Goal: Task Accomplishment & Management: Use online tool/utility

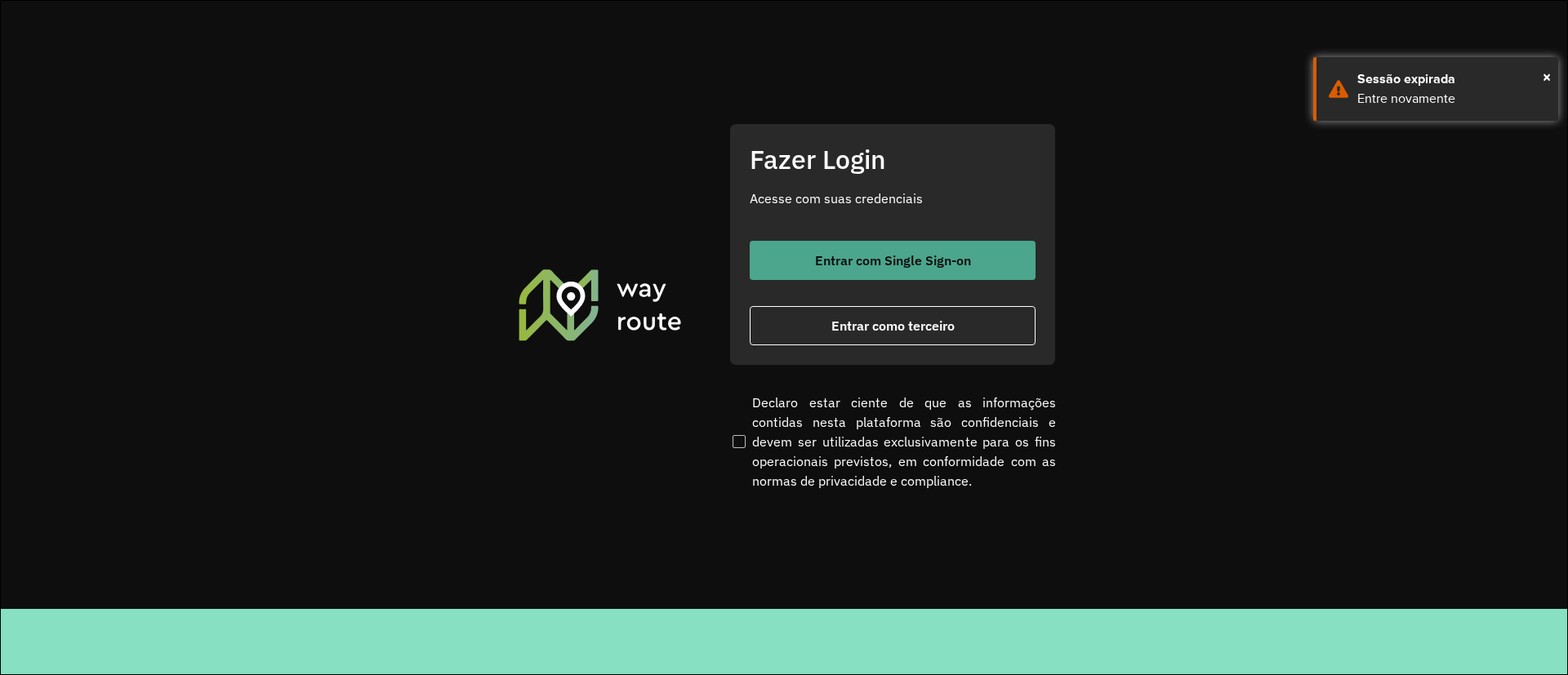
click at [912, 274] on button "Entrar com Single Sign-on" at bounding box center [893, 260] width 286 height 39
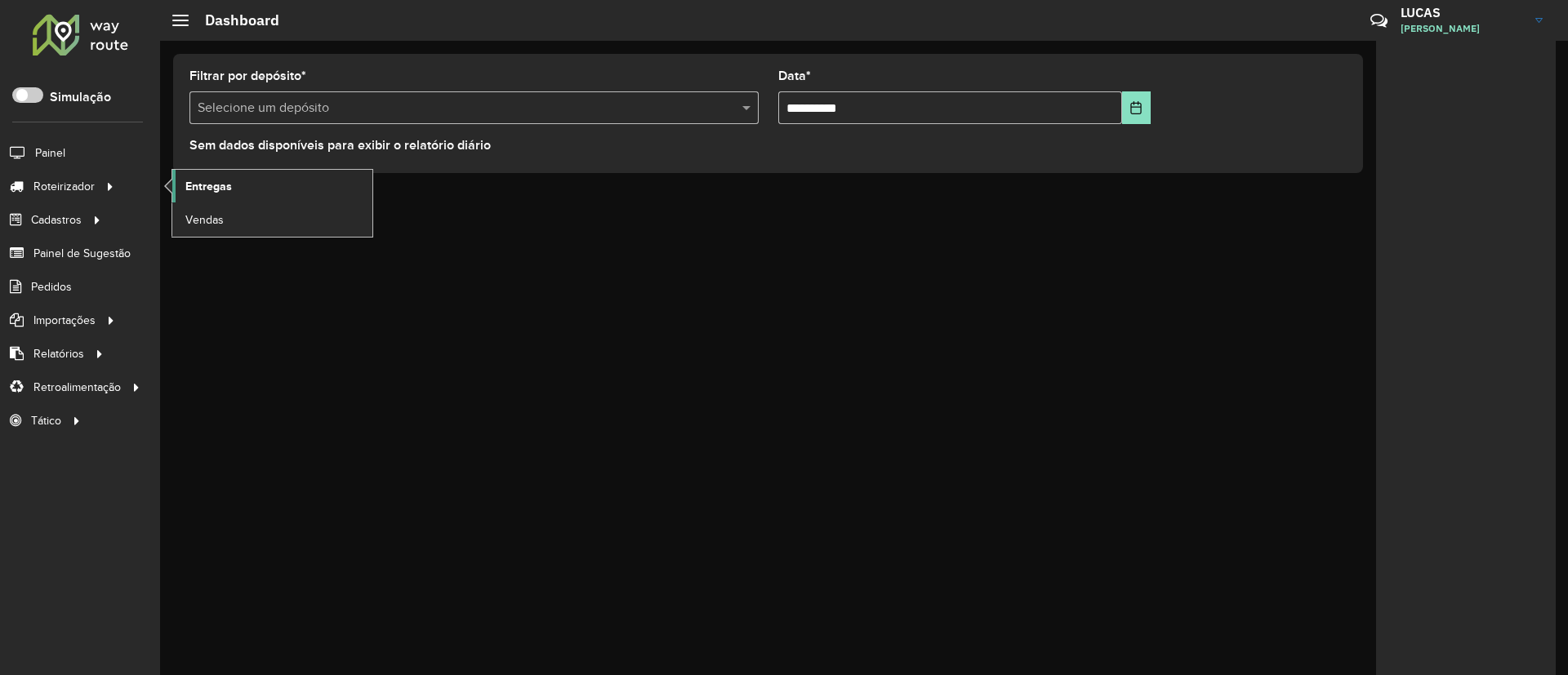
click at [257, 176] on link "Entregas" at bounding box center [272, 186] width 200 height 33
click at [204, 174] on link "Entregas" at bounding box center [272, 186] width 200 height 33
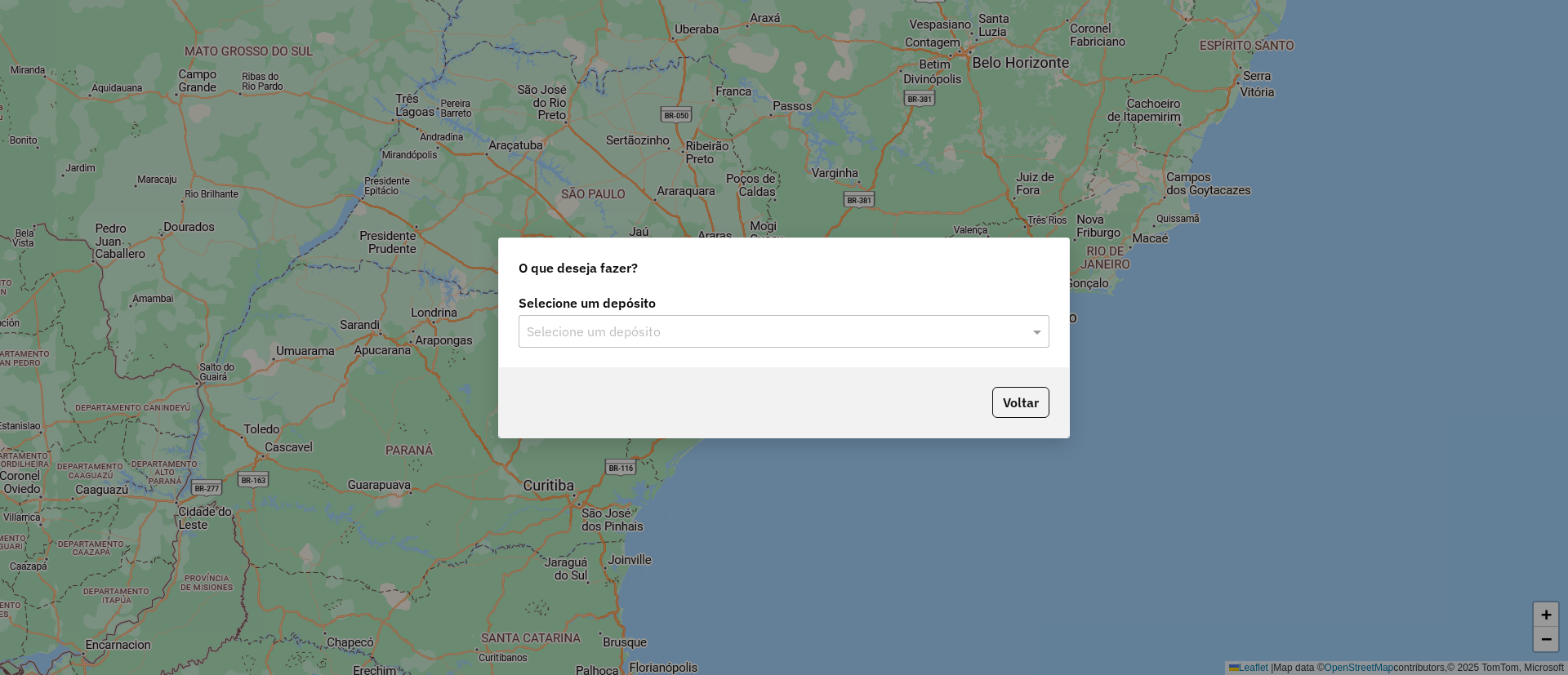
click at [601, 341] on div "Selecione um depósito" at bounding box center [784, 331] width 531 height 33
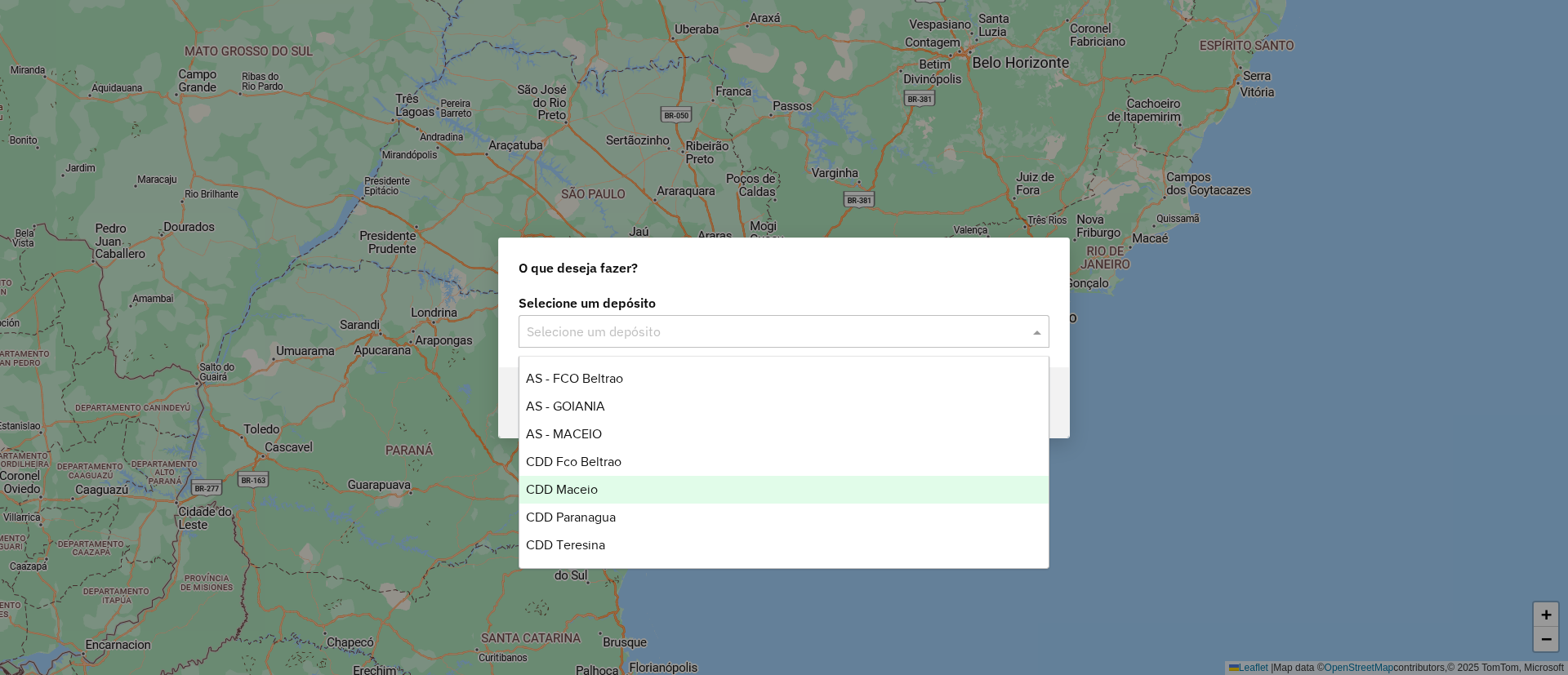
click at [594, 477] on div "CDD Maceio" at bounding box center [784, 490] width 529 height 28
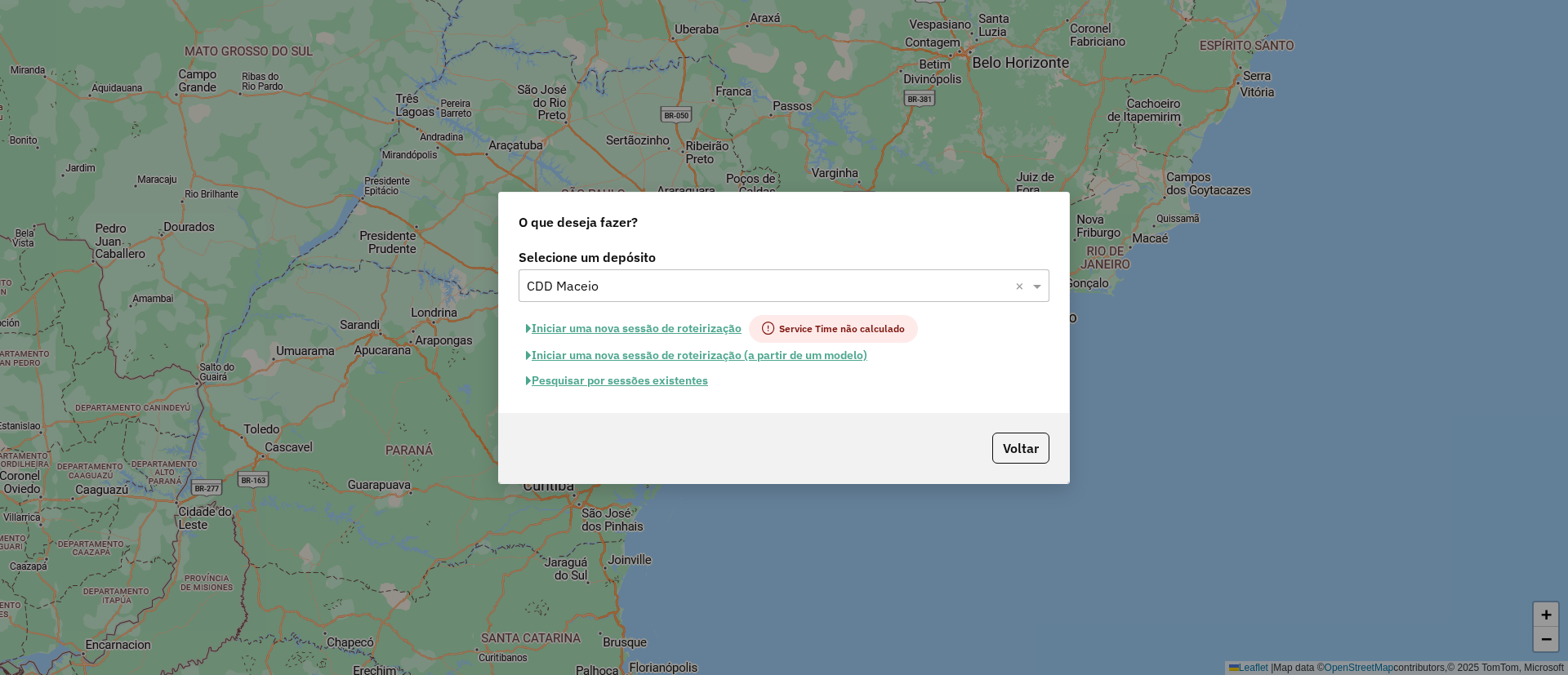
click at [648, 379] on button "Pesquisar por sessões existentes" at bounding box center [616, 381] width 197 height 26
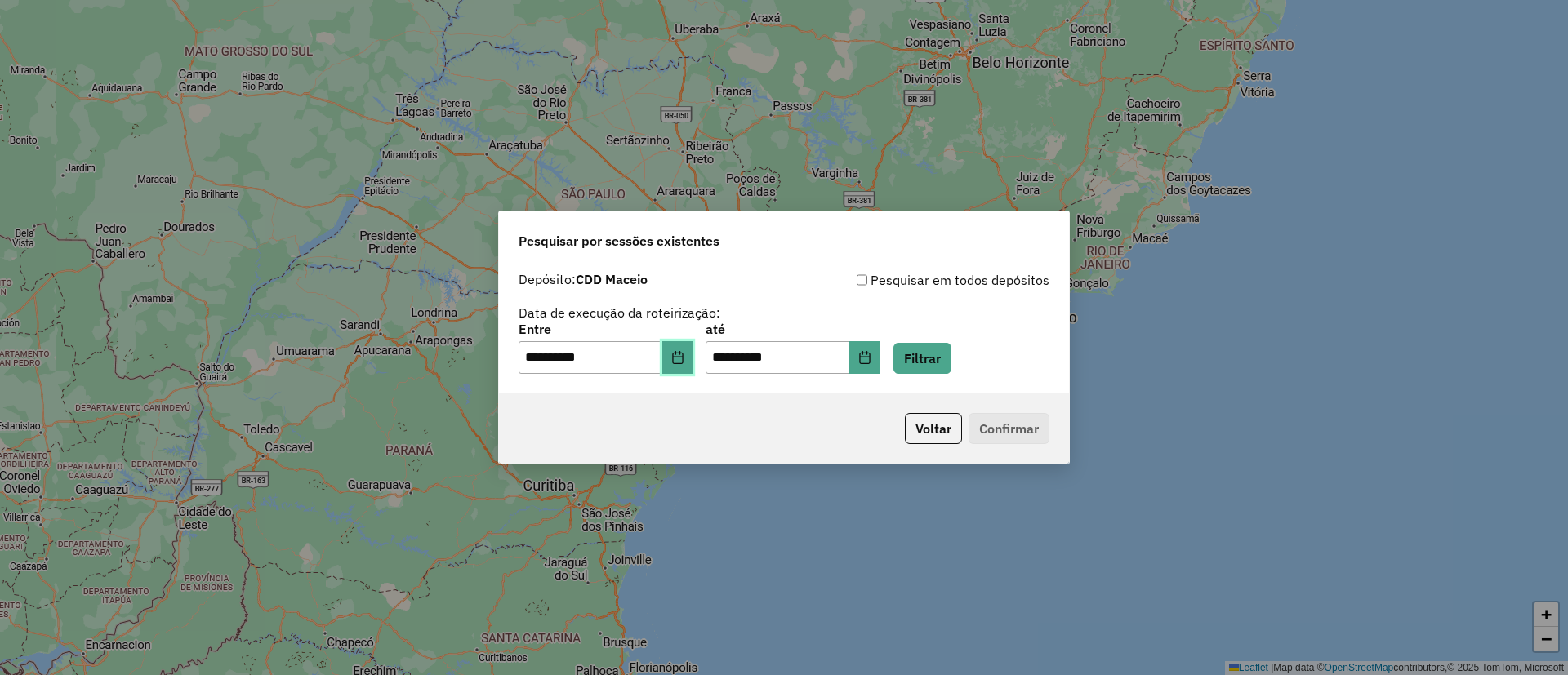
click at [675, 350] on button "Choose Date" at bounding box center [678, 357] width 31 height 33
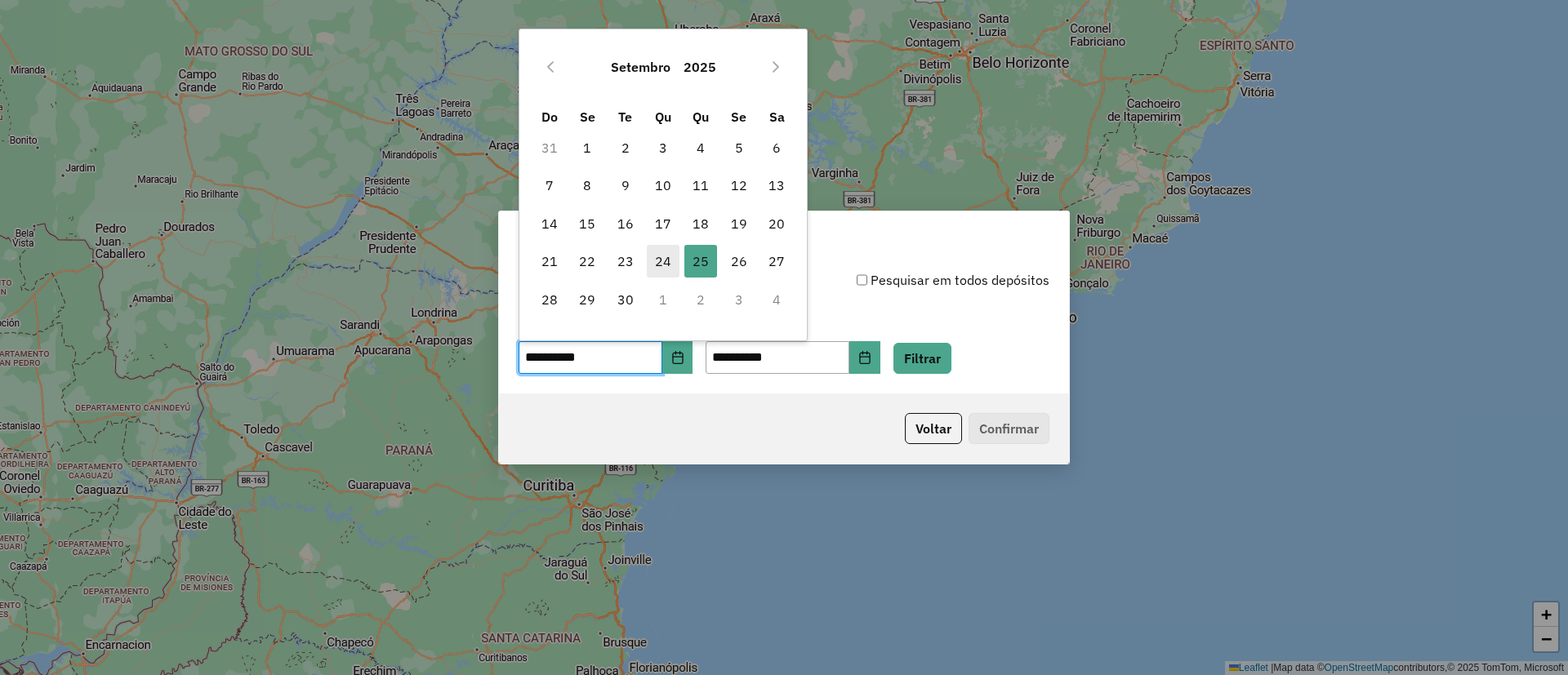
click at [663, 263] on span "24" at bounding box center [663, 261] width 33 height 33
type input "**********"
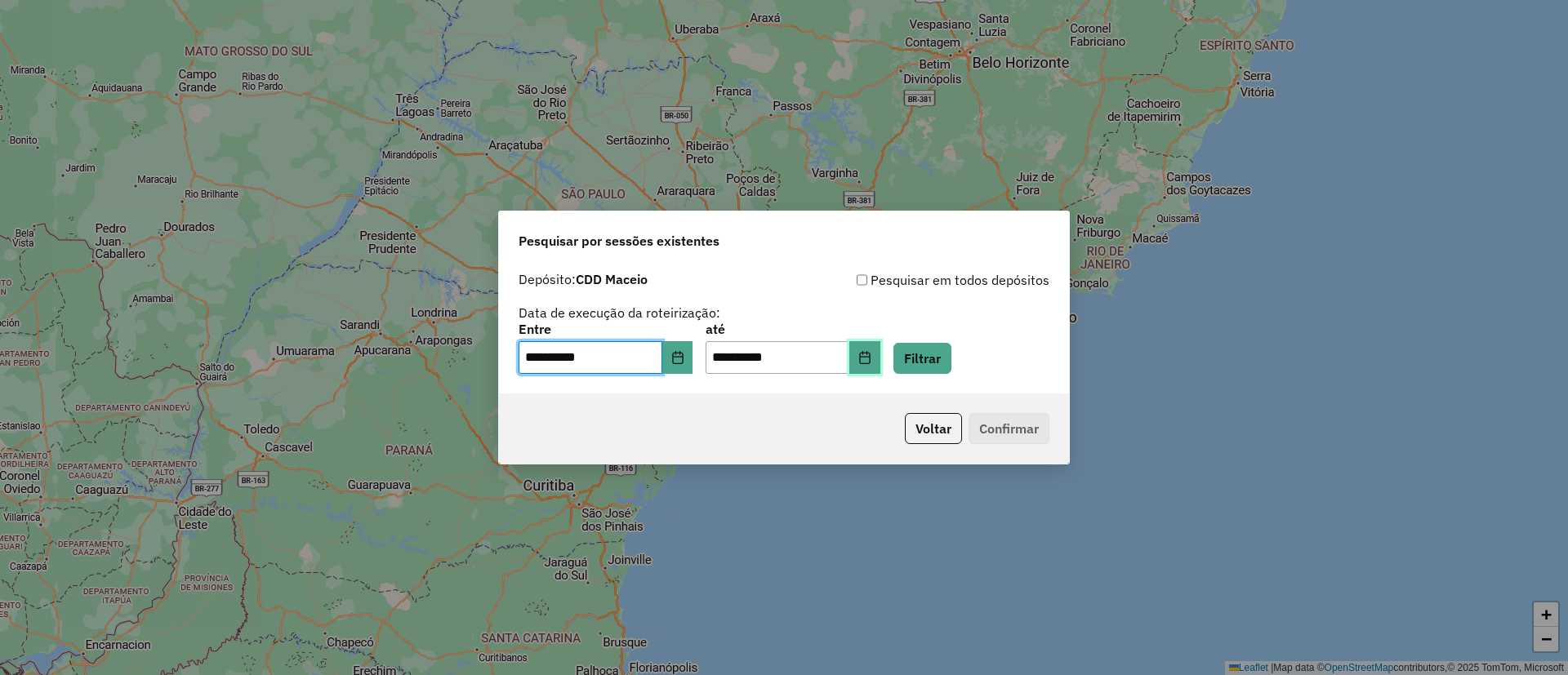
click at [881, 349] on button "Choose Date" at bounding box center [865, 357] width 31 height 33
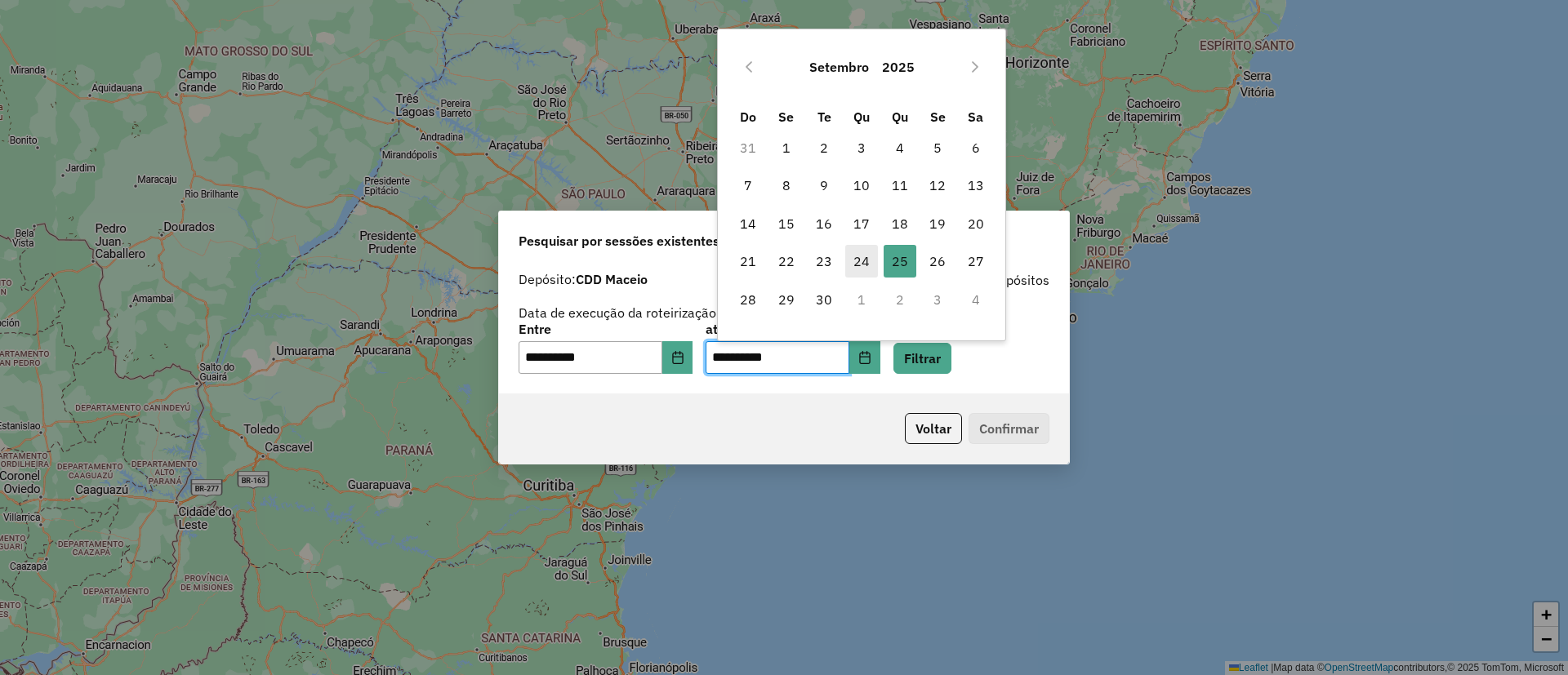
click at [861, 273] on span "24" at bounding box center [861, 261] width 33 height 33
type input "**********"
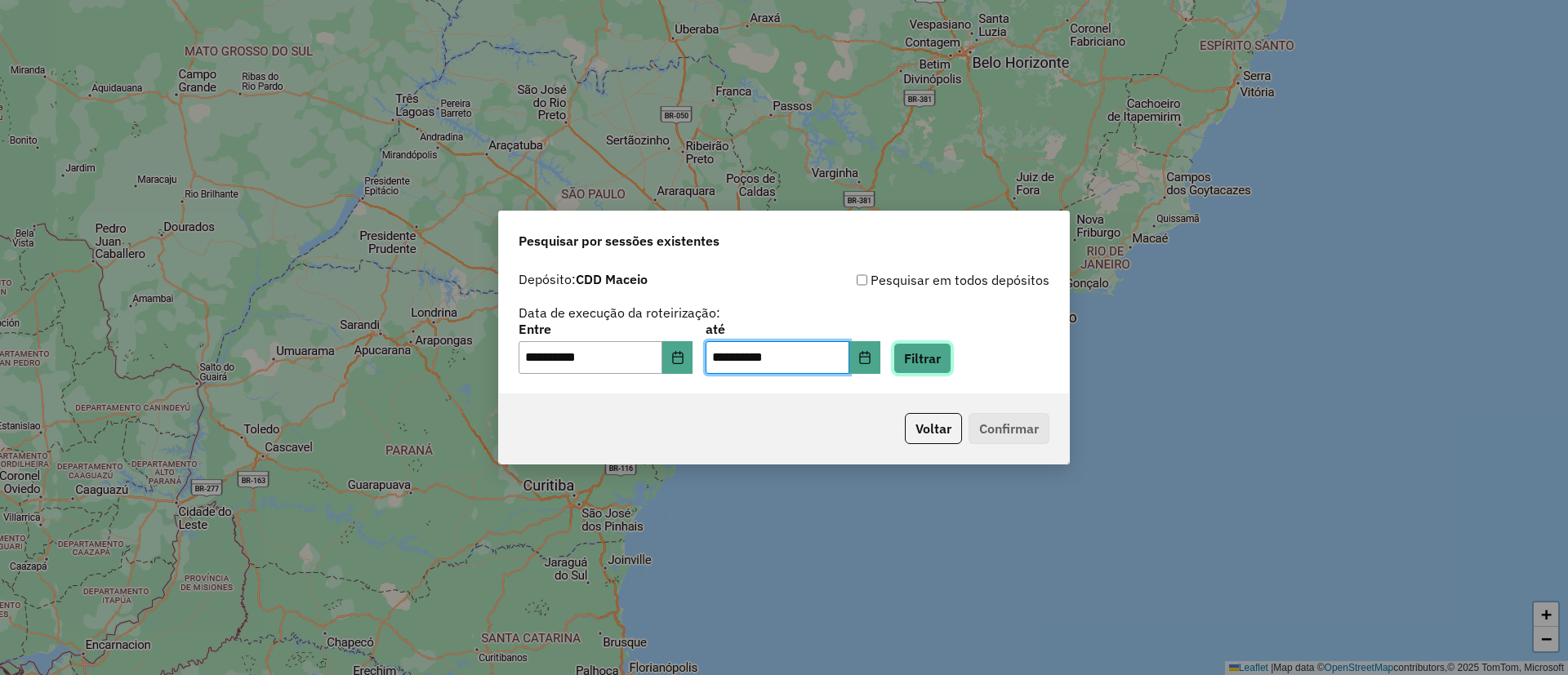
click at [918, 353] on button "Filtrar" at bounding box center [923, 358] width 58 height 31
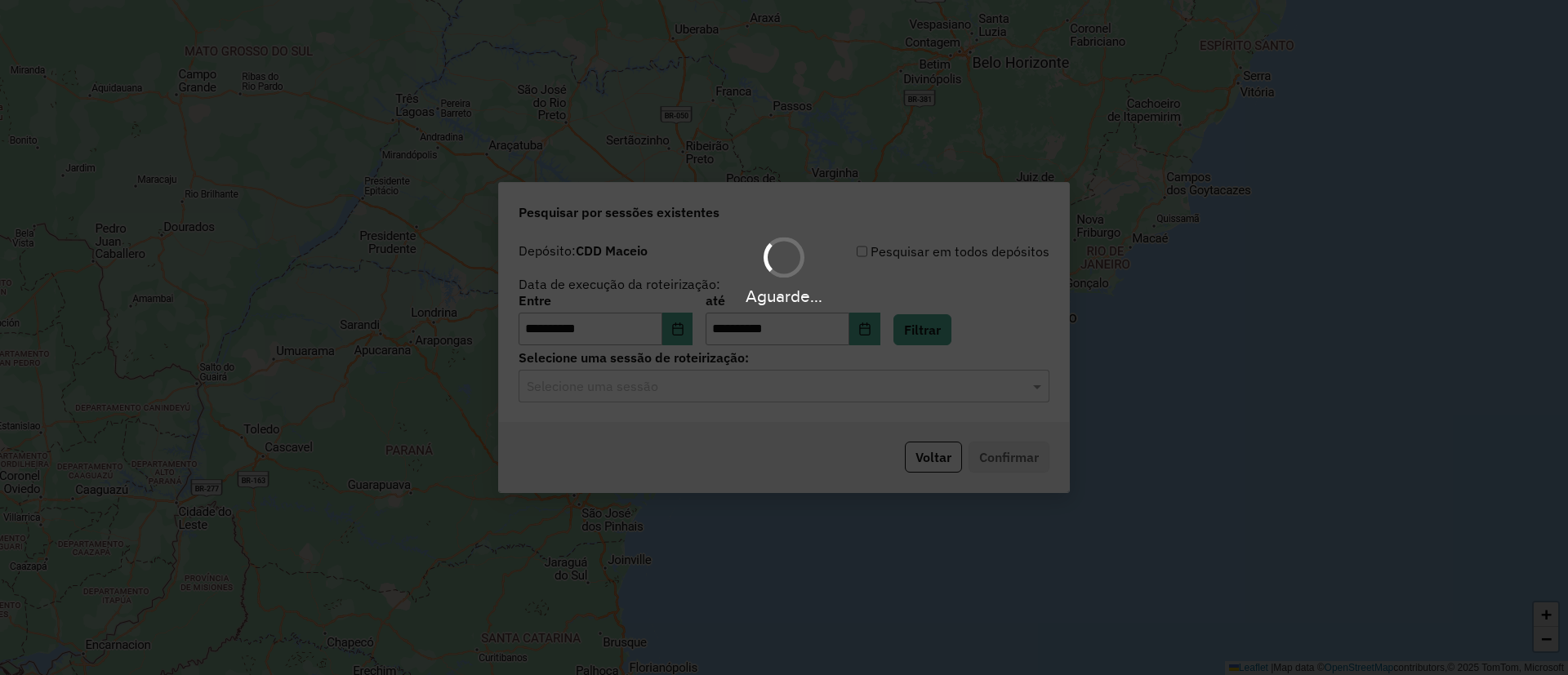
click at [754, 398] on hb-app "**********" at bounding box center [784, 338] width 1568 height 675
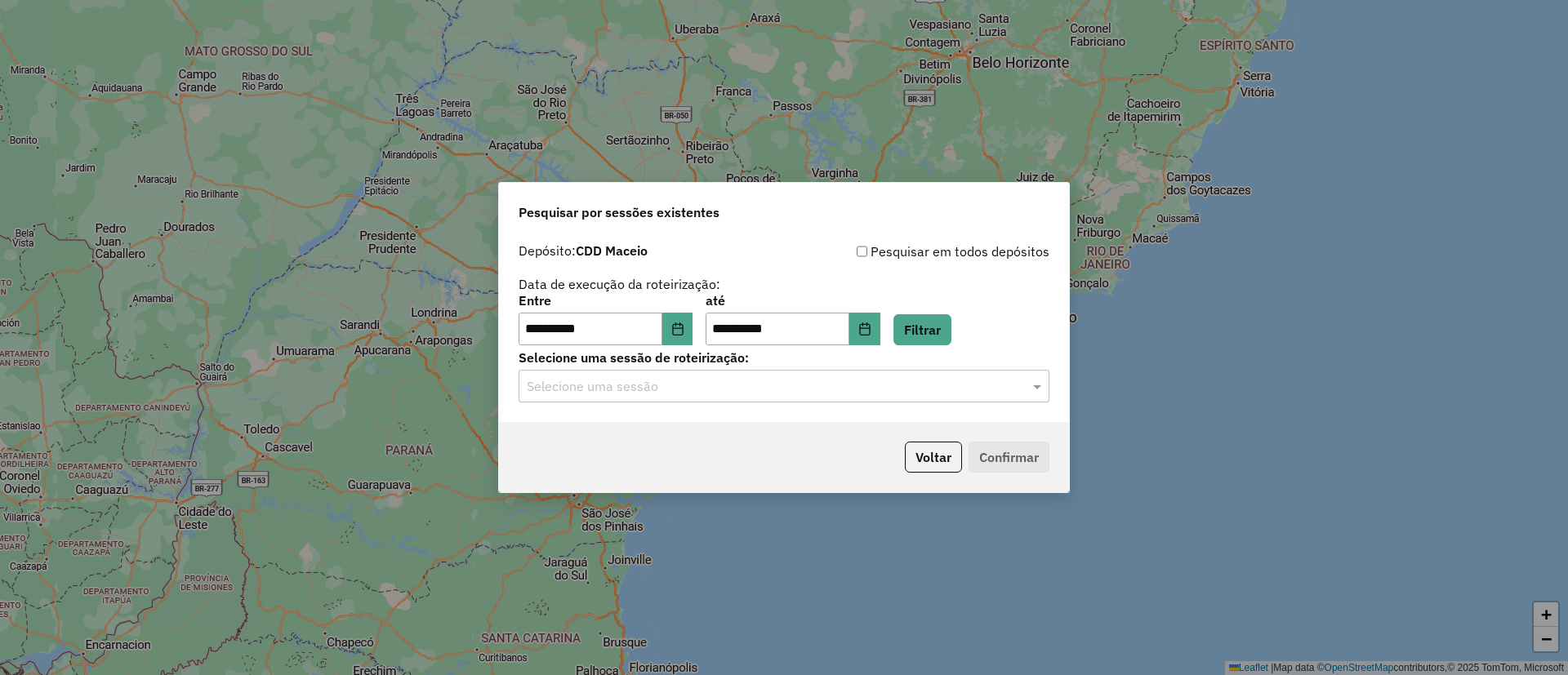
click at [691, 387] on input "text" at bounding box center [768, 387] width 482 height 19
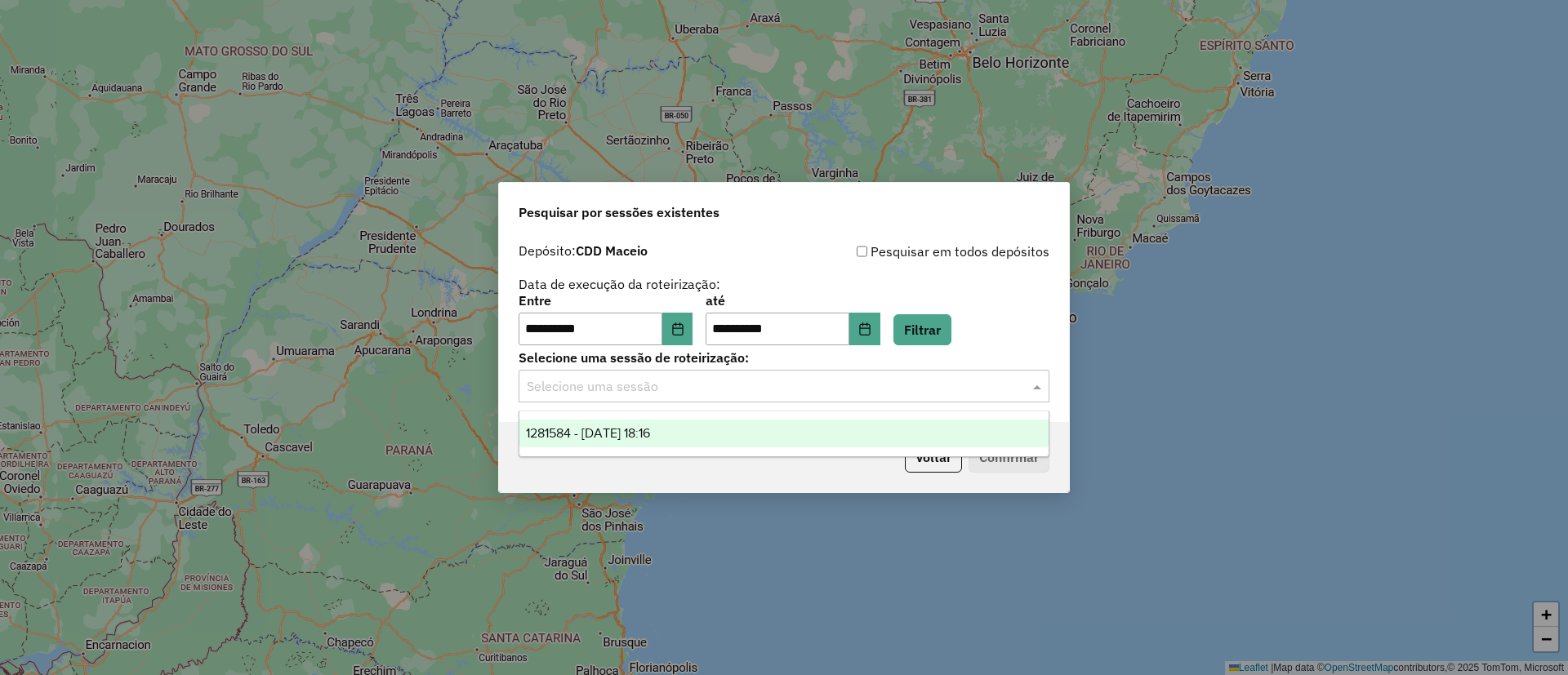
click at [635, 418] on ng-dropdown-panel "1281584 - 24/09/2025 18:16" at bounding box center [784, 434] width 531 height 47
click at [650, 427] on span "1281584 - 24/09/2025 18:16" at bounding box center [588, 434] width 124 height 14
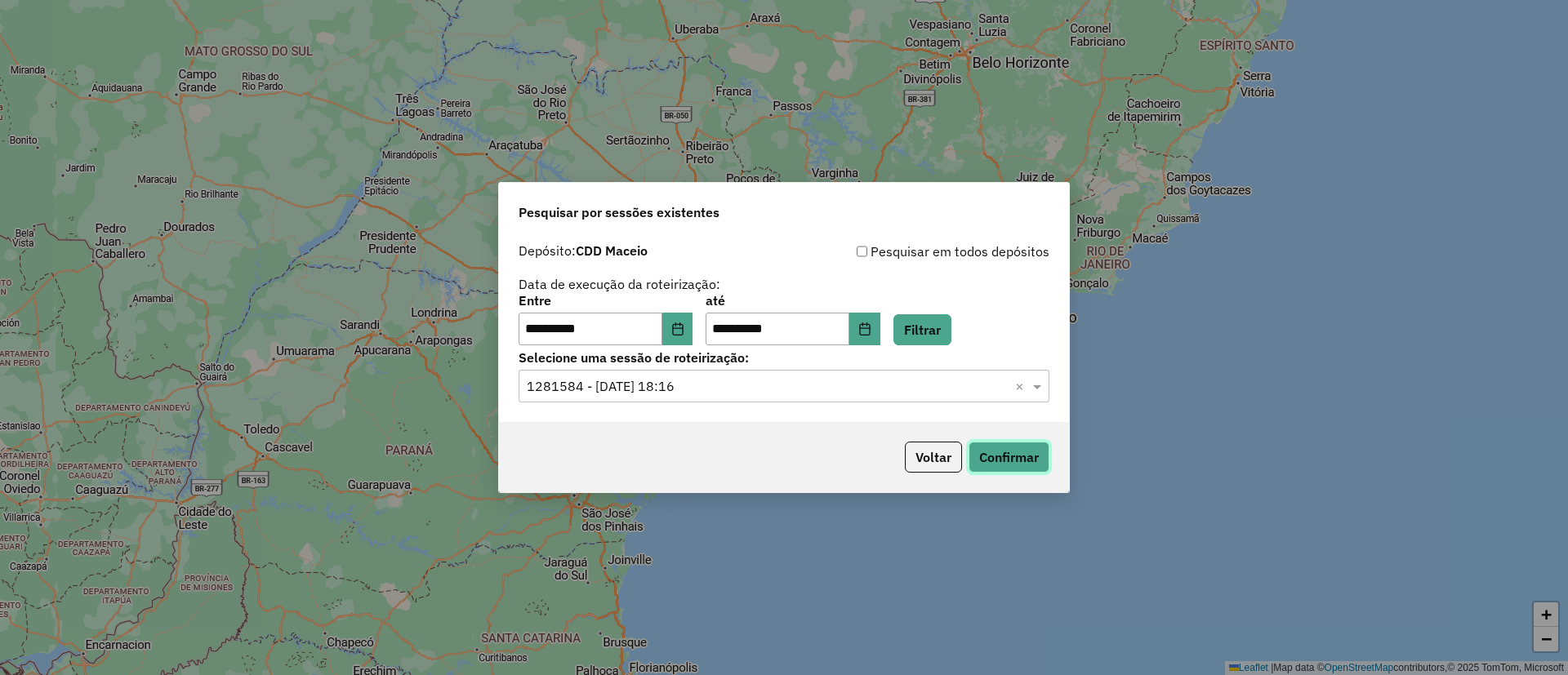
click at [989, 451] on button "Confirmar" at bounding box center [1009, 456] width 81 height 31
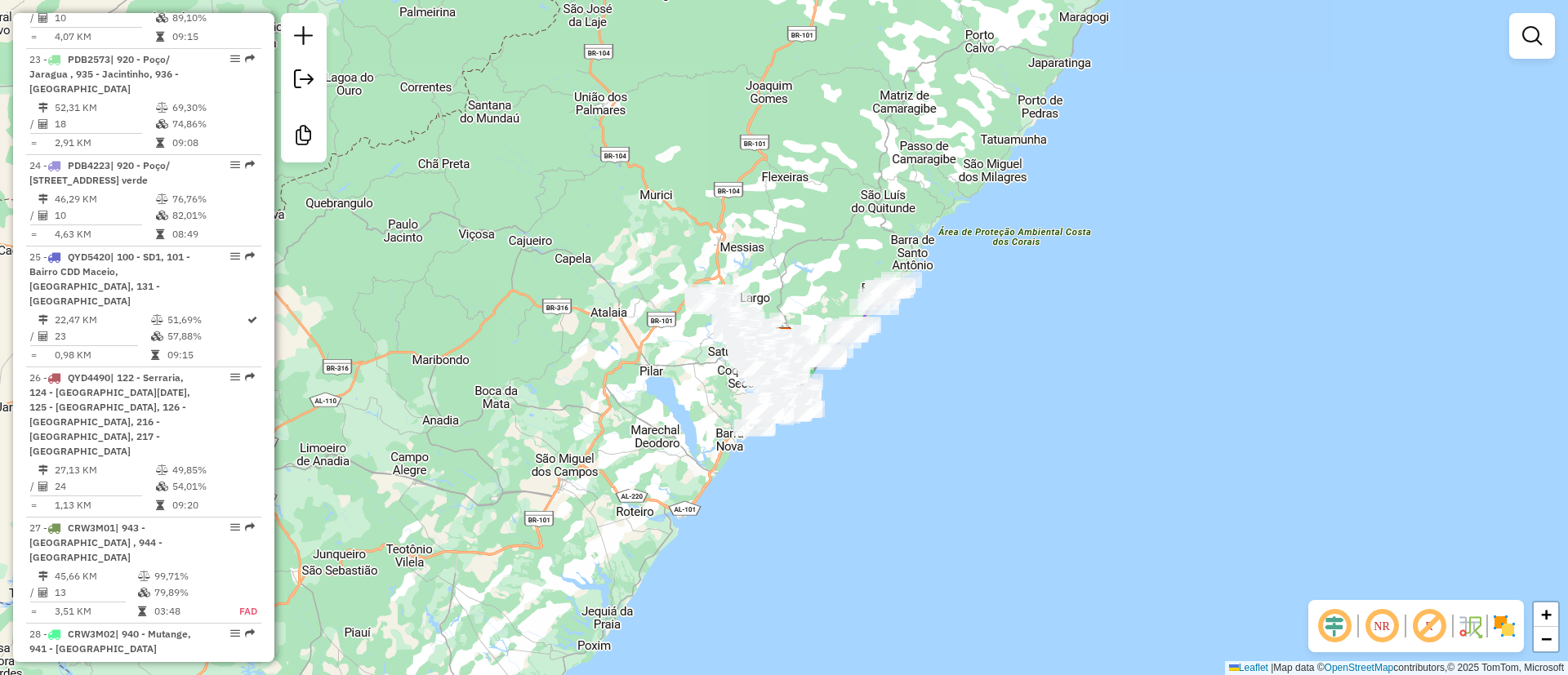
scroll to position [2934, 0]
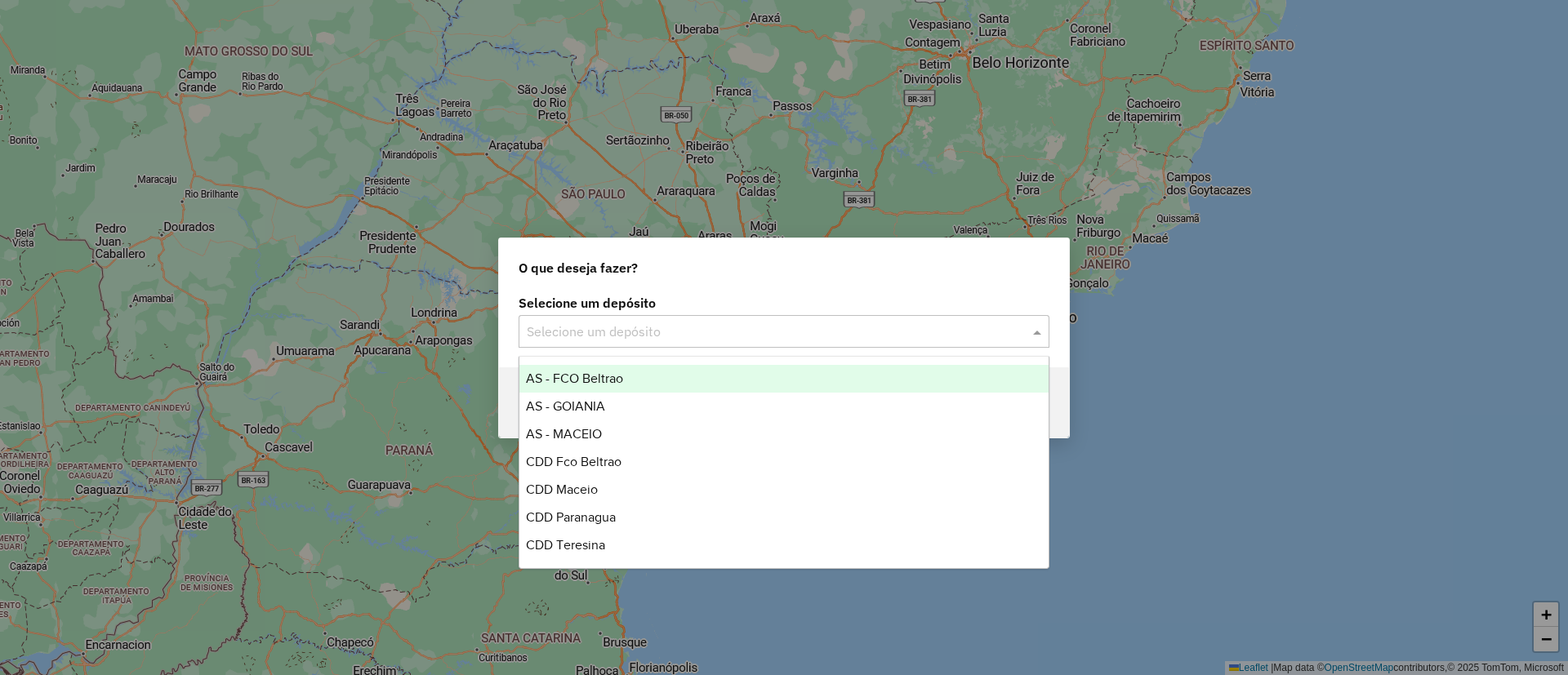
click at [553, 344] on div "Selecione um depósito" at bounding box center [784, 331] width 531 height 33
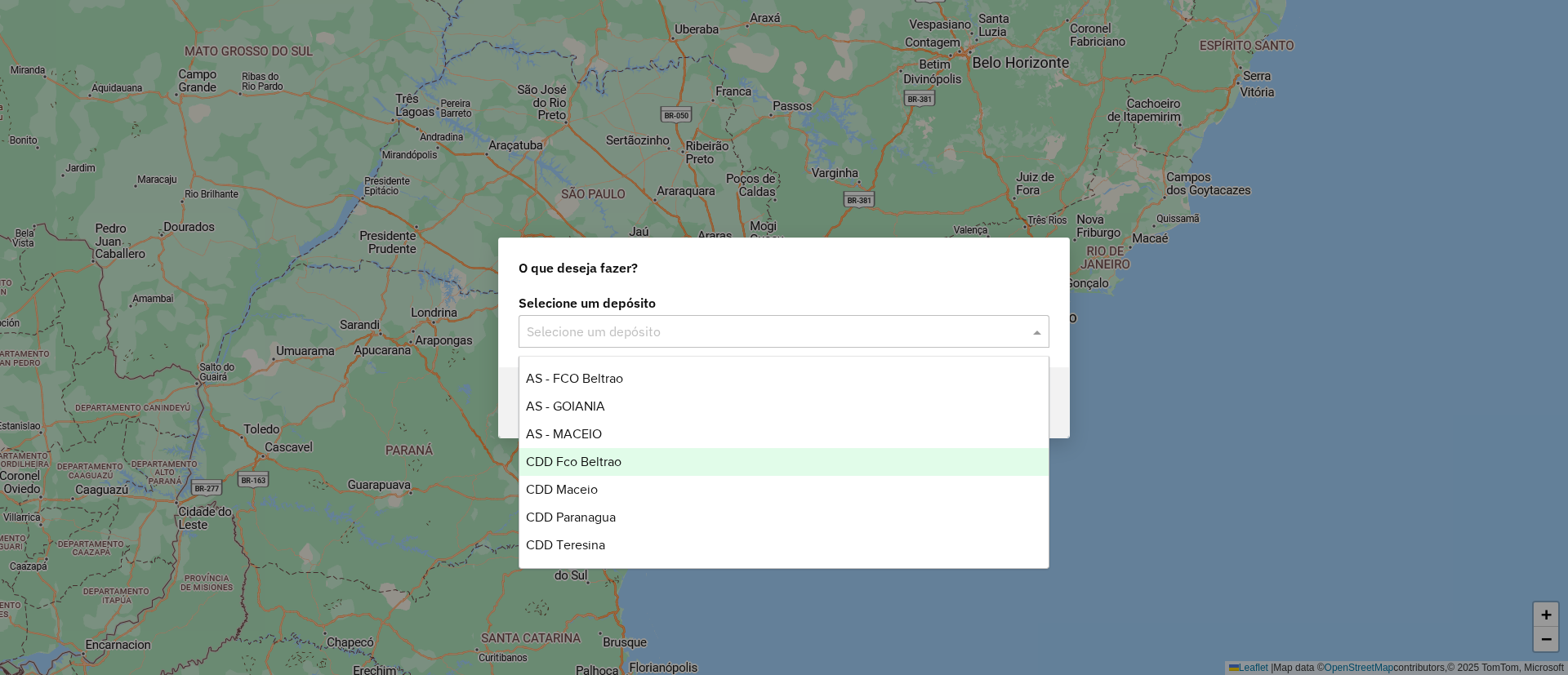
click at [628, 471] on div "CDD Fco Beltrao" at bounding box center [784, 463] width 529 height 28
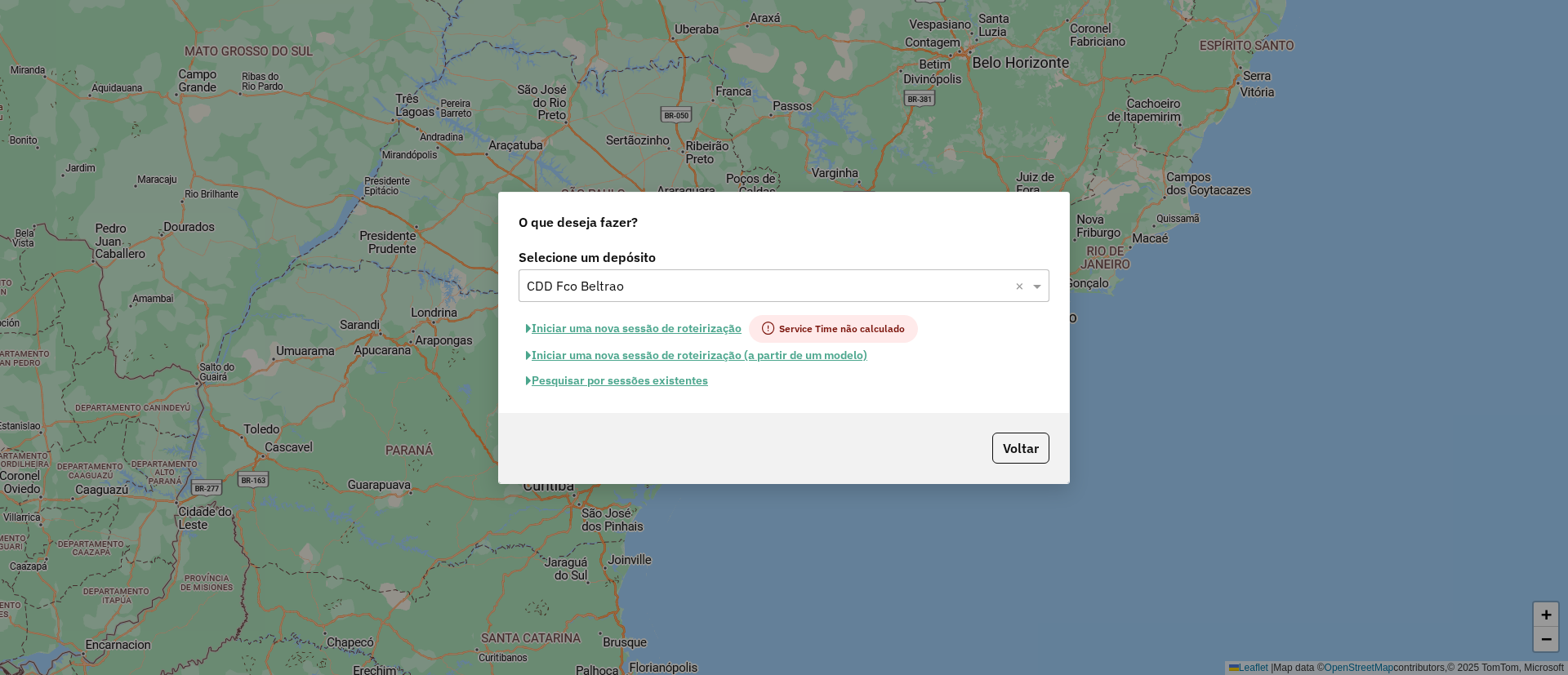
click at [661, 384] on button "Pesquisar por sessões existentes" at bounding box center [616, 381] width 197 height 26
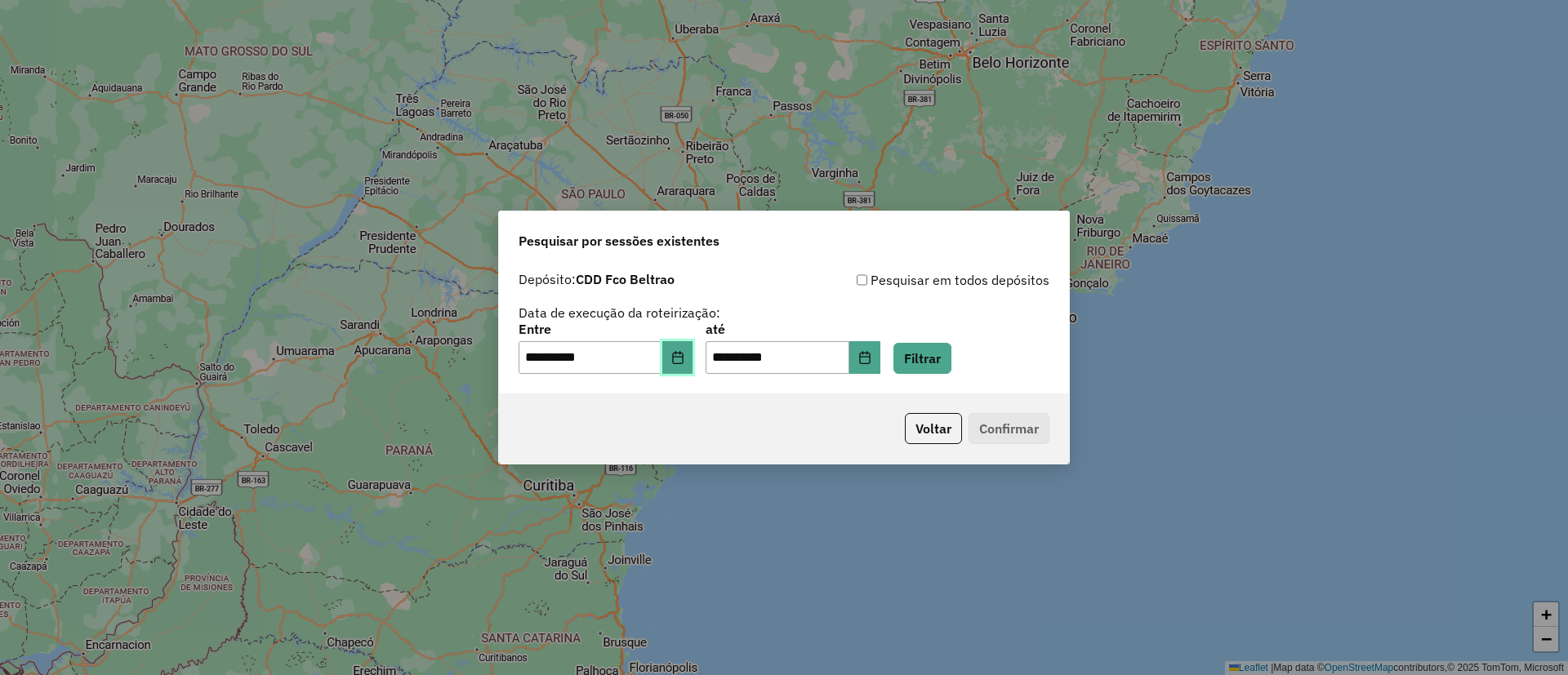
click at [683, 356] on icon "Choose Date" at bounding box center [678, 357] width 11 height 13
click at [952, 345] on button "Filtrar" at bounding box center [923, 358] width 58 height 31
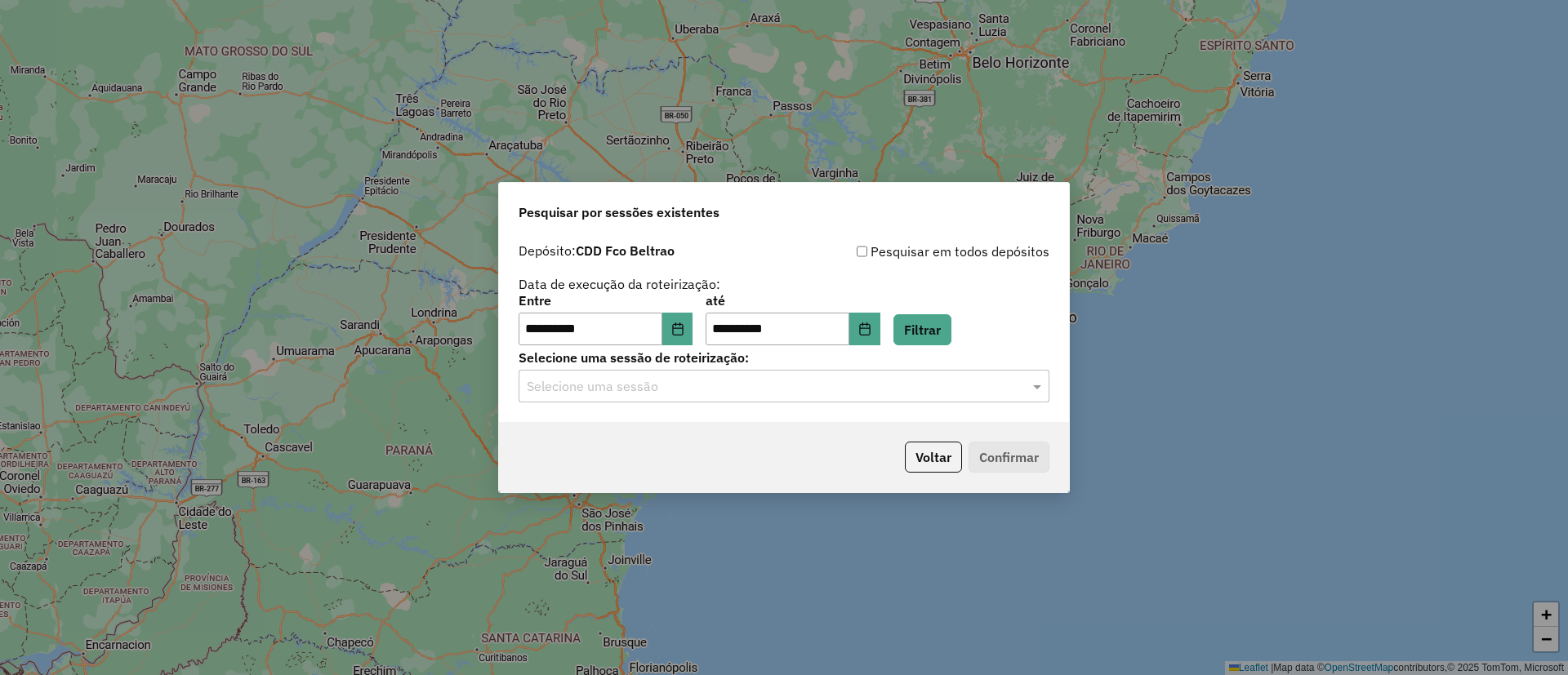
click at [640, 377] on input "text" at bounding box center [768, 387] width 482 height 19
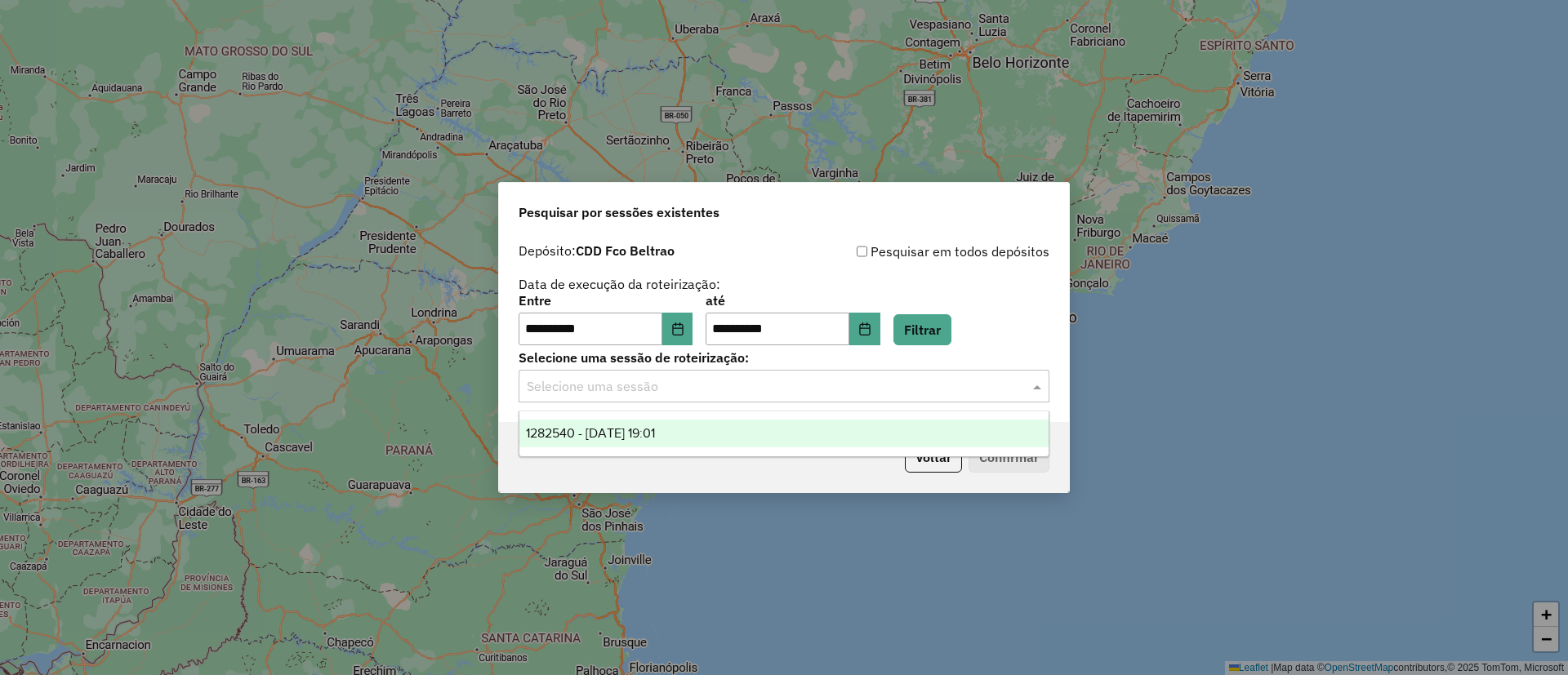
click at [610, 419] on div "1282540 - 25/09/2025 19:01" at bounding box center [784, 434] width 529 height 28
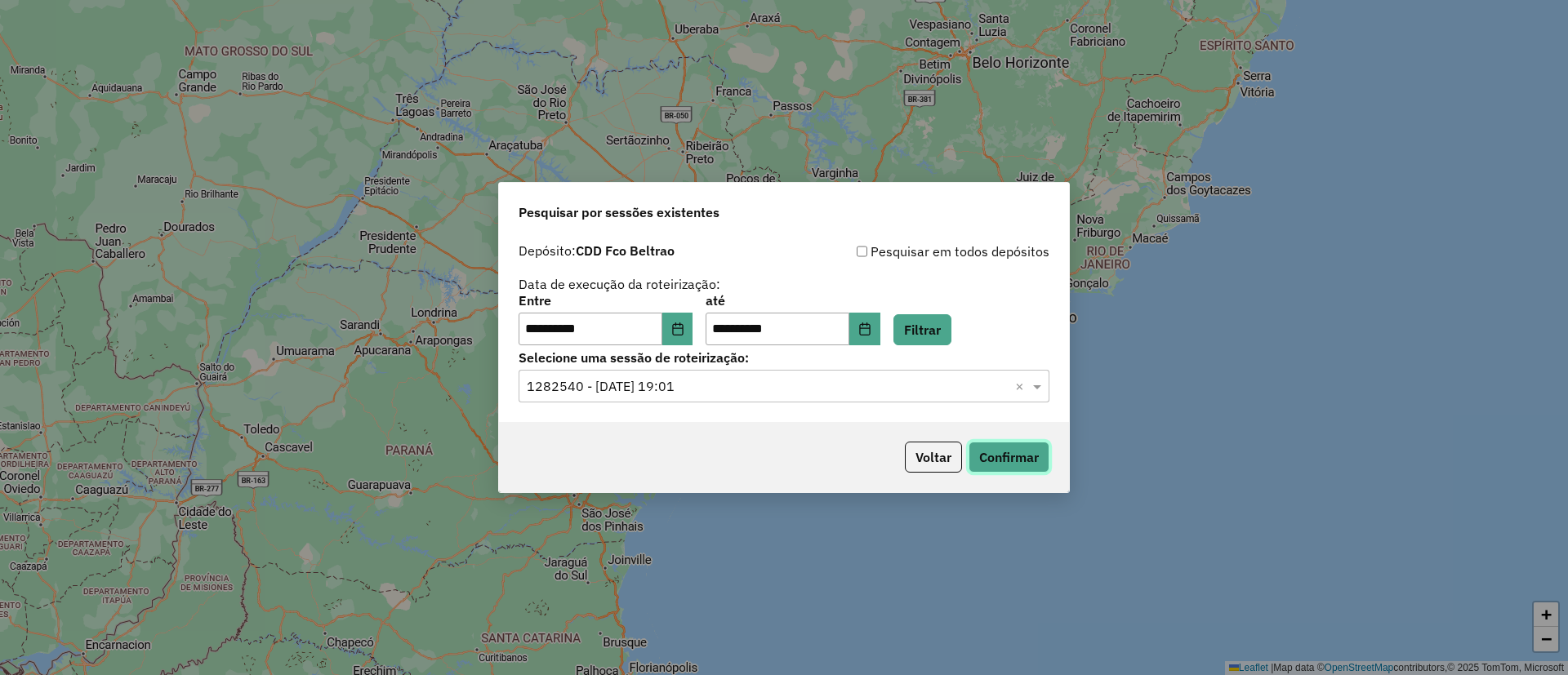
click at [1017, 465] on button "Confirmar" at bounding box center [1009, 456] width 81 height 31
click at [694, 327] on button "Choose Date" at bounding box center [678, 329] width 31 height 33
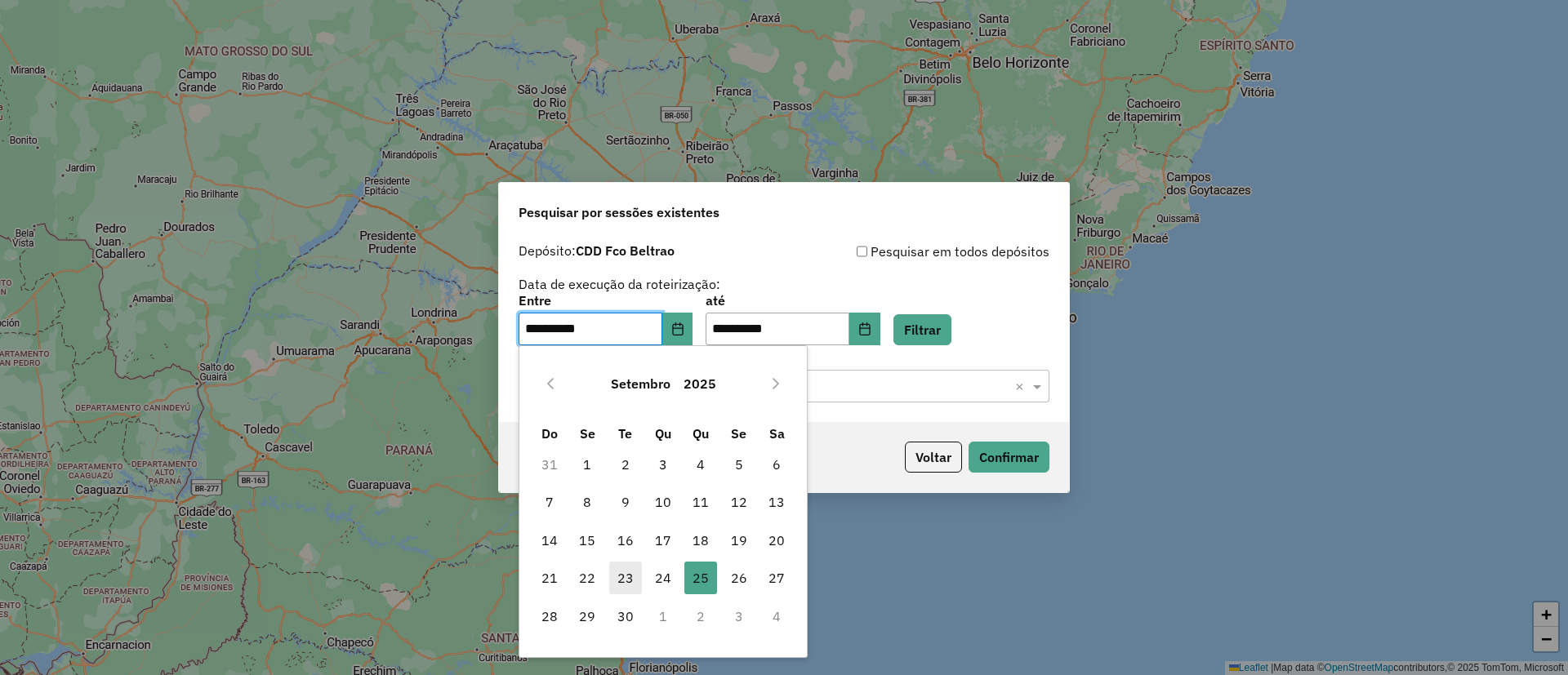
click at [619, 586] on span "23" at bounding box center [625, 578] width 33 height 33
type input "**********"
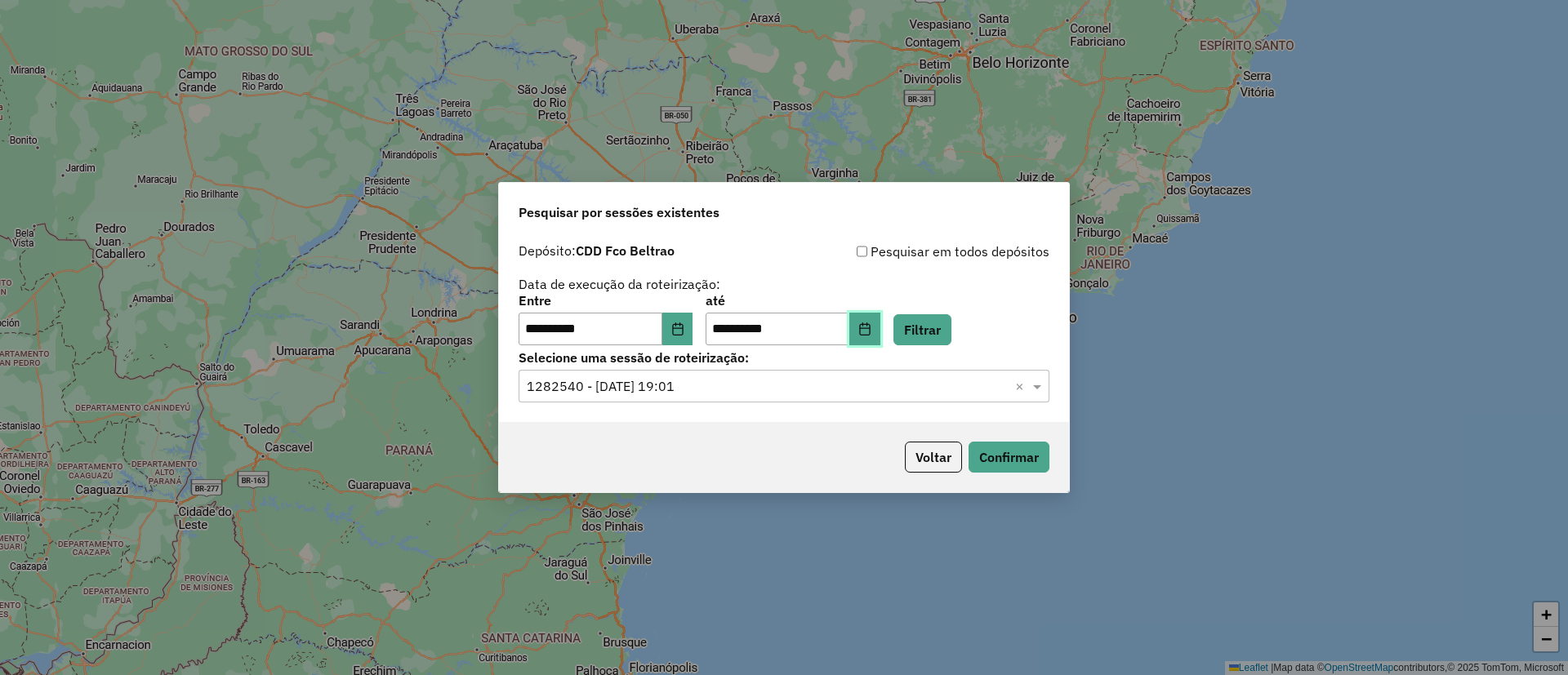
click at [881, 339] on button "Choose Date" at bounding box center [865, 329] width 31 height 33
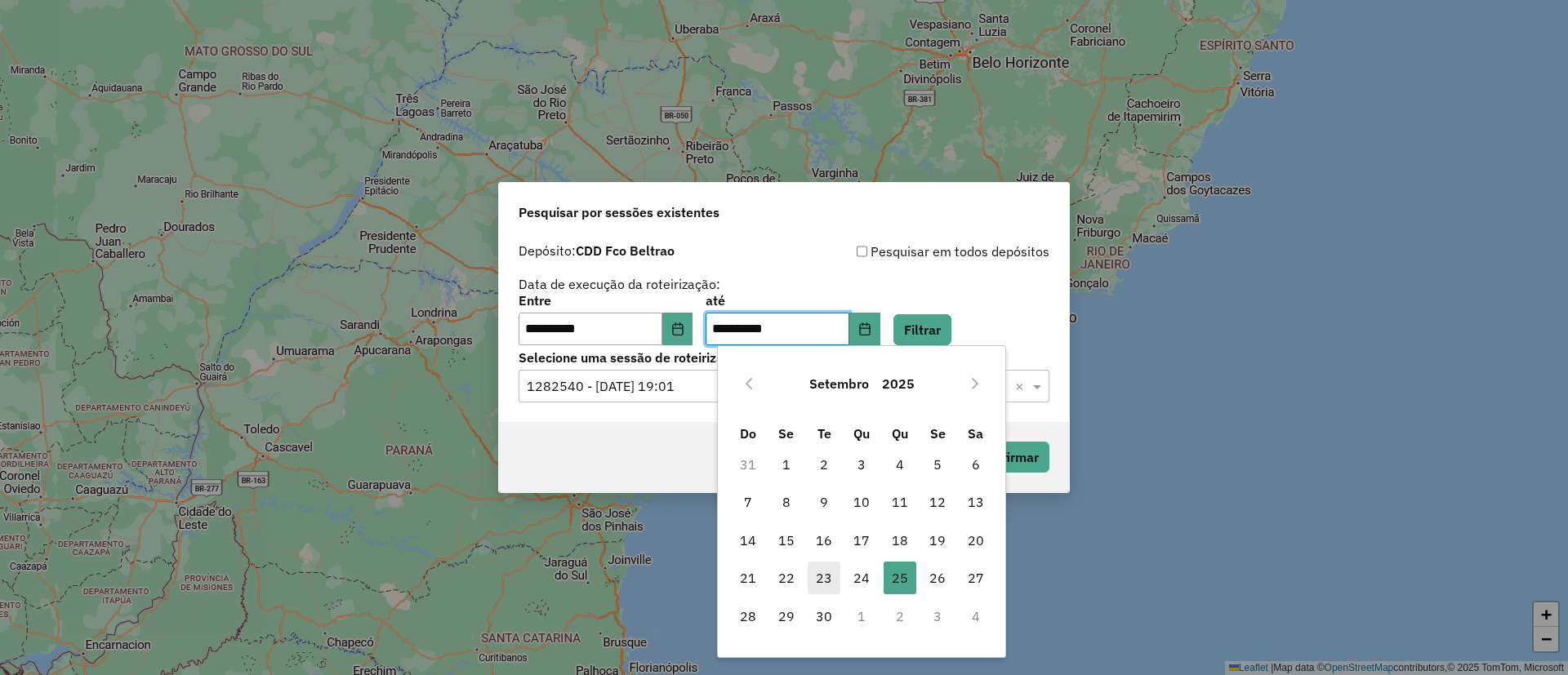
click at [822, 574] on span "23" at bounding box center [824, 578] width 33 height 33
type input "**********"
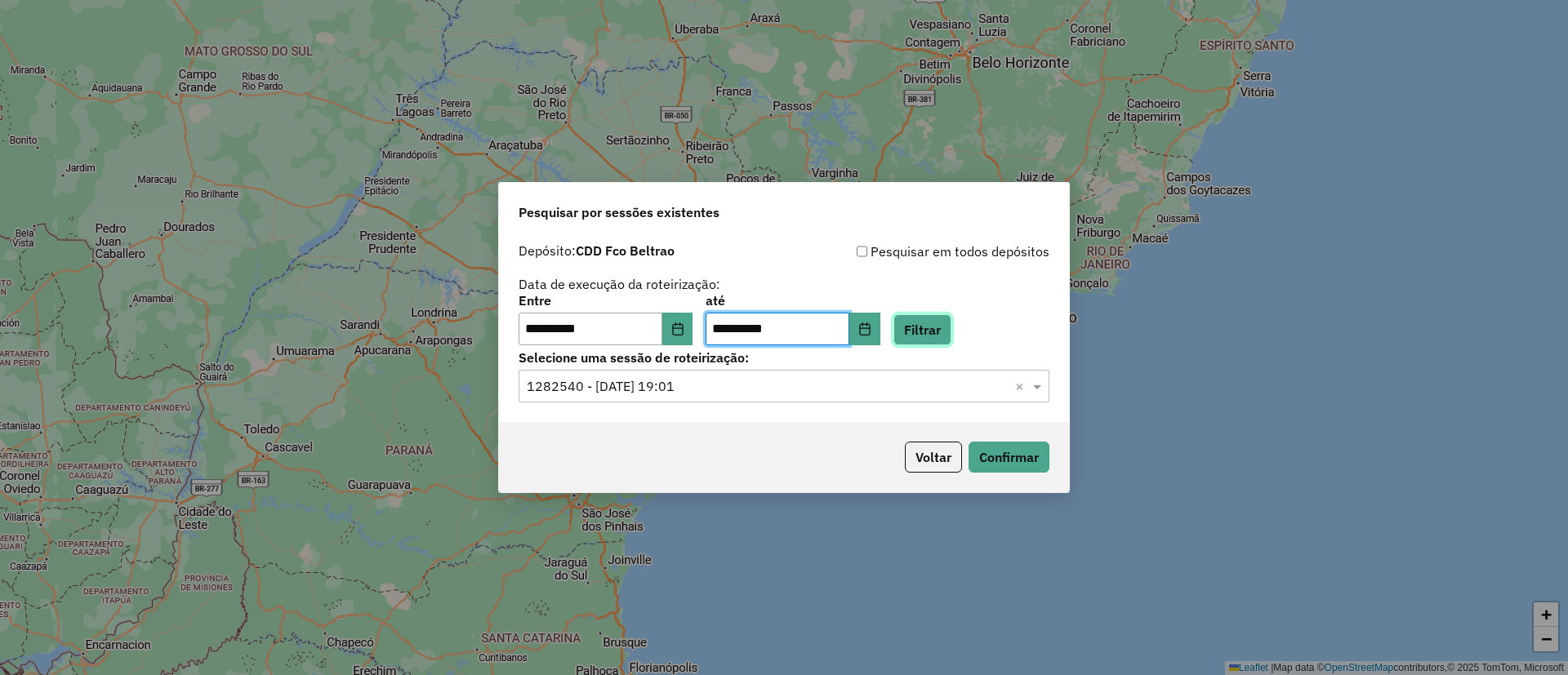
click at [937, 329] on button "Filtrar" at bounding box center [923, 330] width 58 height 31
click at [683, 328] on icon "Choose Date" at bounding box center [678, 329] width 11 height 13
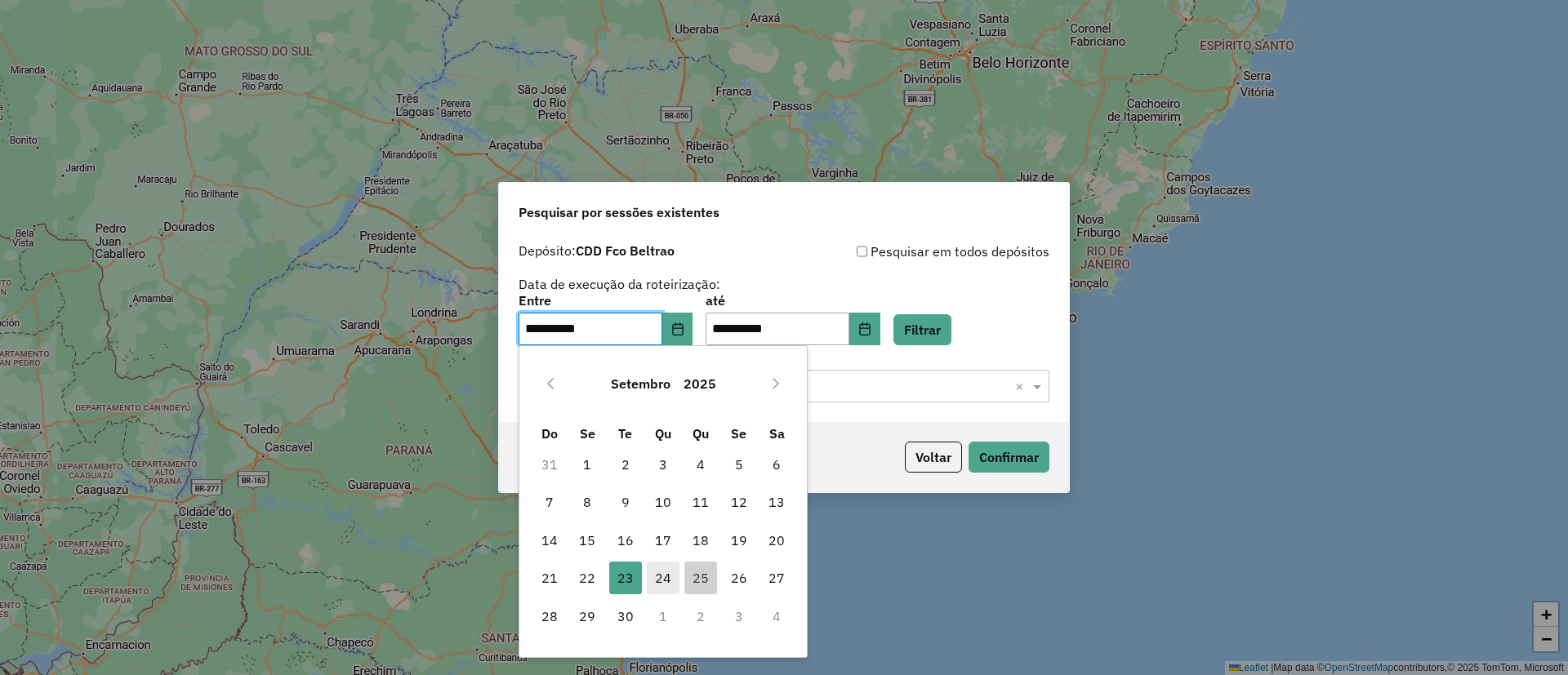
click at [662, 590] on span "24" at bounding box center [663, 578] width 33 height 33
type input "**********"
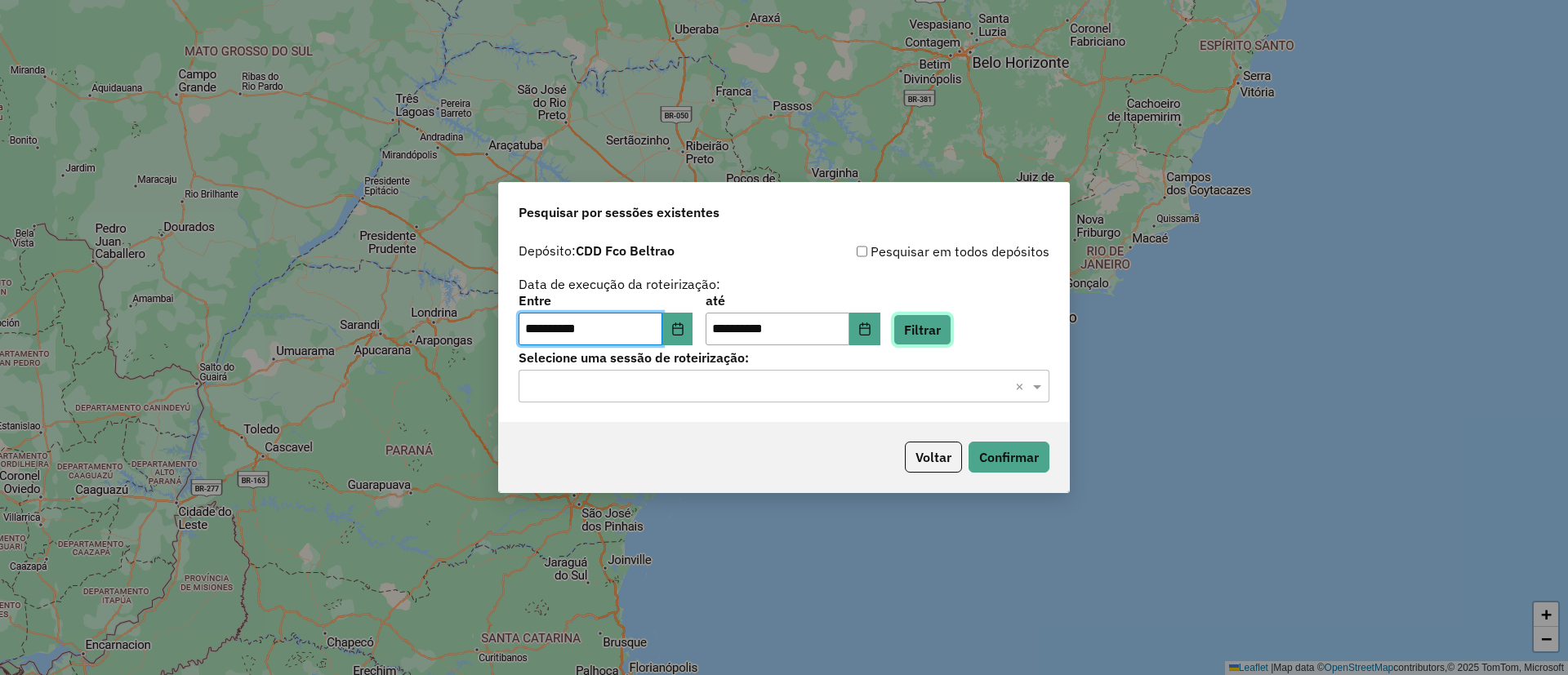
drag, startPoint x: 948, startPoint y: 331, endPoint x: 923, endPoint y: 348, distance: 30.2
click at [949, 331] on button "Filtrar" at bounding box center [923, 330] width 58 height 31
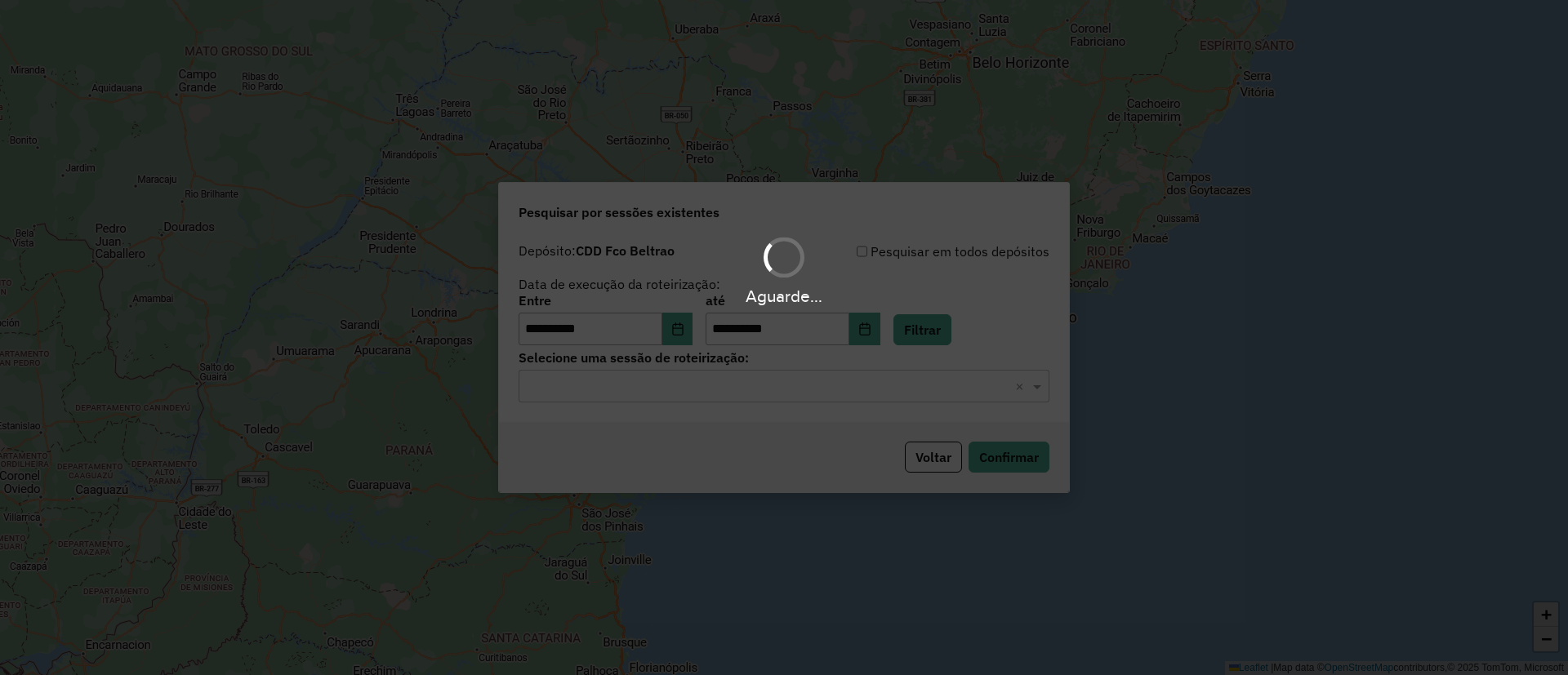
click at [665, 389] on div "Aguarde..." at bounding box center [784, 338] width 1568 height 675
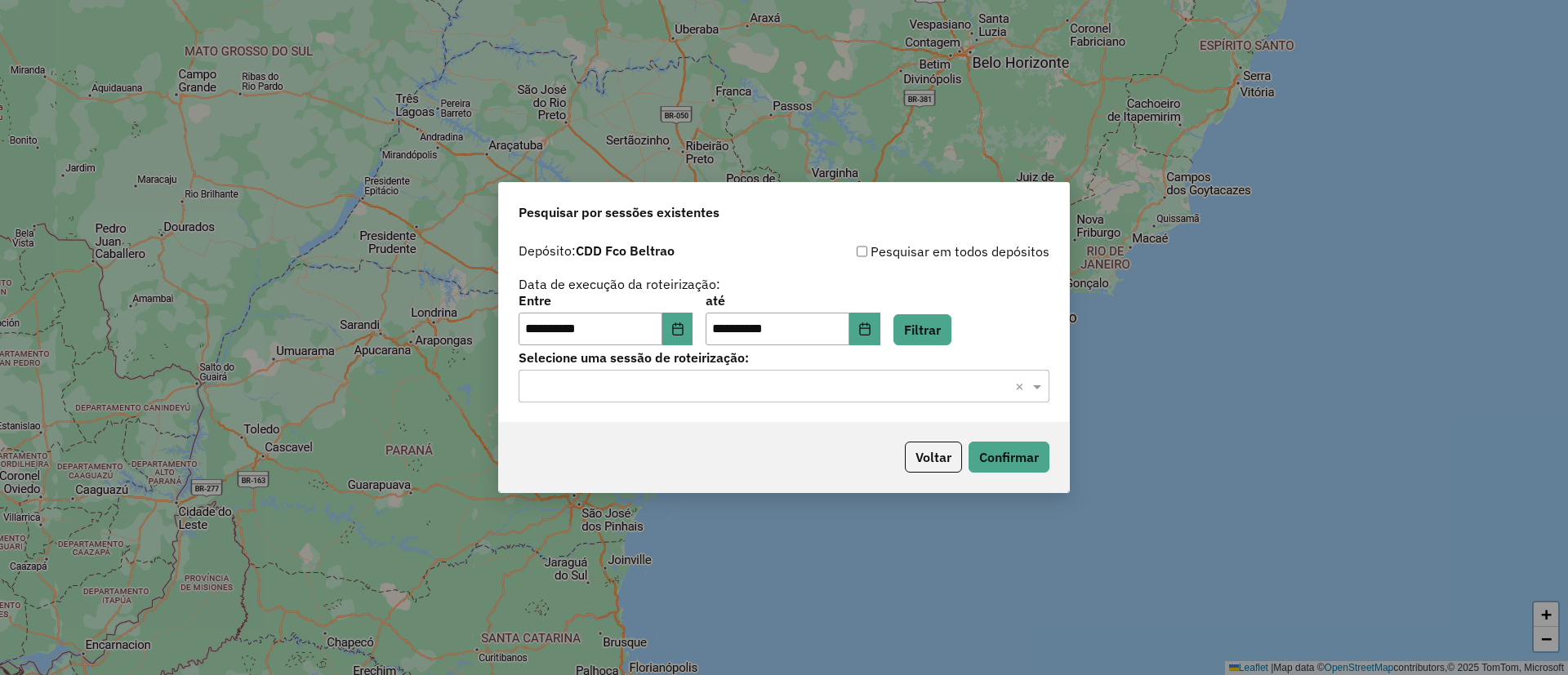
click at [665, 389] on input "text" at bounding box center [768, 387] width 482 height 19
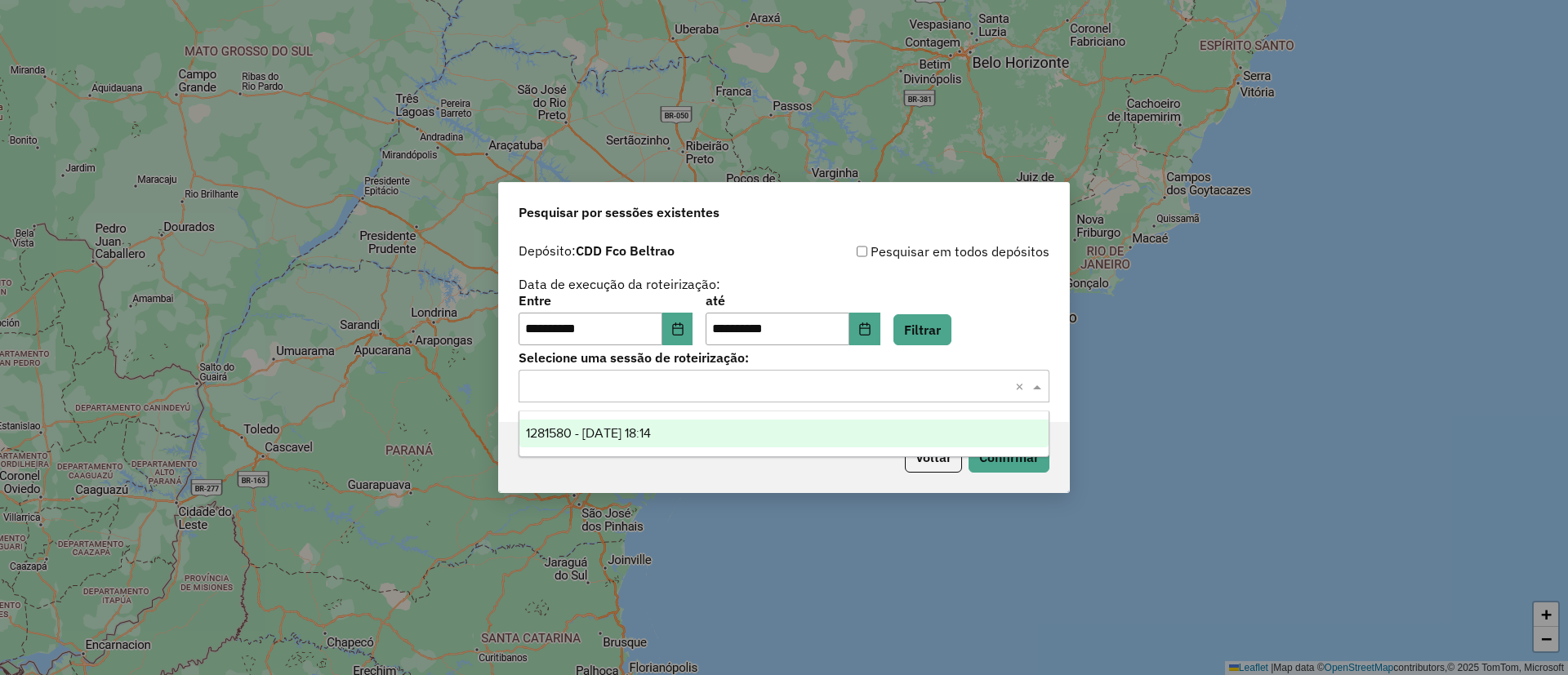
click at [635, 443] on div "1281580 - 24/09/2025 18:14" at bounding box center [784, 434] width 529 height 28
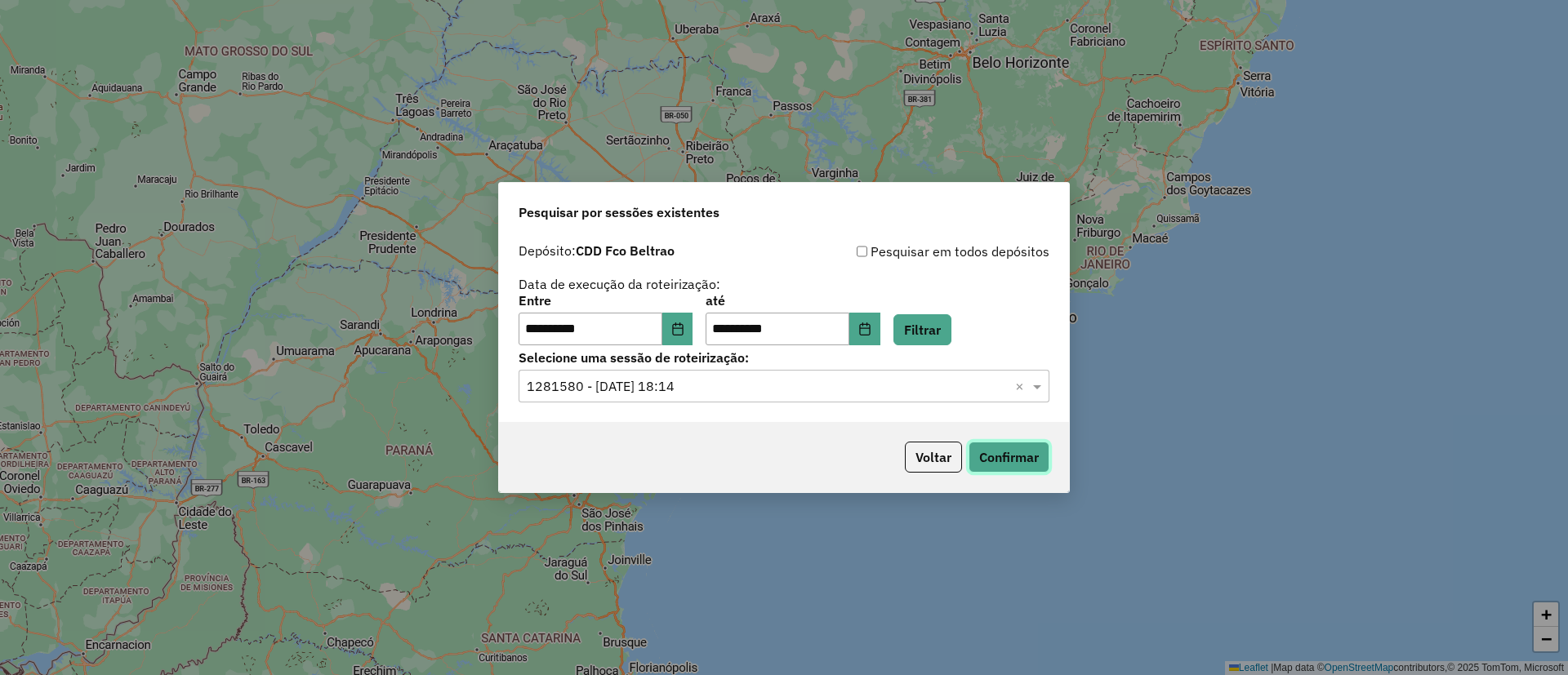
click at [986, 463] on button "Confirmar" at bounding box center [1009, 456] width 81 height 31
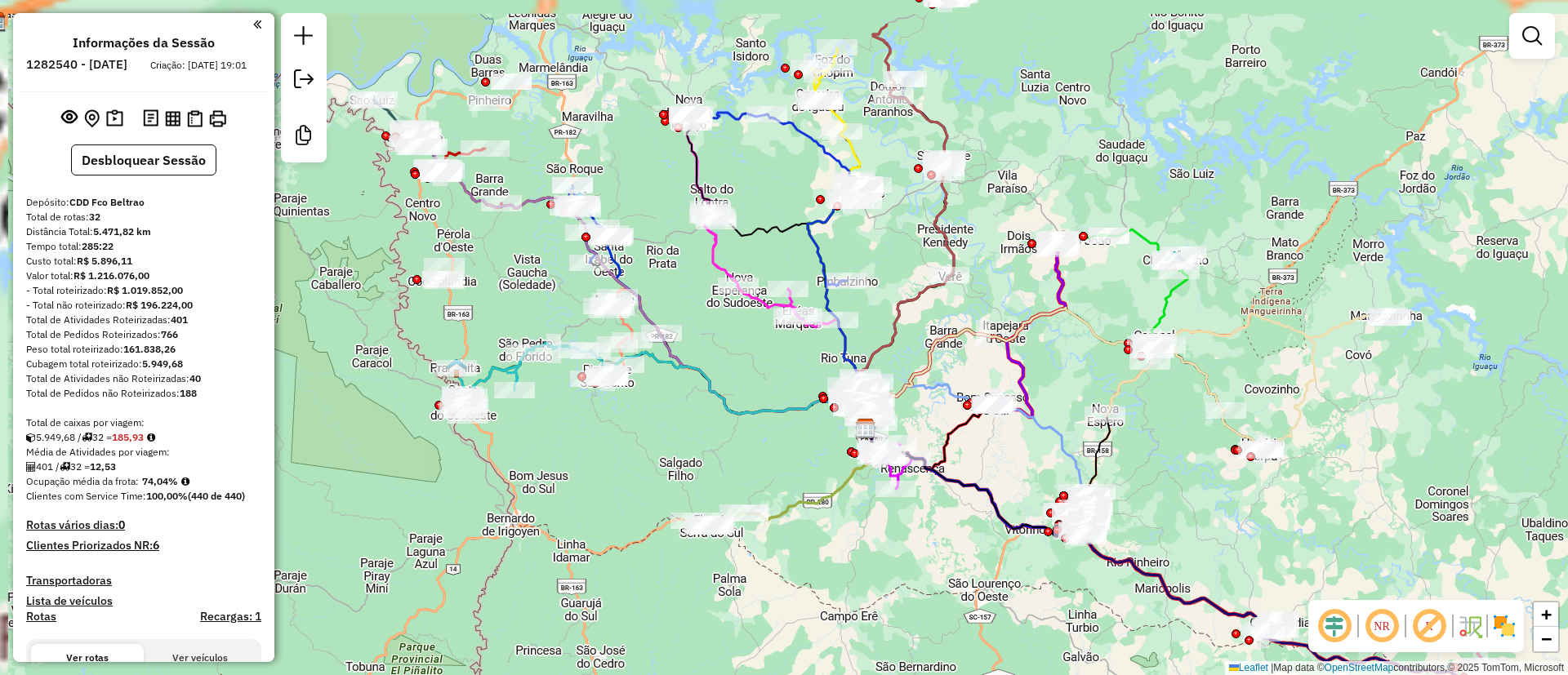
drag, startPoint x: 583, startPoint y: 211, endPoint x: 707, endPoint y: 373, distance: 204.0
click at [720, 368] on div "Janela de atendimento Grade de atendimento Capacidade Transportadoras Veículos …" at bounding box center [784, 338] width 1568 height 675
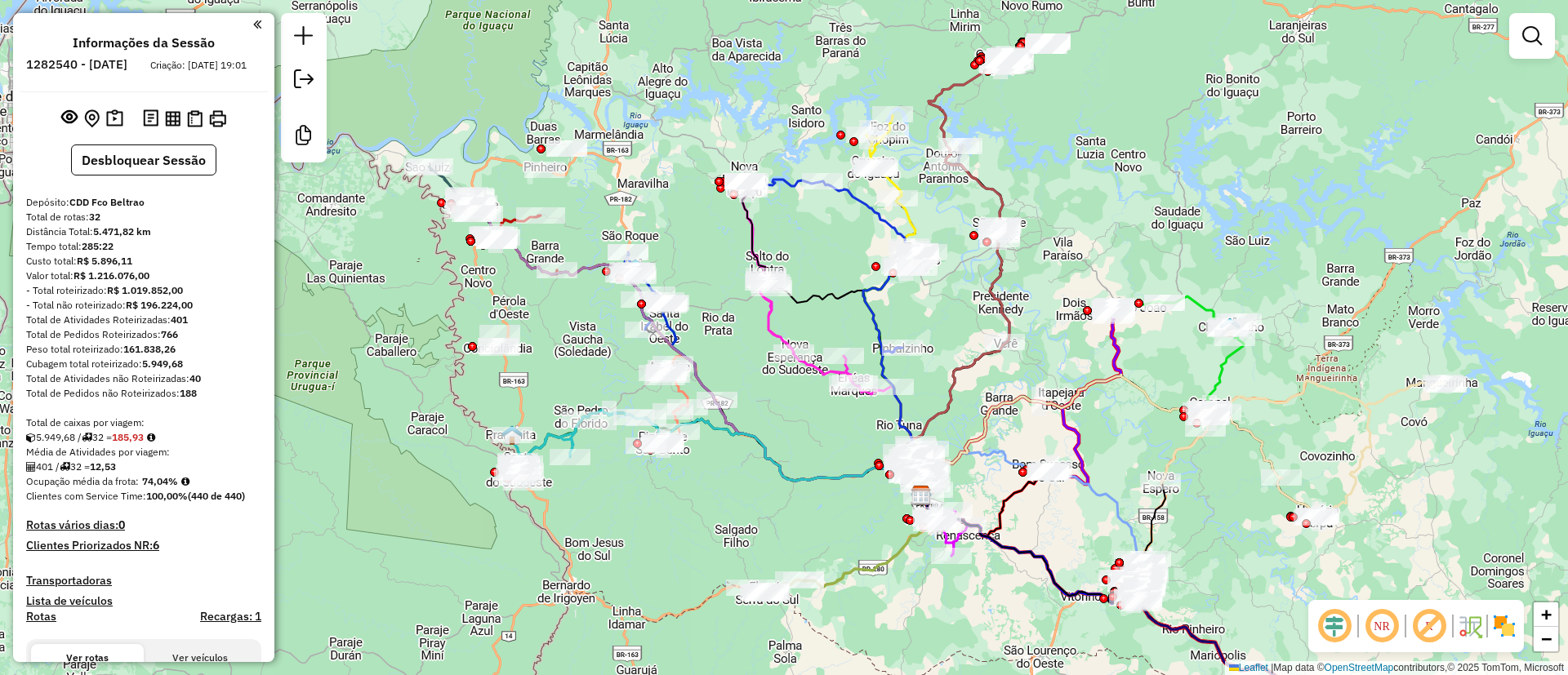
click at [1423, 624] on em at bounding box center [1429, 627] width 39 height 39
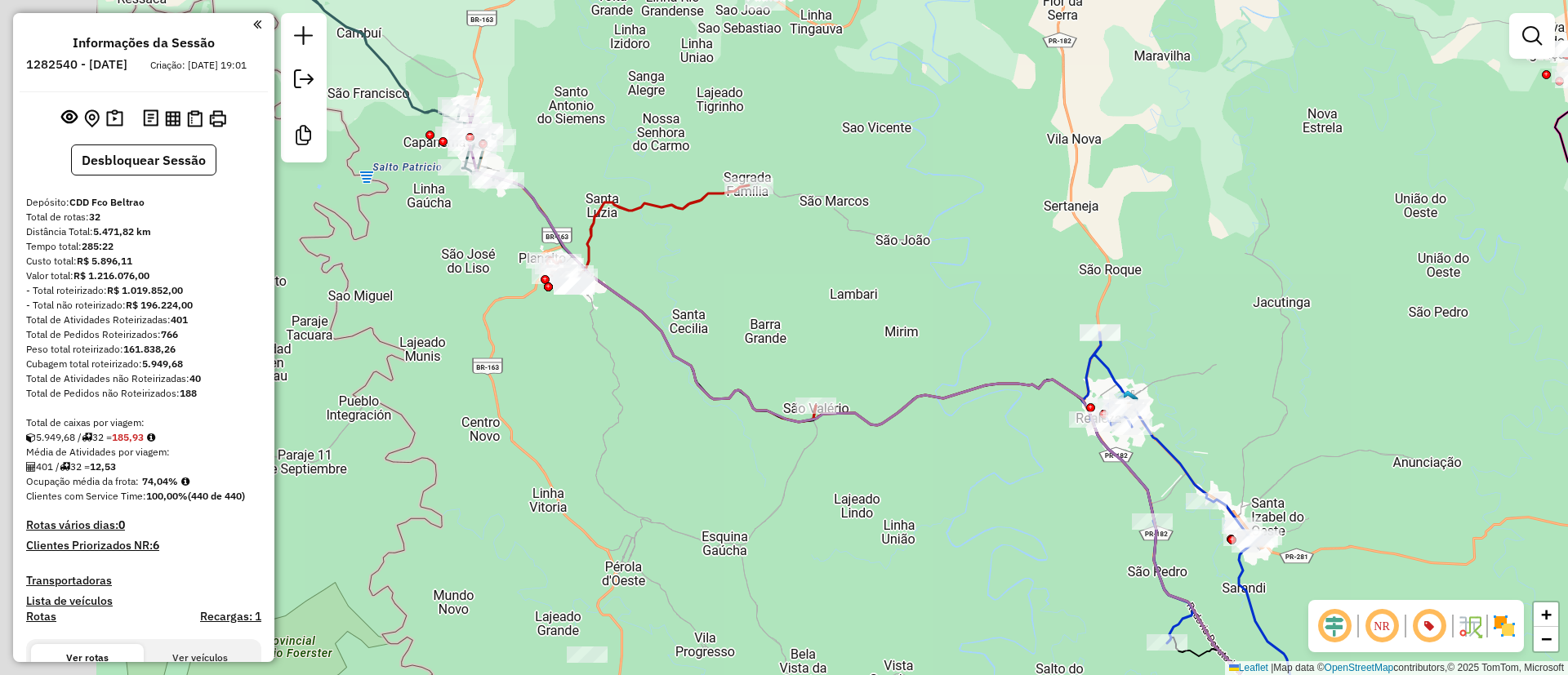
drag, startPoint x: 652, startPoint y: 286, endPoint x: 714, endPoint y: 289, distance: 62.1
click at [712, 289] on div "Janela de atendimento Grade de atendimento Capacidade Transportadoras Veículos …" at bounding box center [784, 338] width 1568 height 675
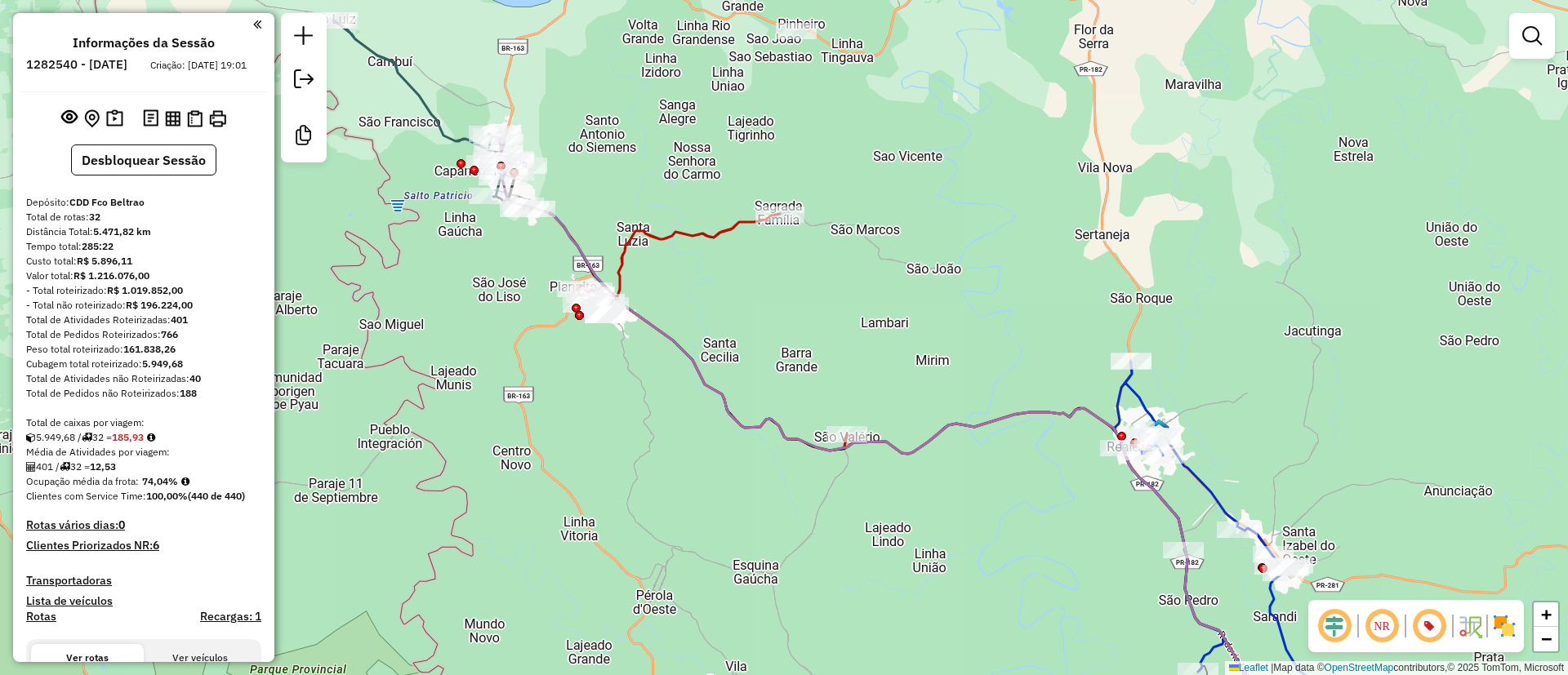
drag, startPoint x: 606, startPoint y: 156, endPoint x: 686, endPoint y: 214, distance: 98.8
click at [686, 214] on div "Janela de atendimento Grade de atendimento Capacidade Transportadoras Veículos …" at bounding box center [784, 338] width 1568 height 675
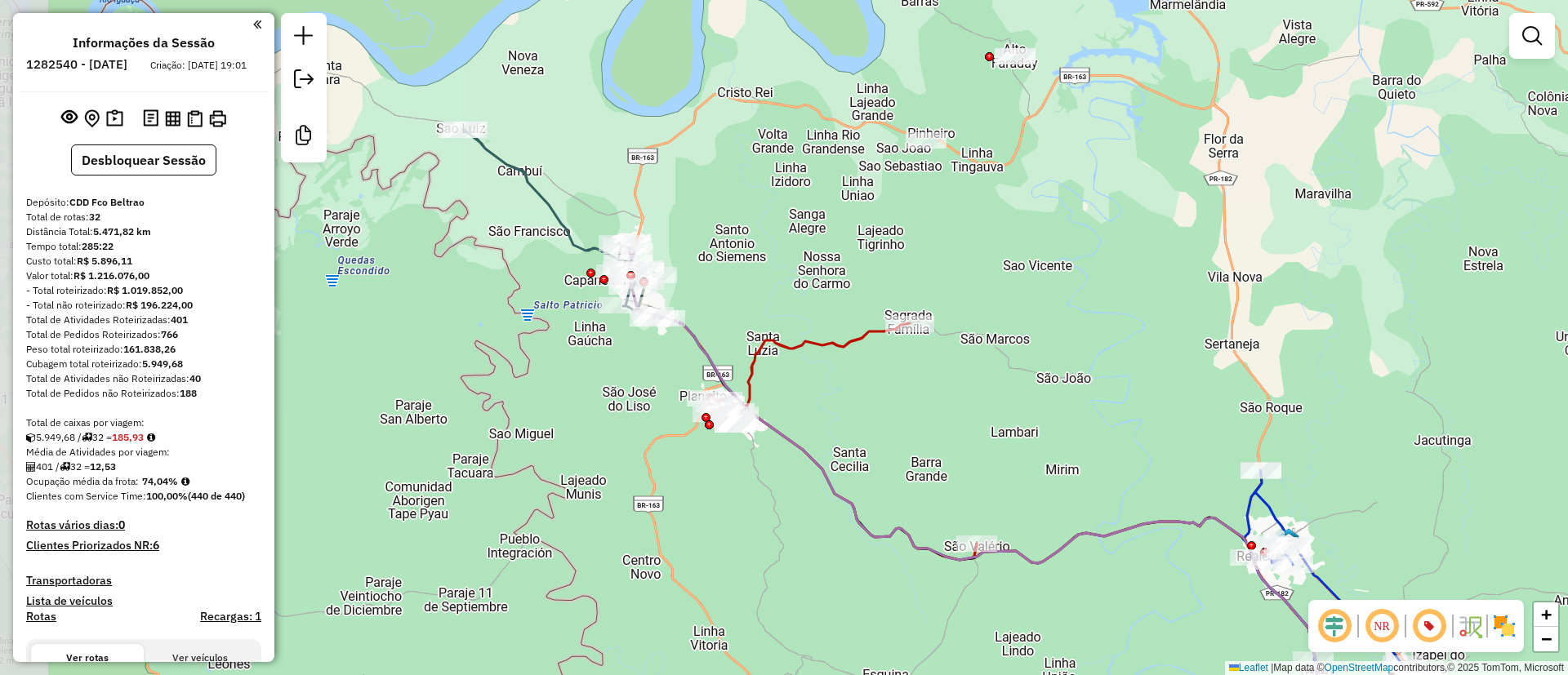
drag, startPoint x: 706, startPoint y: 226, endPoint x: 653, endPoint y: 241, distance: 55.1
click at [722, 241] on div "Janela de atendimento Grade de atendimento Capacidade Transportadoras Veículos …" at bounding box center [784, 338] width 1568 height 675
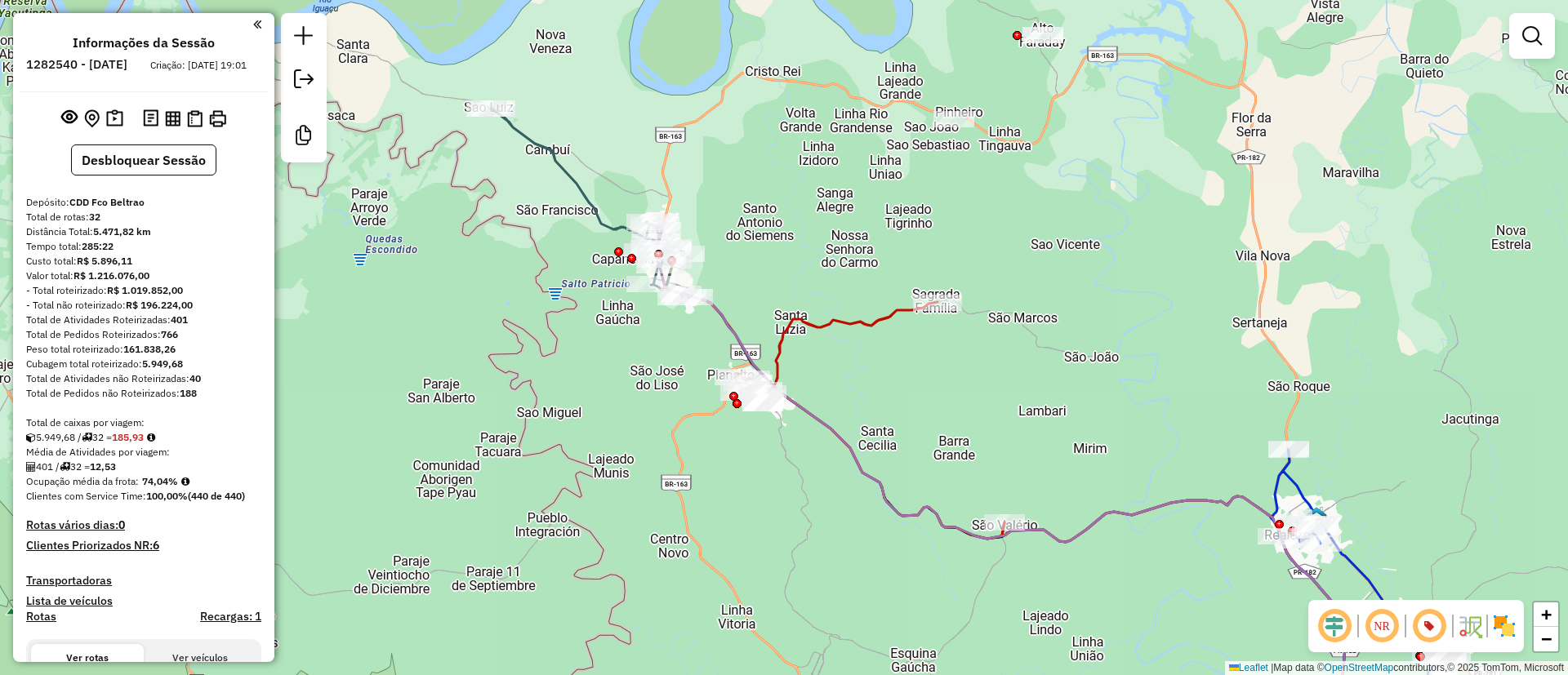
drag, startPoint x: 745, startPoint y: 212, endPoint x: 769, endPoint y: 75, distance: 139.1
click at [769, 73] on div "Janela de atendimento Grade de atendimento Capacidade Transportadoras Veículos …" at bounding box center [784, 338] width 1568 height 675
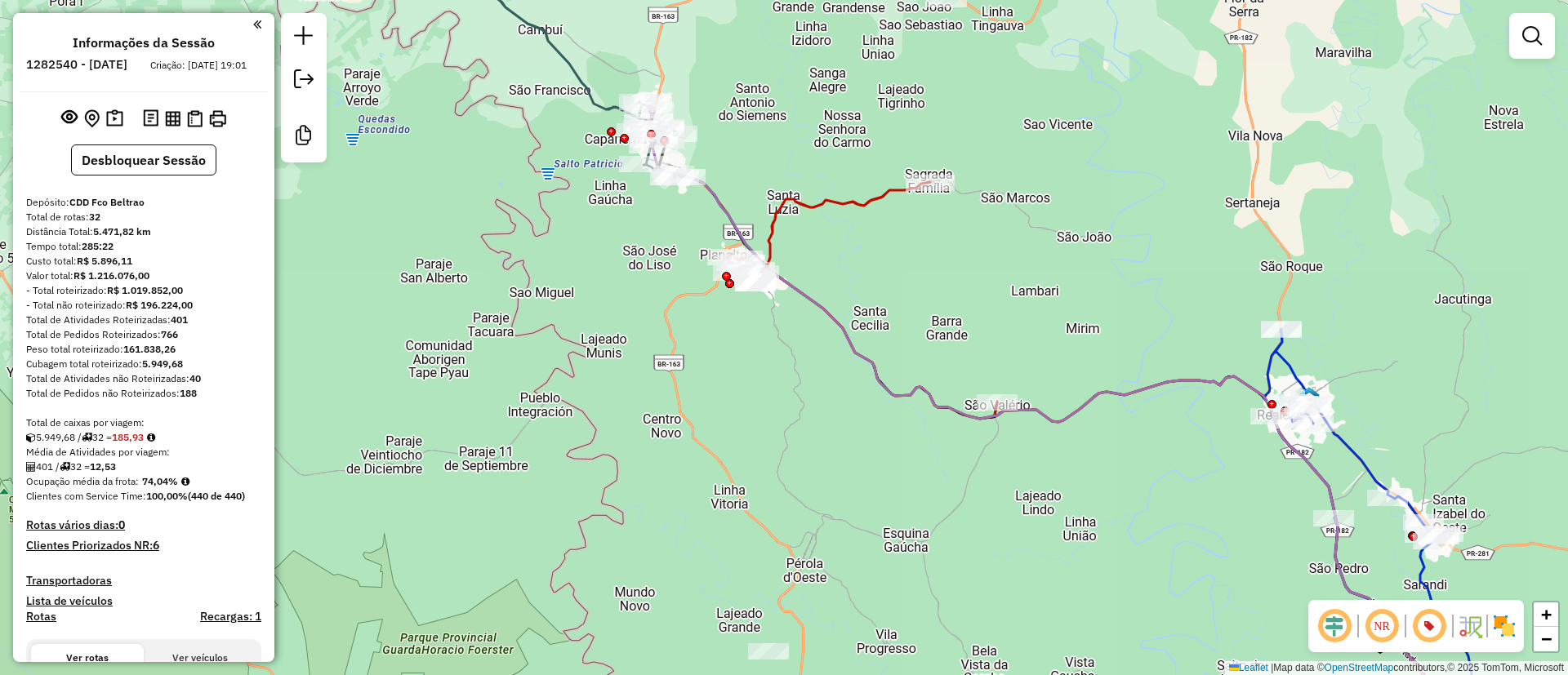
drag, startPoint x: 999, startPoint y: 277, endPoint x: 925, endPoint y: 328, distance: 89.9
click at [936, 321] on div "Janela de atendimento Grade de atendimento Capacidade Transportadoras Veículos …" at bounding box center [784, 338] width 1568 height 675
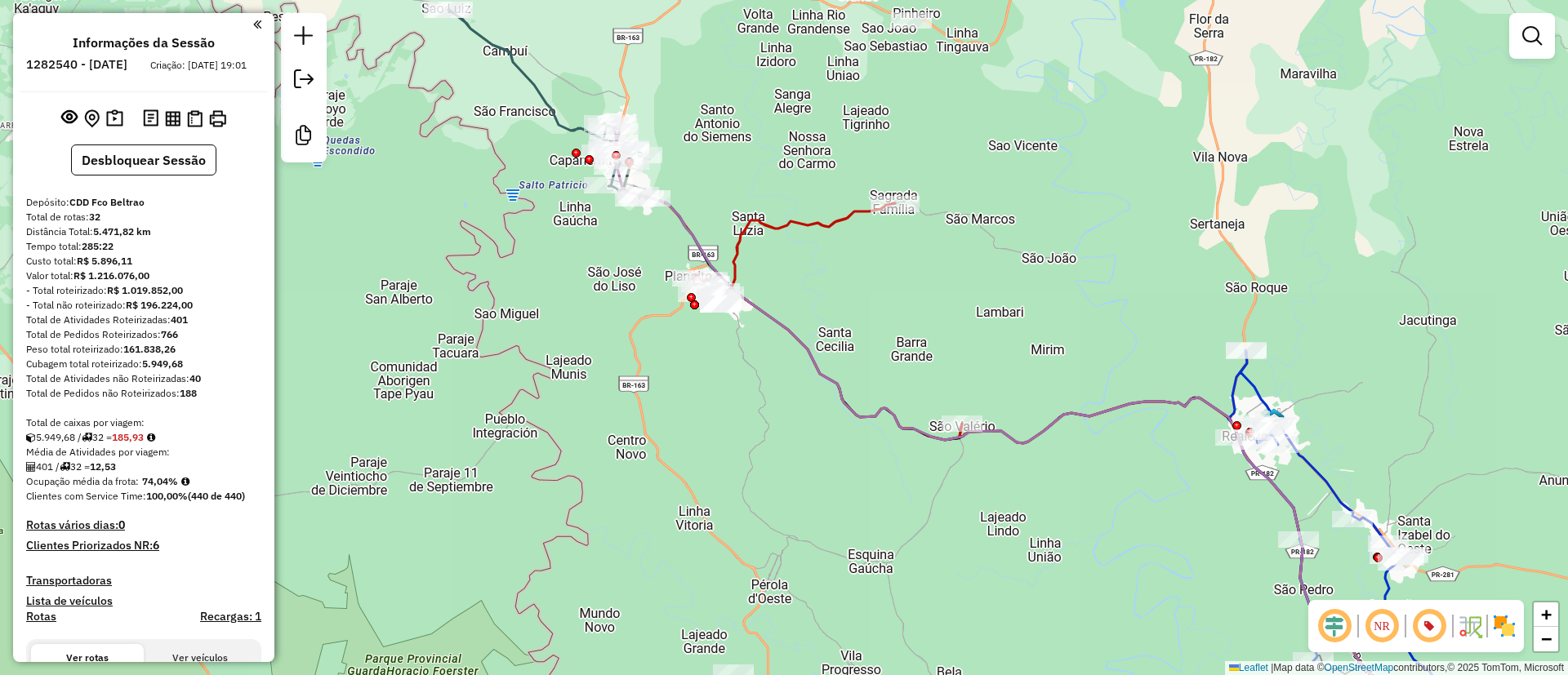
drag, startPoint x: 873, startPoint y: 320, endPoint x: 859, endPoint y: 100, distance: 220.4
click at [857, 102] on div "Janela de atendimento Grade de atendimento Capacidade Transportadoras Veículos …" at bounding box center [784, 338] width 1568 height 675
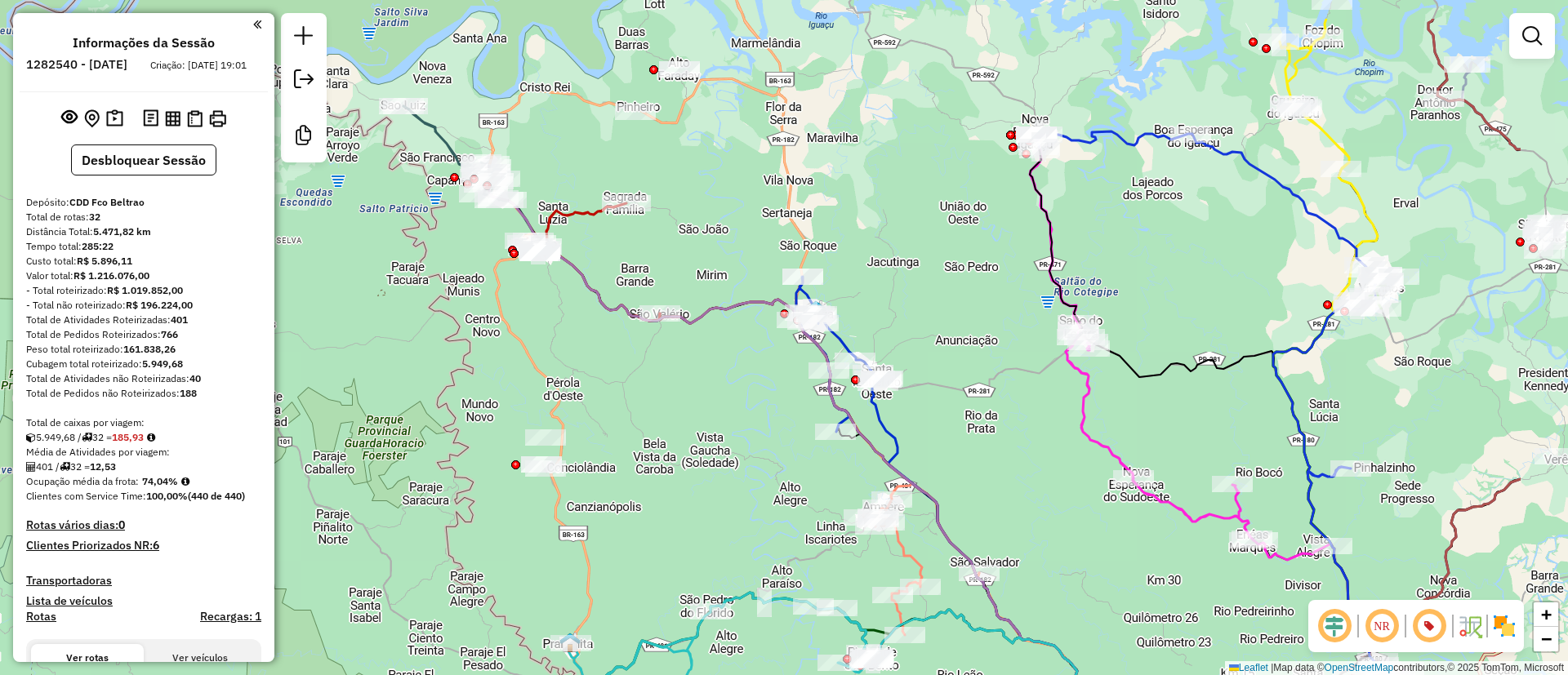
drag, startPoint x: 966, startPoint y: 139, endPoint x: 762, endPoint y: 226, distance: 221.8
click at [762, 226] on div "Janela de atendimento Grade de atendimento Capacidade Transportadoras Veículos …" at bounding box center [784, 338] width 1568 height 675
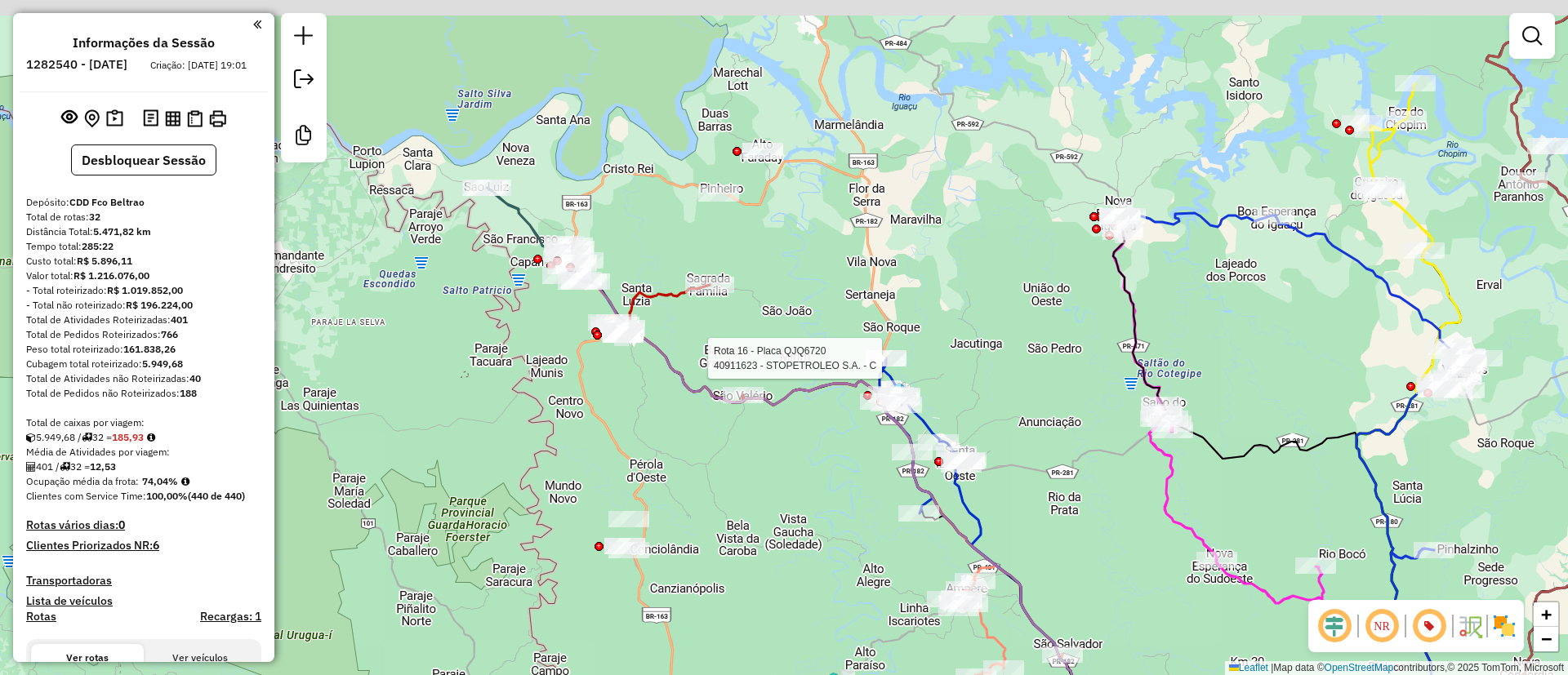
drag, startPoint x: 677, startPoint y: 174, endPoint x: 771, endPoint y: 275, distance: 138.0
click at [772, 267] on div "Rota 16 - Placa QJQ6720 40911623 - STOPETROLEO S.A. - C Janela de atendimento G…" at bounding box center [784, 338] width 1568 height 675
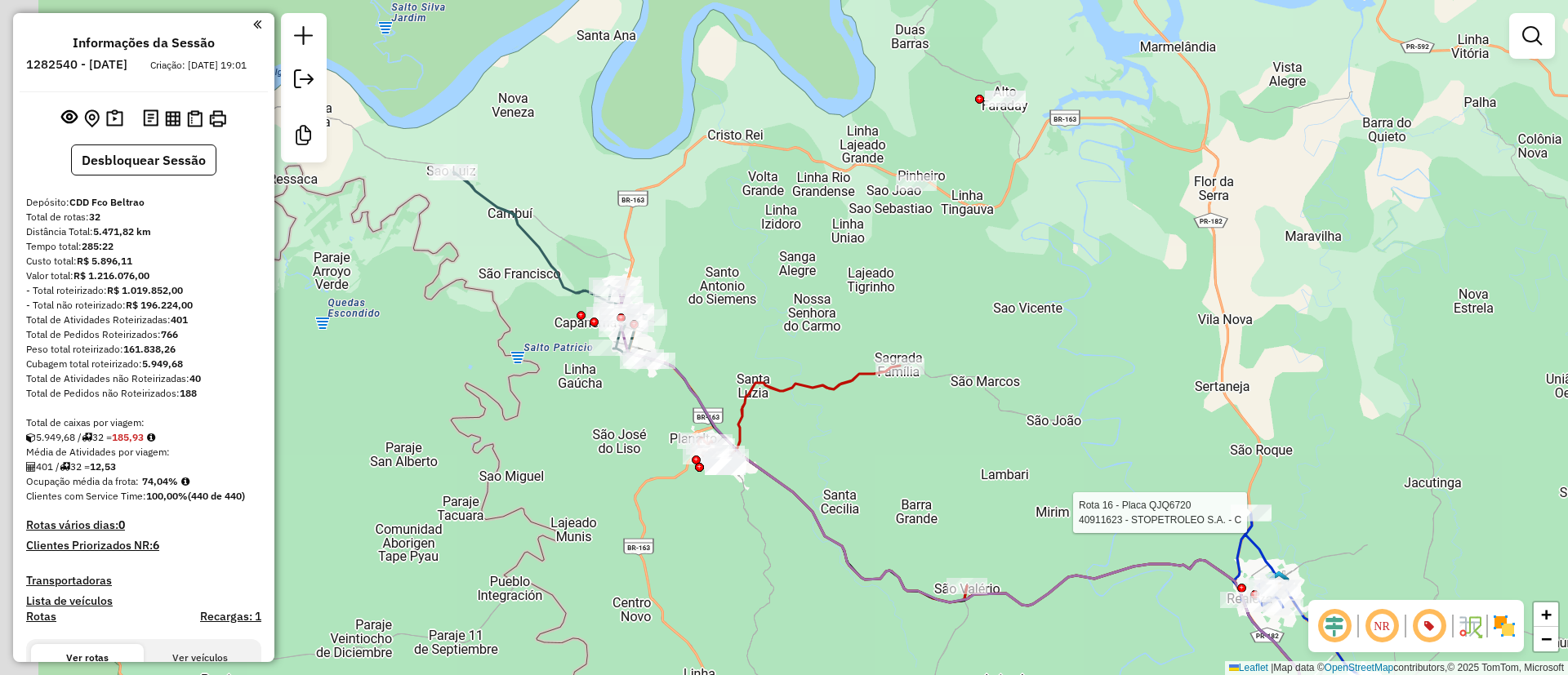
drag, startPoint x: 635, startPoint y: 301, endPoint x: 745, endPoint y: 334, distance: 114.8
click at [743, 334] on div "Rota 16 - Placa QJQ6720 40911623 - STOPETROLEO S.A. - C Janela de atendimento G…" at bounding box center [784, 338] width 1568 height 675
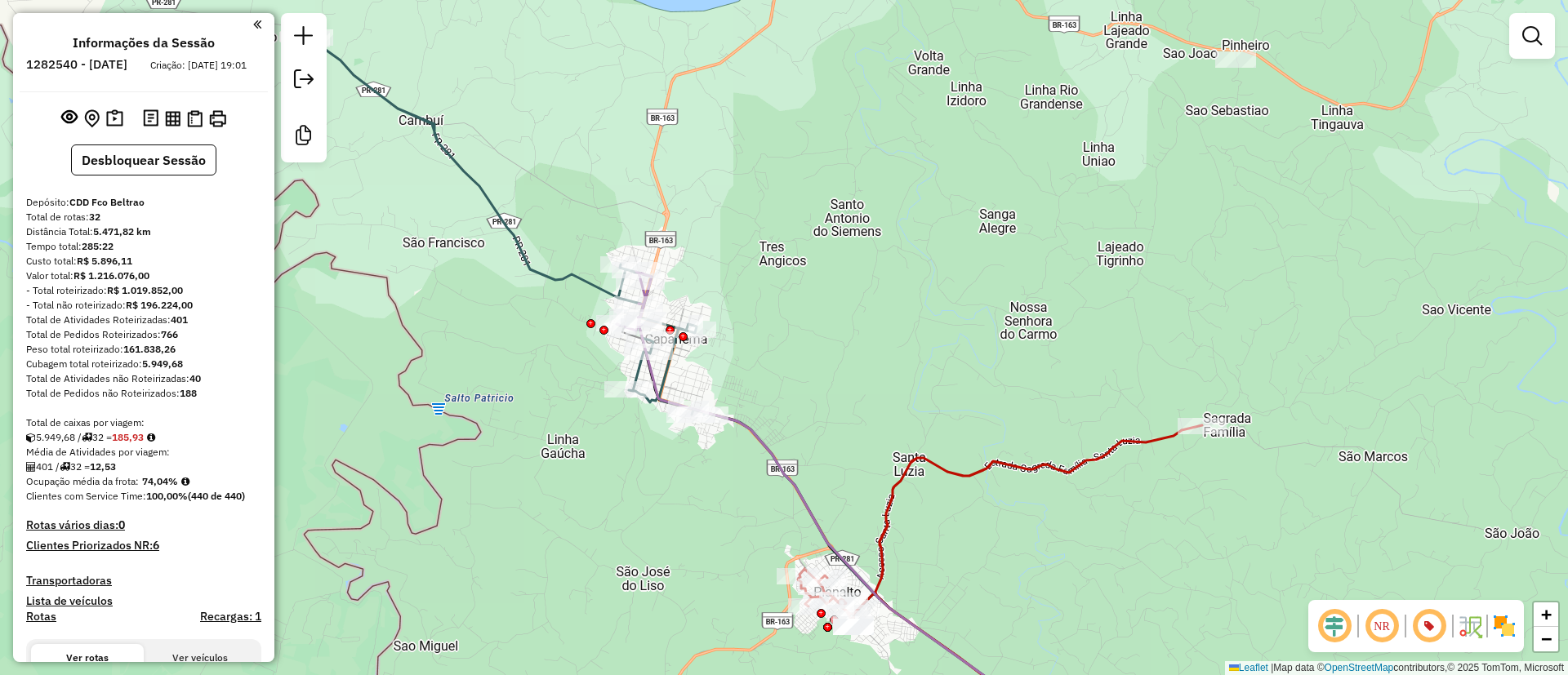
drag, startPoint x: 764, startPoint y: 382, endPoint x: 742, endPoint y: 309, distance: 76.2
click at [770, 312] on div "Rota 16 - Placa QJQ6720 40911623 - STOPETROLEO S.A. - C Janela de atendimento G…" at bounding box center [784, 338] width 1568 height 675
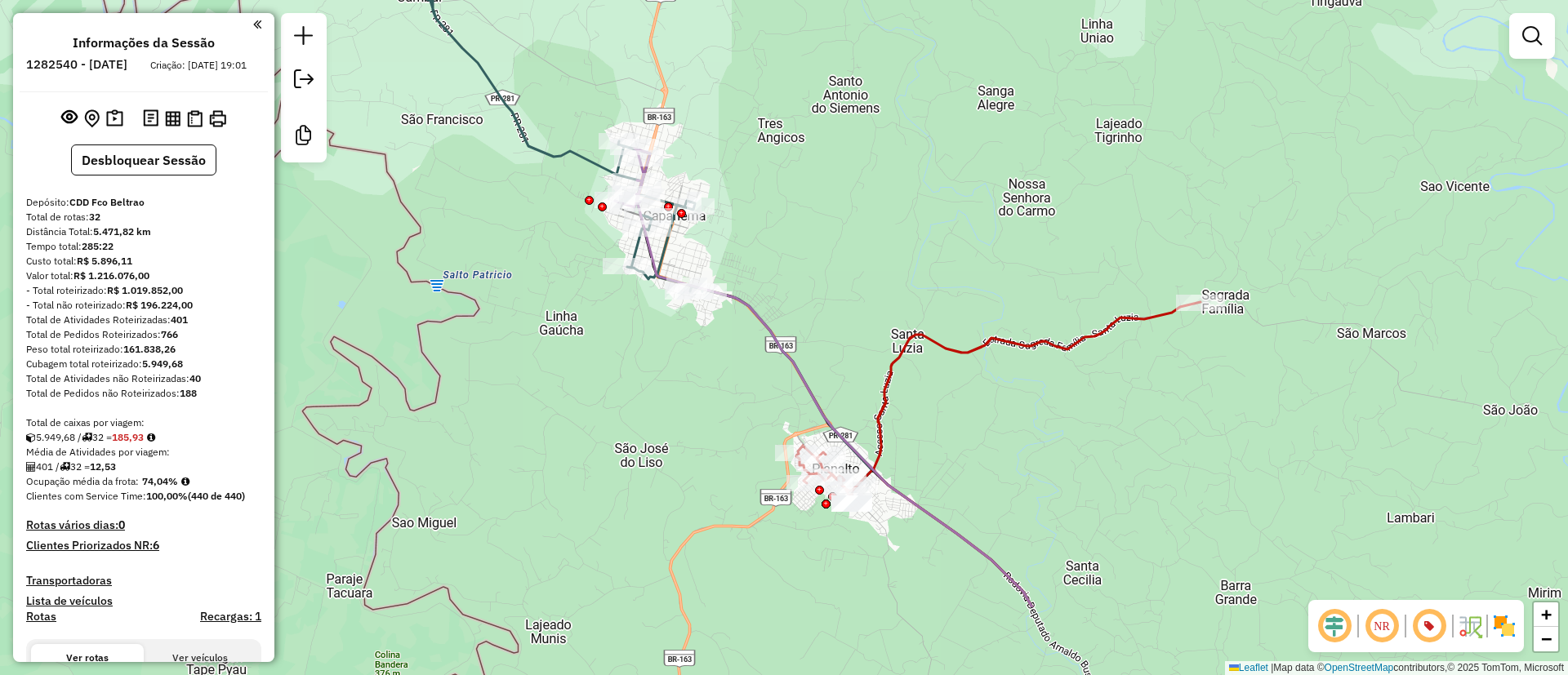
drag, startPoint x: 809, startPoint y: 139, endPoint x: 800, endPoint y: 145, distance: 10.8
click at [802, 135] on div "Rota 16 - Placa QJQ6720 40911623 - STOPETROLEO S.A. - C Janela de atendimento G…" at bounding box center [784, 338] width 1568 height 675
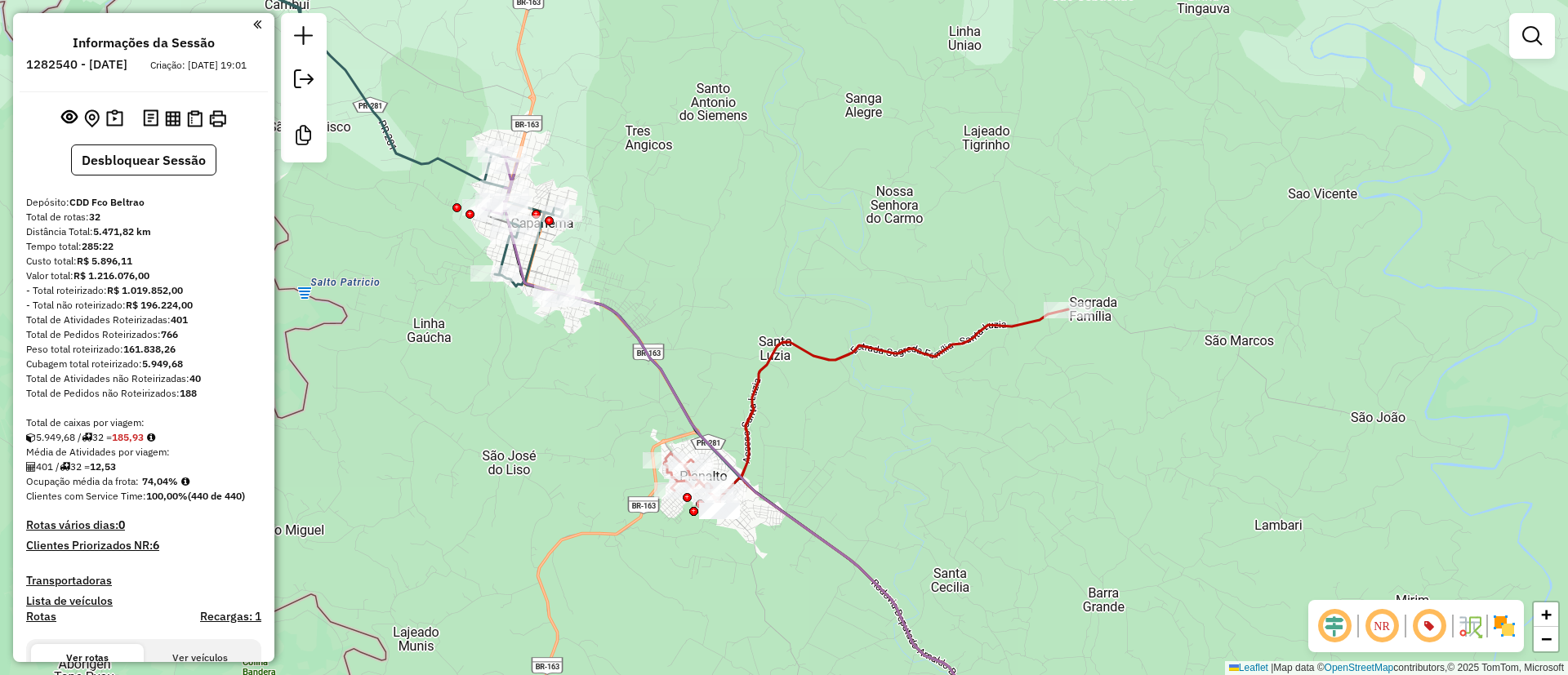
drag, startPoint x: 746, startPoint y: 210, endPoint x: 715, endPoint y: 211, distance: 31.0
click at [718, 211] on div "Rota 16 - Placa QJQ6720 40911623 - STOPETROLEO S.A. - C Janela de atendimento G…" at bounding box center [784, 338] width 1568 height 675
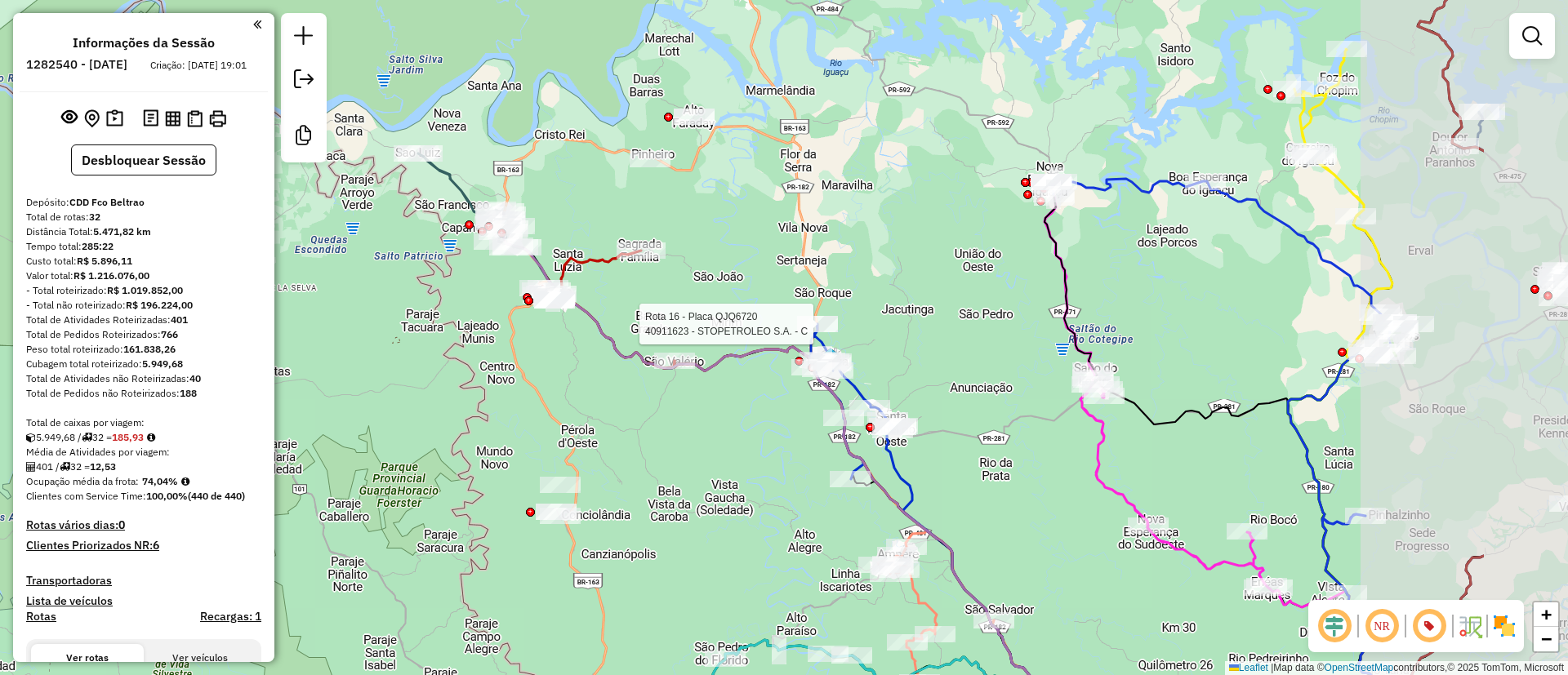
drag, startPoint x: 931, startPoint y: 278, endPoint x: 718, endPoint y: 278, distance: 213.0
click at [718, 279] on div "Rota 16 - Placa QJQ6720 40911623 - STOPETROLEO S.A. - C Janela de atendimento G…" at bounding box center [784, 338] width 1568 height 675
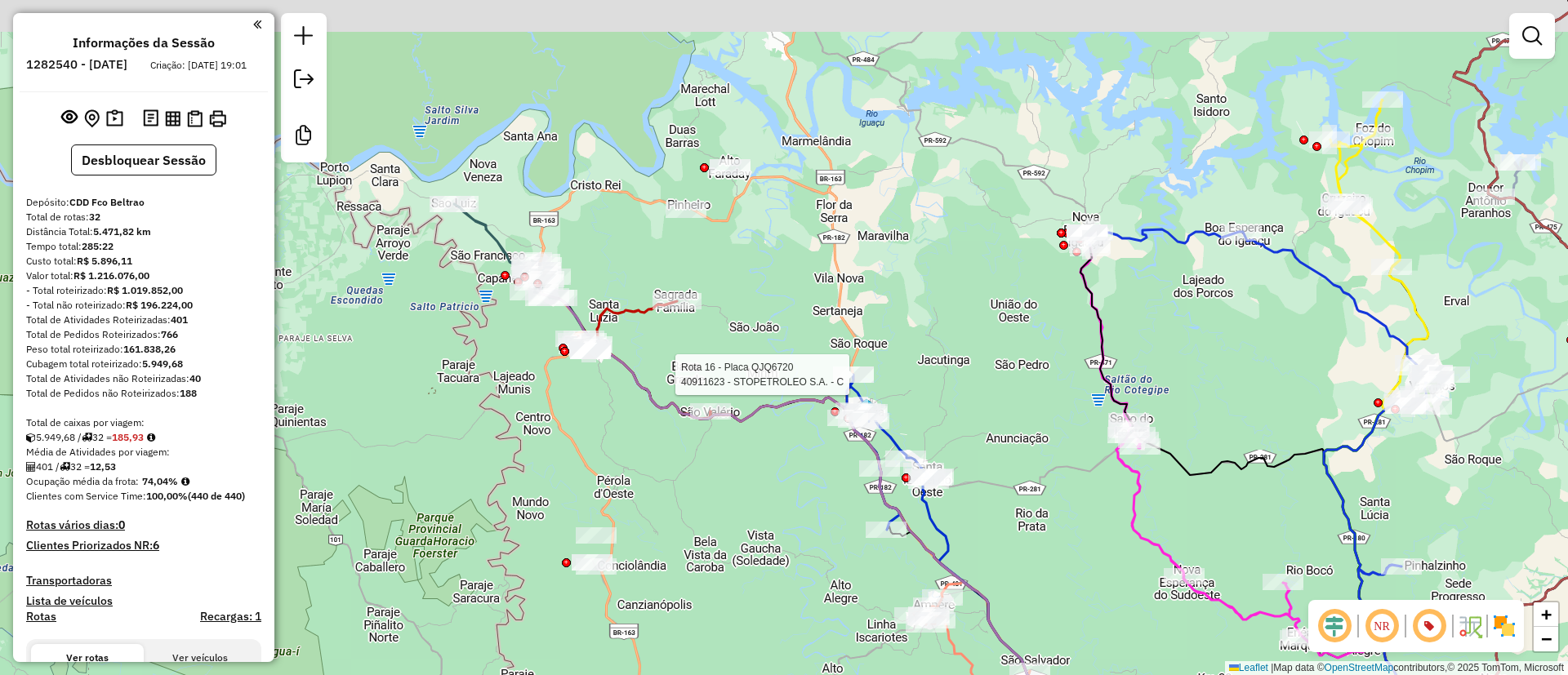
drag, startPoint x: 807, startPoint y: 295, endPoint x: 796, endPoint y: 291, distance: 11.7
click at [808, 300] on div "Rota 16 - Placa QJQ6720 40911623 - STOPETROLEO S.A. - C Janela de atendimento G…" at bounding box center [784, 338] width 1568 height 675
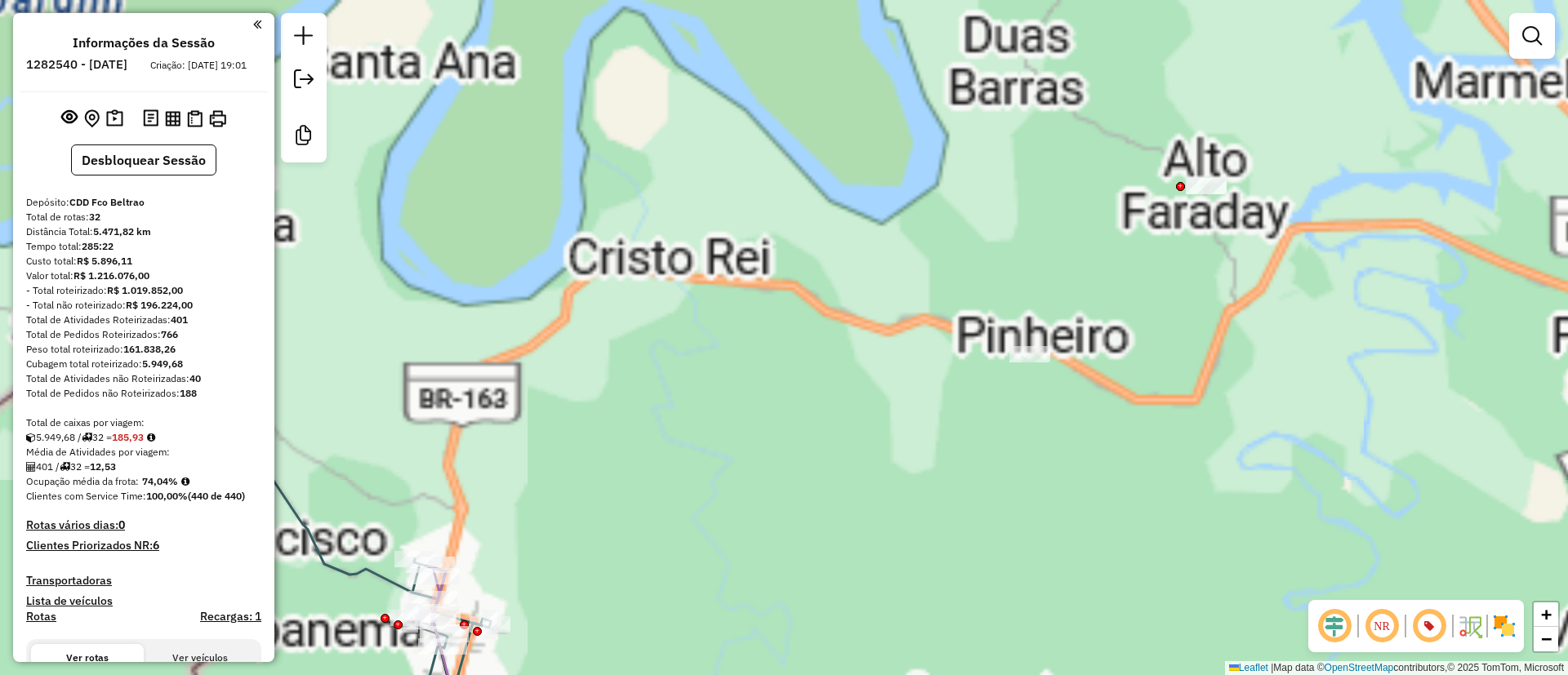
click at [493, 171] on div "Rota 16 - Placa QJQ6720 40911623 - STOPETROLEO S.A. - C Janela de atendimento G…" at bounding box center [784, 338] width 1568 height 675
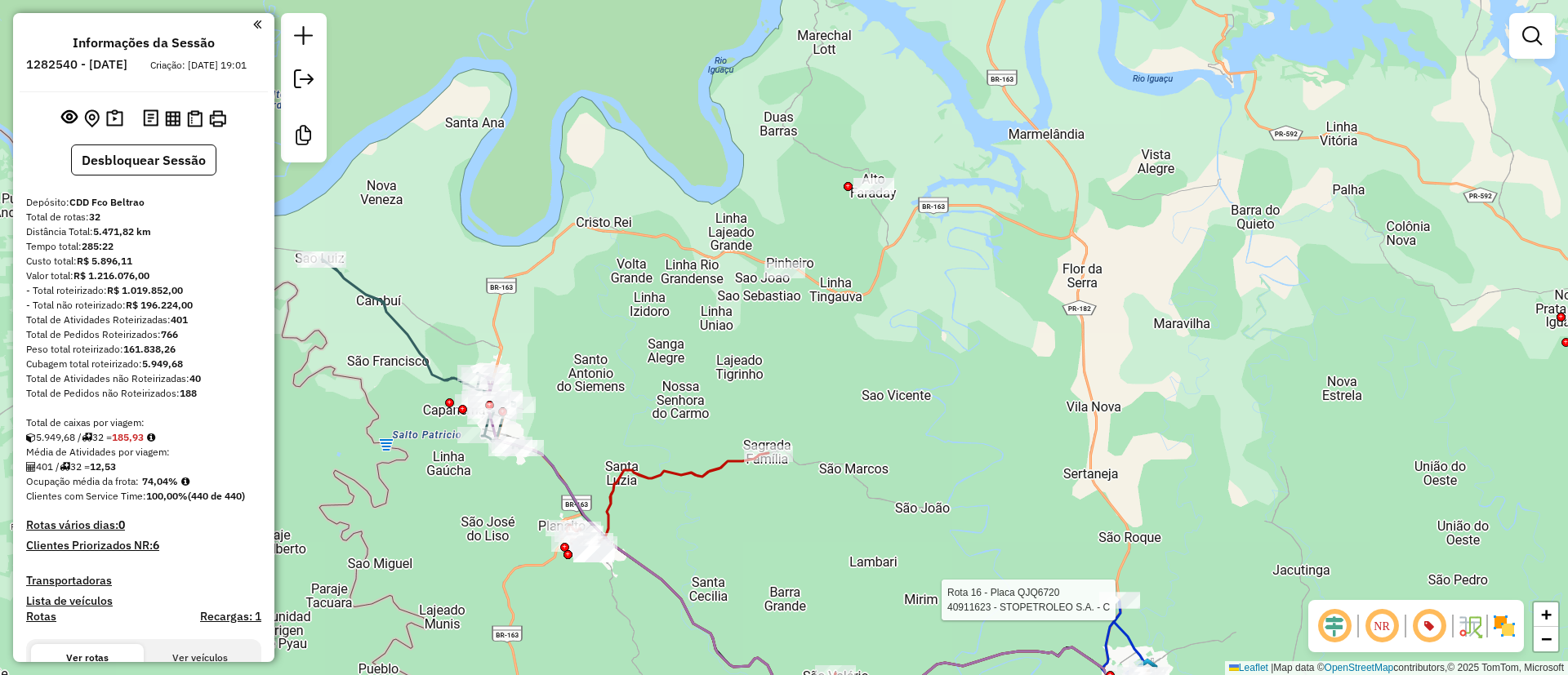
drag, startPoint x: 691, startPoint y: 299, endPoint x: 661, endPoint y: 323, distance: 38.4
click at [661, 323] on div "Rota 16 - Placa QJQ6720 40911623 - STOPETROLEO S.A. - C Janela de atendimento G…" at bounding box center [784, 338] width 1568 height 675
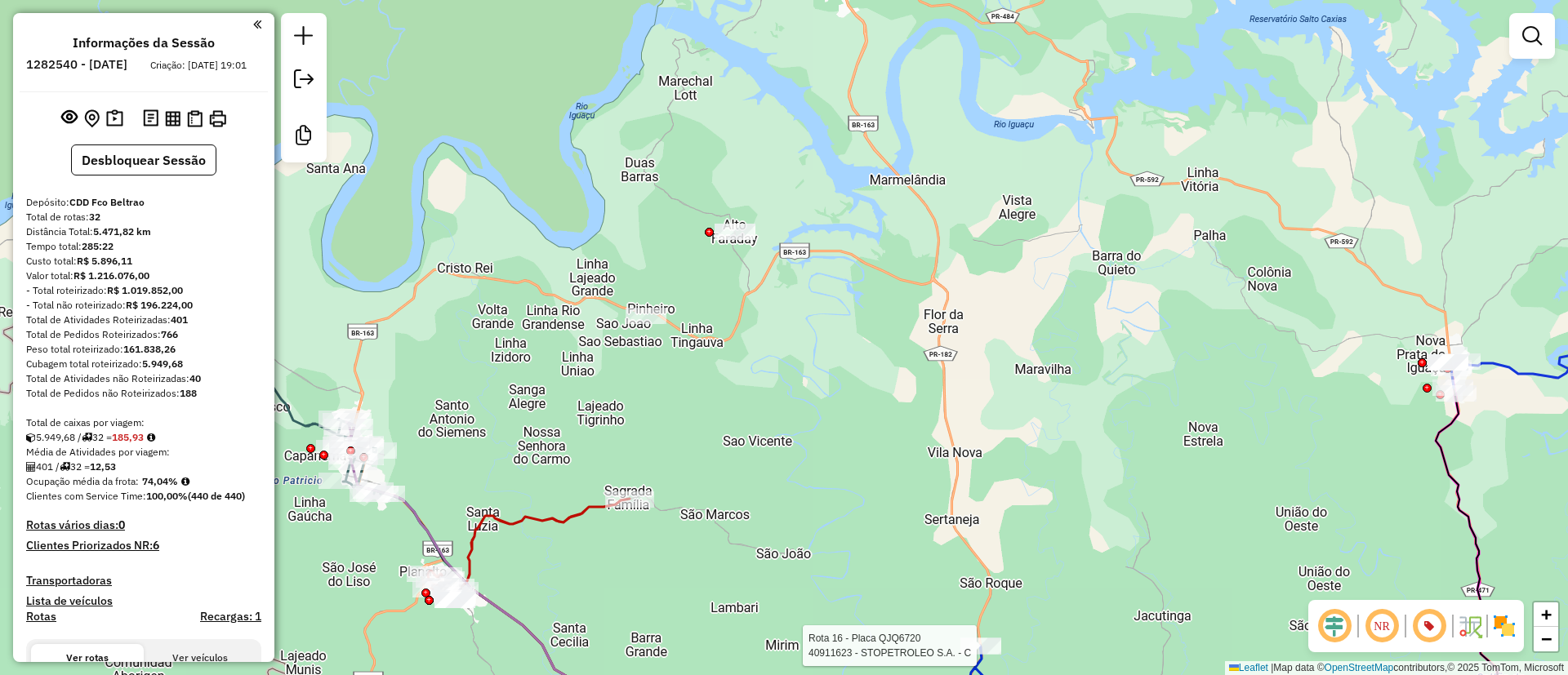
drag, startPoint x: 891, startPoint y: 311, endPoint x: 859, endPoint y: 323, distance: 34.2
click at [864, 319] on div "Rota 16 - Placa QJQ6720 40911623 - STOPETROLEO S.A. - C Janela de atendimento G…" at bounding box center [784, 338] width 1568 height 675
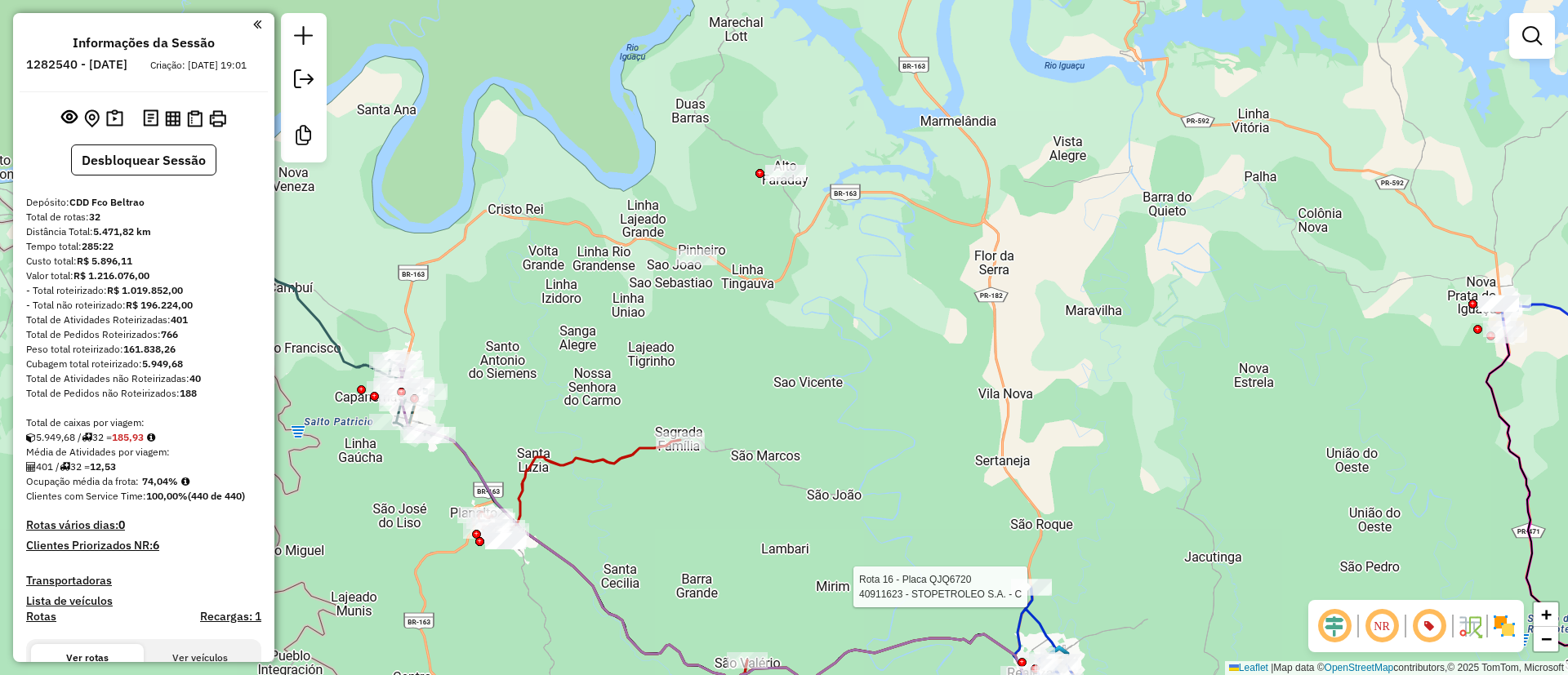
drag, startPoint x: 535, startPoint y: 340, endPoint x: 618, endPoint y: 197, distance: 165.3
click at [618, 197] on div "Rota 16 - Placa QJQ6720 40911623 - STOPETROLEO S.A. - C Janela de atendimento G…" at bounding box center [784, 338] width 1568 height 675
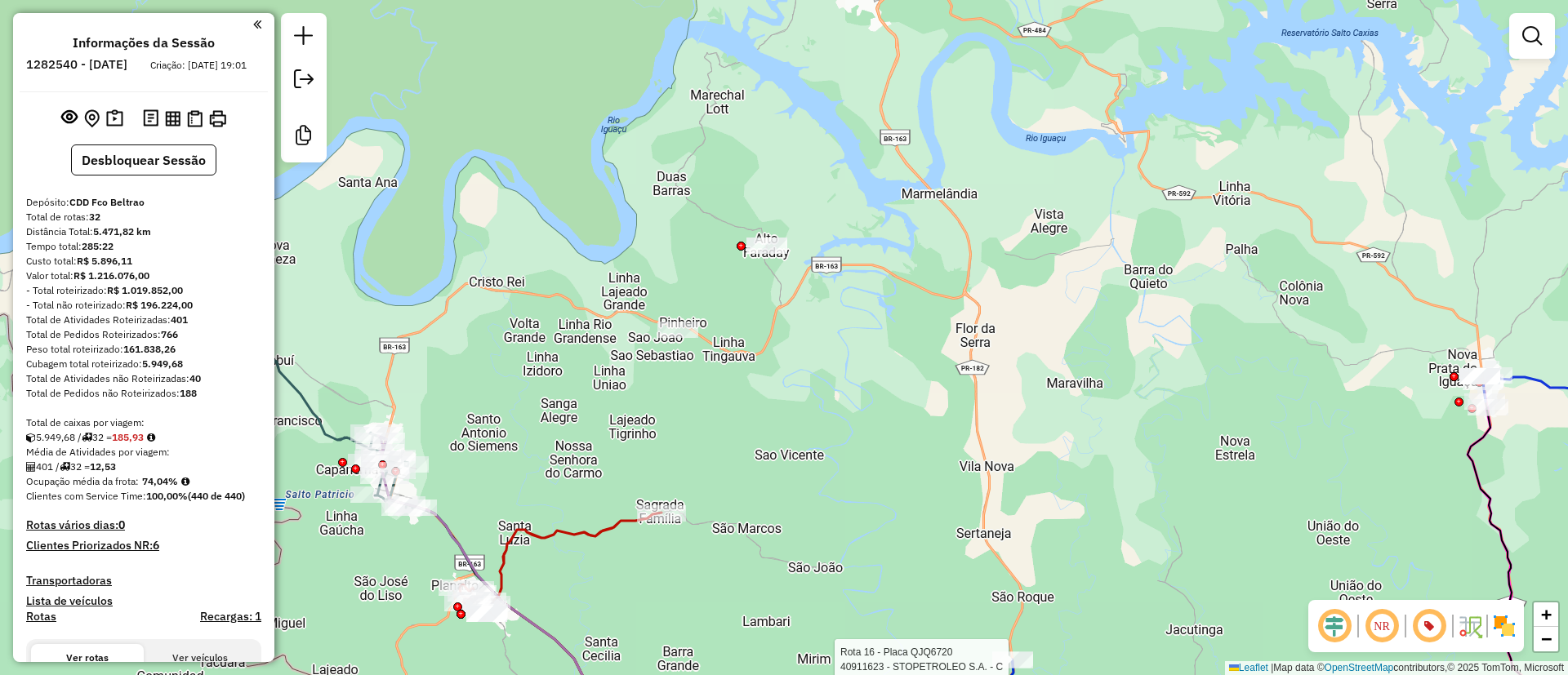
drag, startPoint x: 902, startPoint y: 232, endPoint x: 930, endPoint y: 313, distance: 85.7
click at [930, 313] on div "Rota 16 - Placa QJQ6720 40911623 - STOPETROLEO S.A. - C Janela de atendimento G…" at bounding box center [784, 338] width 1568 height 675
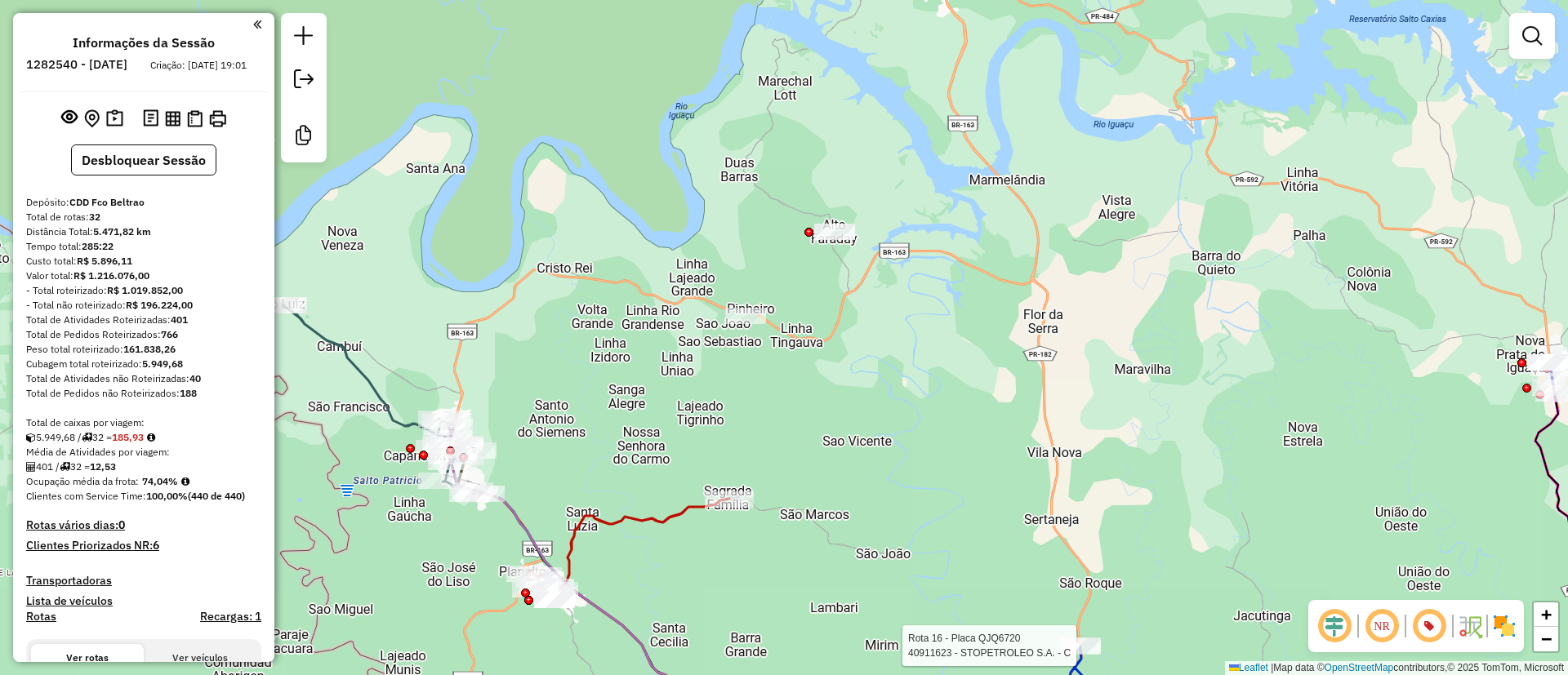
drag, startPoint x: 526, startPoint y: 147, endPoint x: 580, endPoint y: 122, distance: 59.5
click at [580, 122] on div "Rota 16 - Placa QJQ6720 40911623 - STOPETROLEO S.A. - C Janela de atendimento G…" at bounding box center [784, 338] width 1568 height 675
drag, startPoint x: 917, startPoint y: 391, endPoint x: 803, endPoint y: 217, distance: 208.0
click at [811, 207] on div "Rota 16 - Placa QJQ6720 40911623 - STOPETROLEO S.A. - C Janela de atendimento G…" at bounding box center [784, 338] width 1568 height 675
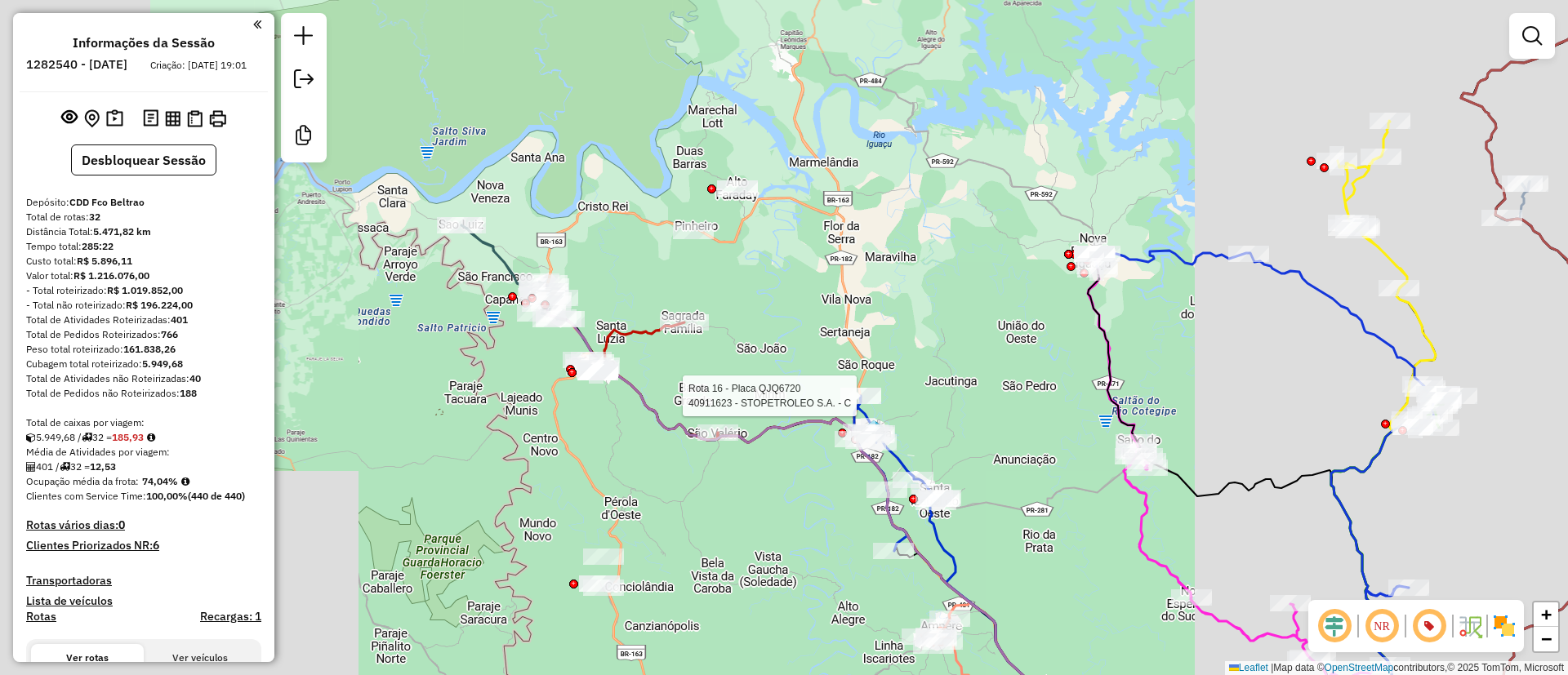
drag, startPoint x: 808, startPoint y: 261, endPoint x: 797, endPoint y: 271, distance: 14.9
click at [798, 270] on div "Rota 16 - Placa QJQ6720 40911623 - STOPETROLEO S.A. - C Janela de atendimento G…" at bounding box center [784, 338] width 1568 height 675
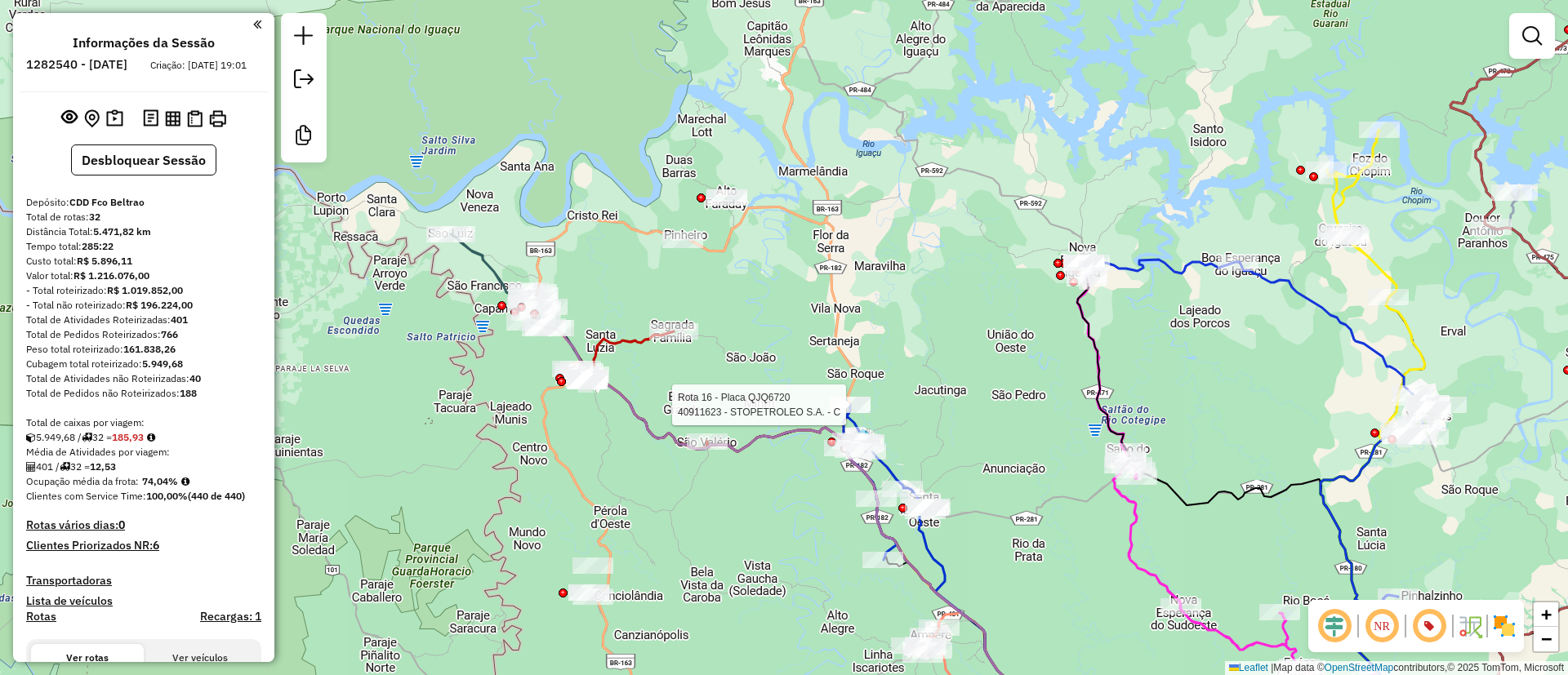
click at [813, 342] on div "Rota 16 - Placa QJQ6720 40911623 - STOPETROLEO S.A. - C Janela de atendimento G…" at bounding box center [784, 338] width 1568 height 675
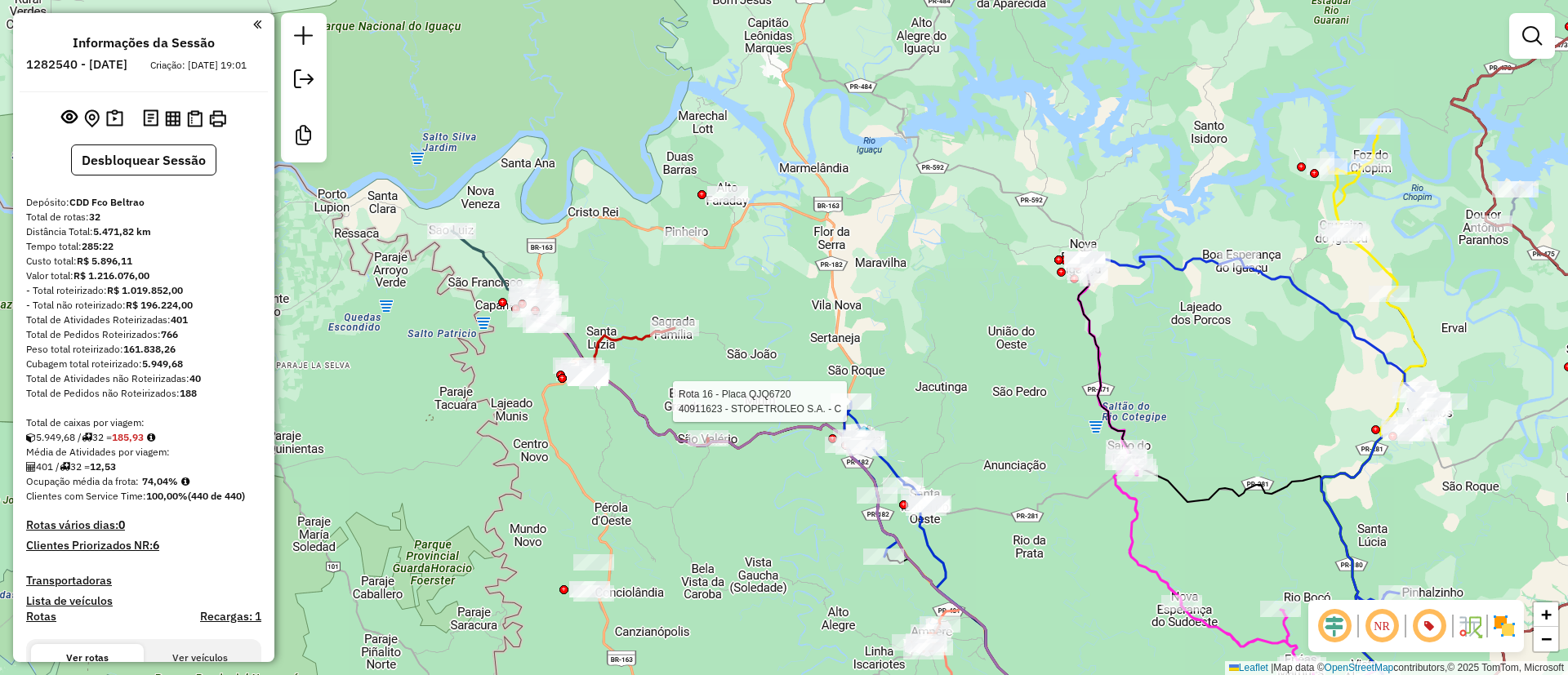
click at [807, 345] on div "Rota 16 - Placa QJQ6720 40911623 - STOPETROLEO S.A. - C Janela de atendimento G…" at bounding box center [784, 338] width 1568 height 675
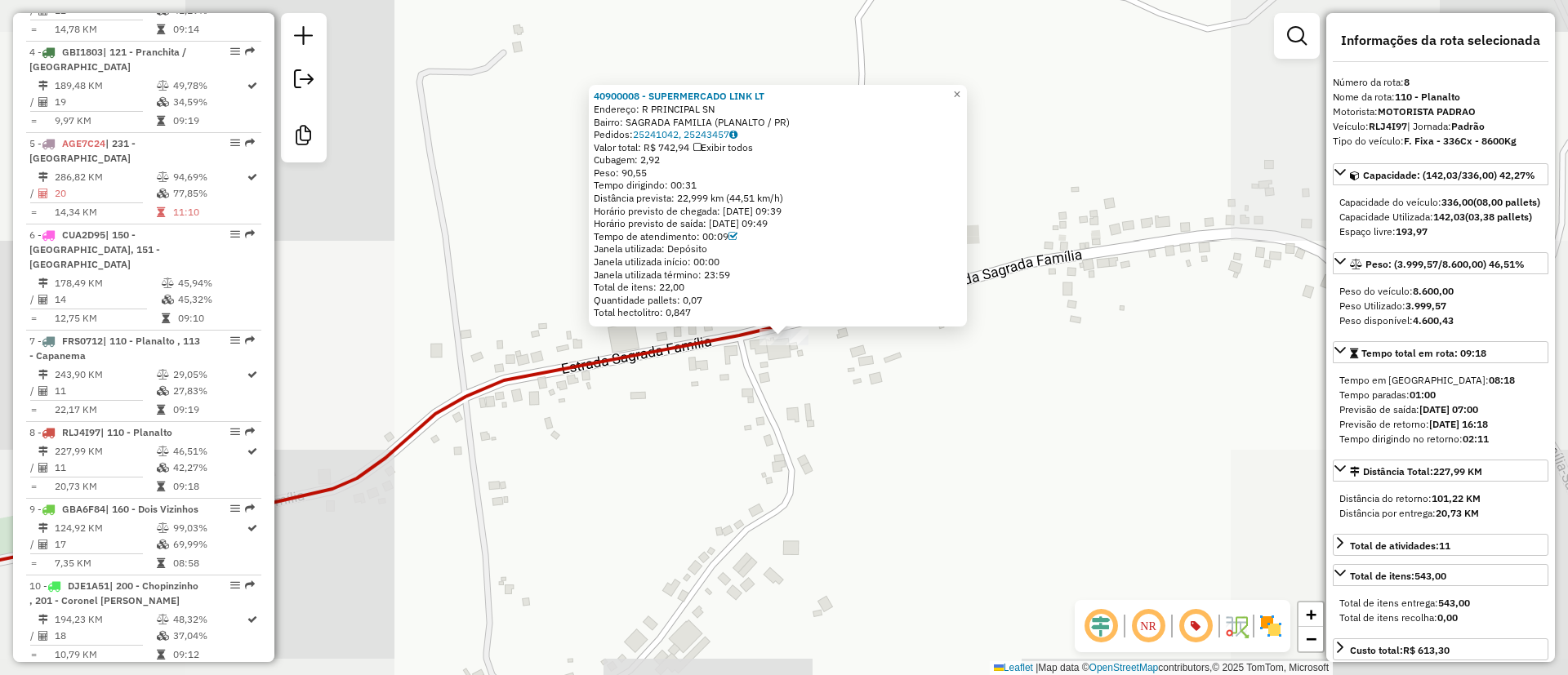
scroll to position [1319, 0]
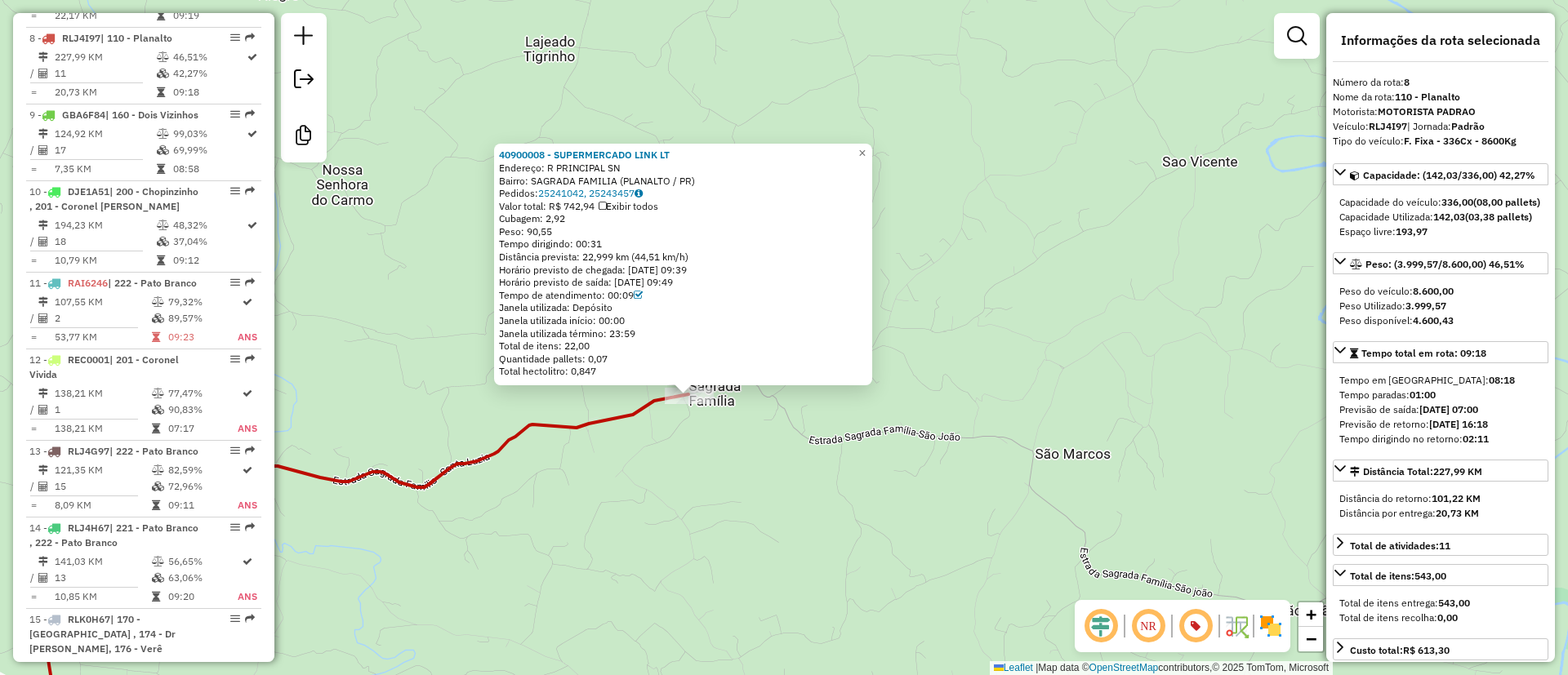
click at [1108, 207] on div "40900008 - SUPERMERCADO LINK LT Endereço: R PRINCIPAL SN Bairro: SAGRADA FAMILI…" at bounding box center [784, 338] width 1568 height 675
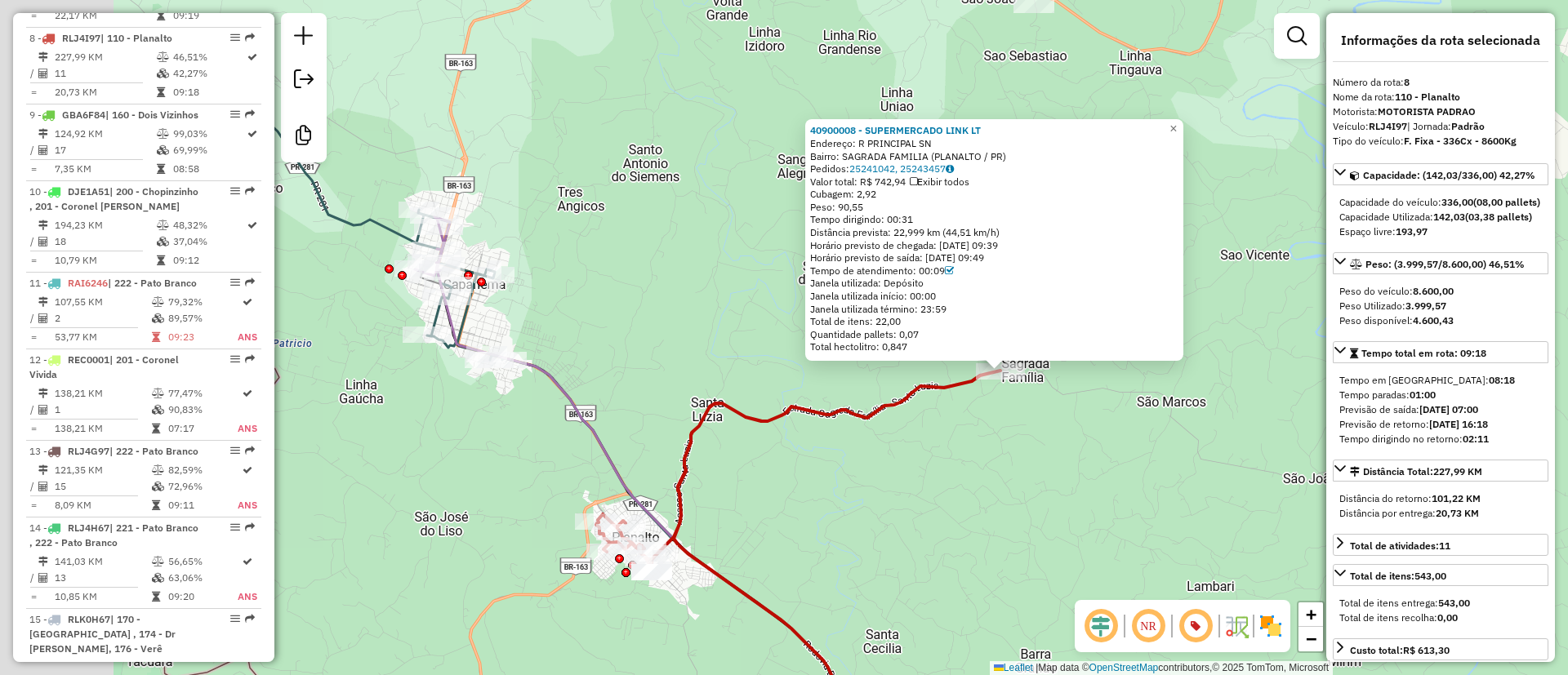
drag, startPoint x: 551, startPoint y: 193, endPoint x: 635, endPoint y: 247, distance: 99.9
click at [635, 247] on div "40900008 - SUPERMERCADO LINK LT Endereço: R PRINCIPAL SN Bairro: SAGRADA FAMILI…" at bounding box center [784, 338] width 1568 height 675
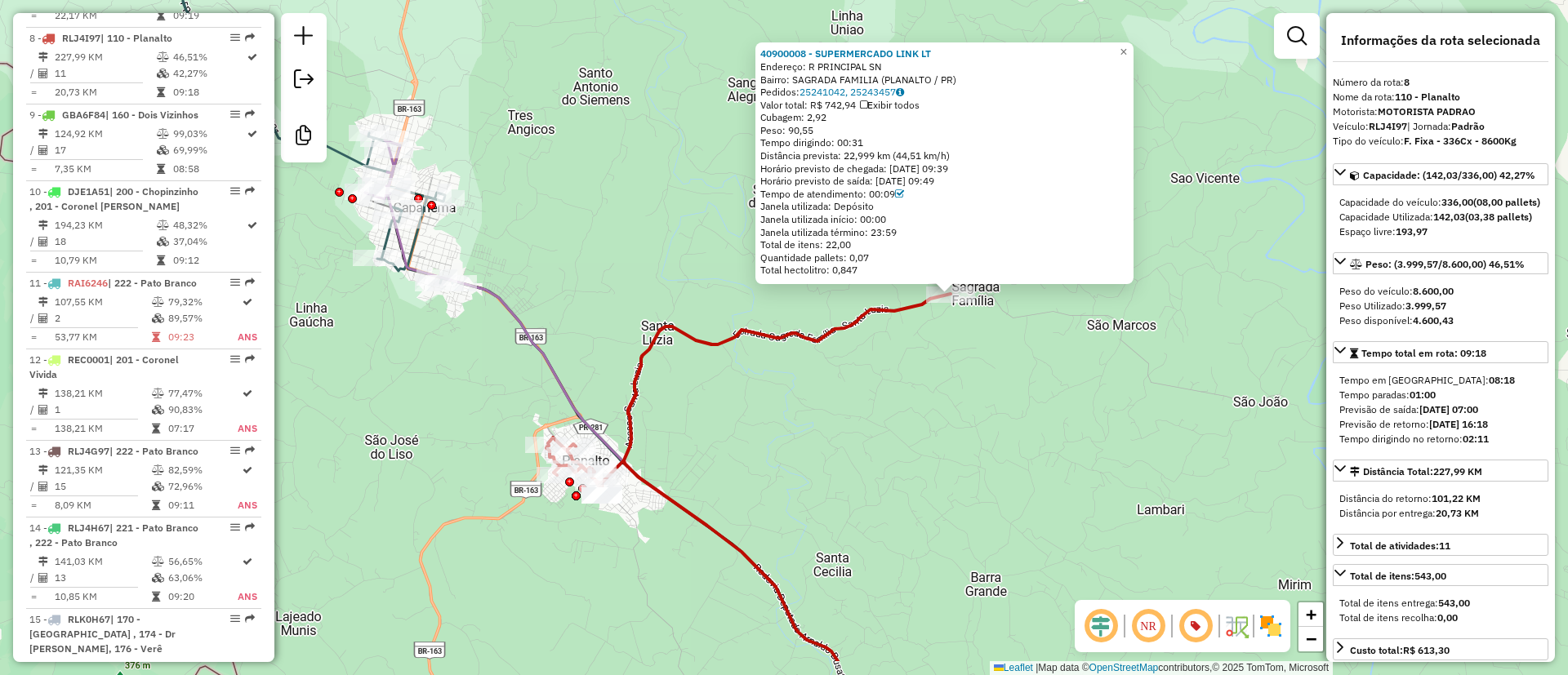
drag, startPoint x: 685, startPoint y: 271, endPoint x: 584, endPoint y: 131, distance: 172.6
click at [585, 131] on div "40900008 - SUPERMERCADO LINK LT Endereço: R PRINCIPAL SN Bairro: SAGRADA FAMILI…" at bounding box center [784, 338] width 1568 height 675
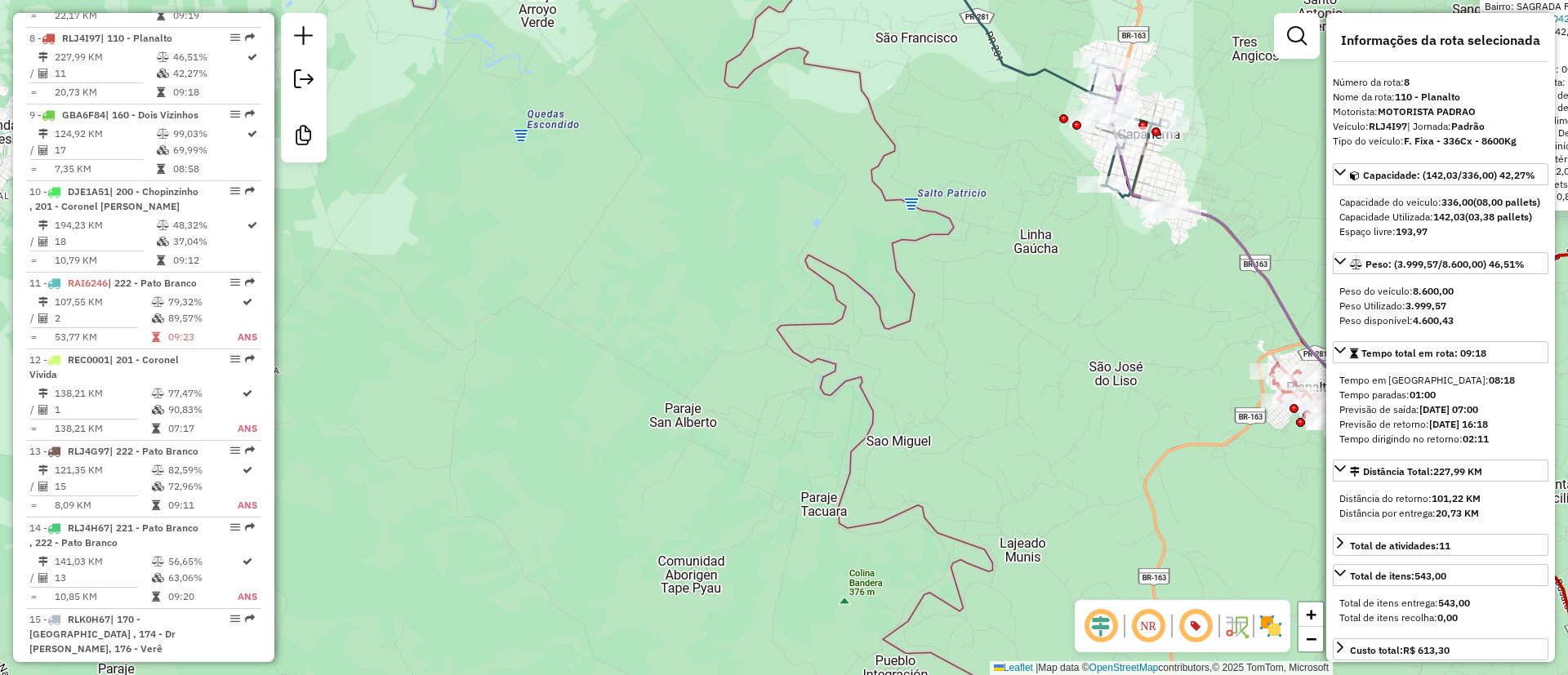
scroll to position [367, 0]
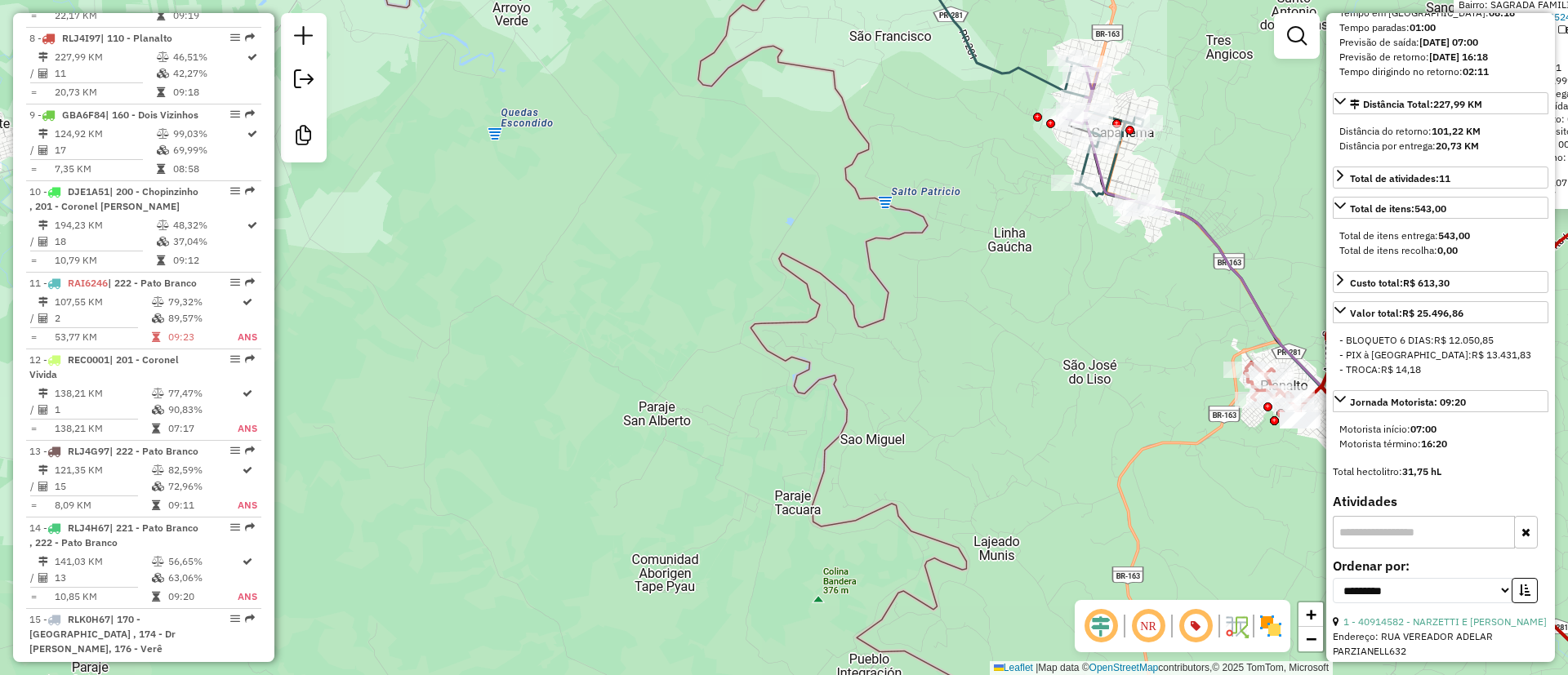
drag, startPoint x: 1111, startPoint y: 275, endPoint x: 675, endPoint y: 225, distance: 438.9
click at [675, 225] on div "40900008 - SUPERMERCADO LINK LT Endereço: R PRINCIPAL SN Bairro: SAGRADA FAMILI…" at bounding box center [784, 338] width 1568 height 675
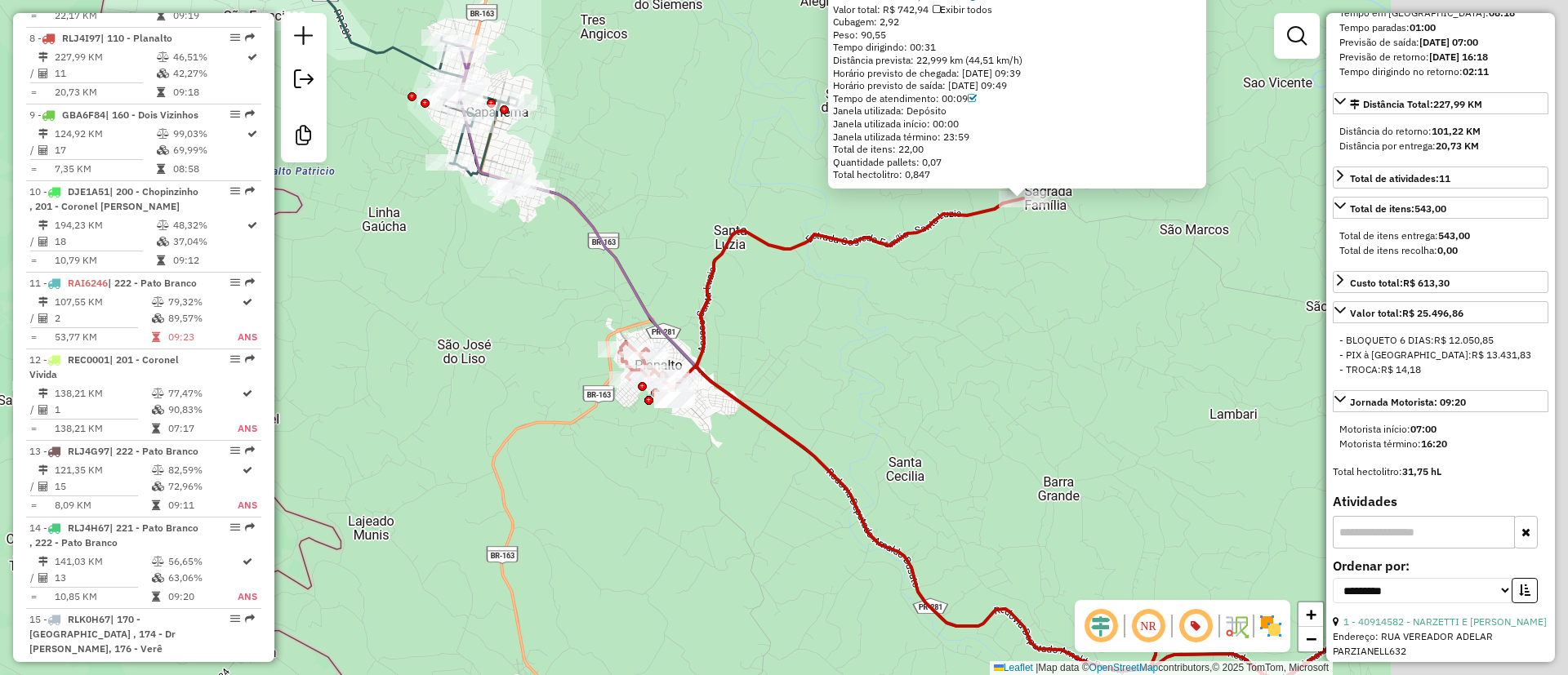
drag, startPoint x: 760, startPoint y: 251, endPoint x: 827, endPoint y: 261, distance: 67.7
click at [751, 254] on div "40900008 - SUPERMERCADO LINK LT Endereço: R PRINCIPAL SN Bairro: SAGRADA FAMILI…" at bounding box center [784, 338] width 1568 height 675
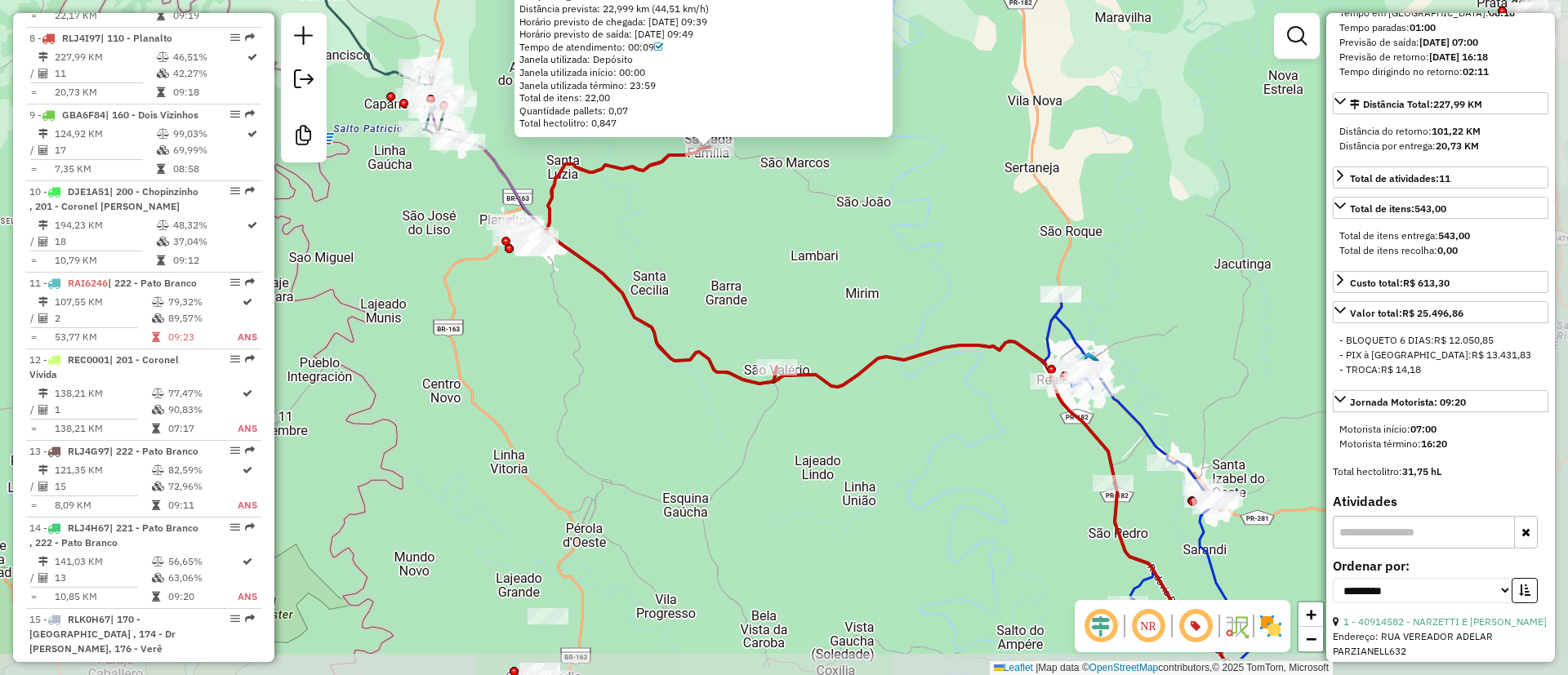
drag, startPoint x: 943, startPoint y: 335, endPoint x: 723, endPoint y: 262, distance: 231.8
click at [728, 258] on div "40900008 - SUPERMERCADO LINK LT Endereço: R PRINCIPAL SN Bairro: SAGRADA FAMILI…" at bounding box center [784, 338] width 1568 height 675
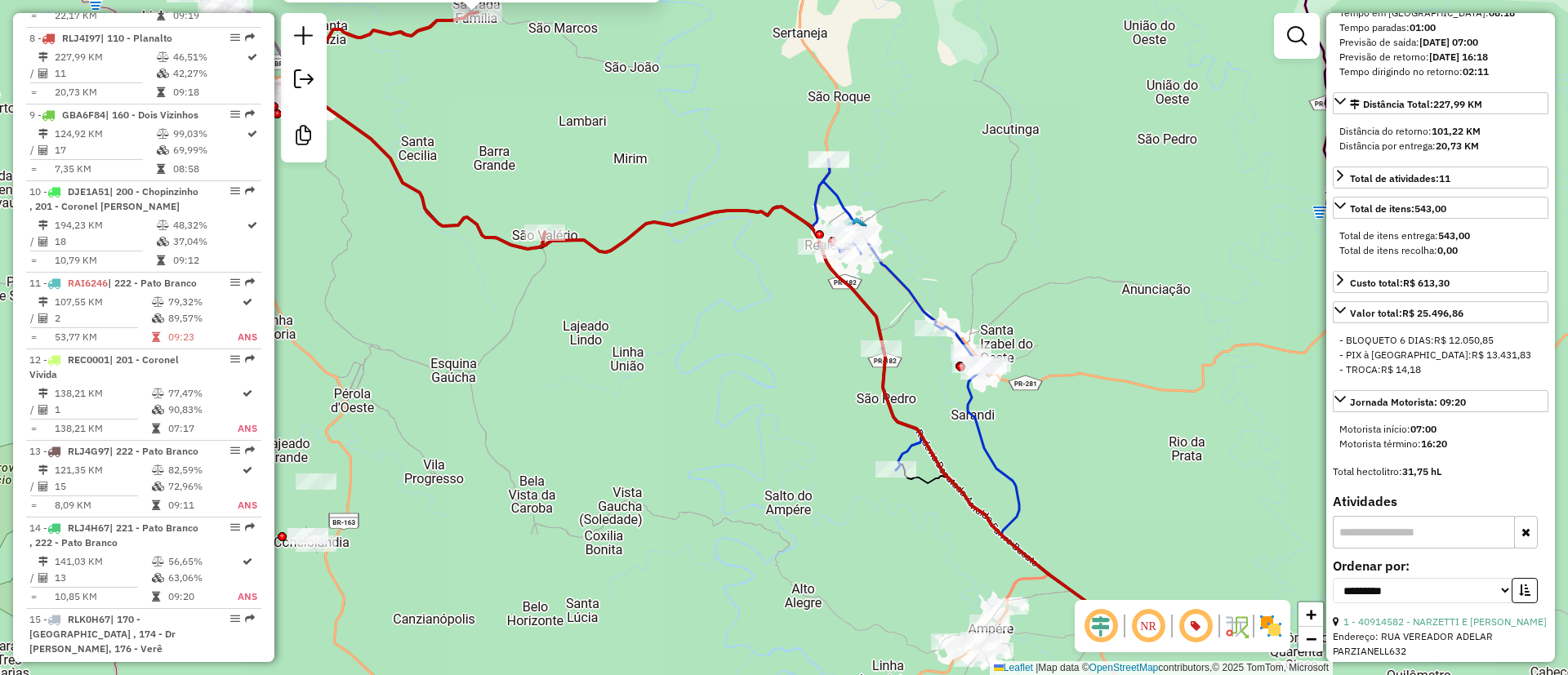
drag, startPoint x: 998, startPoint y: 293, endPoint x: 809, endPoint y: 157, distance: 232.8
click at [756, 139] on div "40900008 - SUPERMERCADO LINK LT Endereço: R PRINCIPAL SN Bairro: SAGRADA FAMILI…" at bounding box center [784, 338] width 1568 height 675
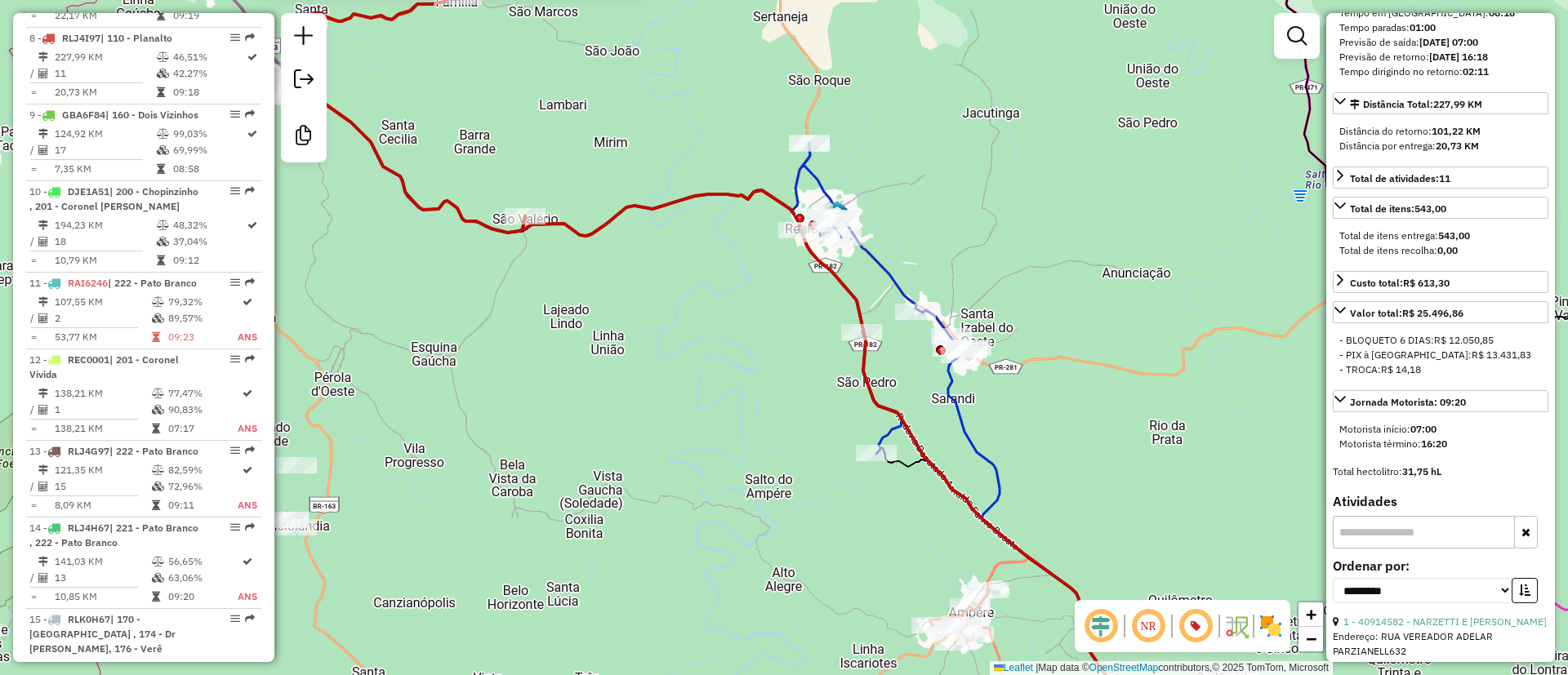
drag, startPoint x: 1081, startPoint y: 285, endPoint x: 875, endPoint y: 150, distance: 246.3
click at [875, 150] on div "40900008 - SUPERMERCADO LINK LT Endereço: R PRINCIPAL SN Bairro: SAGRADA FAMILI…" at bounding box center [784, 338] width 1568 height 675
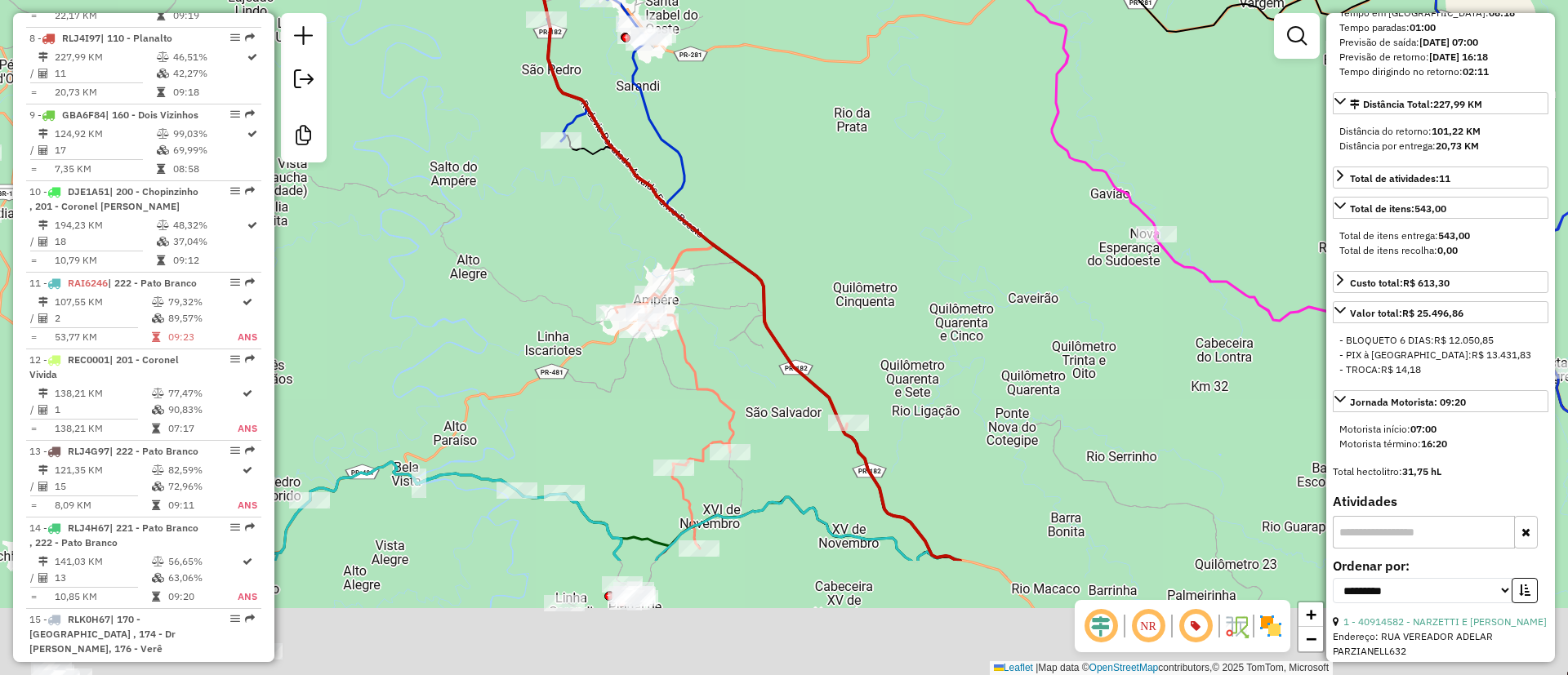
drag, startPoint x: 992, startPoint y: 380, endPoint x: 717, endPoint y: 128, distance: 373.0
click at [808, 137] on div "40900008 - SUPERMERCADO LINK LT Endereço: R PRINCIPAL SN Bairro: SAGRADA FAMILI…" at bounding box center [784, 338] width 1568 height 675
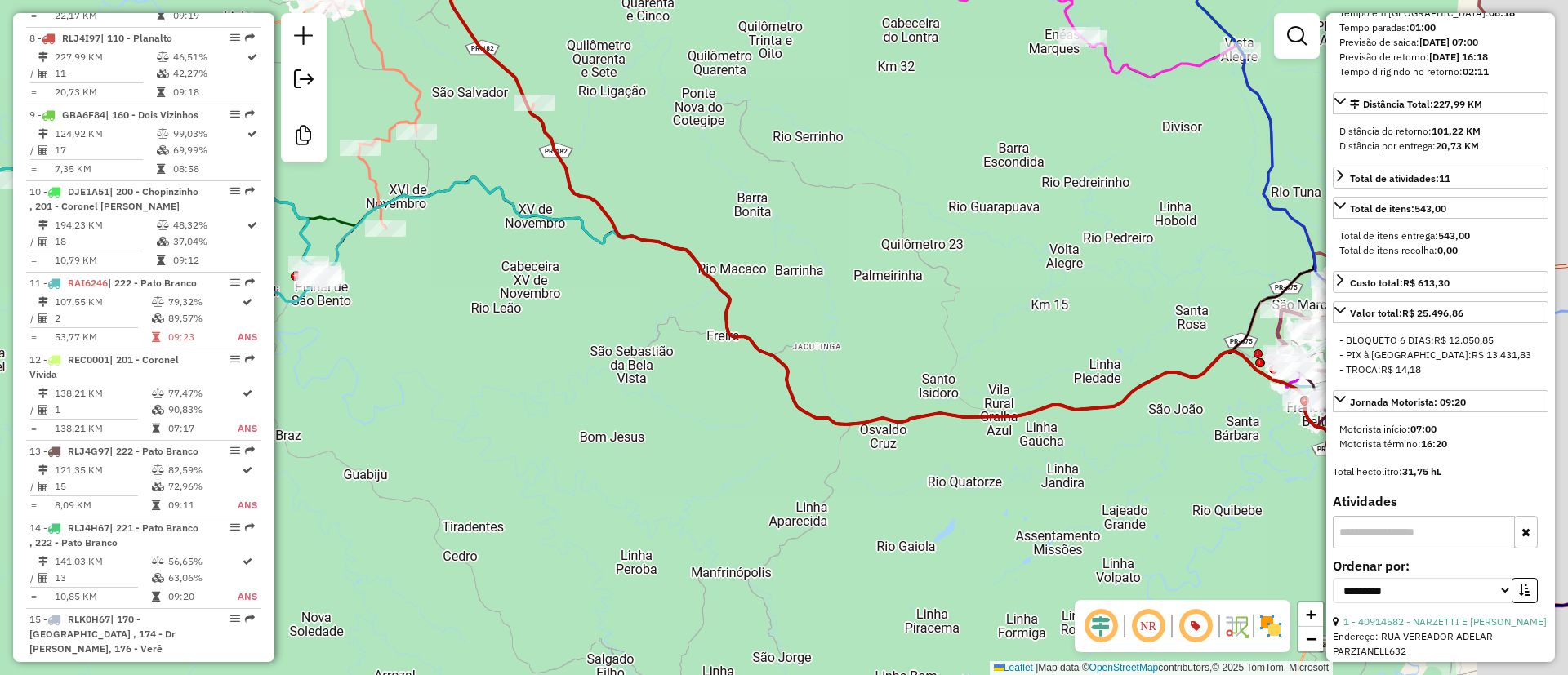
drag, startPoint x: 848, startPoint y: 289, endPoint x: 680, endPoint y: 279, distance: 168.3
click at [663, 263] on div "40900008 - SUPERMERCADO LINK LT Endereço: R PRINCIPAL SN Bairro: SAGRADA FAMILI…" at bounding box center [784, 338] width 1568 height 675
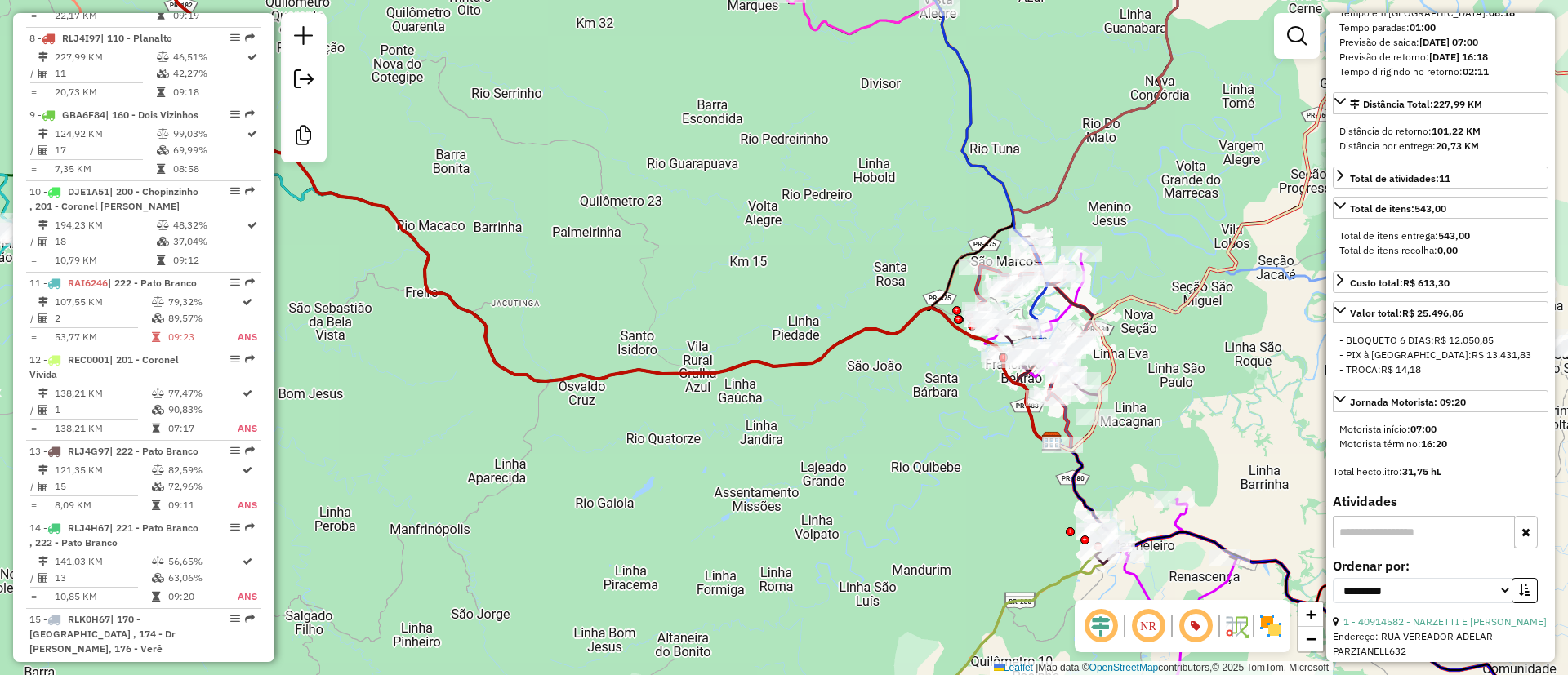
click at [983, 293] on icon at bounding box center [970, 130] width 156 height 433
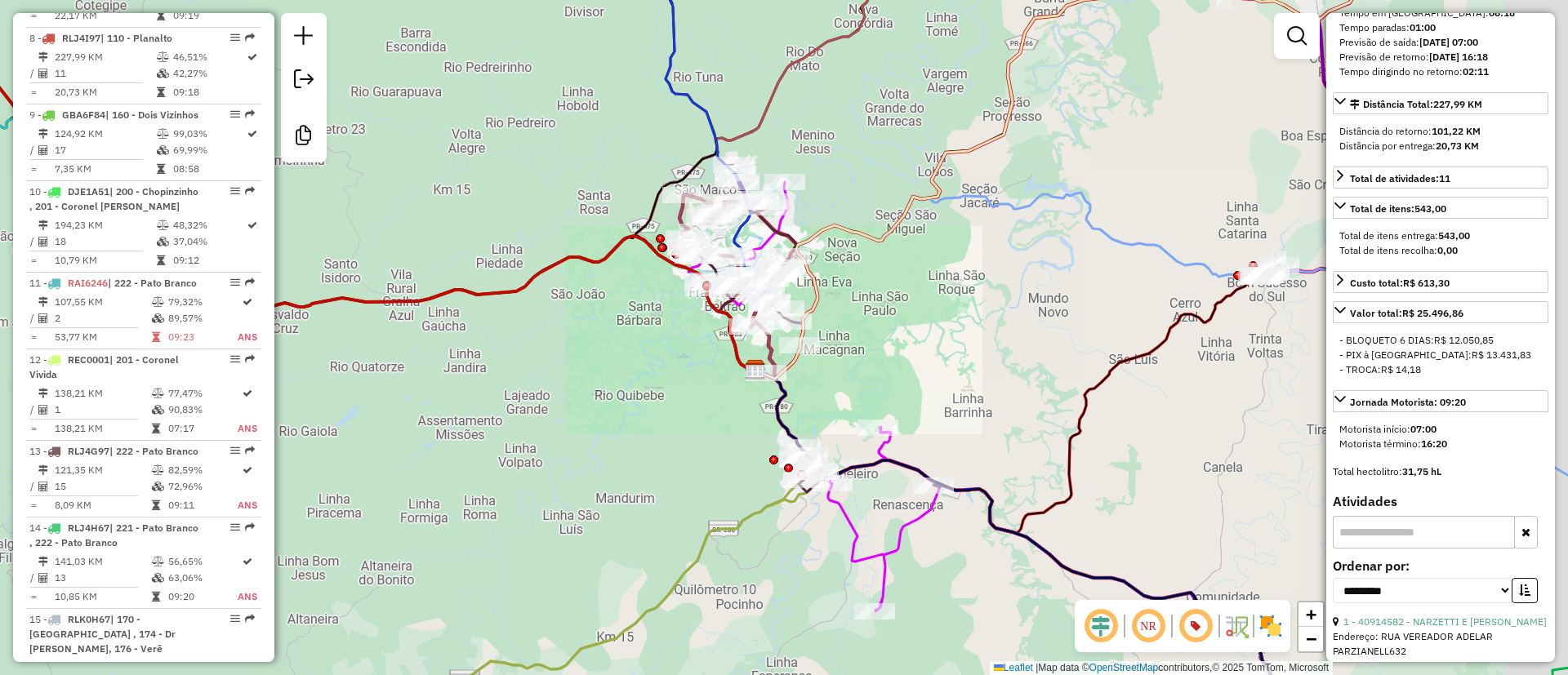
click at [733, 346] on div "Rota 25 - Placa FOC9H83 40910098 - [PERSON_NAME] FRANC 40900008 - SUPERMERCADO …" at bounding box center [784, 338] width 1568 height 675
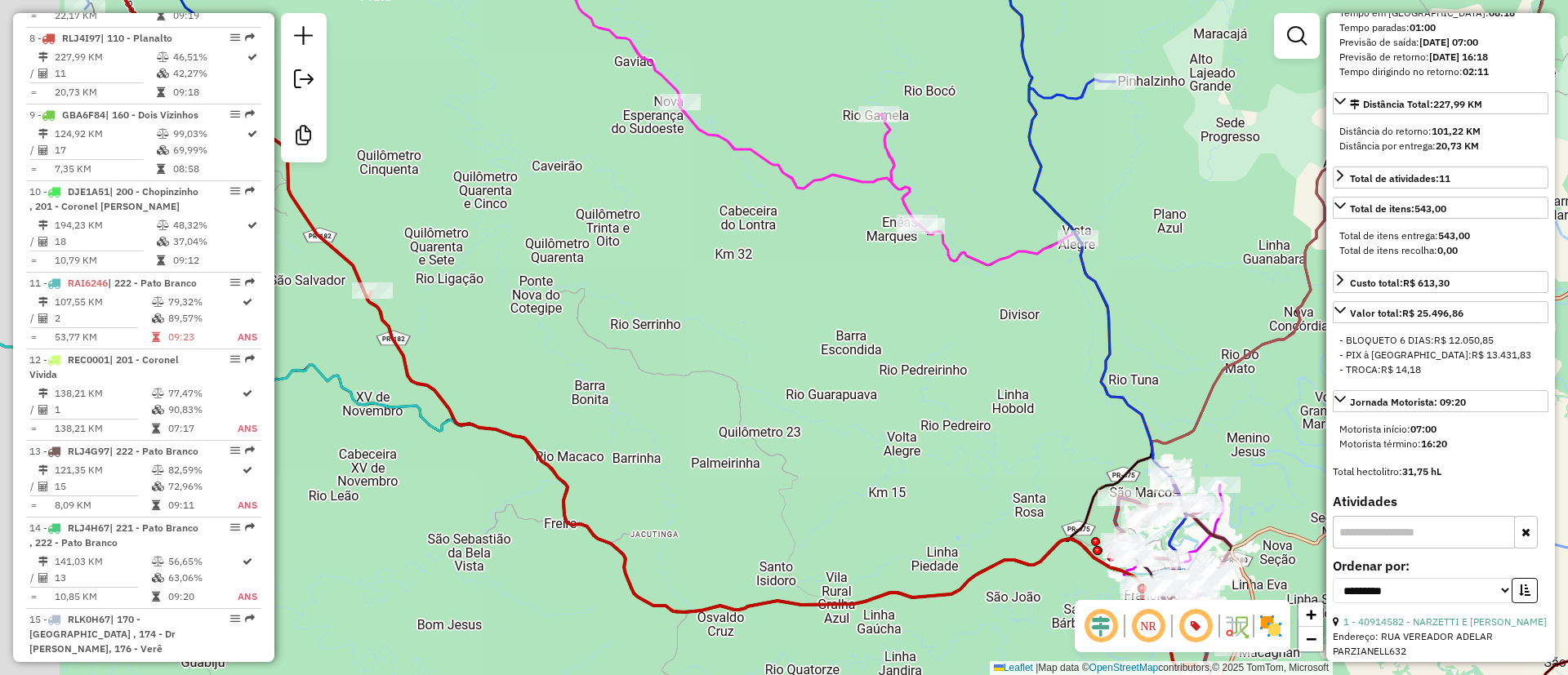
drag, startPoint x: 705, startPoint y: 313, endPoint x: 839, endPoint y: 363, distance: 143.0
click at [822, 382] on div "40900008 - SUPERMERCADO LINK LT Endereço: R PRINCIPAL SN Bairro: SAGRADA FAMILI…" at bounding box center [784, 338] width 1568 height 675
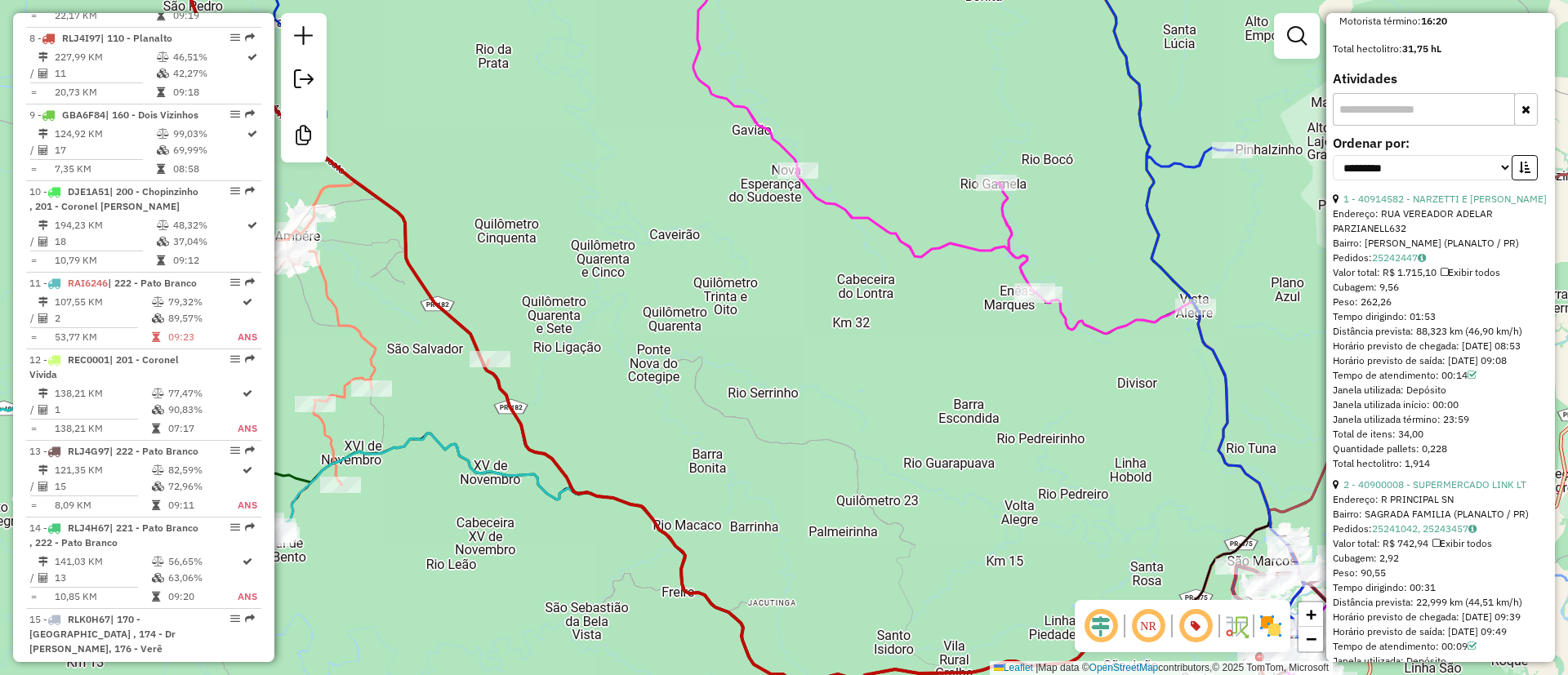
scroll to position [735, 0]
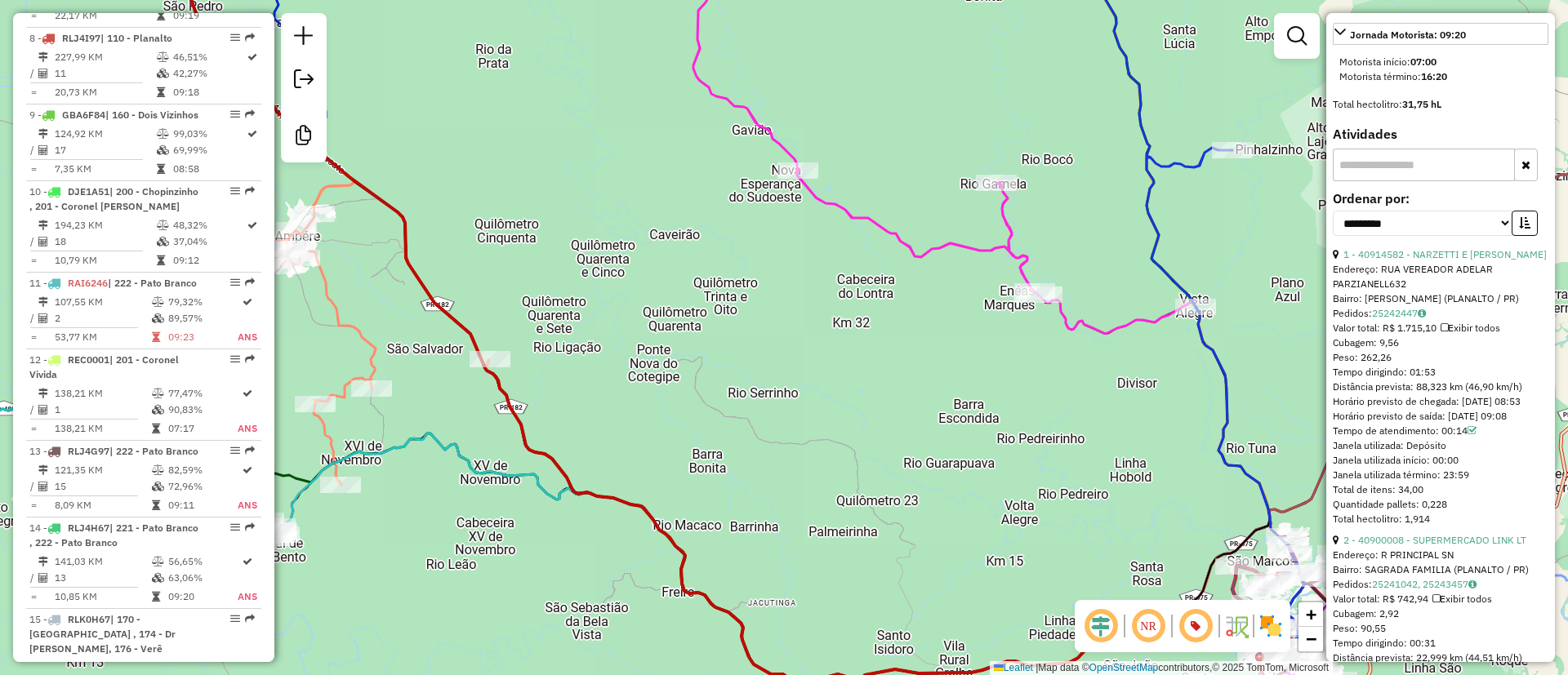
click at [1382, 208] on label "Ordenar por:" at bounding box center [1440, 198] width 216 height 19
click at [1378, 236] on select "**********" at bounding box center [1423, 223] width 180 height 26
select select "**********"
click at [1333, 236] on select "**********" at bounding box center [1423, 223] width 180 height 26
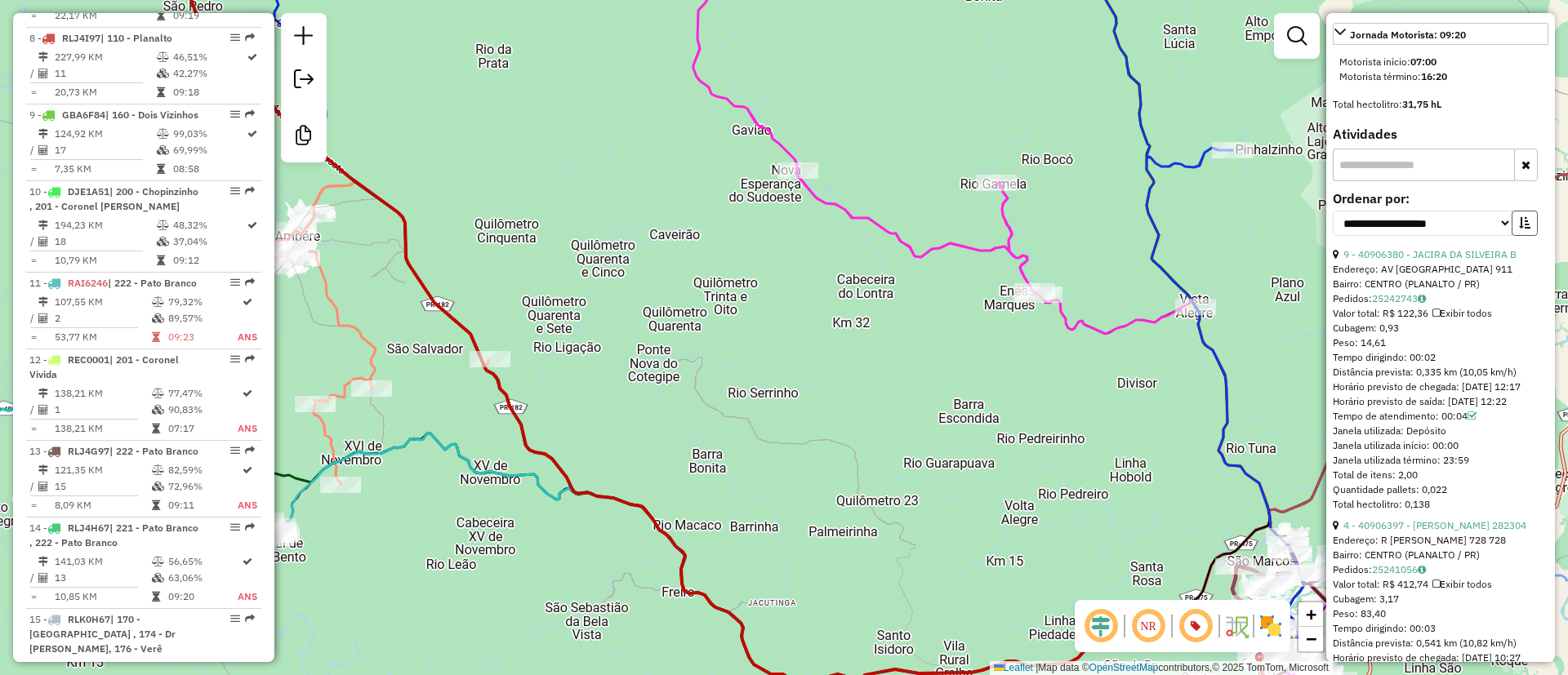
click at [1523, 236] on button "button" at bounding box center [1525, 223] width 26 height 26
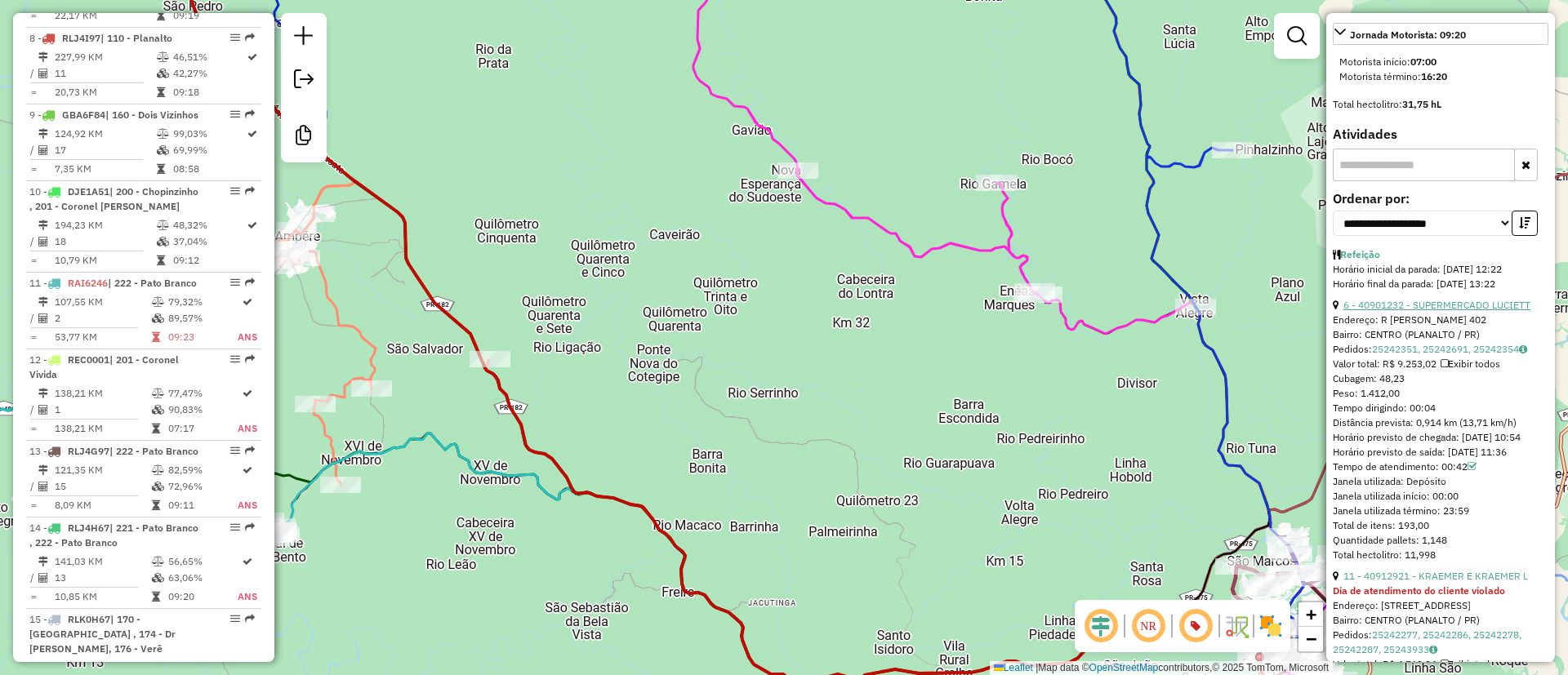
click at [1401, 311] on link "6 - 40901232 - SUPERMERCADO LUCIETT" at bounding box center [1437, 305] width 187 height 12
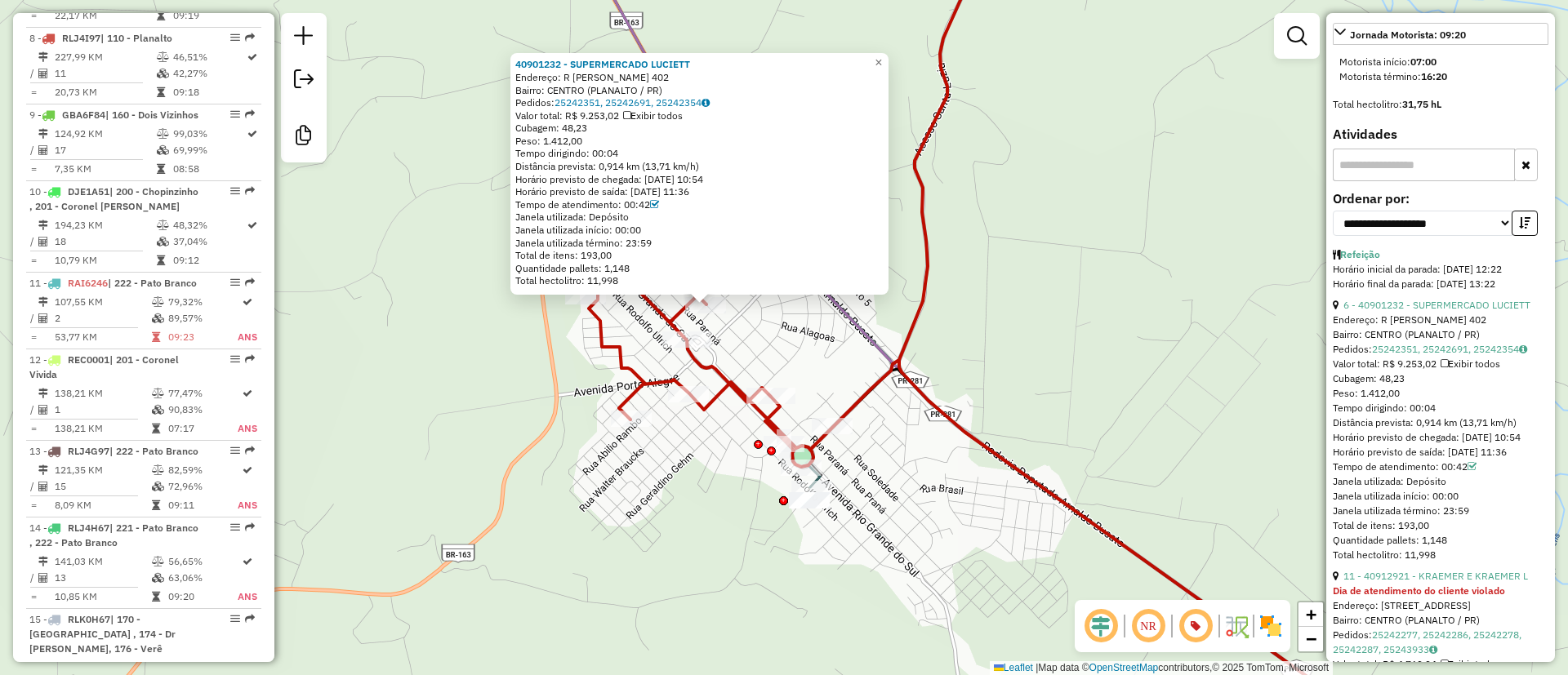
drag, startPoint x: 764, startPoint y: 351, endPoint x: 784, endPoint y: 361, distance: 22.4
click at [784, 361] on div "40901232 - SUPERMERCADO [PERSON_NAME]: R [PERSON_NAME] 402 Bairro: [GEOGRAPHIC_…" at bounding box center [784, 338] width 1568 height 675
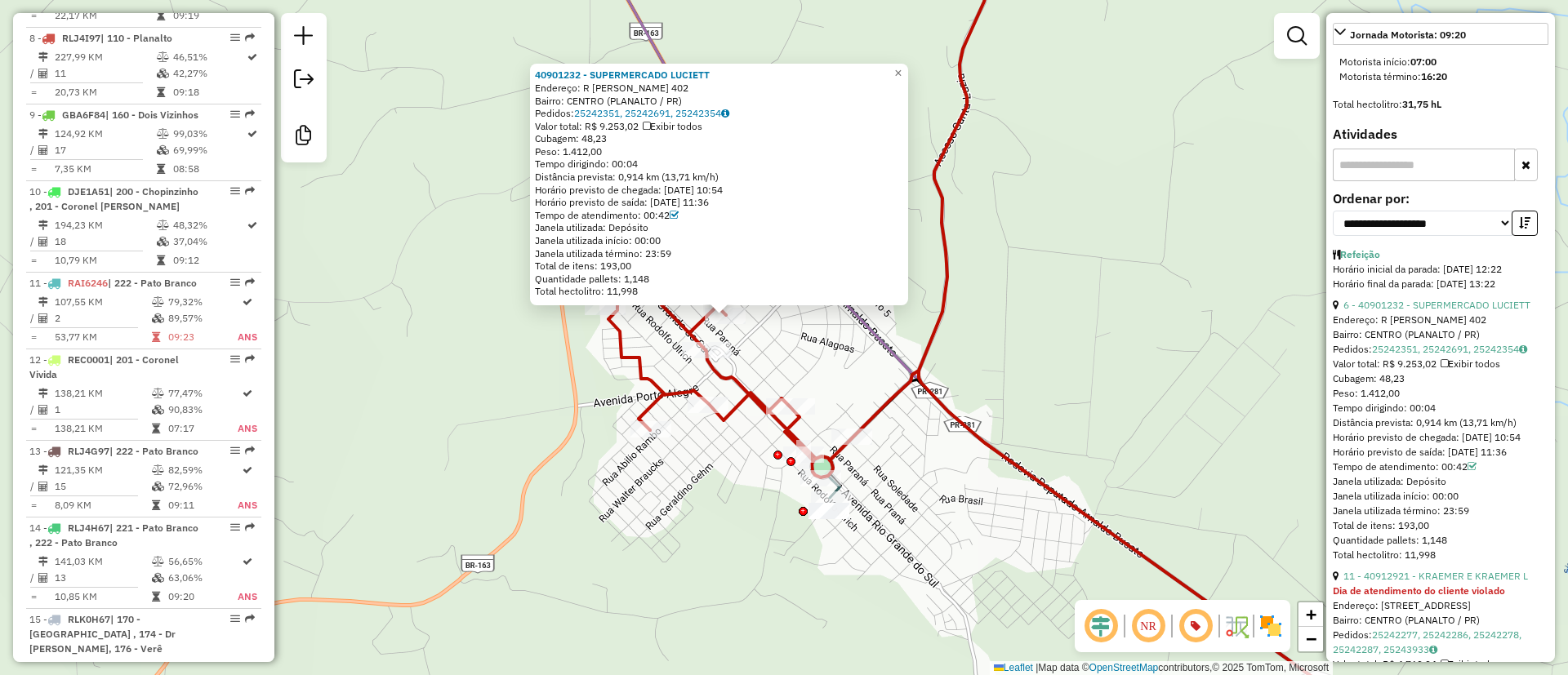
drag, startPoint x: 1128, startPoint y: 325, endPoint x: 1013, endPoint y: 285, distance: 121.8
click at [1014, 286] on div "40901232 - SUPERMERCADO [PERSON_NAME]: R [PERSON_NAME] 402 Bairro: [GEOGRAPHIC_…" at bounding box center [784, 338] width 1568 height 675
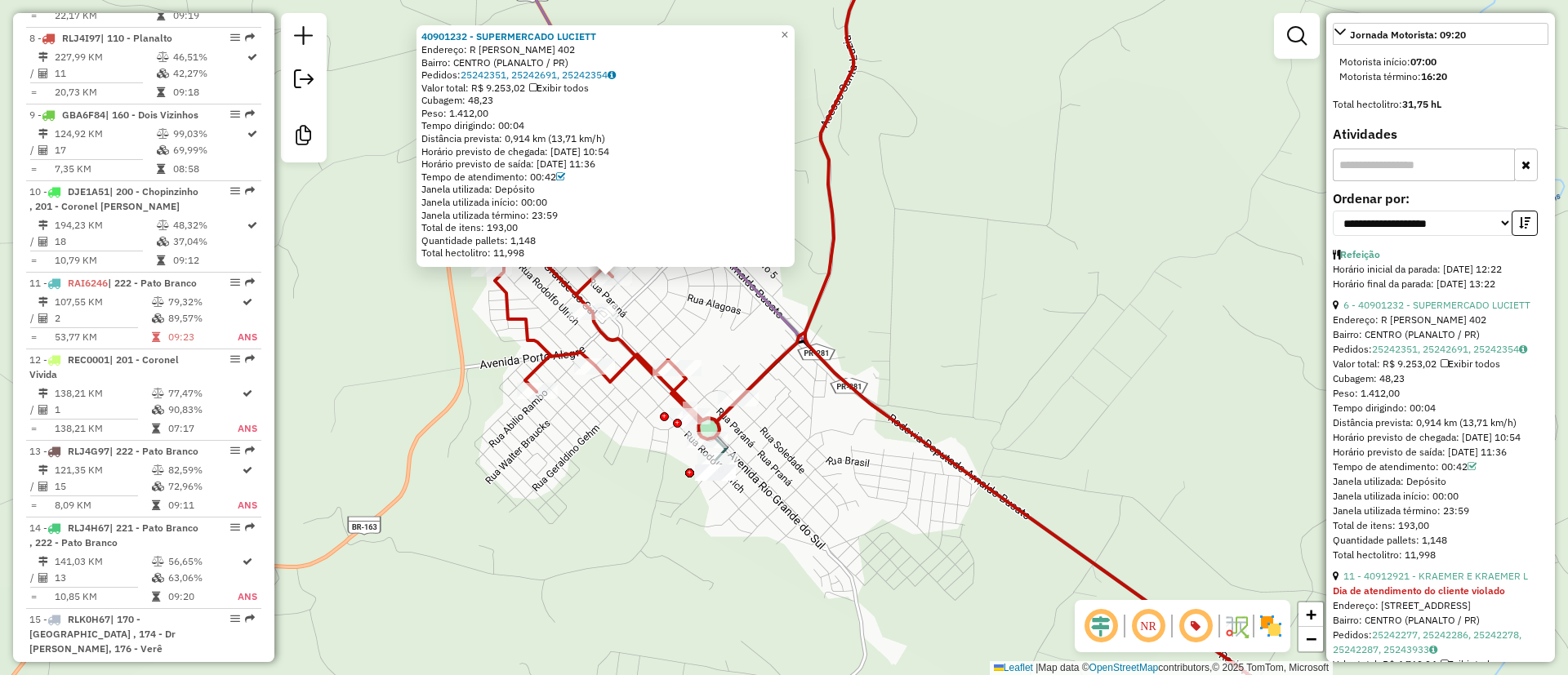
click at [1005, 291] on div "40901232 - SUPERMERCADO [PERSON_NAME]: R [PERSON_NAME] 402 Bairro: [GEOGRAPHIC_…" at bounding box center [784, 338] width 1568 height 675
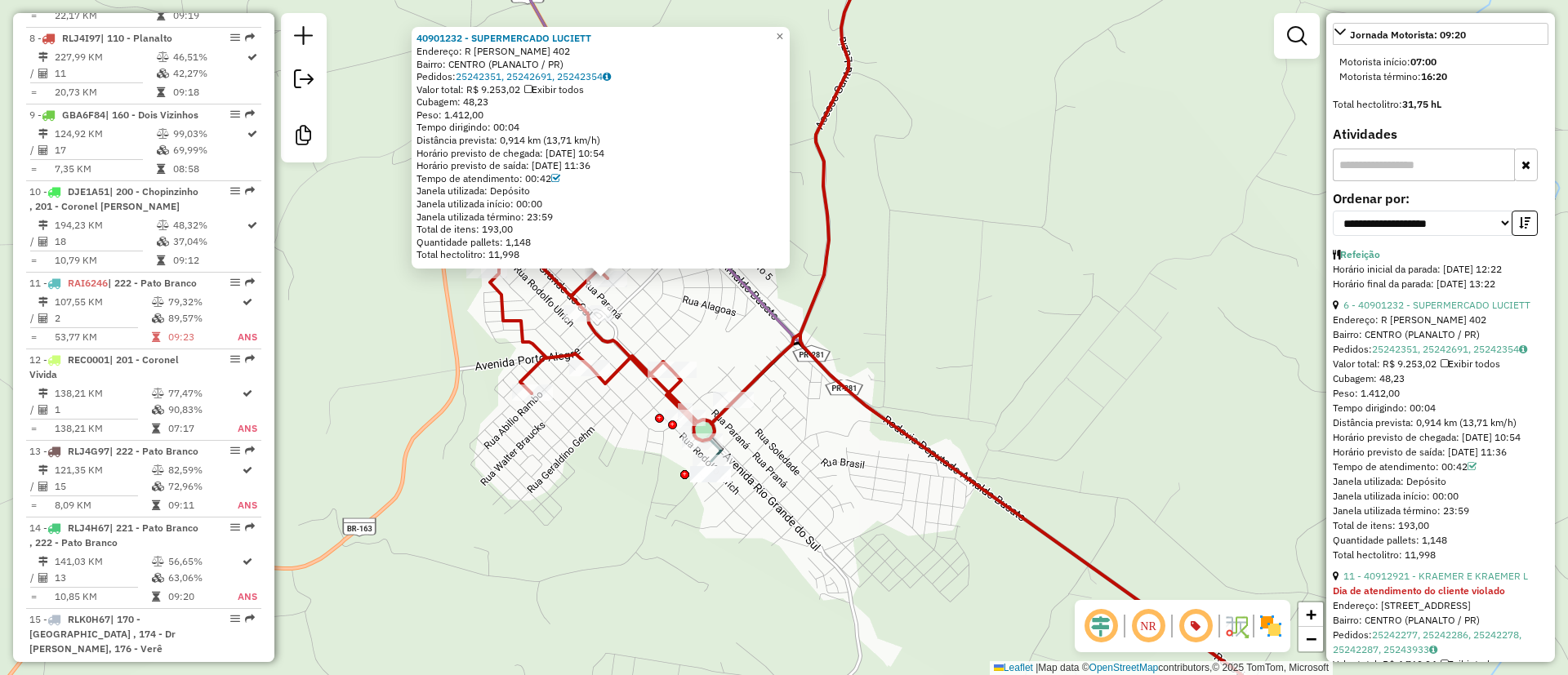
drag, startPoint x: 879, startPoint y: 308, endPoint x: 870, endPoint y: 315, distance: 11.4
click at [867, 314] on div "40901232 - SUPERMERCADO [PERSON_NAME]: R [PERSON_NAME] 402 Bairro: [GEOGRAPHIC_…" at bounding box center [784, 338] width 1568 height 675
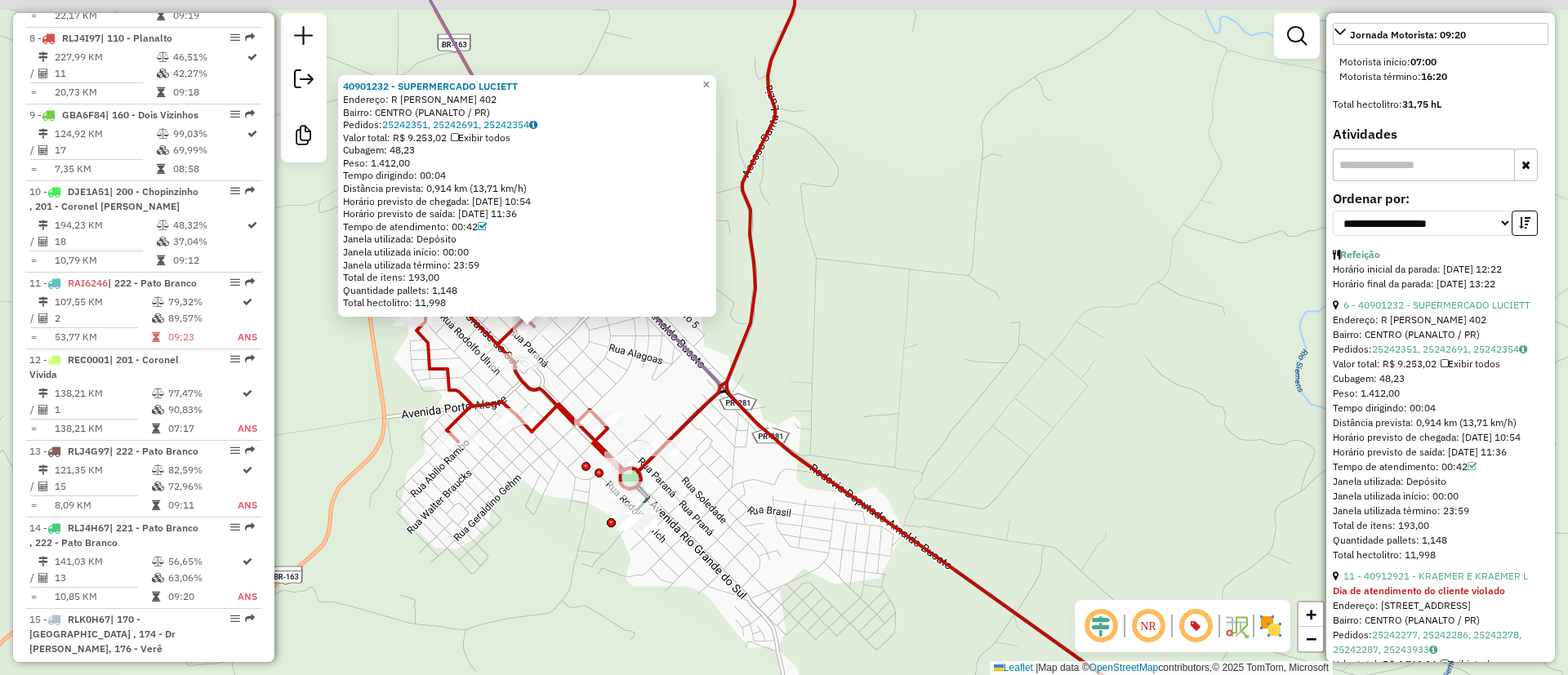
drag, startPoint x: 994, startPoint y: 280, endPoint x: 922, endPoint y: 339, distance: 93.1
click at [926, 343] on div "40901232 - SUPERMERCADO [PERSON_NAME]: R [PERSON_NAME] 402 Bairro: [GEOGRAPHIC_…" at bounding box center [784, 338] width 1568 height 675
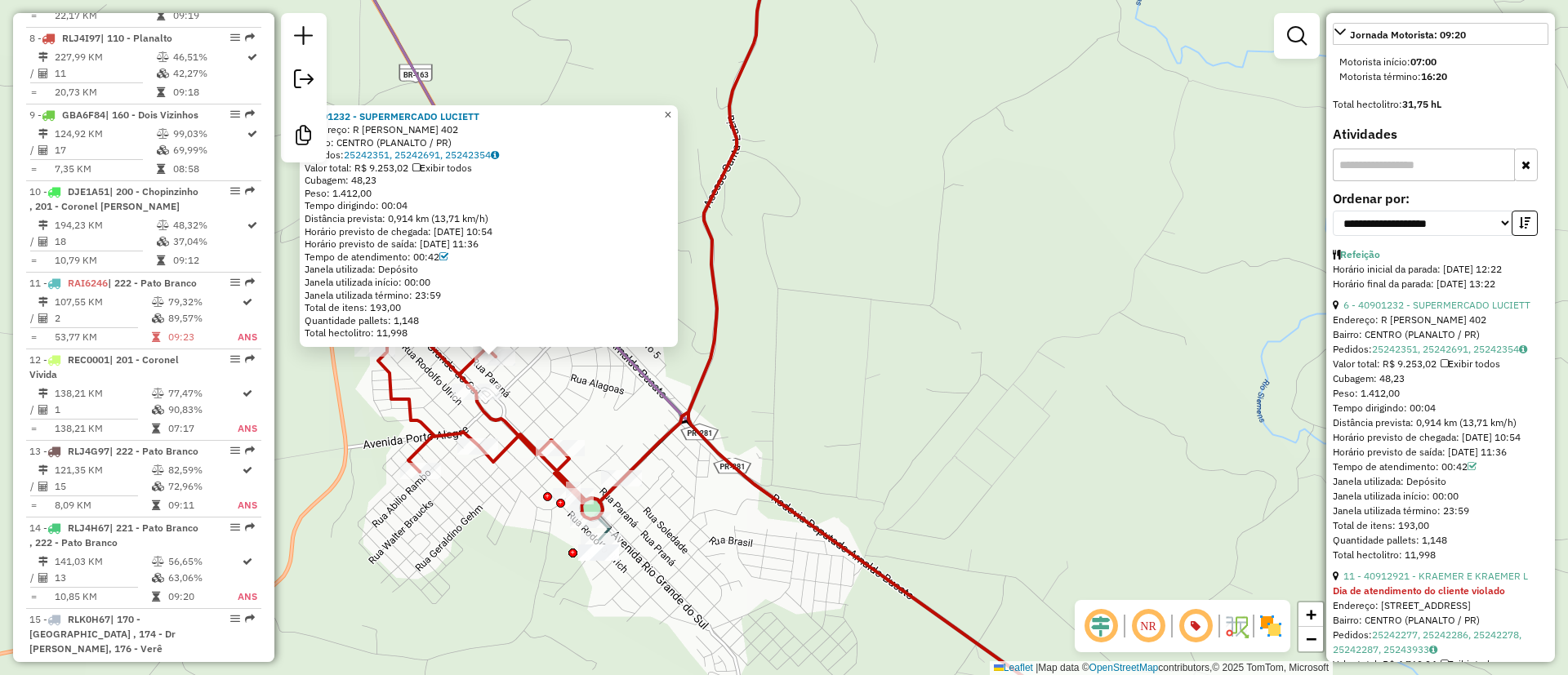
click at [673, 106] on link "×" at bounding box center [668, 115] width 19 height 19
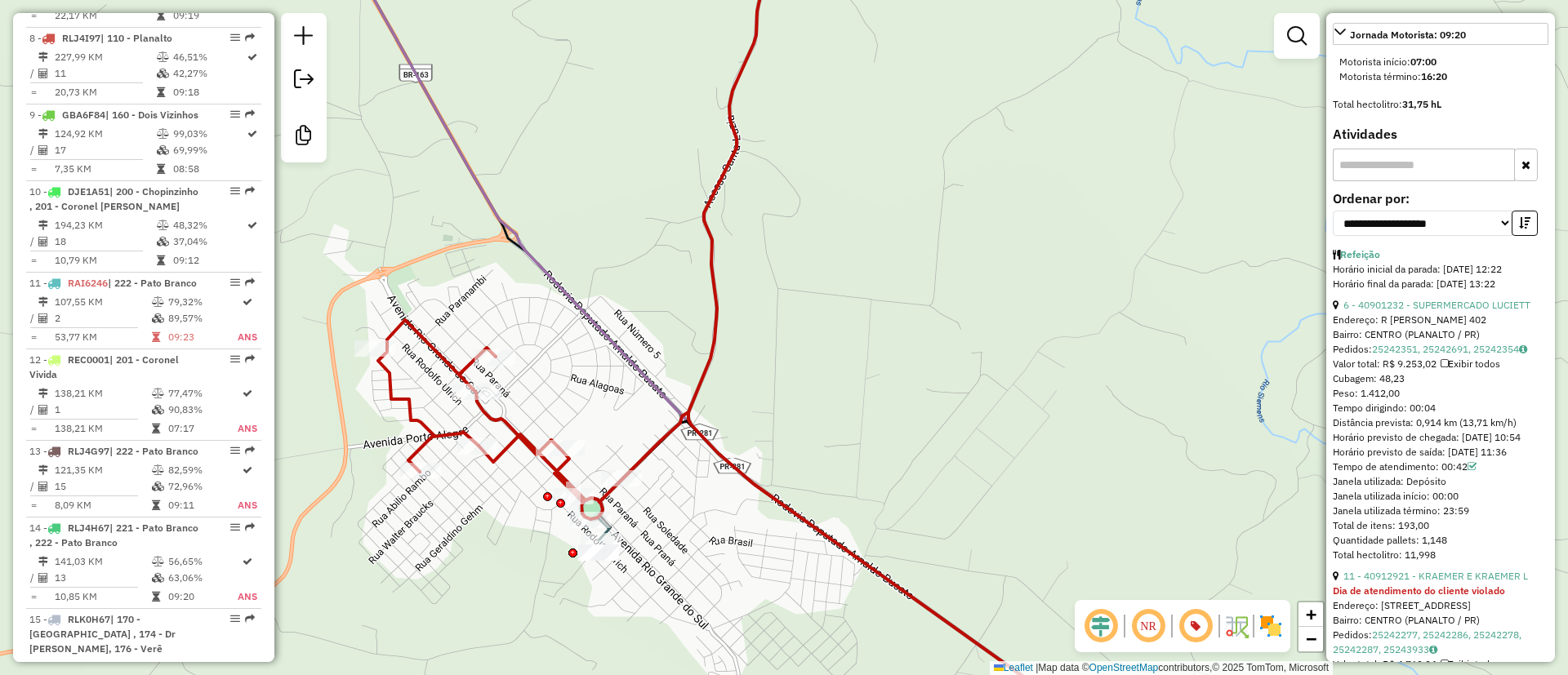
drag, startPoint x: 1000, startPoint y: 313, endPoint x: 1018, endPoint y: 316, distance: 18.2
click at [1015, 316] on div "Janela de atendimento Grade de atendimento Capacidade Transportadoras Veículos …" at bounding box center [784, 338] width 1568 height 675
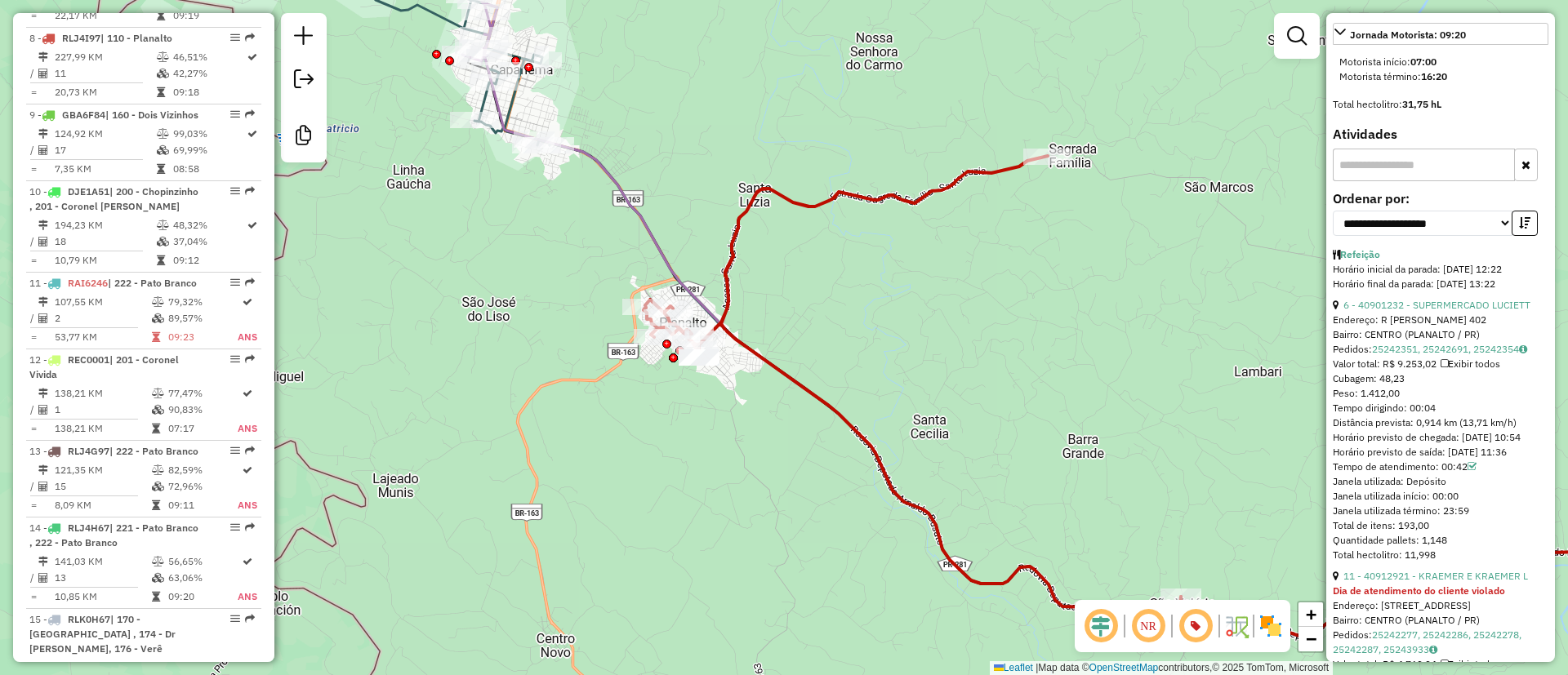
drag, startPoint x: 899, startPoint y: 386, endPoint x: 752, endPoint y: 251, distance: 199.6
click at [752, 251] on div "Janela de atendimento Grade de atendimento Capacidade Transportadoras Veículos …" at bounding box center [784, 338] width 1568 height 675
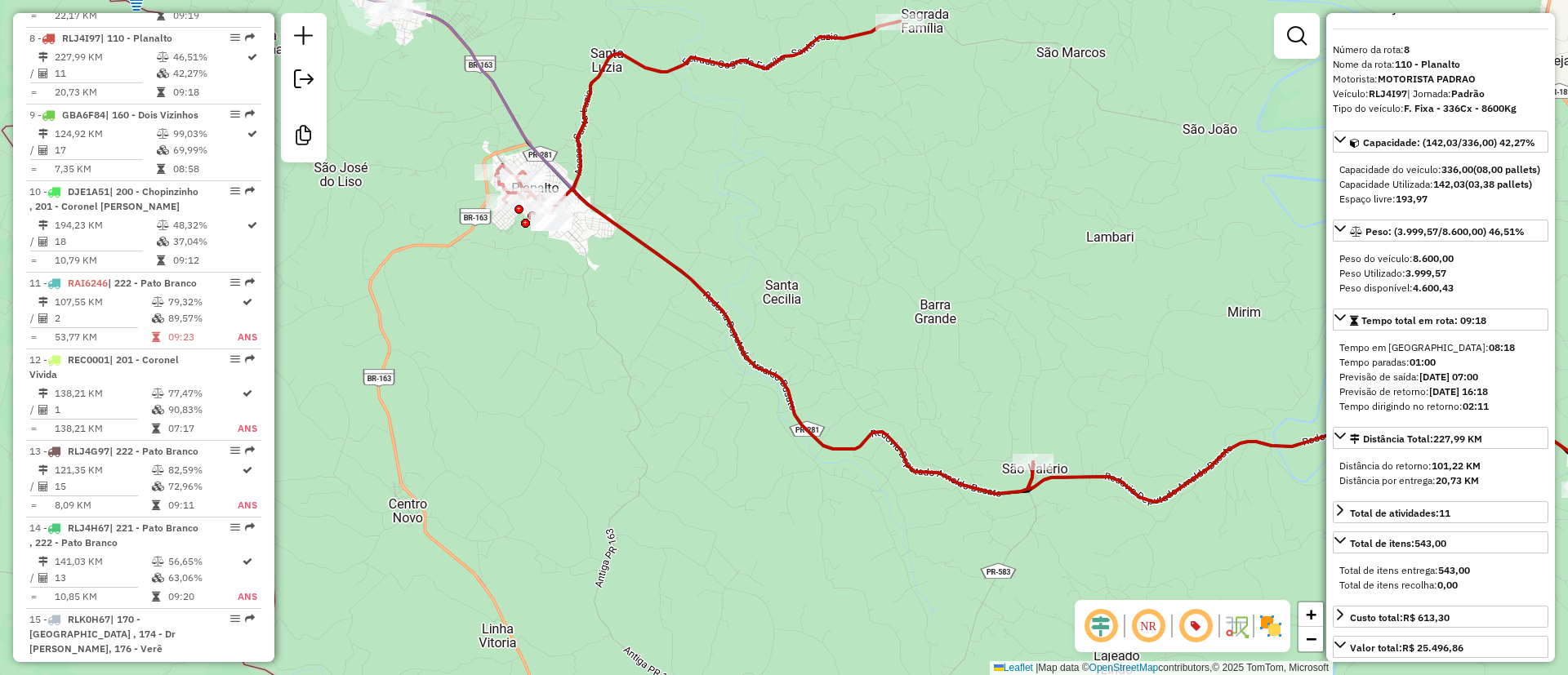
scroll to position [0, 0]
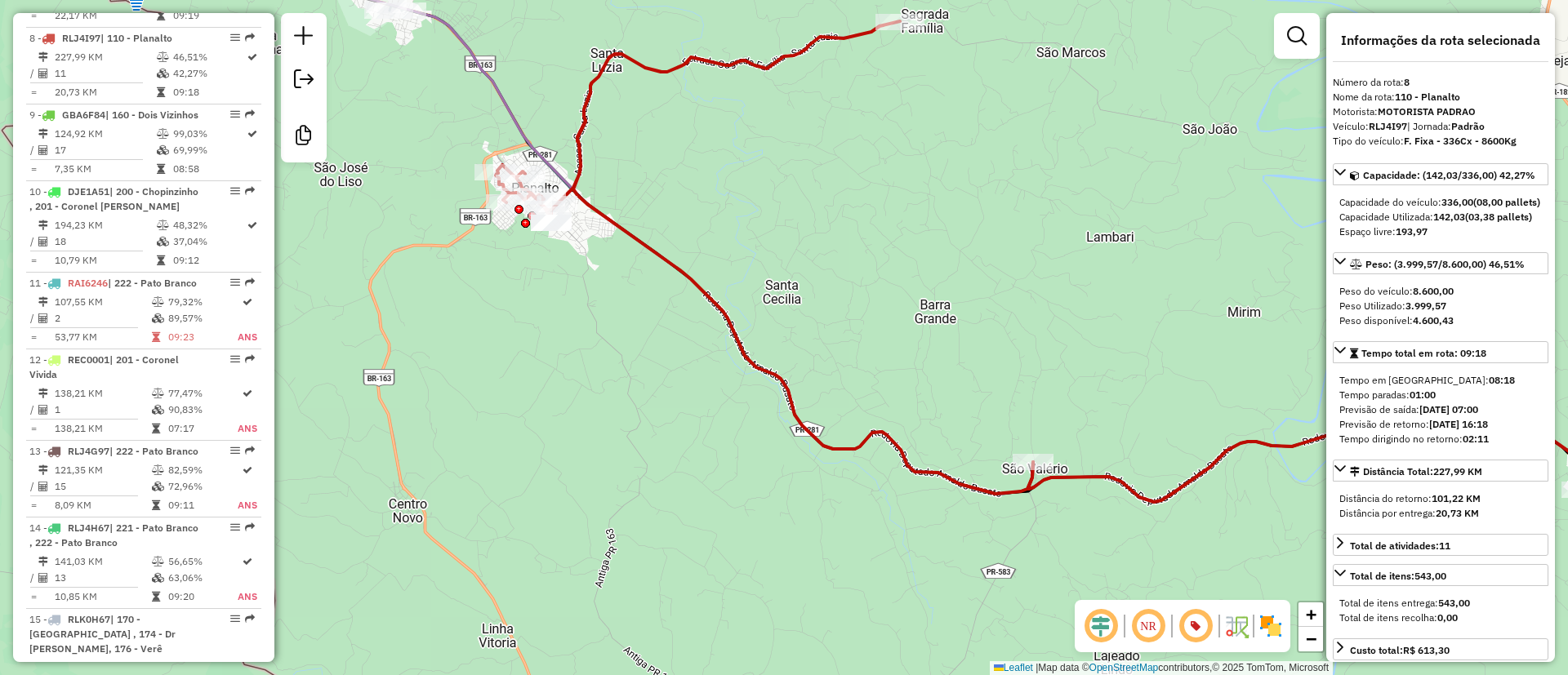
click at [1123, 174] on div "Janela de atendimento Grade de atendimento Capacidade Transportadoras Veículos …" at bounding box center [784, 338] width 1568 height 675
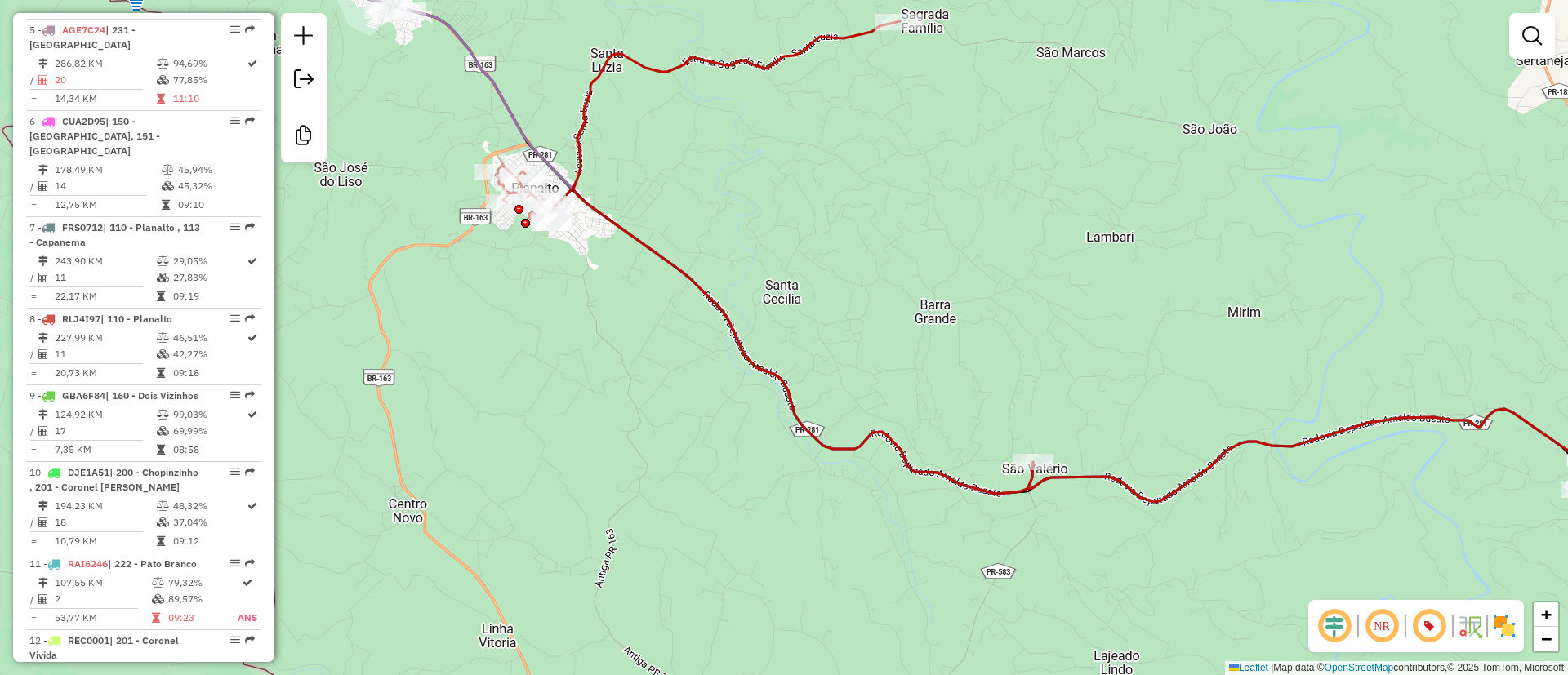
scroll to position [1074, 0]
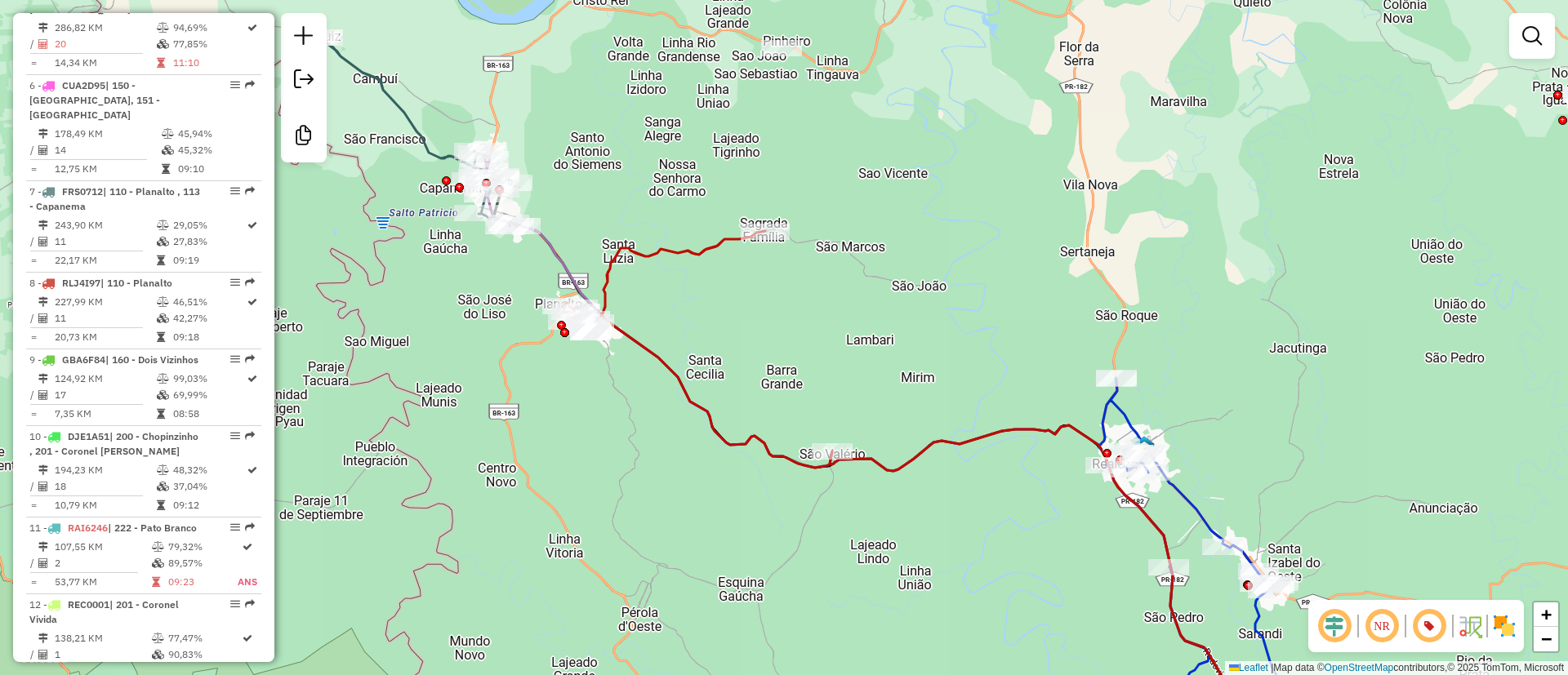
drag, startPoint x: 657, startPoint y: 300, endPoint x: 671, endPoint y: 374, distance: 75.3
click at [671, 374] on icon at bounding box center [697, 349] width 269 height 237
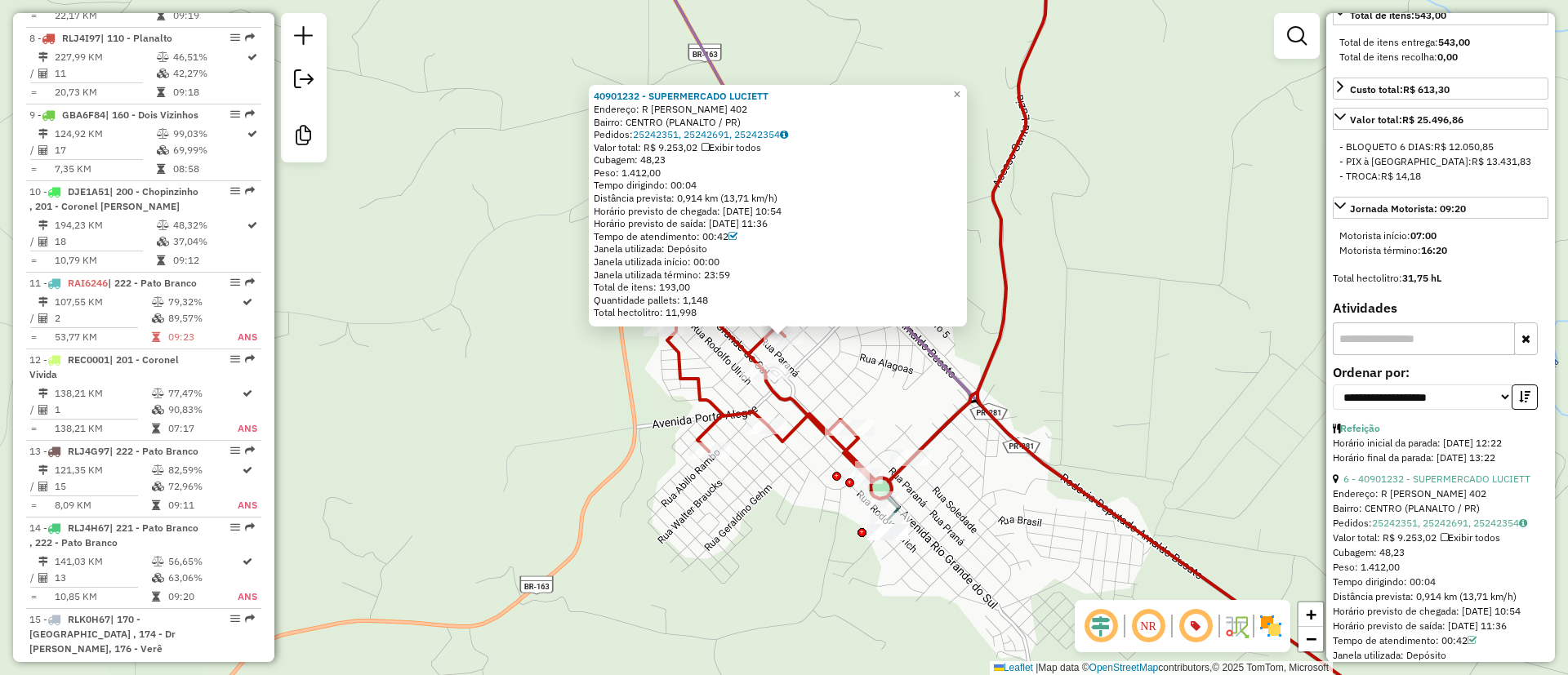
scroll to position [612, 0]
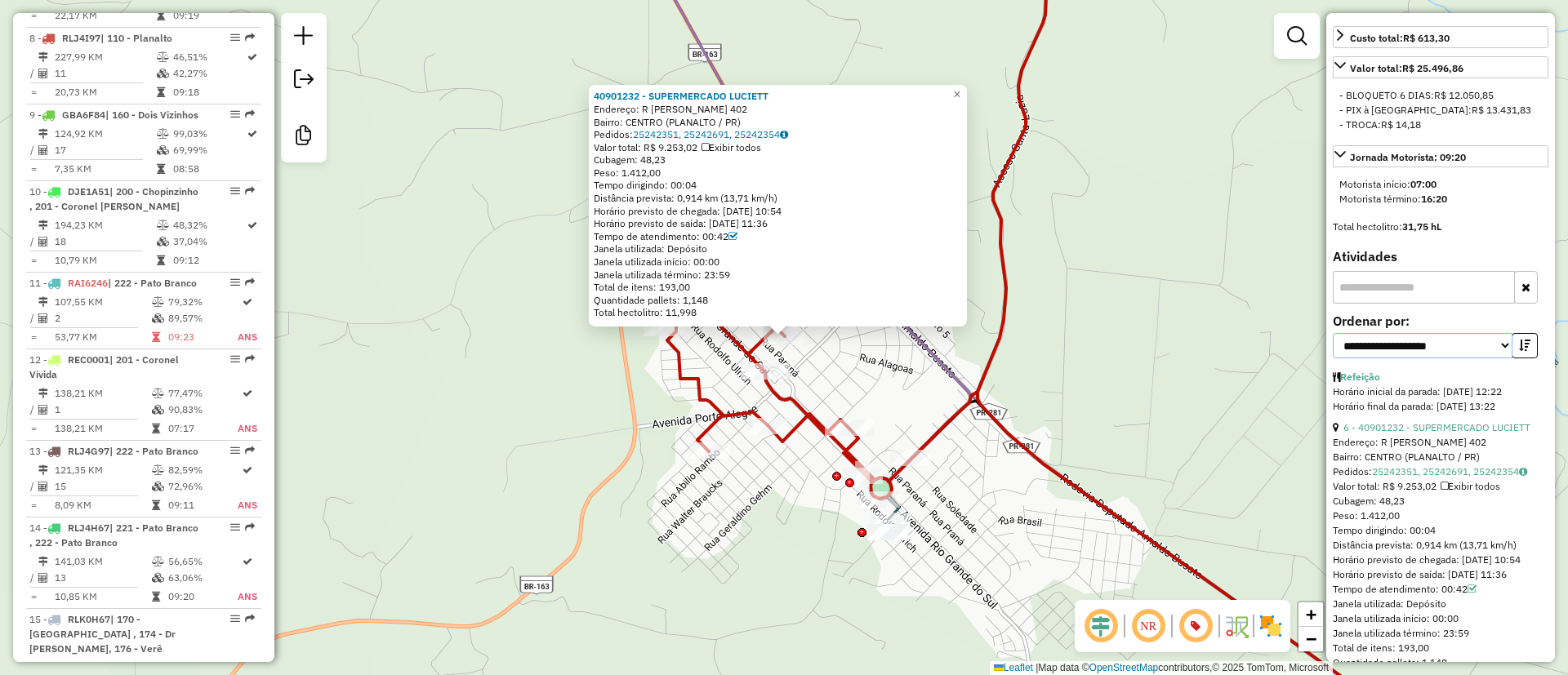
click at [1475, 359] on select "**********" at bounding box center [1423, 345] width 180 height 26
click at [1333, 359] on select "**********" at bounding box center [1423, 345] width 180 height 26
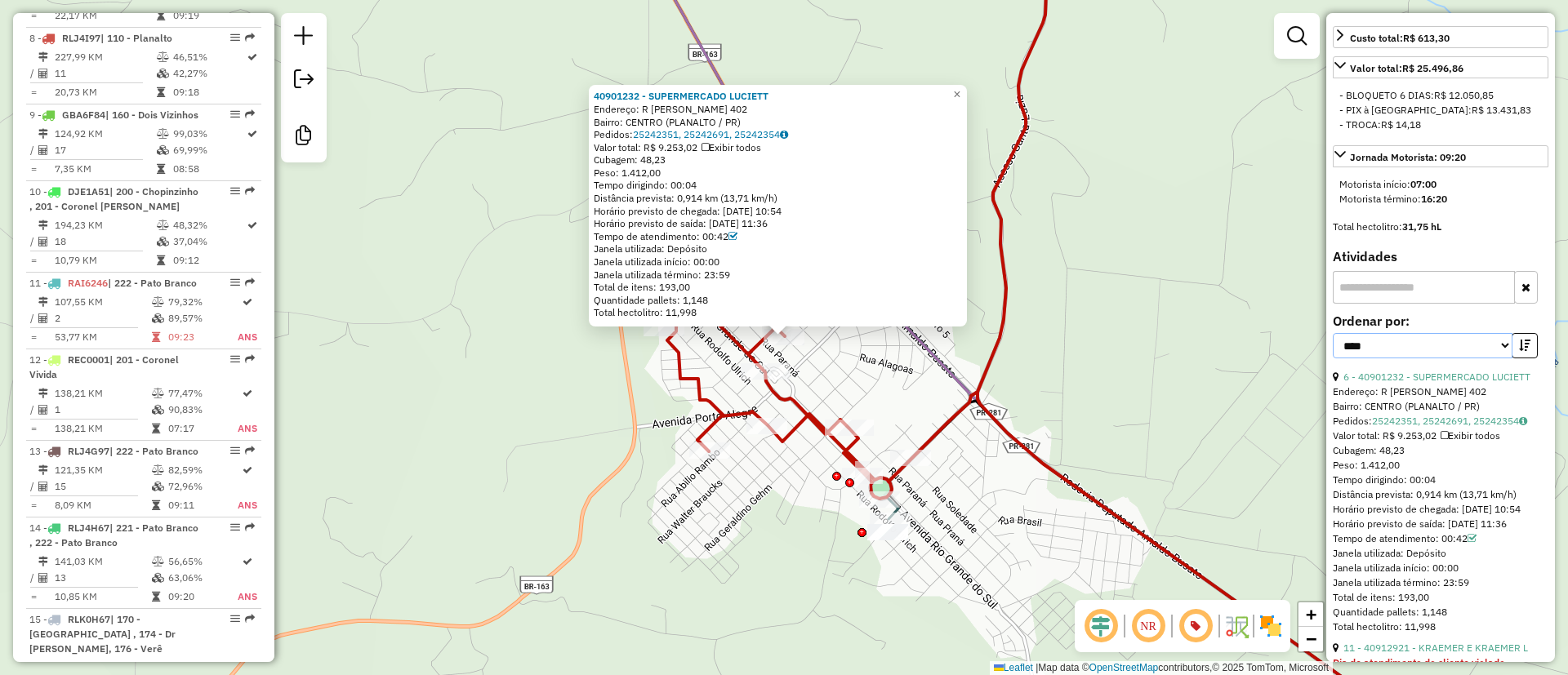
click at [1427, 359] on select "**********" at bounding box center [1423, 345] width 180 height 26
select select "**********"
click at [1333, 359] on select "**********" at bounding box center [1423, 345] width 180 height 26
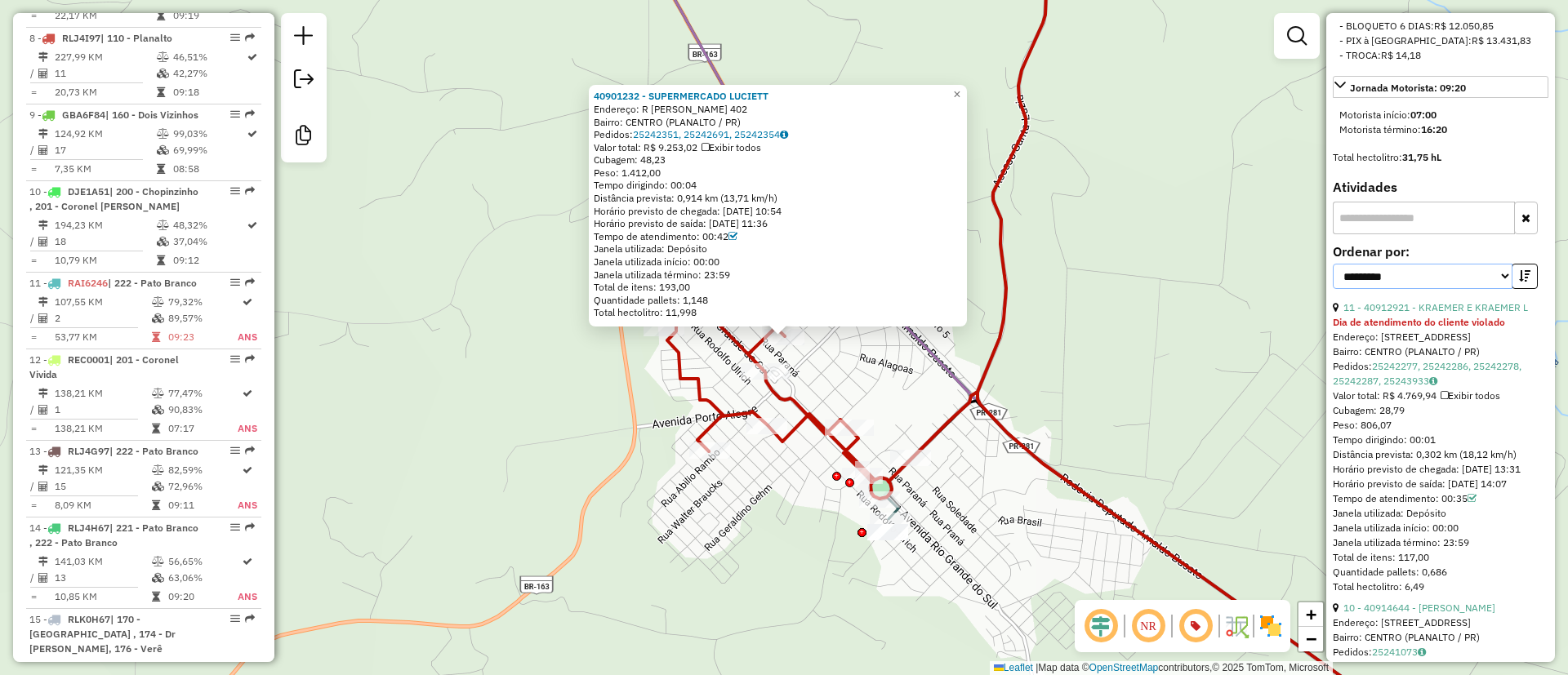
scroll to position [735, 0]
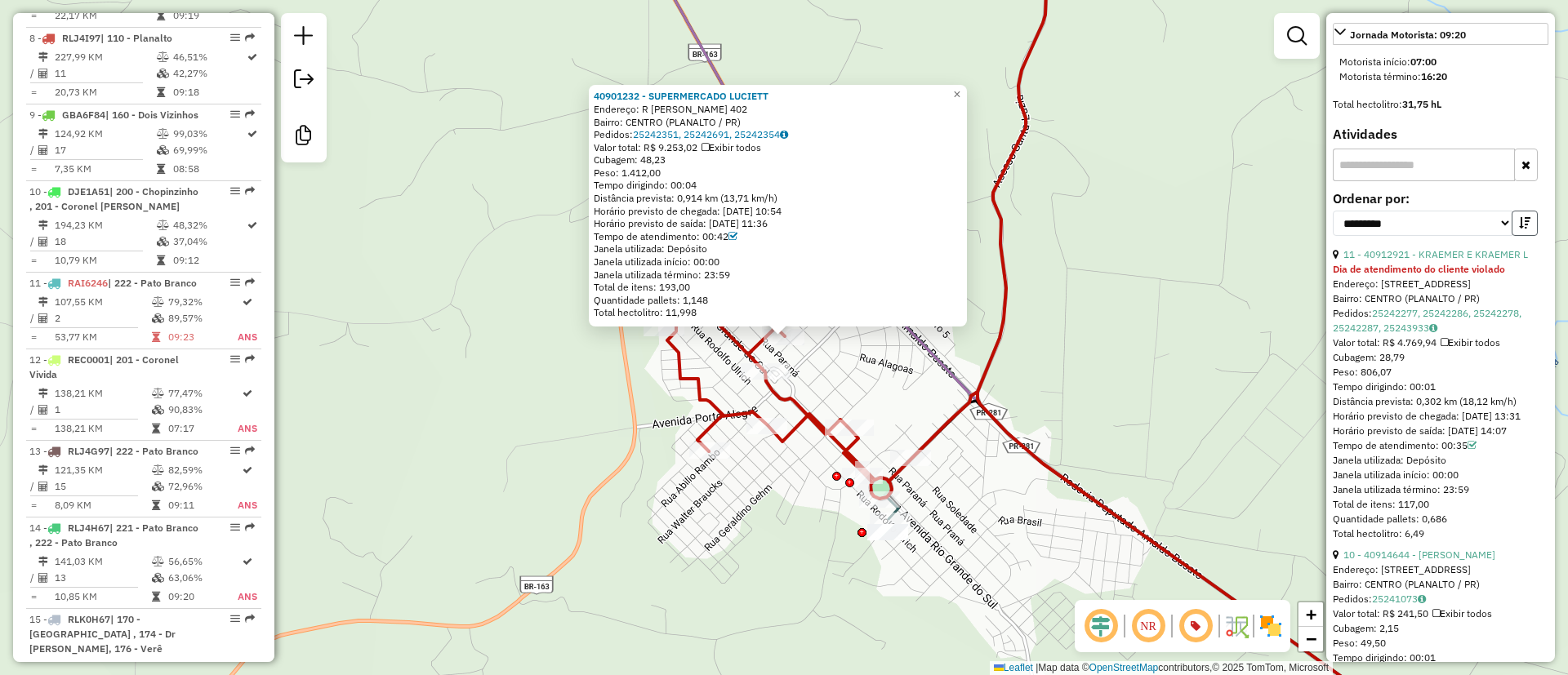
click at [1521, 228] on icon "button" at bounding box center [1525, 223] width 11 height 11
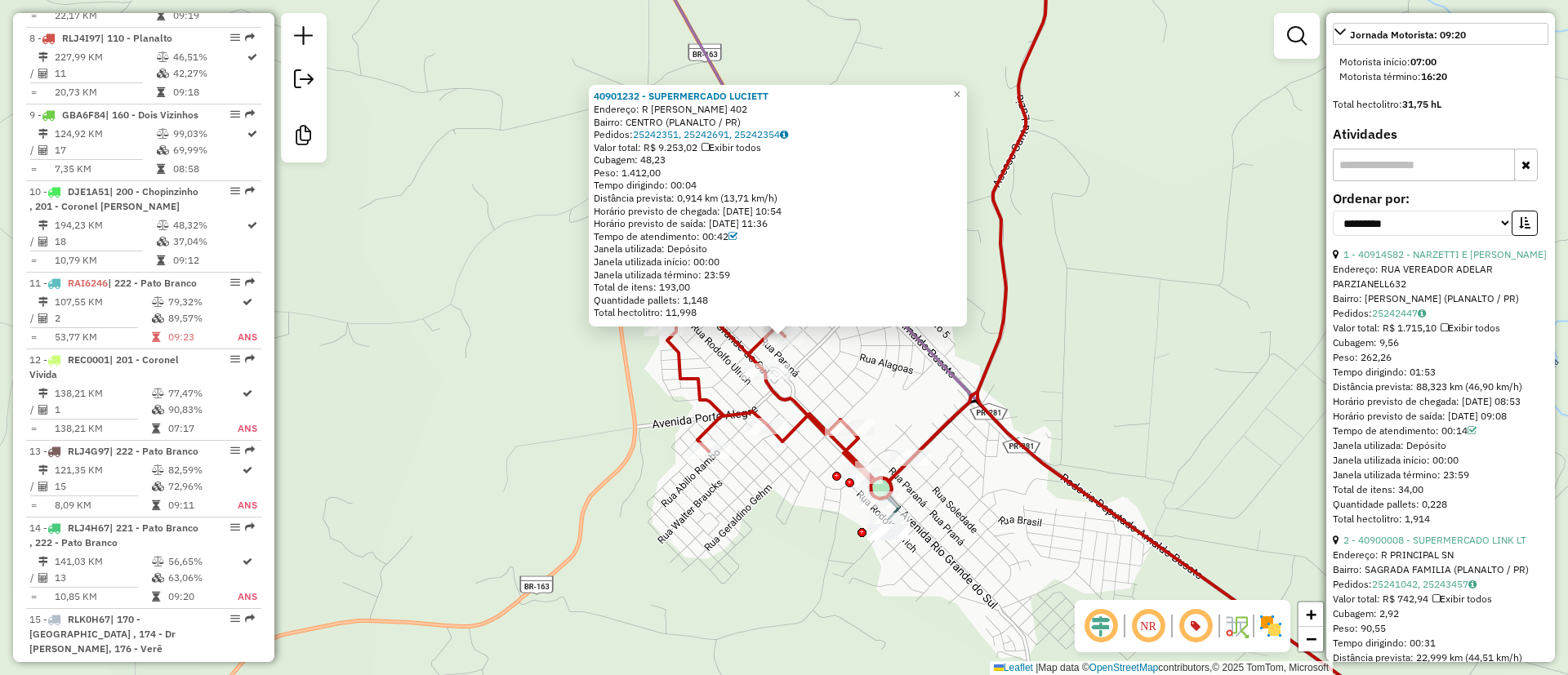
click at [1411, 380] on div "Tempo dirigindo: 01:53" at bounding box center [1440, 372] width 216 height 15
click at [1412, 380] on div "Tempo dirigindo: 01:53" at bounding box center [1440, 372] width 216 height 15
click at [1423, 380] on div "Tempo dirigindo: 01:53" at bounding box center [1440, 372] width 216 height 15
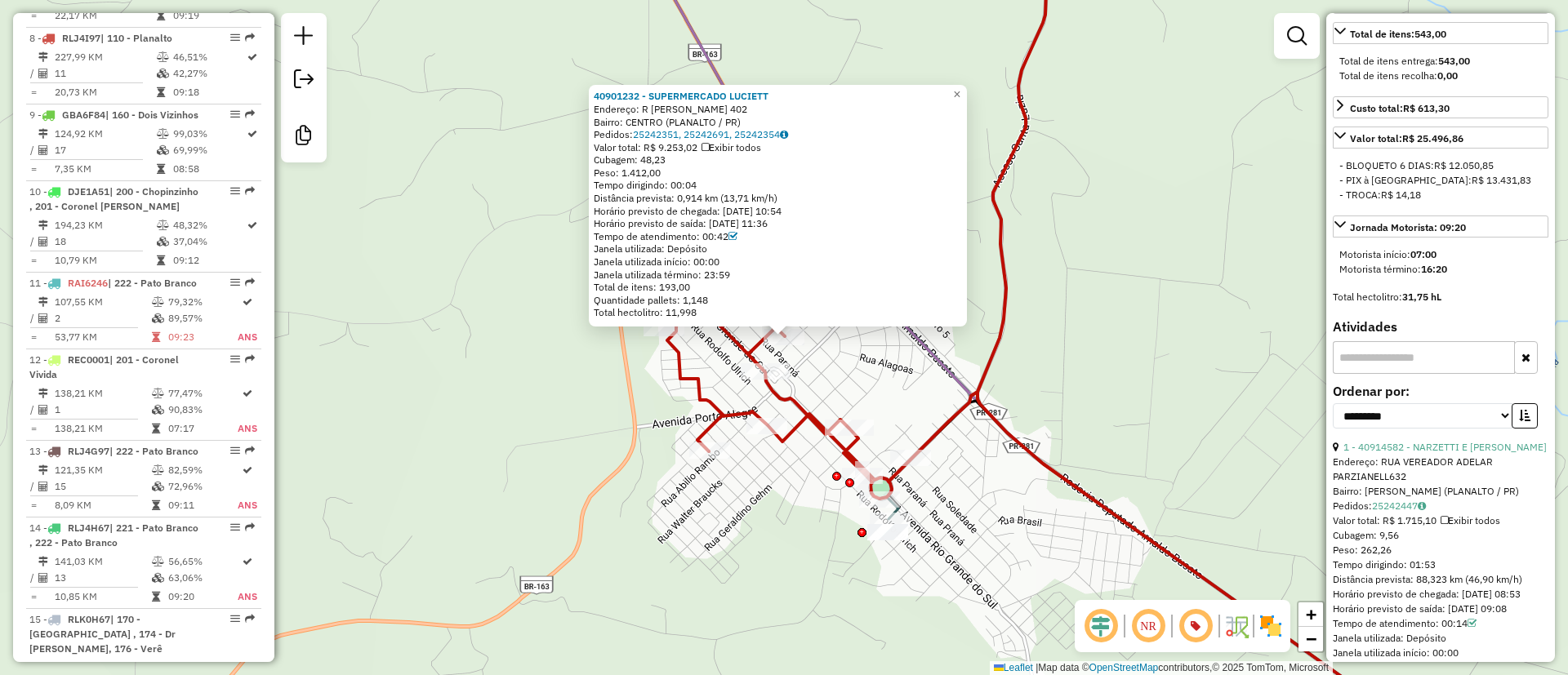
scroll to position [539, 0]
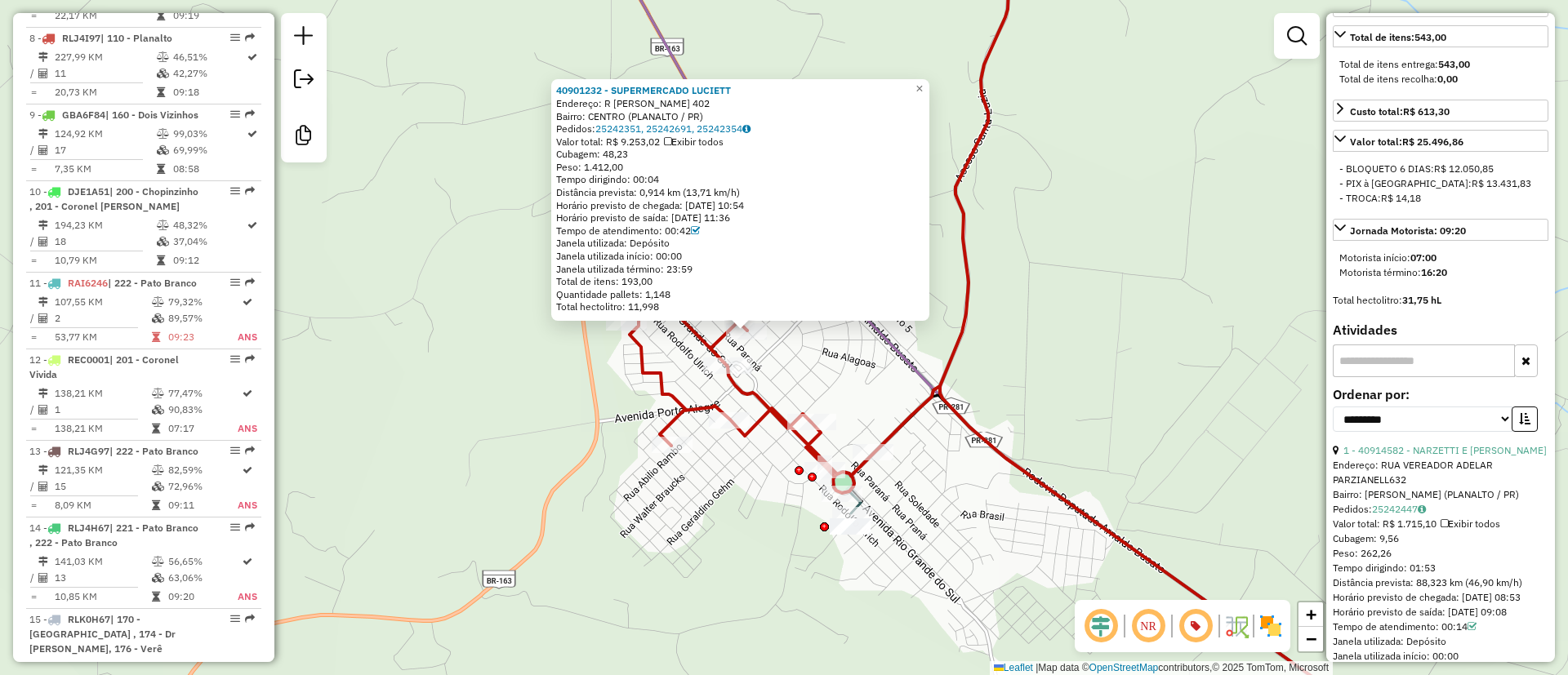
drag, startPoint x: 1014, startPoint y: 415, endPoint x: 907, endPoint y: 404, distance: 107.6
click at [916, 387] on div "40901232 - SUPERMERCADO [PERSON_NAME]: R [PERSON_NAME] 402 Bairro: [GEOGRAPHIC_…" at bounding box center [784, 338] width 1568 height 675
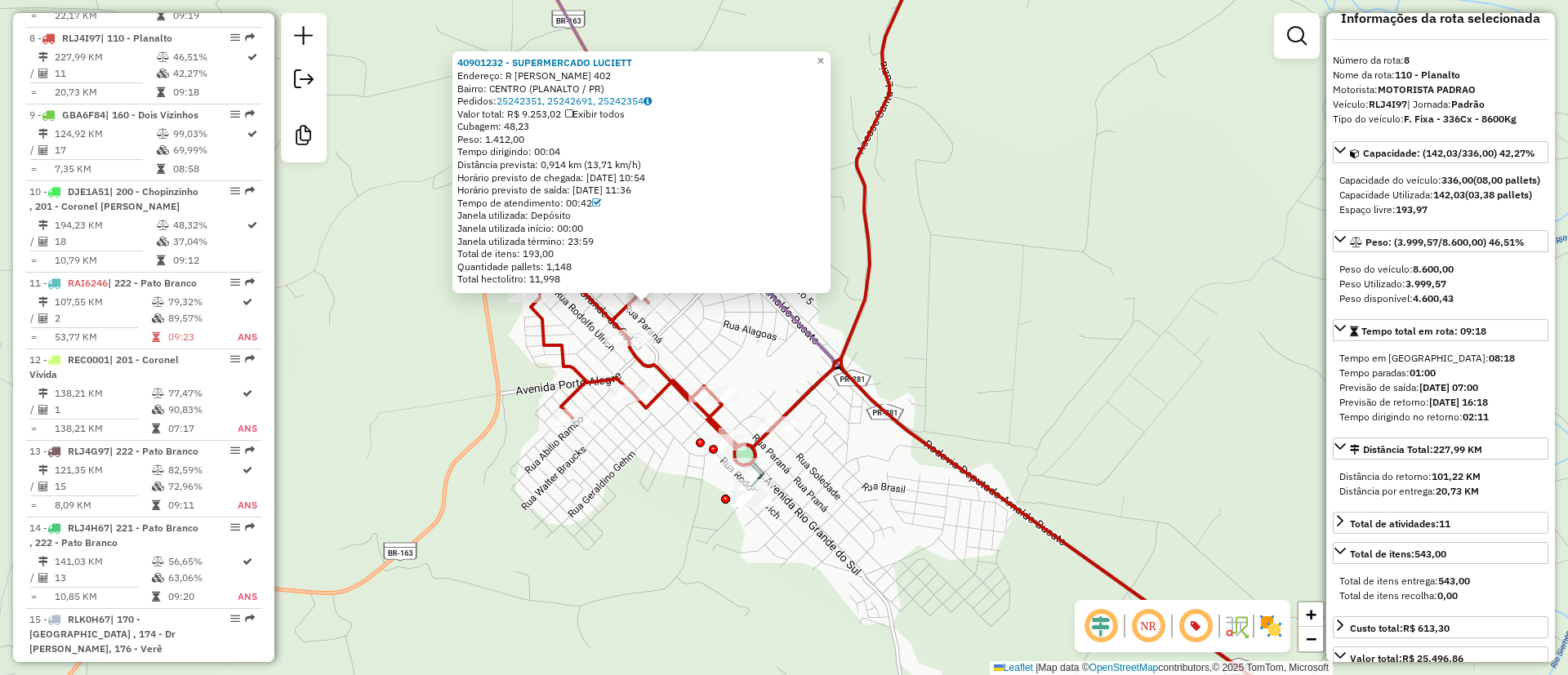
scroll to position [0, 0]
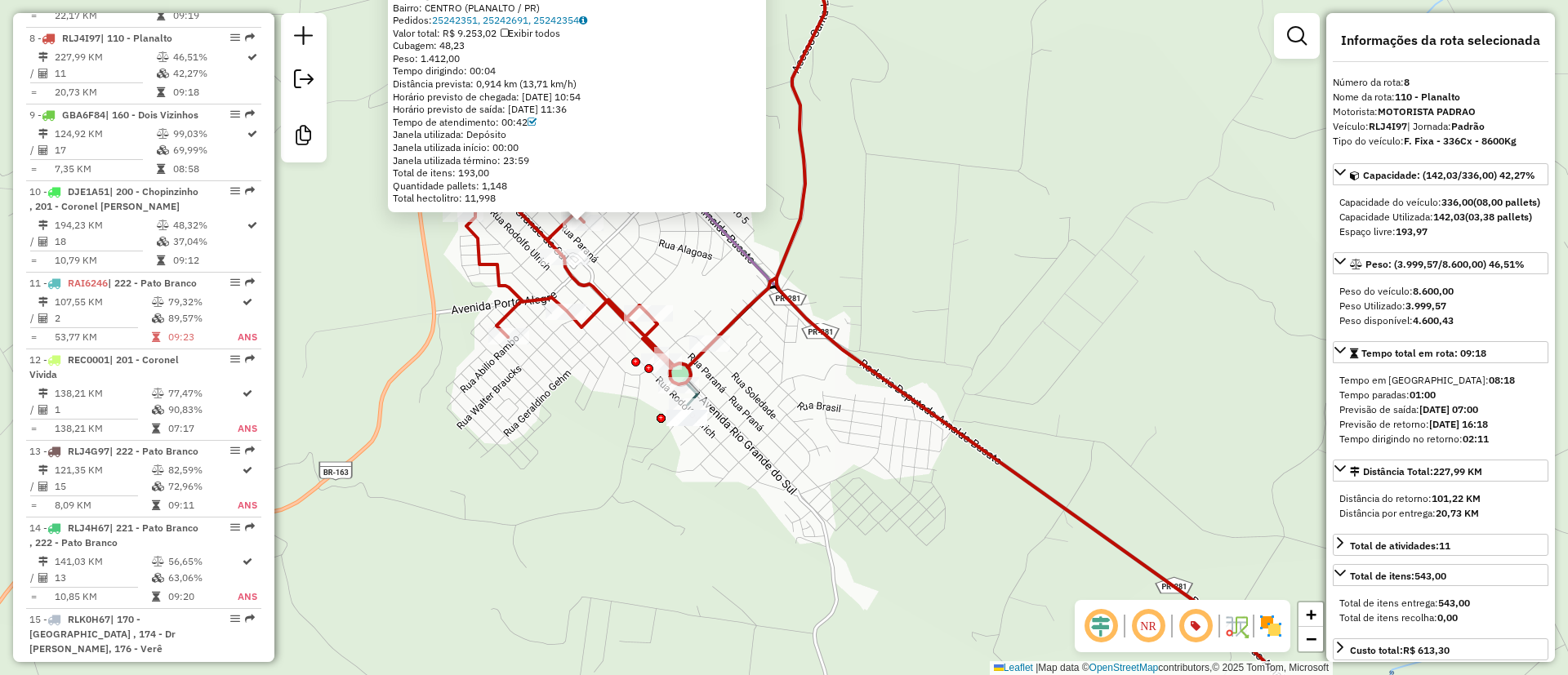
drag, startPoint x: 1008, startPoint y: 344, endPoint x: 992, endPoint y: 318, distance: 30.5
click at [992, 318] on div "40901232 - SUPERMERCADO [PERSON_NAME]: R [PERSON_NAME] 402 Bairro: [GEOGRAPHIC_…" at bounding box center [784, 338] width 1568 height 675
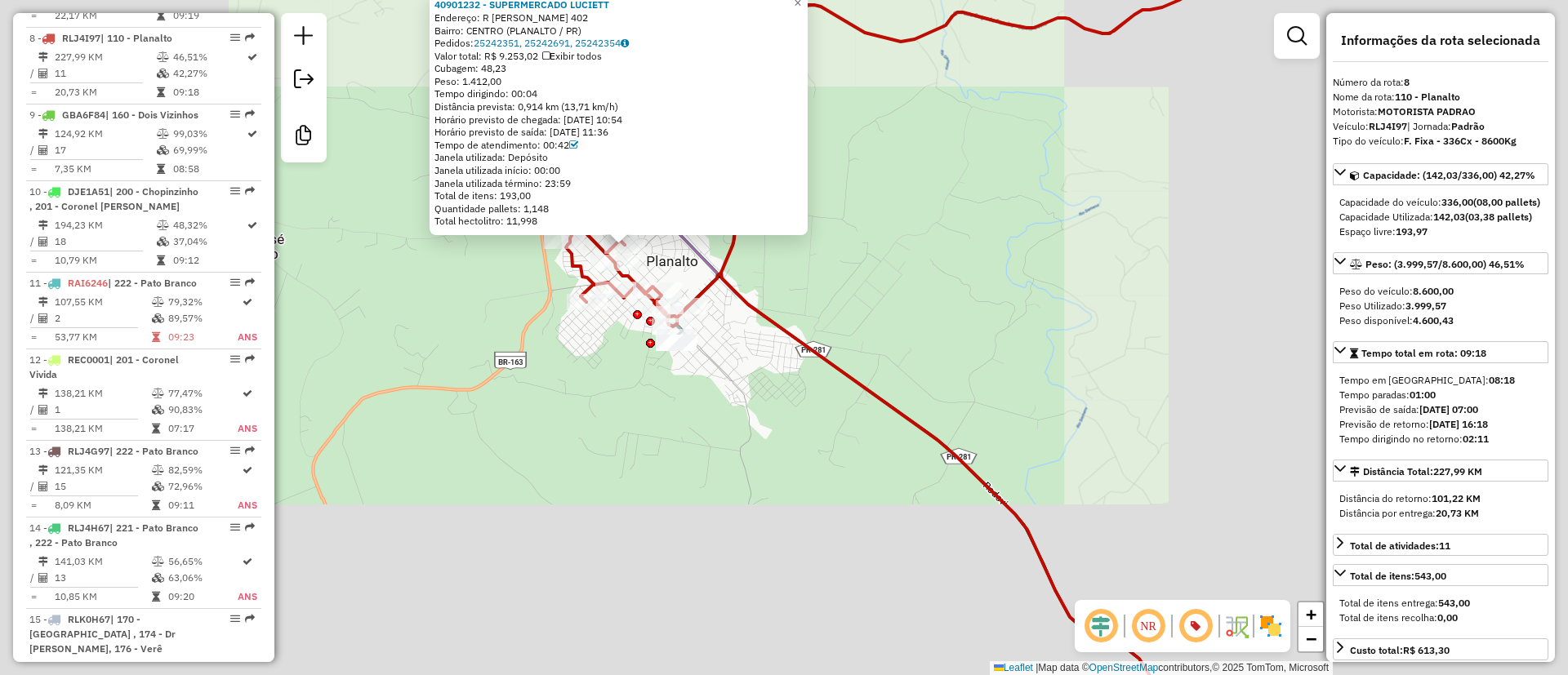
drag, startPoint x: 892, startPoint y: 300, endPoint x: 915, endPoint y: 316, distance: 28.0
click at [890, 300] on div "40901232 - SUPERMERCADO [PERSON_NAME]: R [PERSON_NAME] 402 Bairro: [GEOGRAPHIC_…" at bounding box center [784, 338] width 1568 height 675
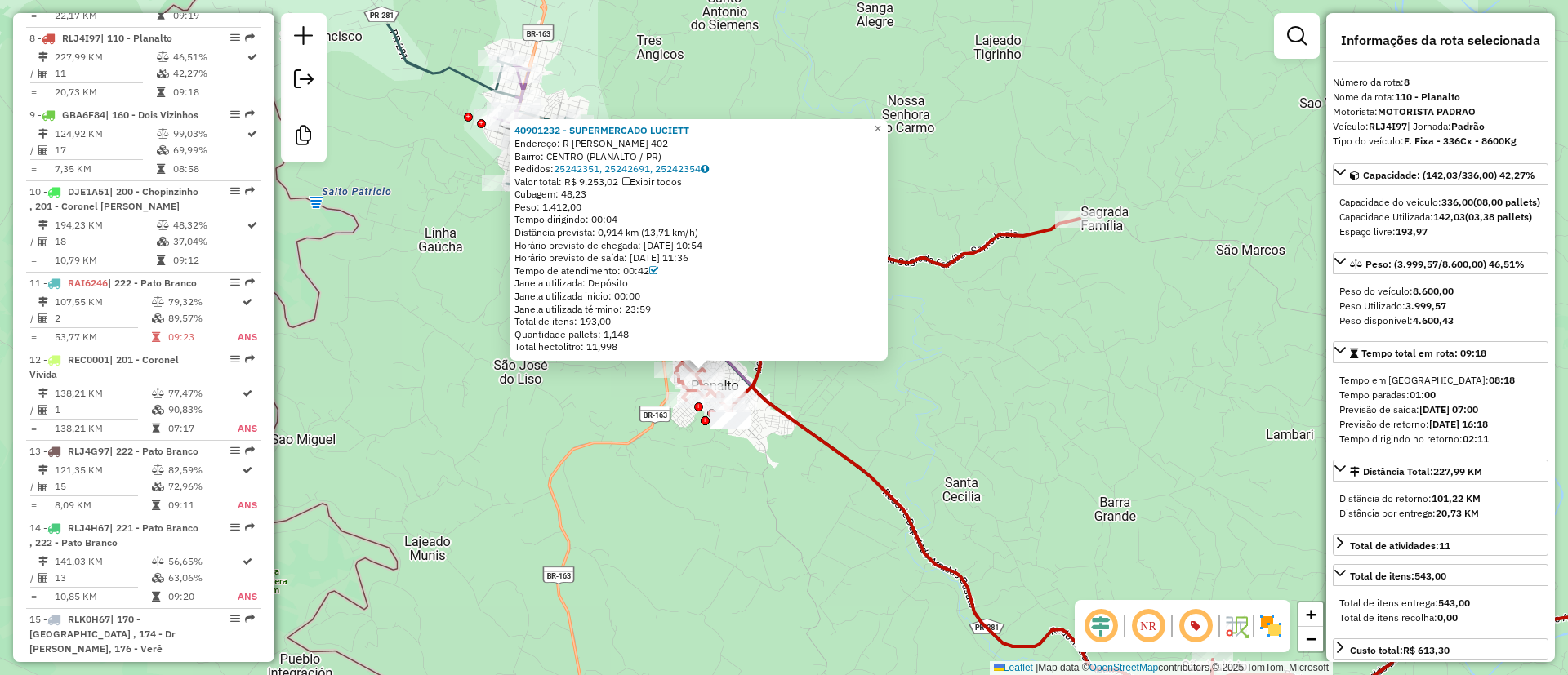
drag, startPoint x: 963, startPoint y: 337, endPoint x: 950, endPoint y: 400, distance: 64.3
click at [950, 397] on div "40901232 - SUPERMERCADO [PERSON_NAME]: R [PERSON_NAME] 402 Bairro: [GEOGRAPHIC_…" at bounding box center [784, 338] width 1568 height 675
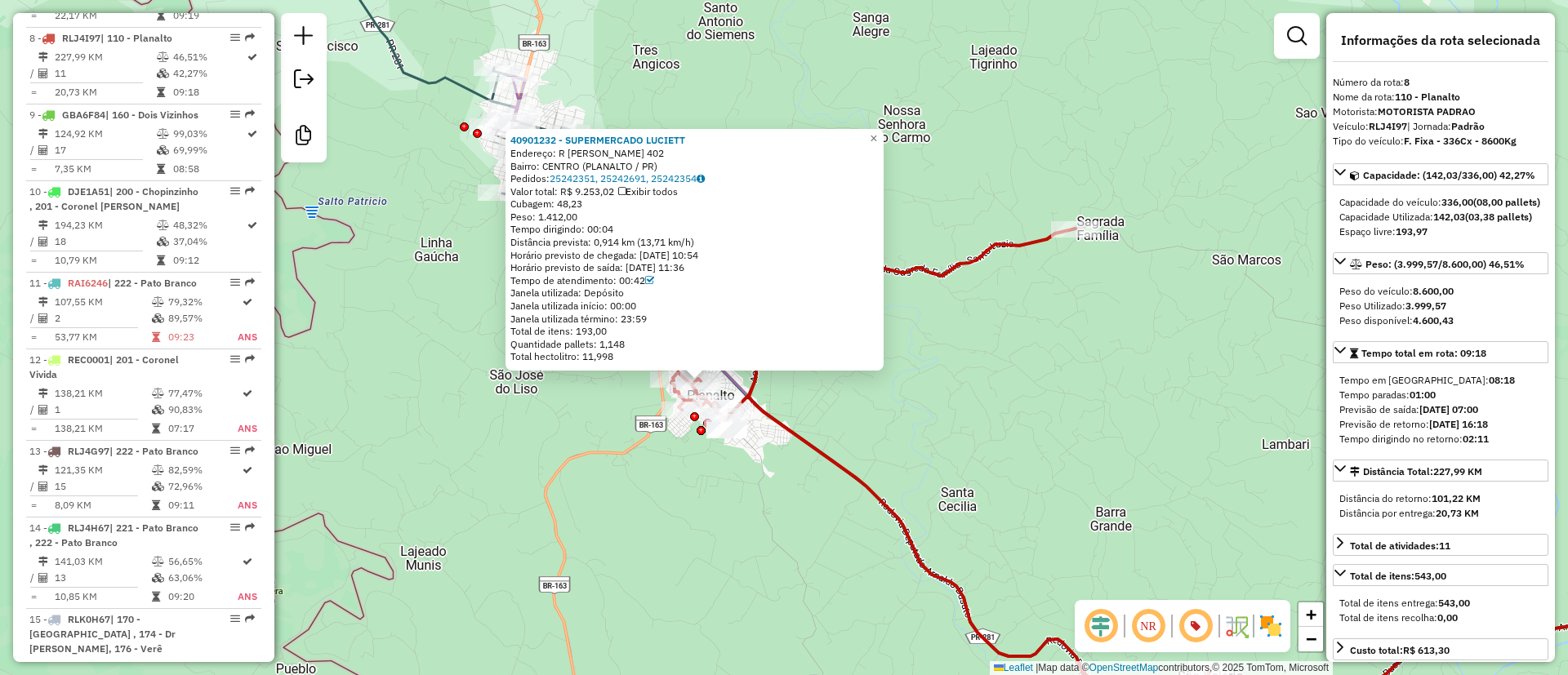
click at [1387, 127] on strong "RLJ4I97" at bounding box center [1388, 126] width 39 height 12
click at [1387, 125] on strong "RLJ4I97" at bounding box center [1388, 126] width 39 height 12
click at [976, 395] on div "40901232 - SUPERMERCADO [PERSON_NAME]: R [PERSON_NAME] 402 Bairro: [GEOGRAPHIC_…" at bounding box center [784, 338] width 1568 height 675
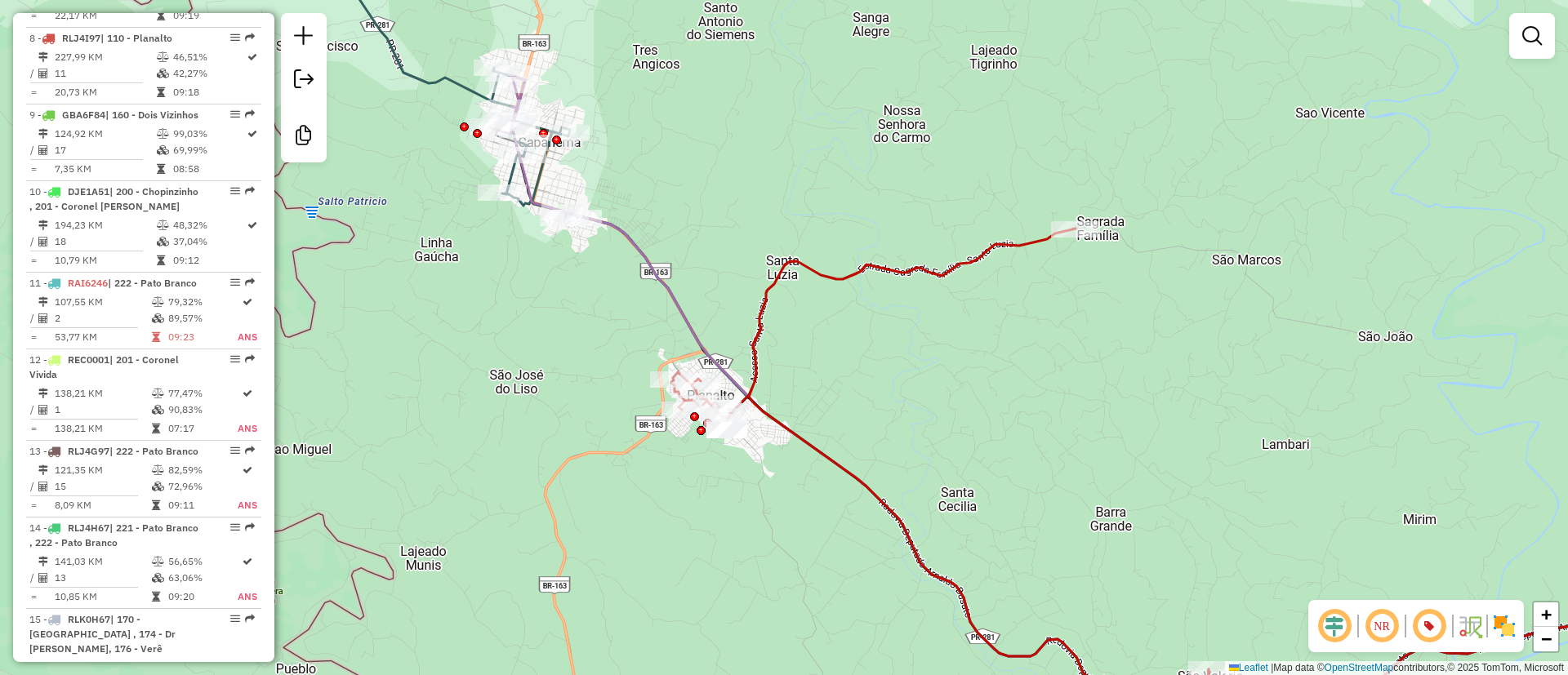
drag, startPoint x: 673, startPoint y: 241, endPoint x: 693, endPoint y: 329, distance: 90.2
click at [725, 335] on div "Janela de atendimento Grade de atendimento Capacidade Transportadoras Veículos …" at bounding box center [784, 338] width 1568 height 675
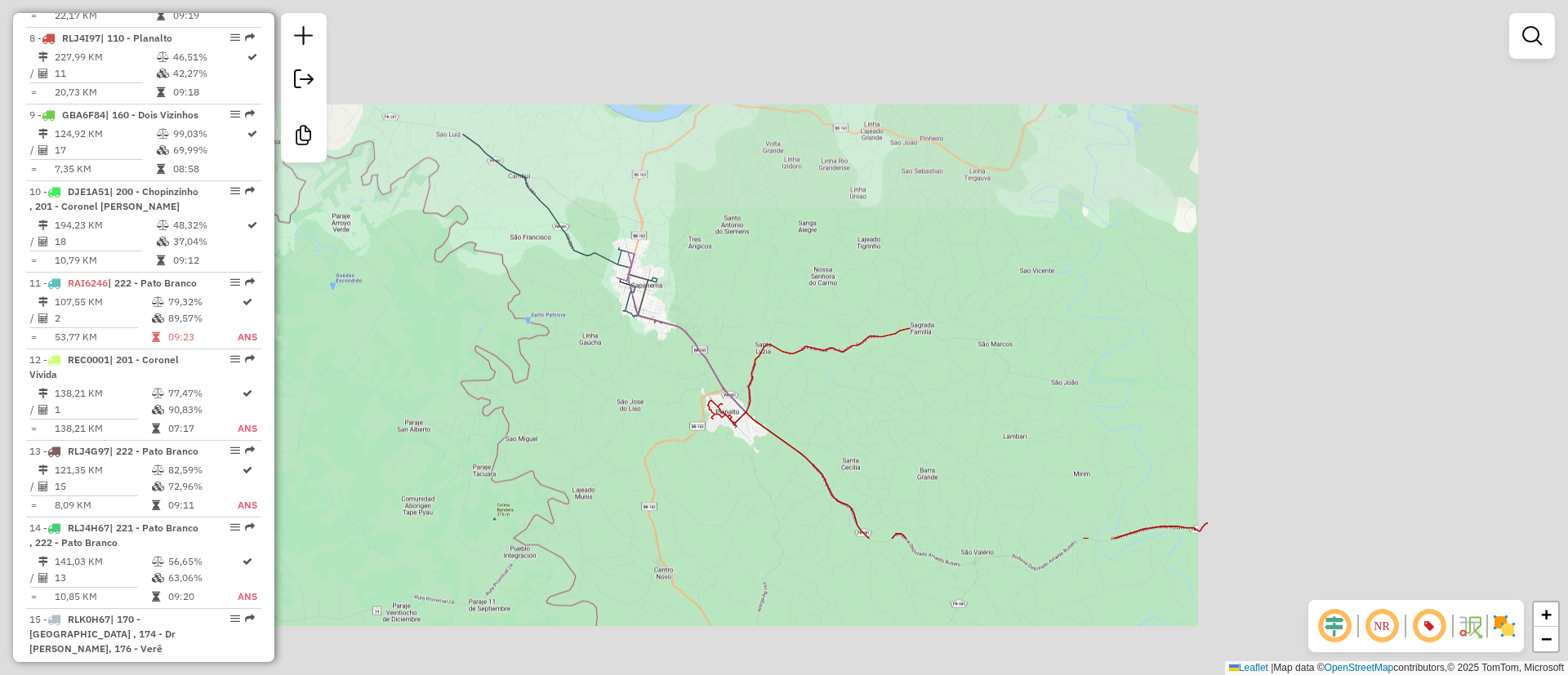
drag, startPoint x: 655, startPoint y: 209, endPoint x: 599, endPoint y: 191, distance: 58.8
click at [708, 329] on icon at bounding box center [809, 434] width 203 height 211
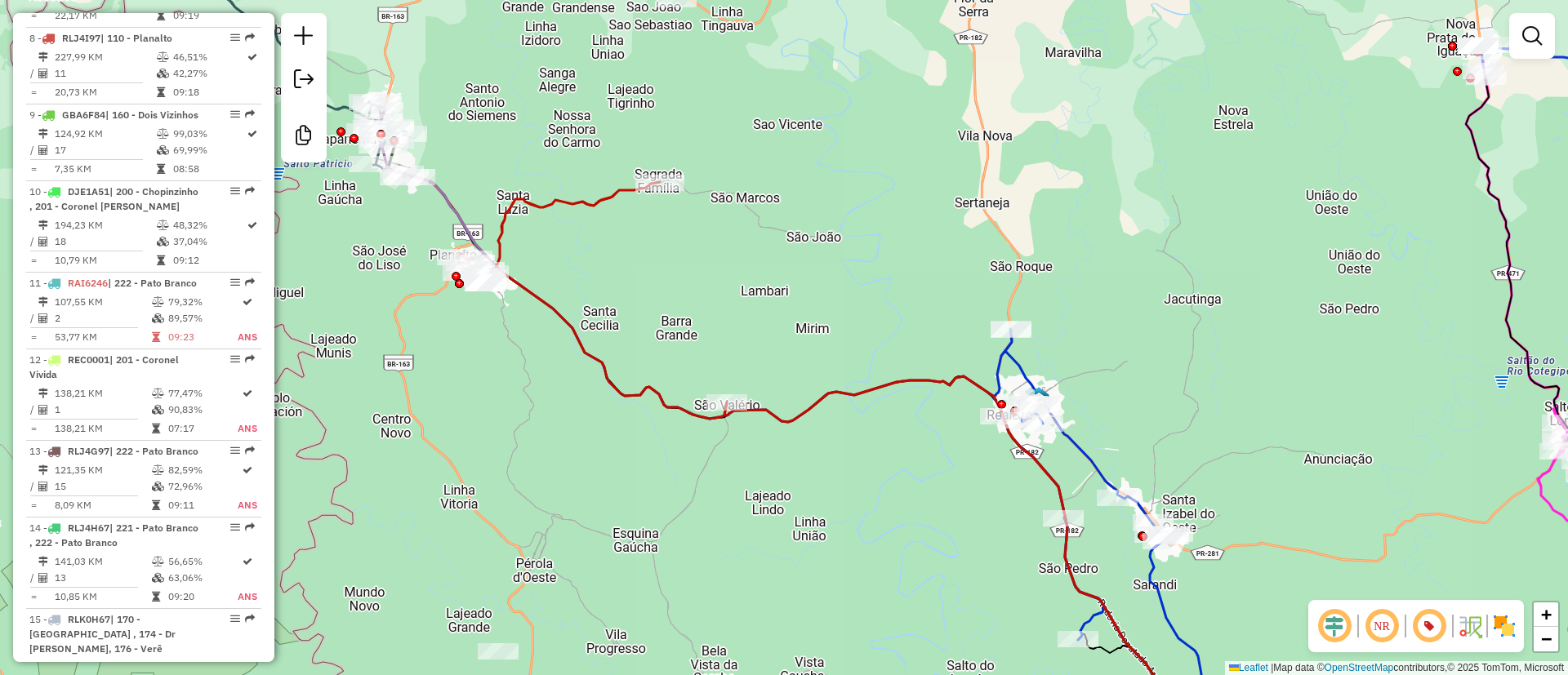
drag, startPoint x: 789, startPoint y: 271, endPoint x: 760, endPoint y: 316, distance: 53.5
click at [760, 316] on div "Janela de atendimento Grade de atendimento Capacidade Transportadoras Veículos …" at bounding box center [784, 338] width 1568 height 675
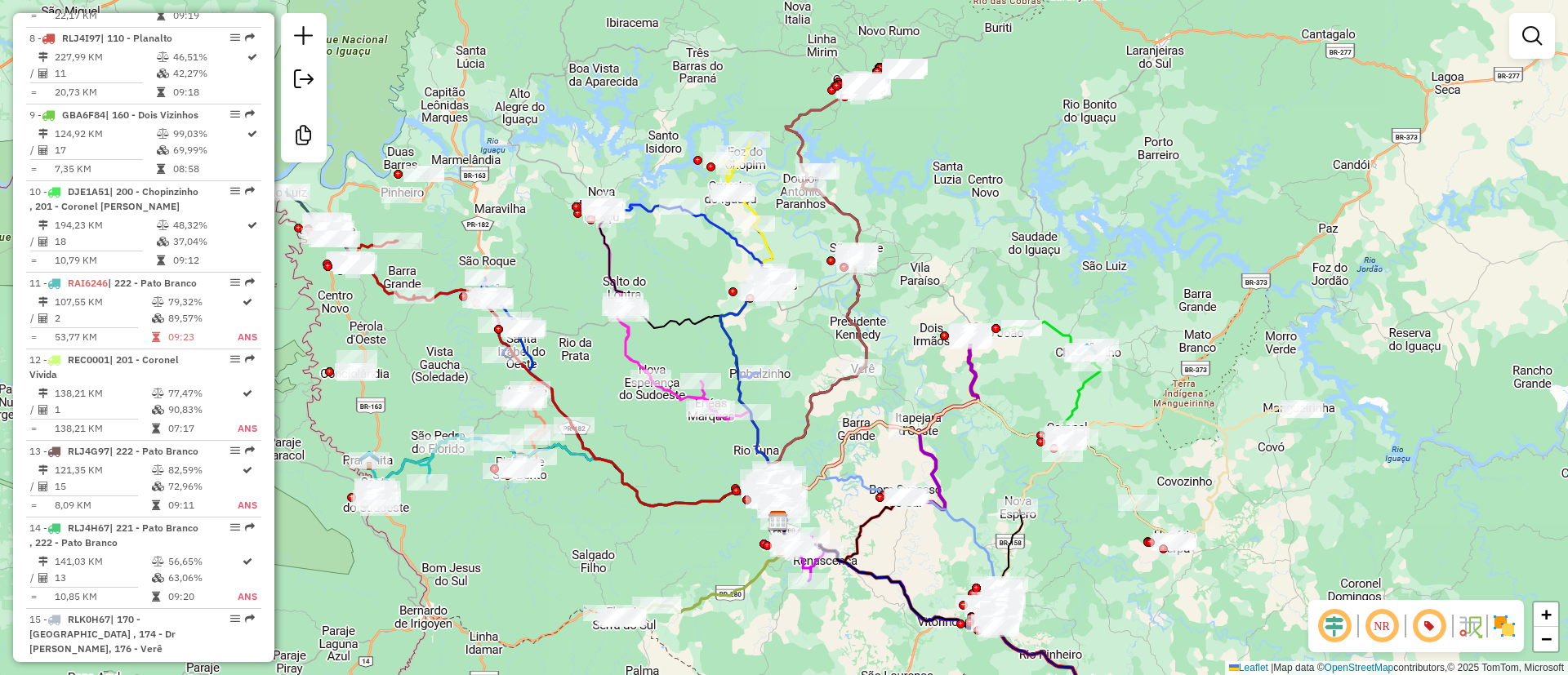
drag, startPoint x: 871, startPoint y: 302, endPoint x: 533, endPoint y: 254, distance: 341.4
click at [533, 254] on div "Janela de atendimento Grade de atendimento Capacidade Transportadoras Veículos …" at bounding box center [784, 338] width 1568 height 675
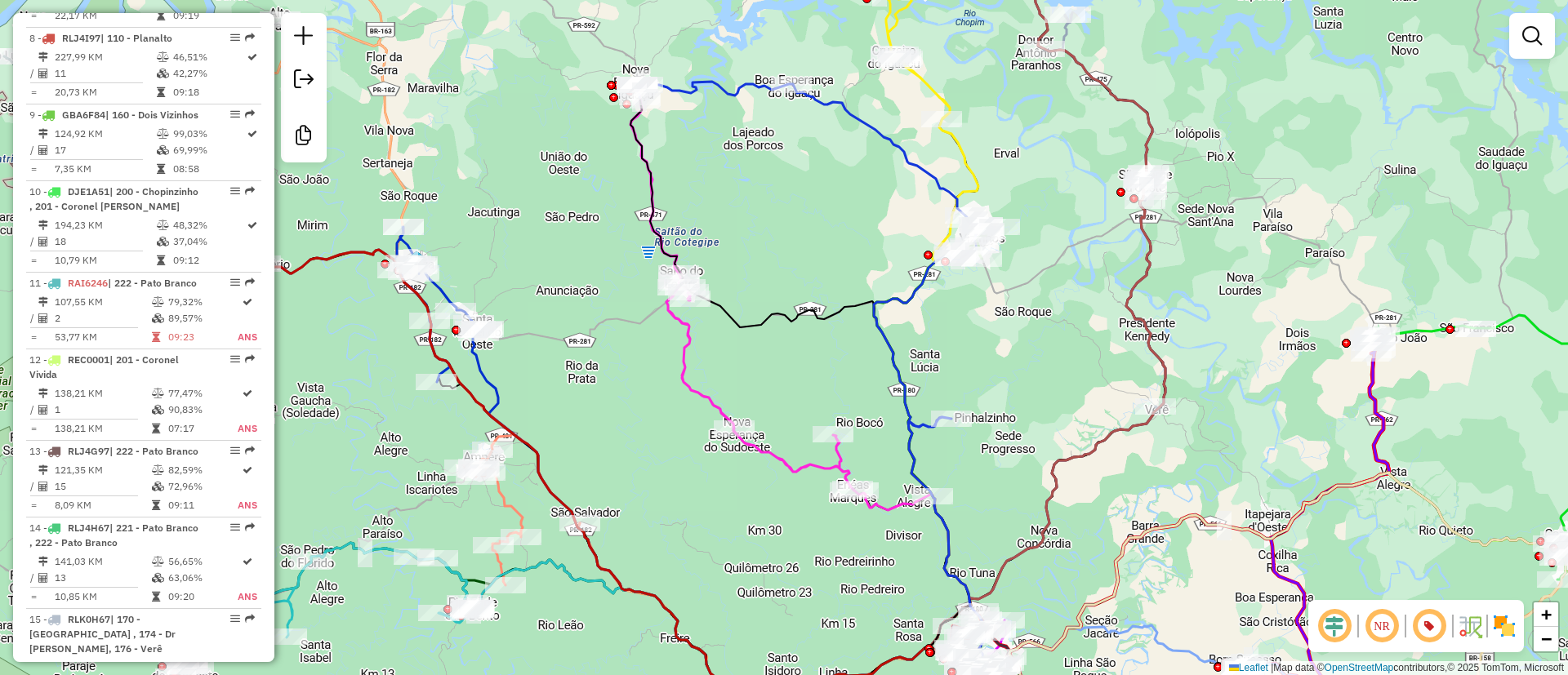
drag, startPoint x: 552, startPoint y: 303, endPoint x: 621, endPoint y: 329, distance: 73.7
click at [621, 327] on div "Janela de atendimento Grade de atendimento Capacidade Transportadoras Veículos …" at bounding box center [784, 338] width 1568 height 675
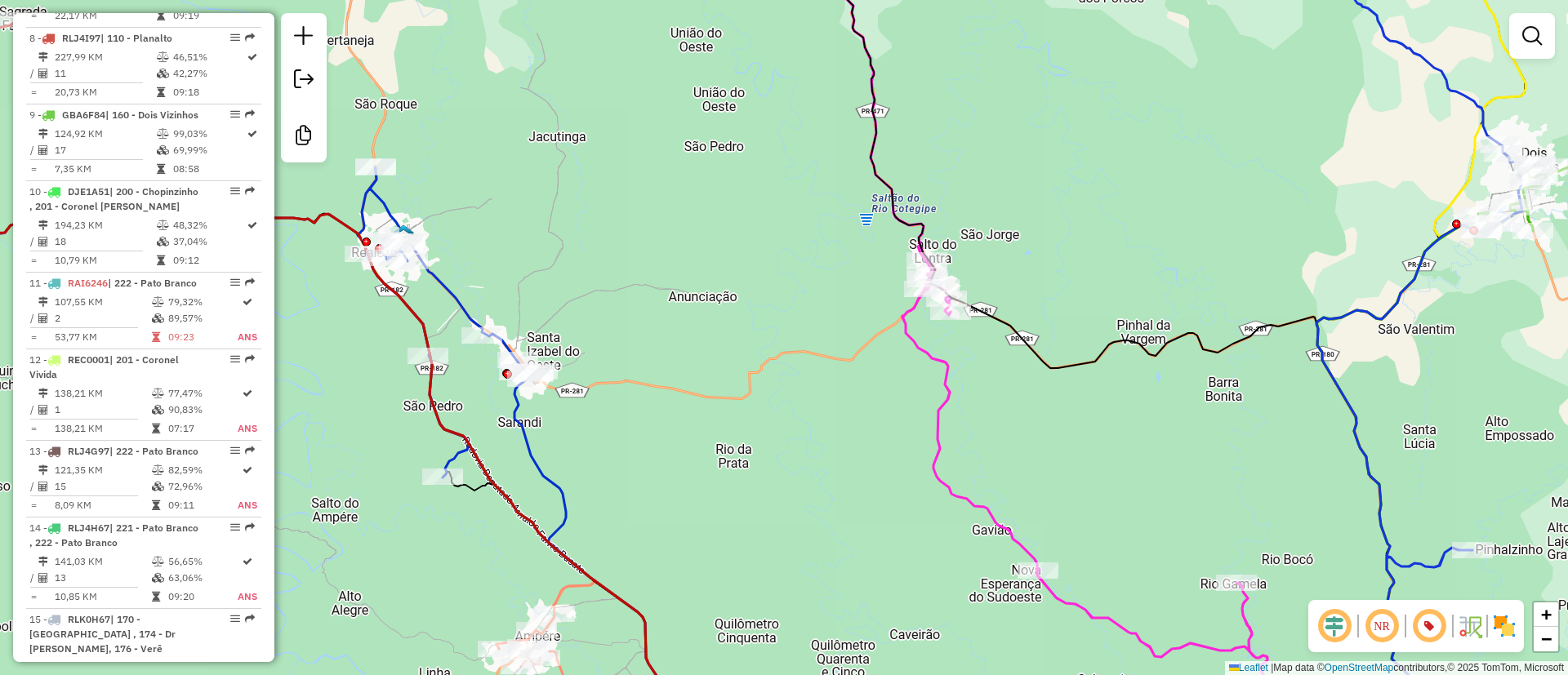
drag, startPoint x: 645, startPoint y: 324, endPoint x: 676, endPoint y: 323, distance: 31.0
click at [676, 323] on div "Janela de atendimento Grade de atendimento Capacidade Transportadoras Veículos …" at bounding box center [784, 338] width 1568 height 675
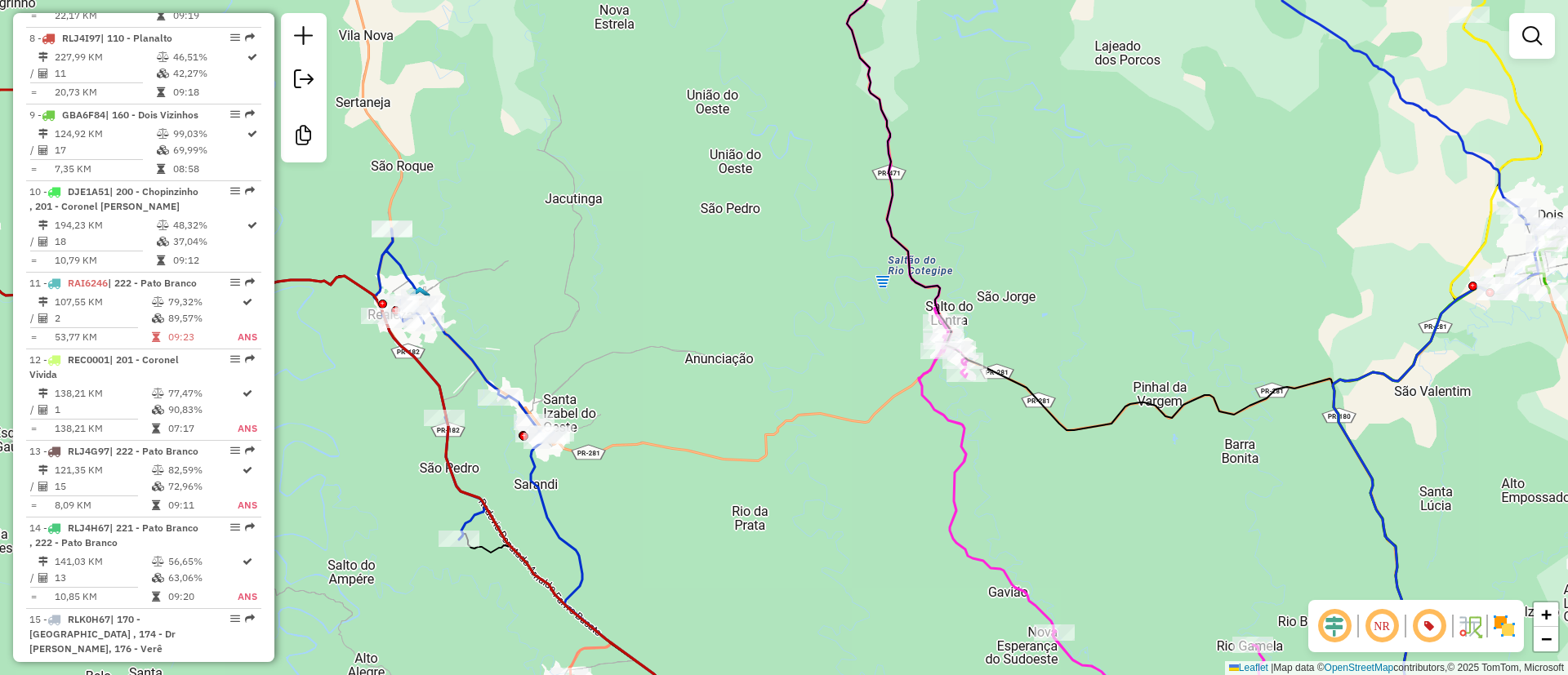
drag, startPoint x: 654, startPoint y: 298, endPoint x: 667, endPoint y: 345, distance: 48.8
click at [667, 345] on div "Janela de atendimento Grade de atendimento Capacidade Transportadoras Veículos …" at bounding box center [784, 338] width 1568 height 675
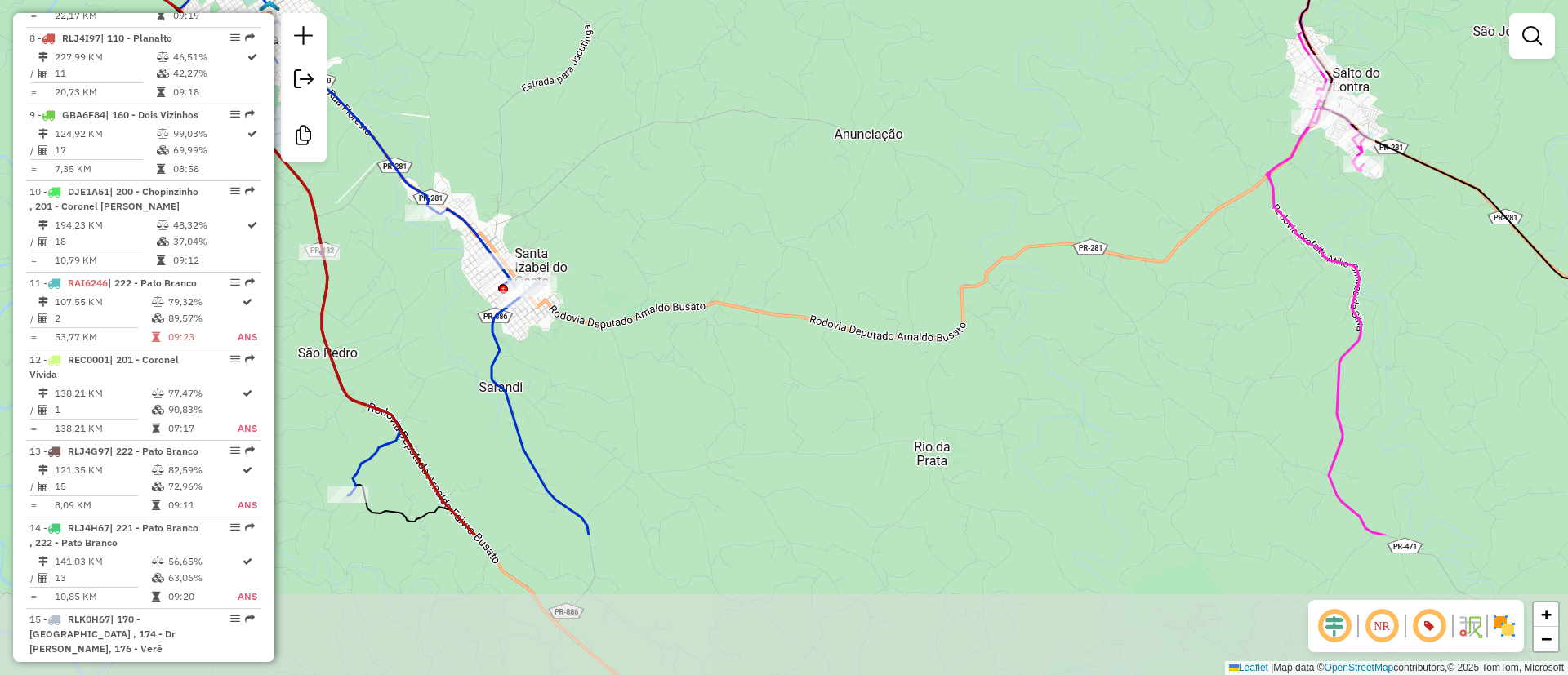
drag, startPoint x: 630, startPoint y: 401, endPoint x: 625, endPoint y: 233, distance: 168.1
click at [625, 233] on div "Janela de atendimento Grade de atendimento Capacidade Transportadoras Veículos …" at bounding box center [784, 338] width 1568 height 675
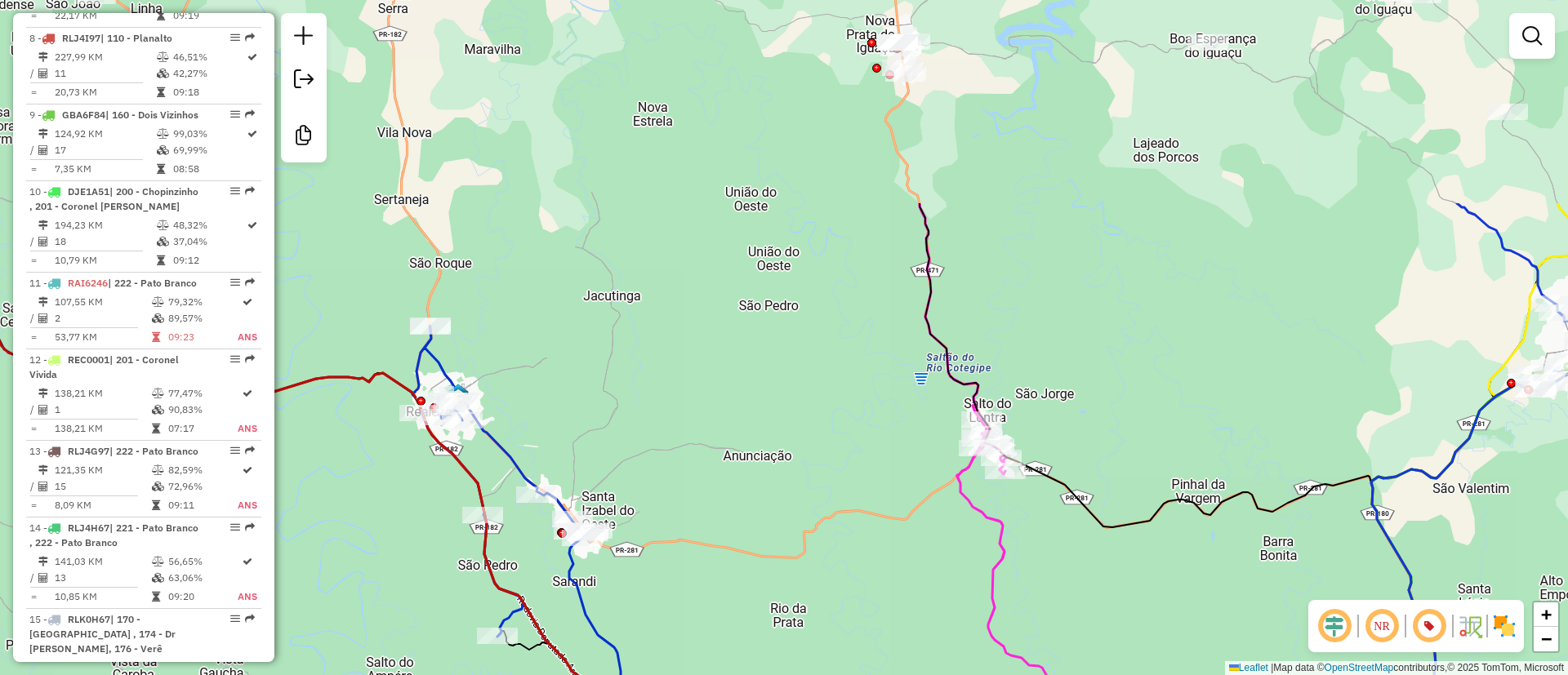
drag, startPoint x: 716, startPoint y: 359, endPoint x: 704, endPoint y: 507, distance: 148.5
click at [704, 507] on div "Janela de atendimento Grade de atendimento Capacidade Transportadoras Veículos …" at bounding box center [784, 338] width 1568 height 675
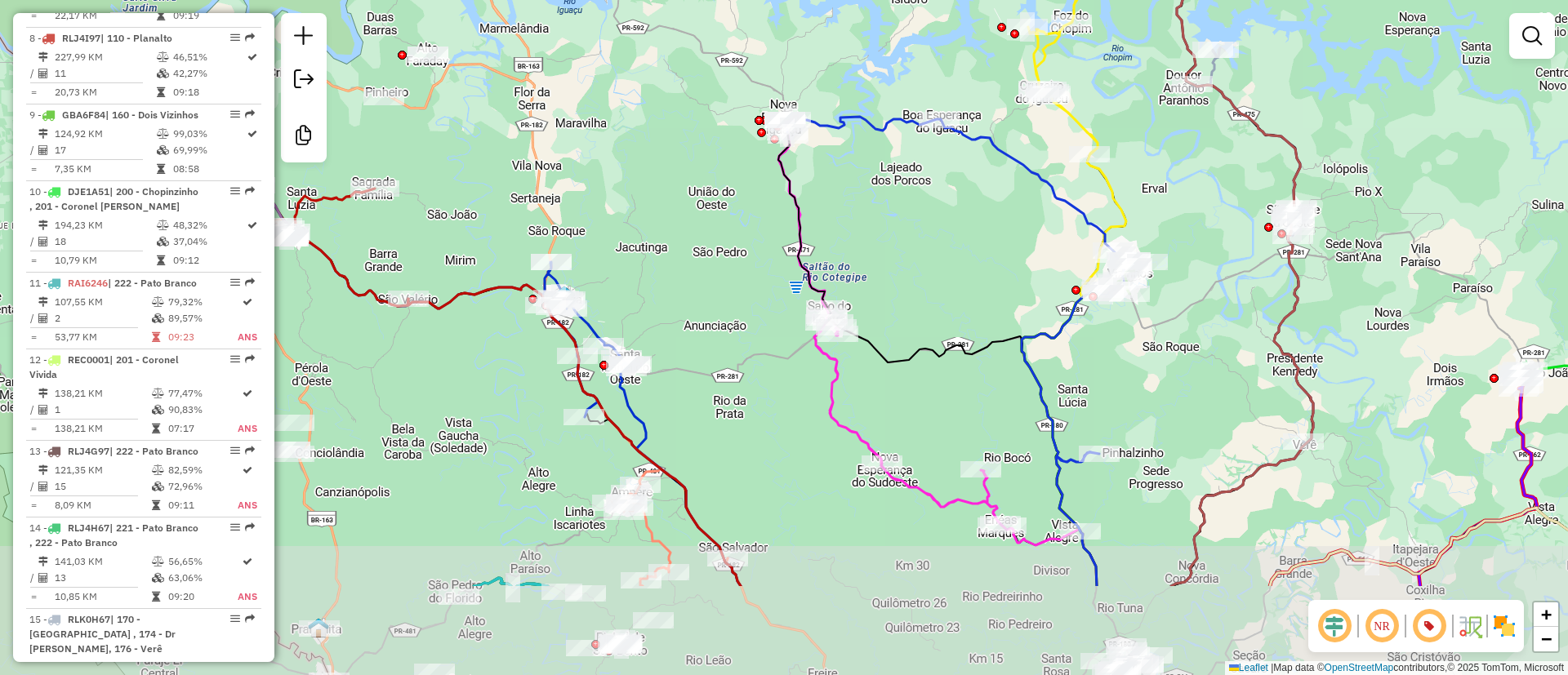
drag, startPoint x: 712, startPoint y: 559, endPoint x: 713, endPoint y: 366, distance: 193.0
click at [713, 366] on div "Janela de atendimento Grade de atendimento Capacidade Transportadoras Veículos …" at bounding box center [784, 338] width 1568 height 675
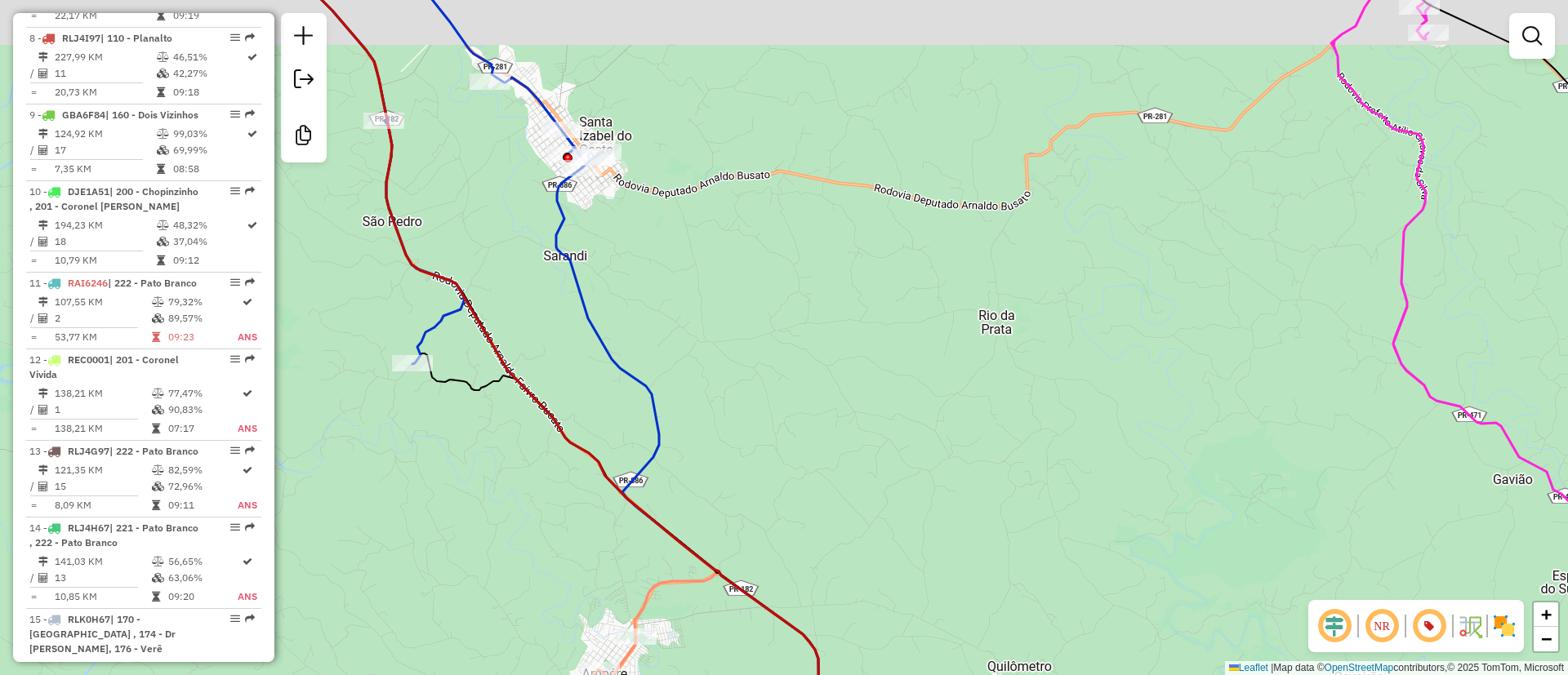
drag, startPoint x: 633, startPoint y: 381, endPoint x: 726, endPoint y: 451, distance: 116.4
click at [726, 448] on div "Janela de atendimento Grade de atendimento Capacidade Transportadoras Veículos …" at bounding box center [784, 338] width 1568 height 675
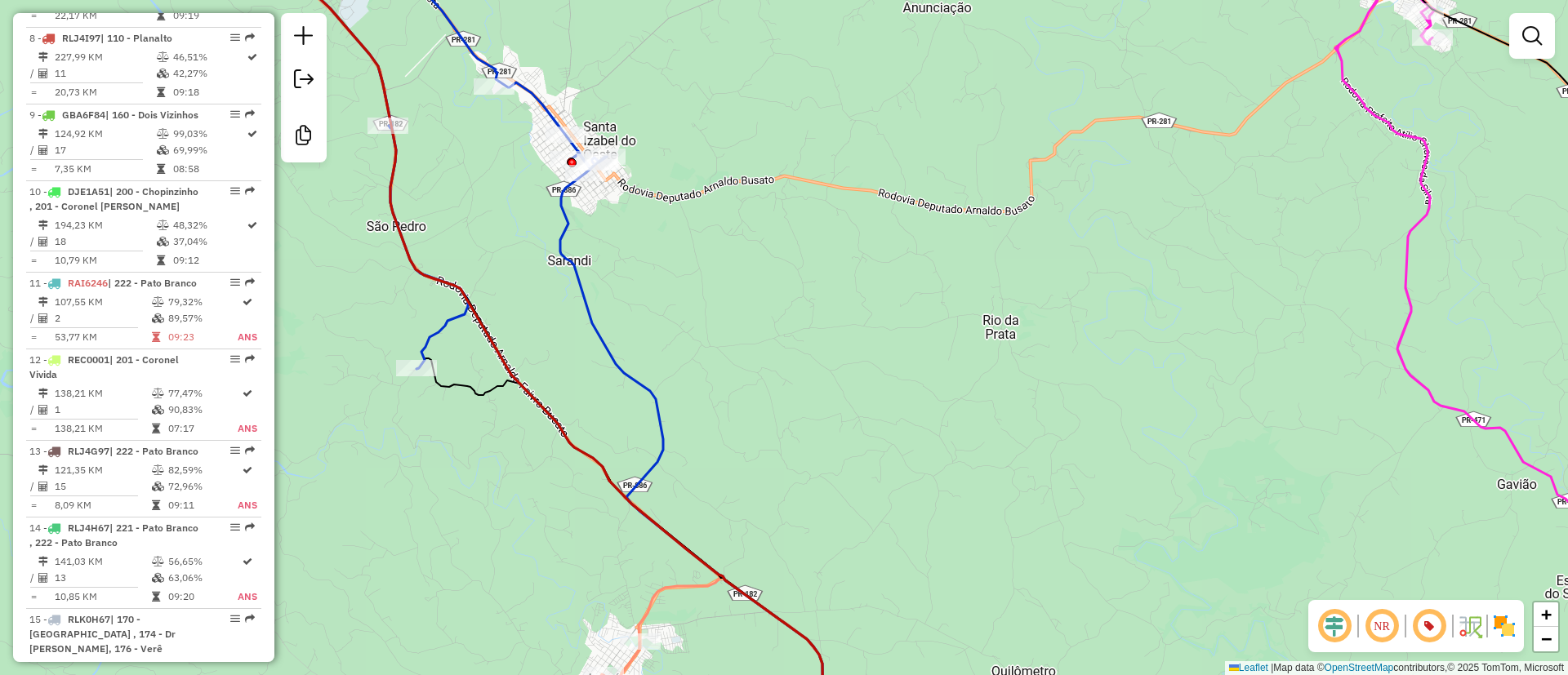
drag, startPoint x: 718, startPoint y: 342, endPoint x: 775, endPoint y: 497, distance: 165.1
click at [775, 496] on div "Janela de atendimento Grade de atendimento Capacidade Transportadoras Veículos …" at bounding box center [784, 338] width 1568 height 675
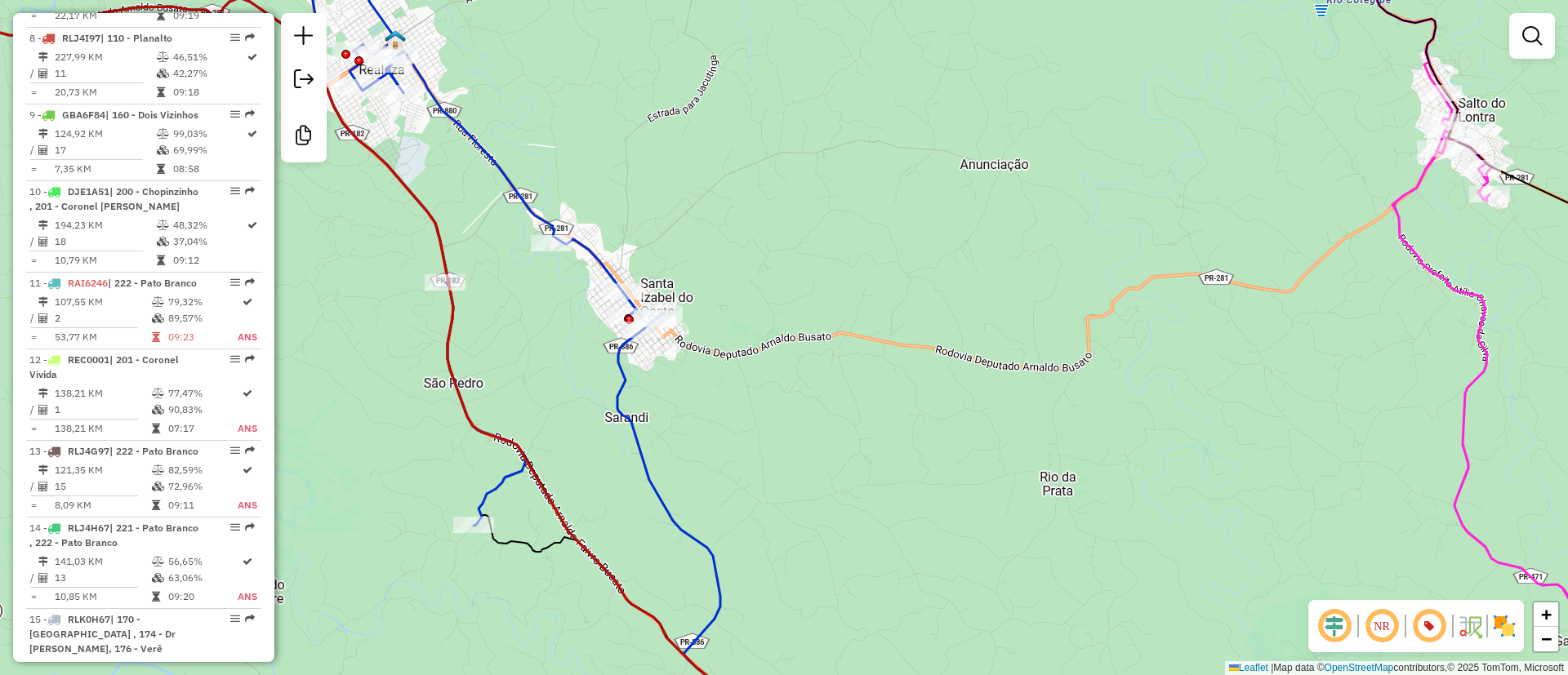
drag, startPoint x: 727, startPoint y: 402, endPoint x: 761, endPoint y: 538, distance: 140.2
click at [767, 540] on div "Janela de atendimento Grade de atendimento Capacidade Transportadoras Veículos …" at bounding box center [784, 338] width 1568 height 675
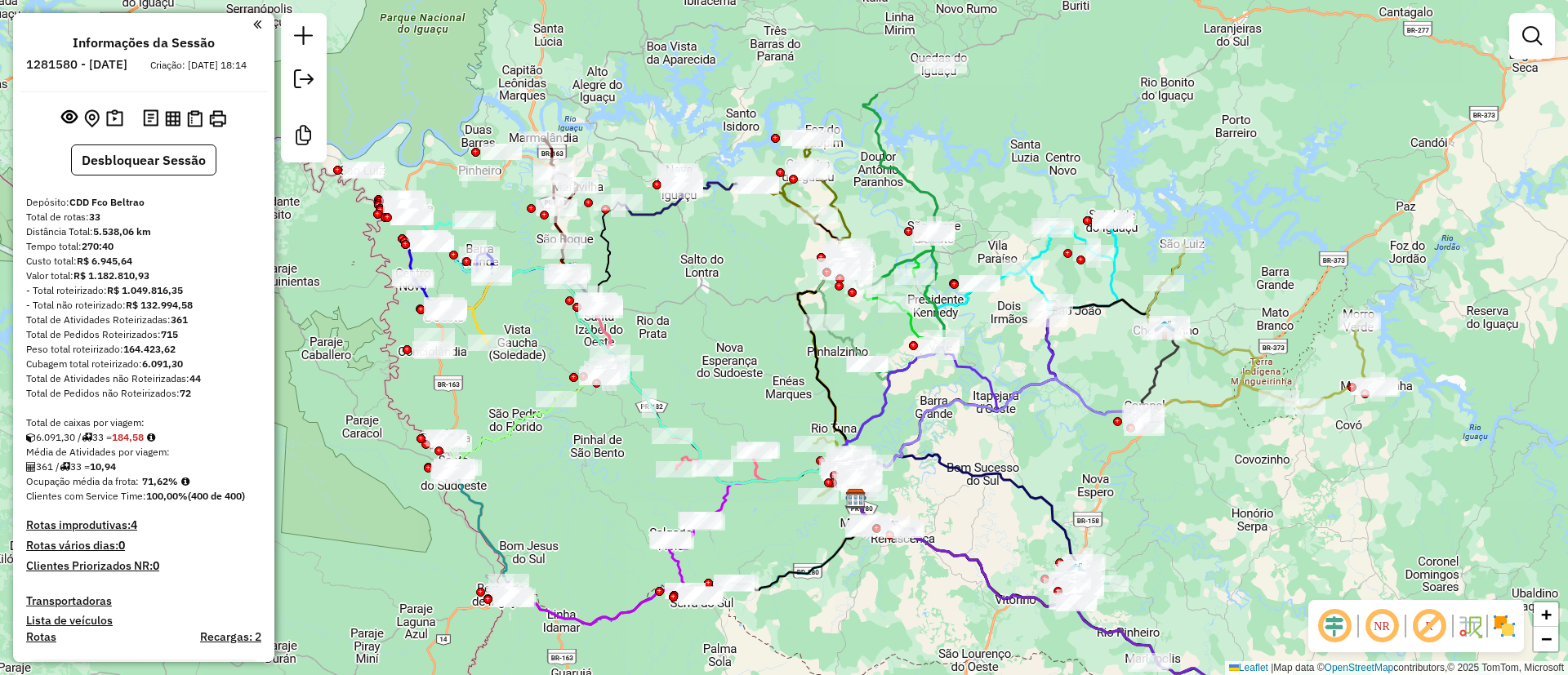
drag, startPoint x: 684, startPoint y: 164, endPoint x: 754, endPoint y: 320, distance: 171.0
click at [738, 313] on div "Janela de atendimento Grade de atendimento Capacidade Transportadoras Veículos …" at bounding box center [784, 338] width 1568 height 675
click at [1453, 638] on img at bounding box center [1453, 627] width 8 height 26
click at [1438, 624] on em at bounding box center [1429, 627] width 39 height 39
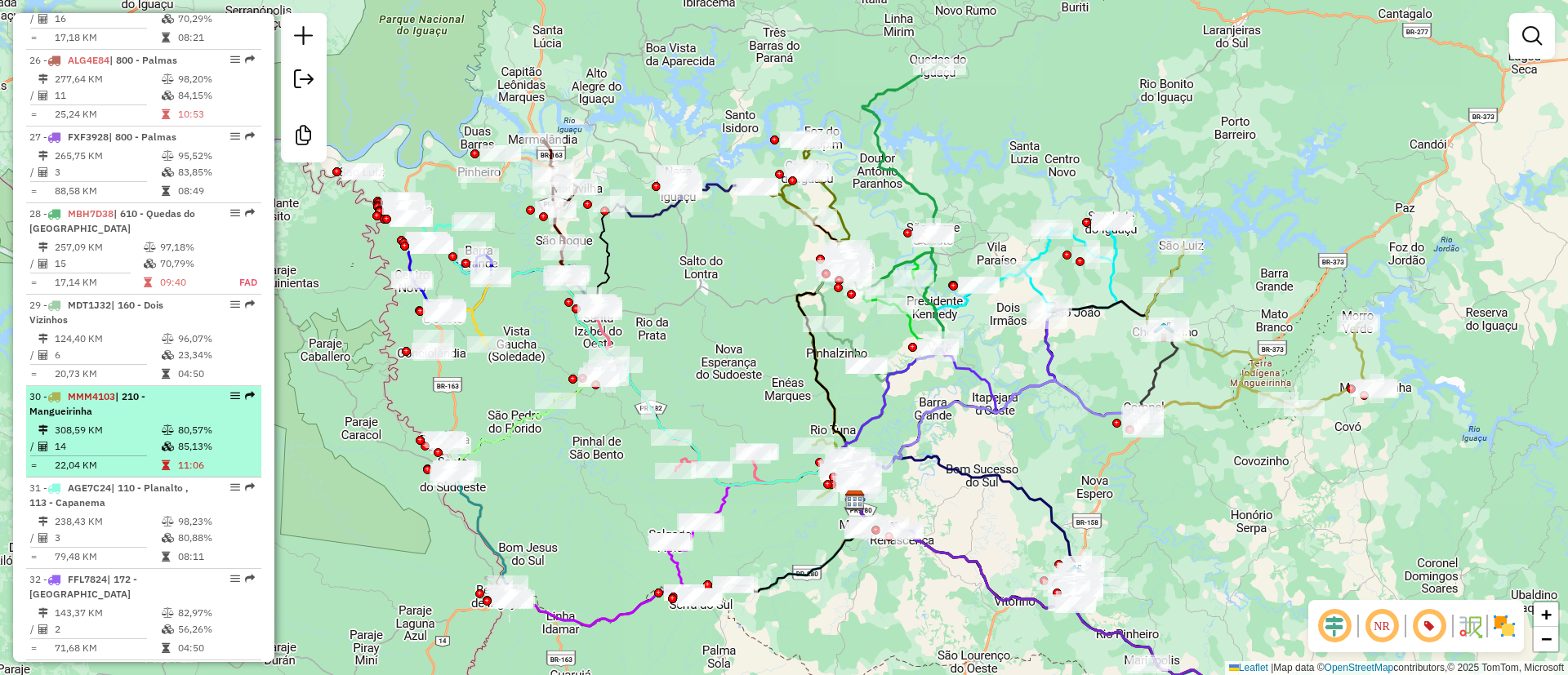
click at [119, 389] on div "30 - MMM4103 | 210 - Mangueirinha" at bounding box center [115, 404] width 173 height 29
select select "**********"
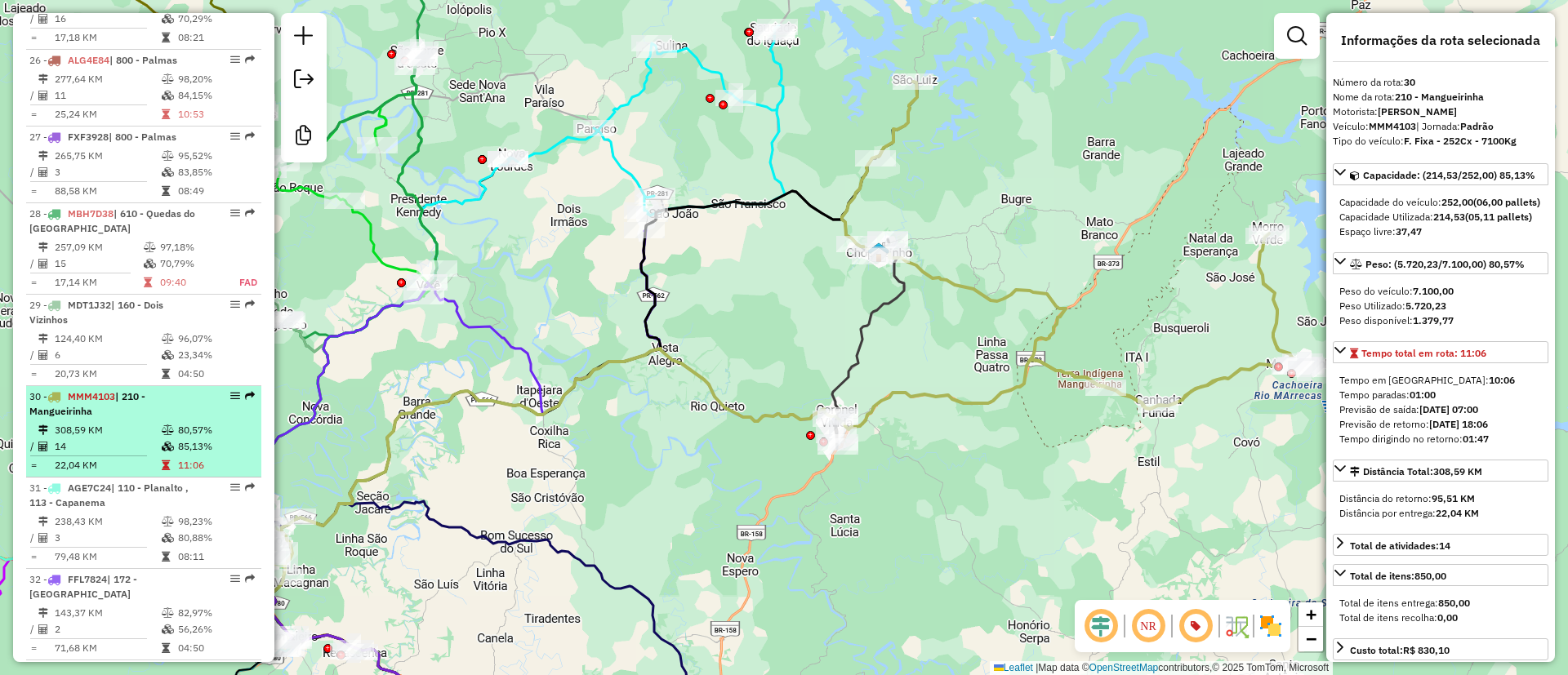
click at [115, 422] on td "308,59 KM" at bounding box center [107, 430] width 107 height 17
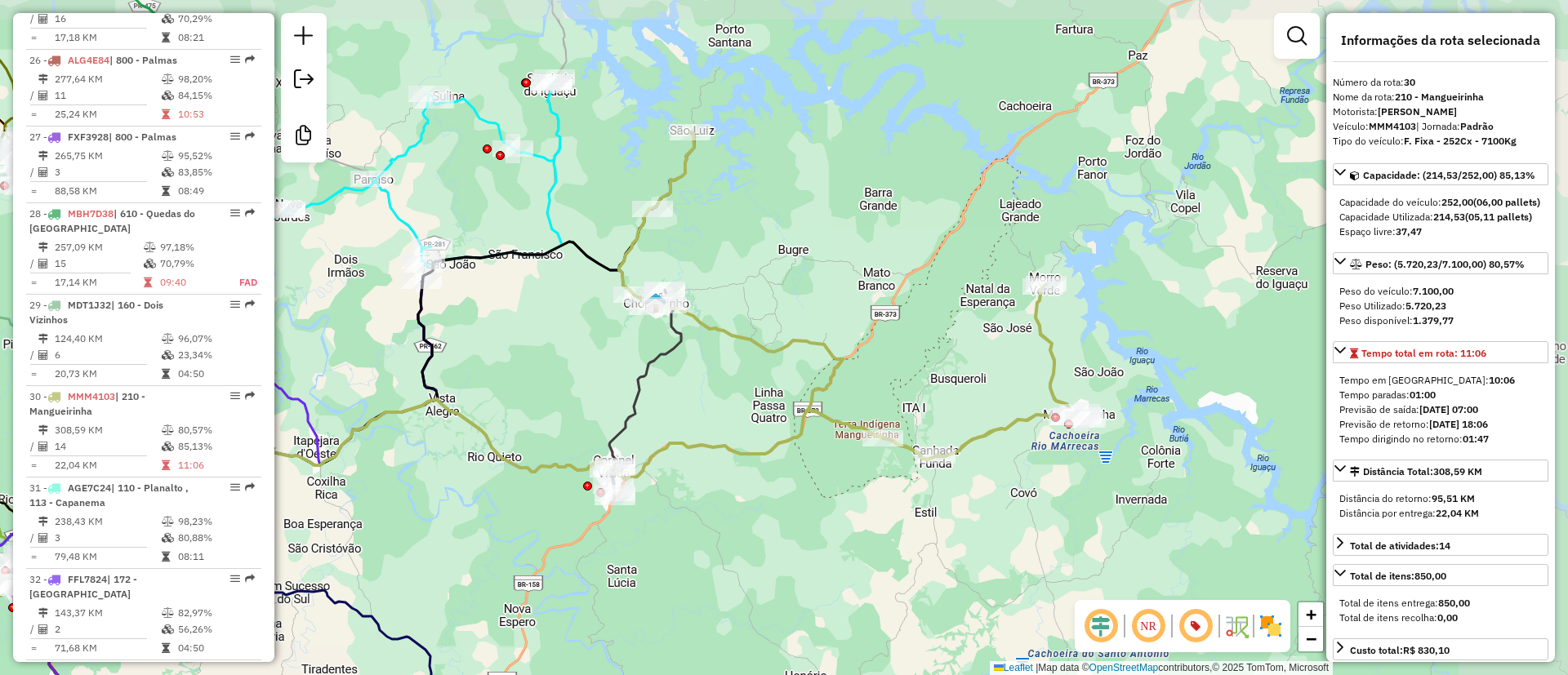
drag, startPoint x: 985, startPoint y: 263, endPoint x: 886, endPoint y: 289, distance: 102.4
click at [886, 289] on div "Janela de atendimento Grade de atendimento Capacidade Transportadoras Veículos …" at bounding box center [784, 338] width 1568 height 675
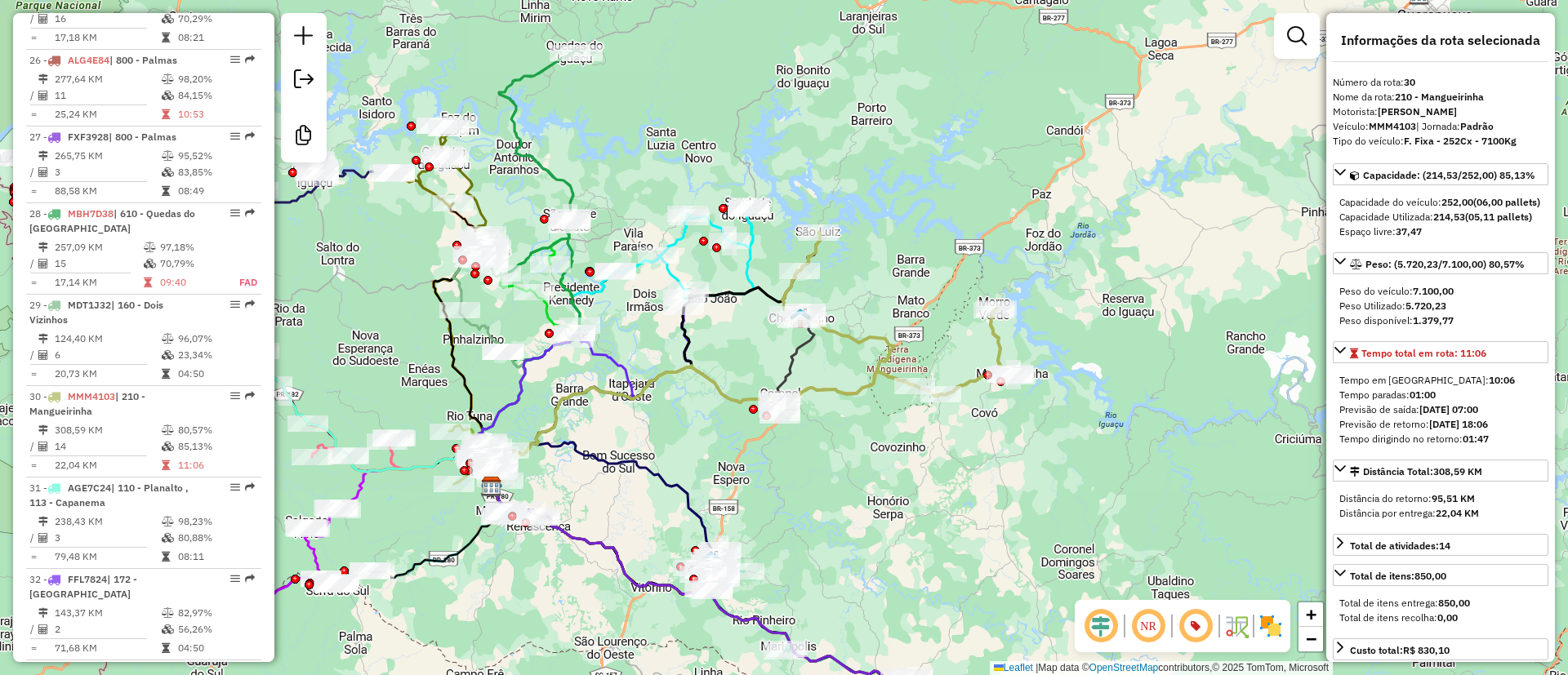
click at [942, 307] on div "Janela de atendimento Grade de atendimento Capacidade Transportadoras Veículos …" at bounding box center [784, 338] width 1568 height 675
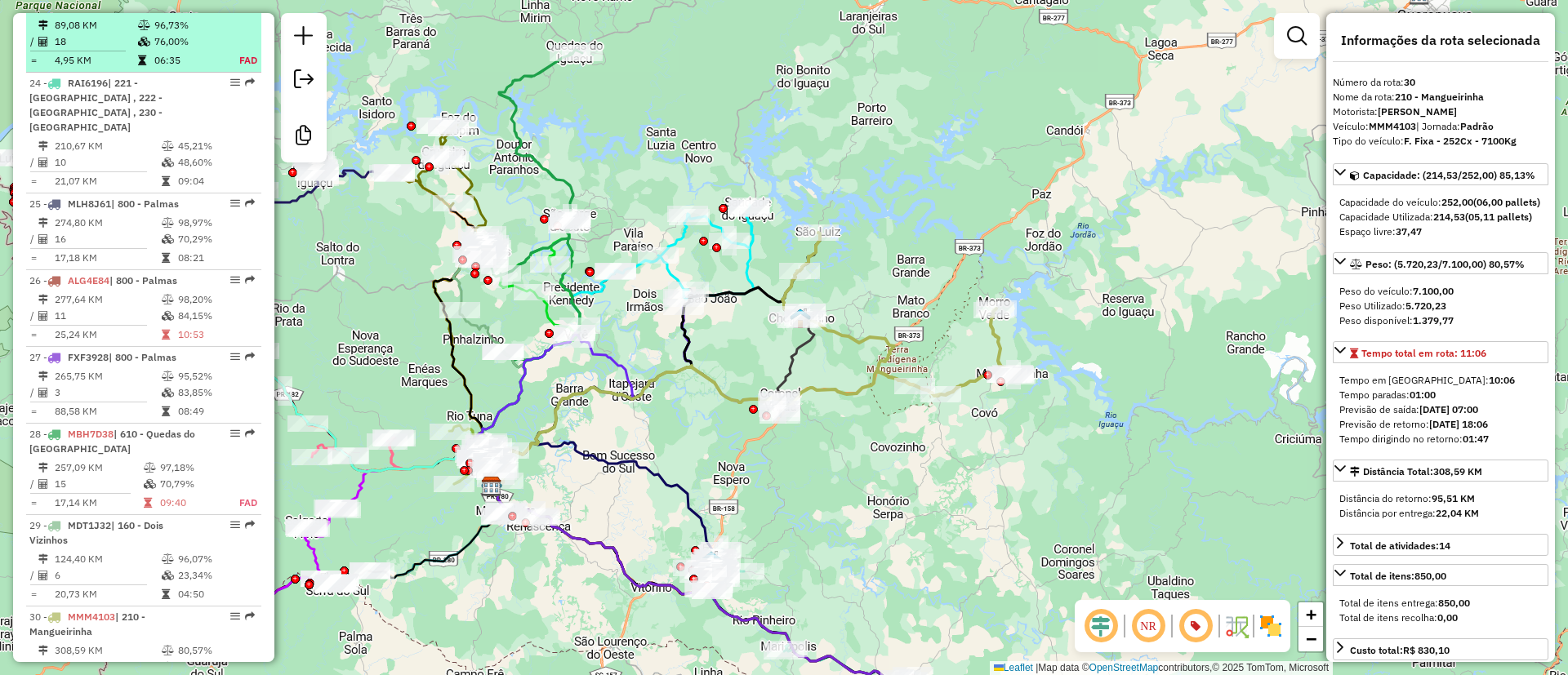
scroll to position [2749, 0]
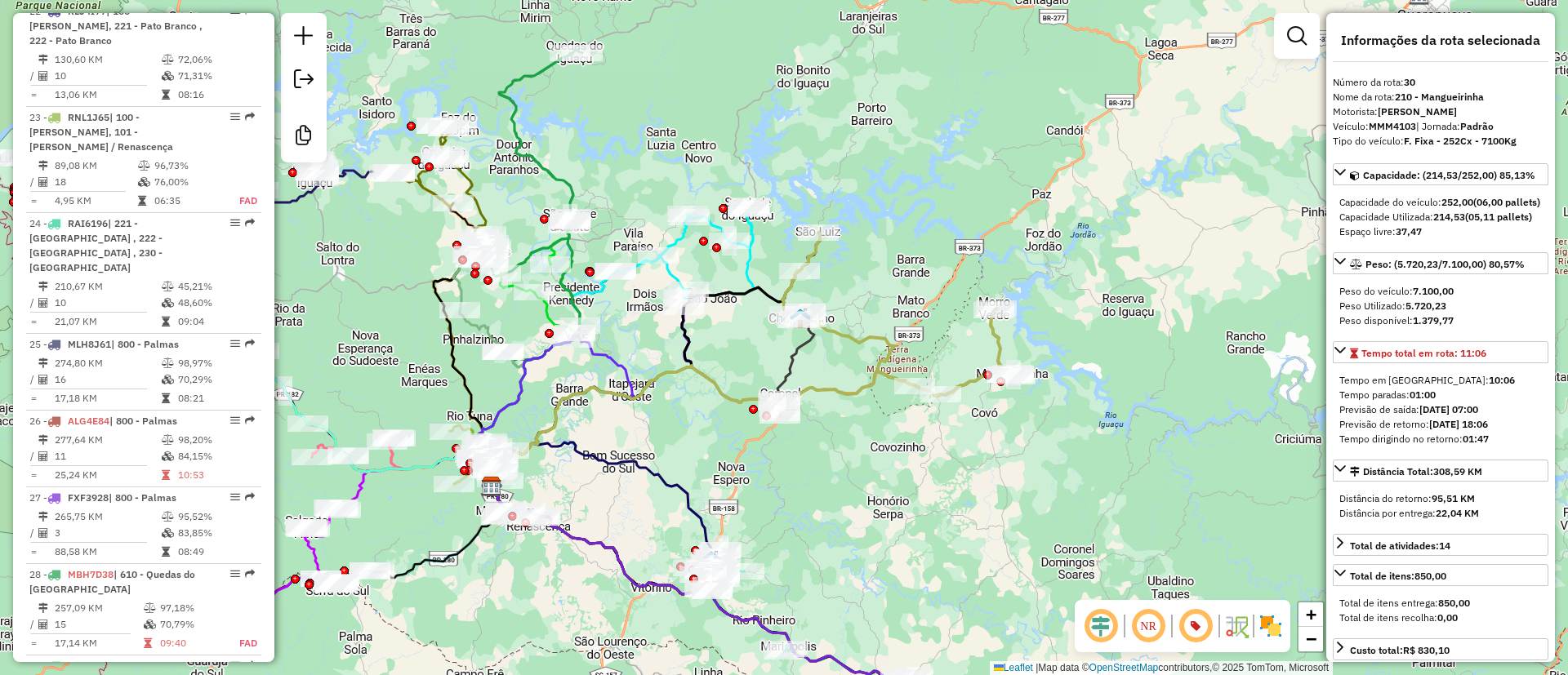
click at [1035, 439] on div "Rota 30 - Placa MMM4103 40905044 - LORO E SOUZA LTDA Janela de atendimento Grad…" at bounding box center [784, 338] width 1568 height 675
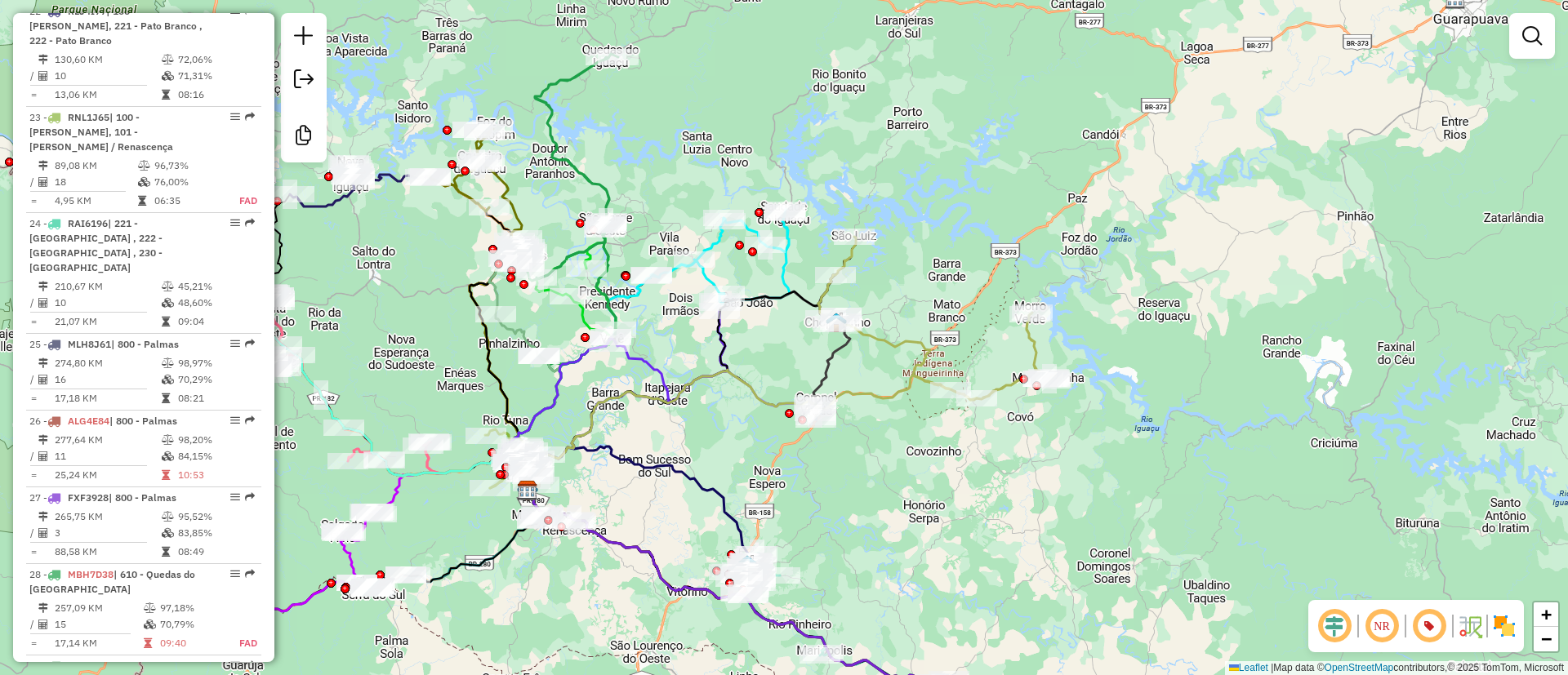
drag, startPoint x: 895, startPoint y: 265, endPoint x: 931, endPoint y: 270, distance: 36.3
click at [931, 270] on div "Janela de atendimento Grade de atendimento Capacidade Transportadoras Veículos …" at bounding box center [784, 338] width 1568 height 675
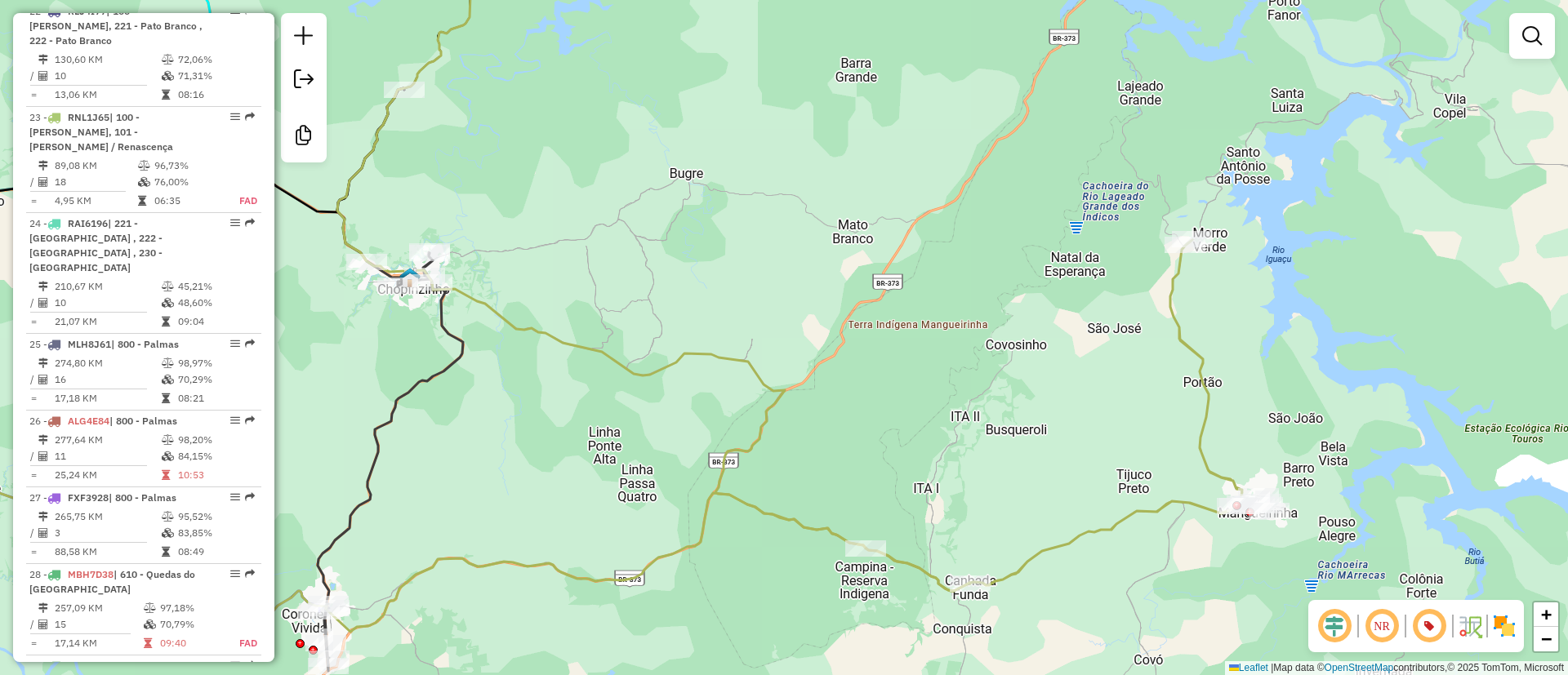
drag, startPoint x: 986, startPoint y: 355, endPoint x: 905, endPoint y: 310, distance: 92.7
click at [910, 307] on div "Janela de atendimento Grade de atendimento Capacidade Transportadoras Veículos …" at bounding box center [784, 338] width 1568 height 675
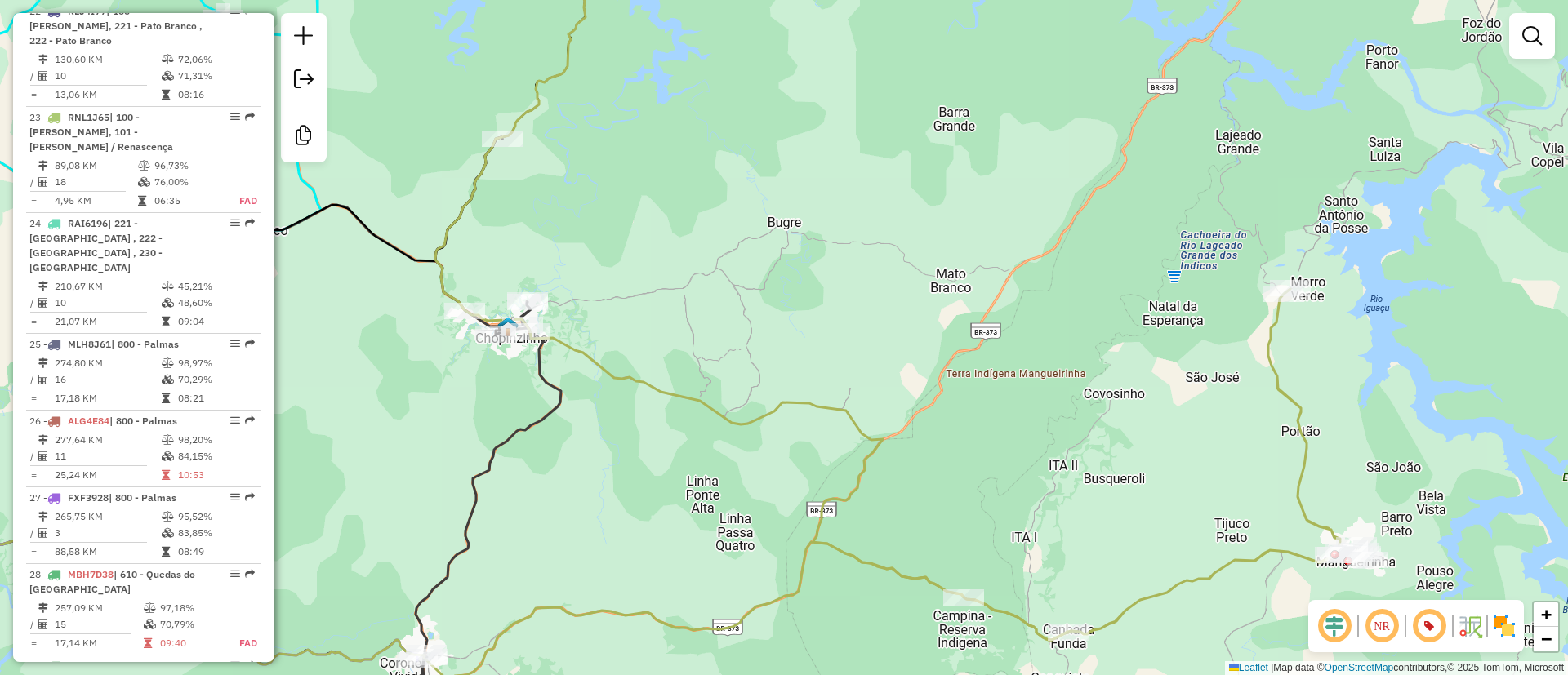
drag, startPoint x: 697, startPoint y: 311, endPoint x: 796, endPoint y: 369, distance: 114.7
click at [799, 371] on div "Janela de atendimento Grade de atendimento Capacidade Transportadoras Veículos …" at bounding box center [784, 338] width 1568 height 675
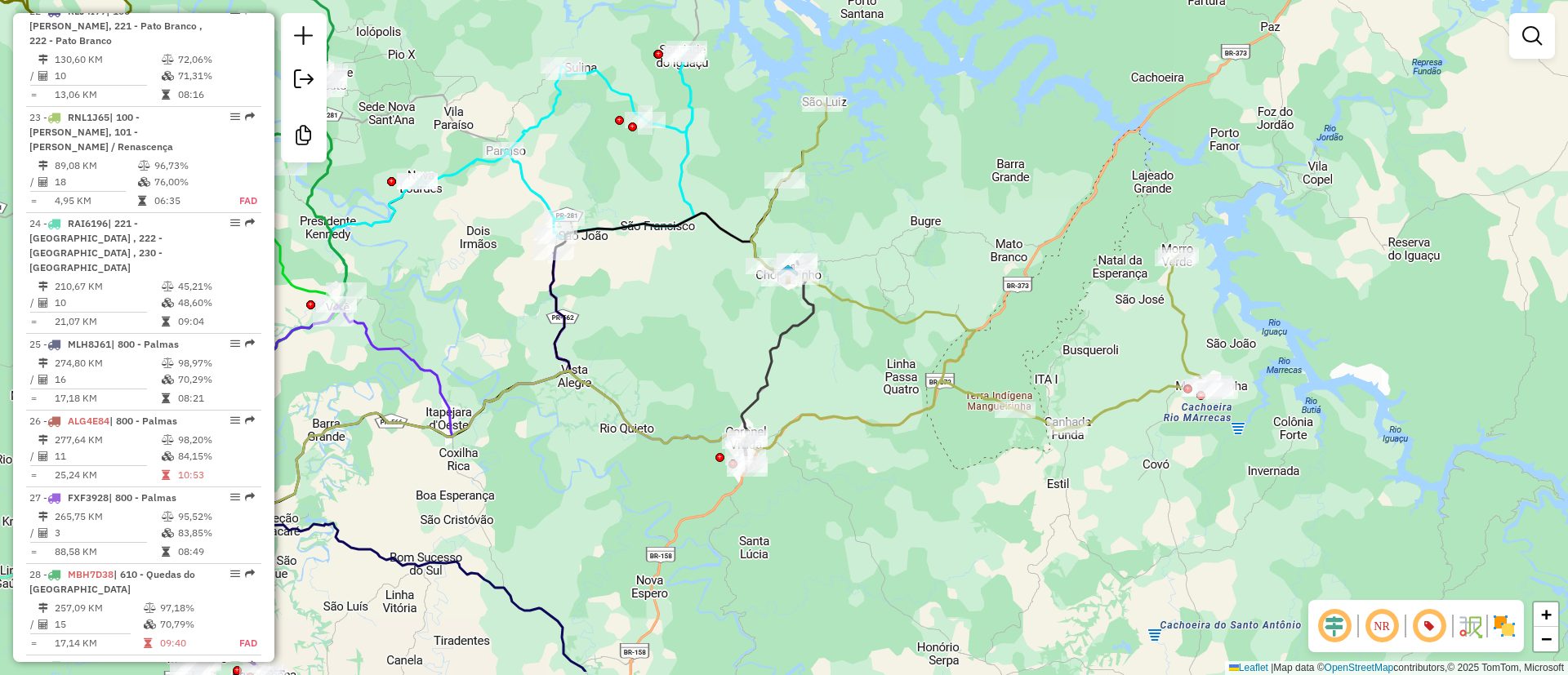
drag, startPoint x: 771, startPoint y: 337, endPoint x: 909, endPoint y: 266, distance: 155.2
click at [909, 266] on div "Janela de atendimento Grade de atendimento Capacidade Transportadoras Veículos …" at bounding box center [784, 338] width 1568 height 675
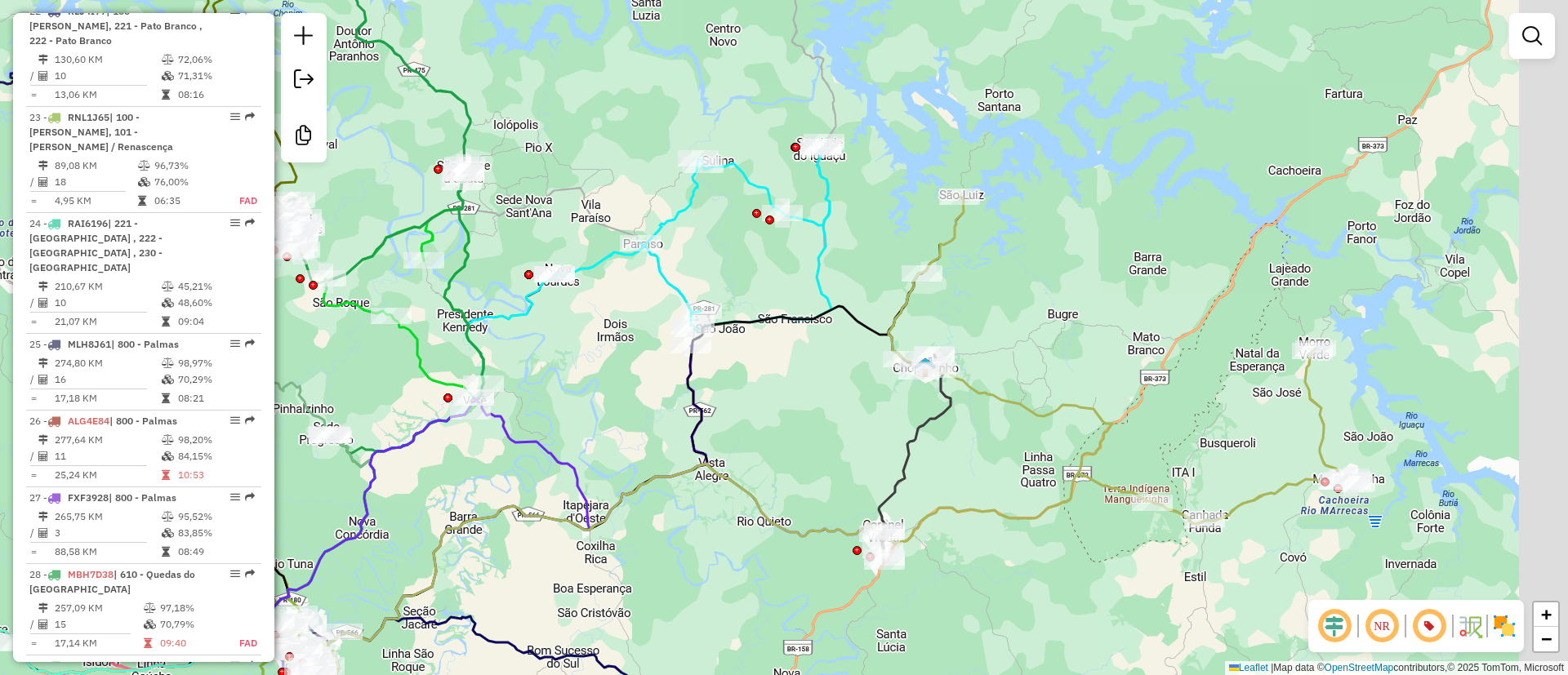
drag, startPoint x: 1075, startPoint y: 328, endPoint x: 918, endPoint y: 384, distance: 166.7
click at [918, 384] on div "Janela de atendimento Grade de atendimento Capacidade Transportadoras Veículos …" at bounding box center [784, 338] width 1568 height 675
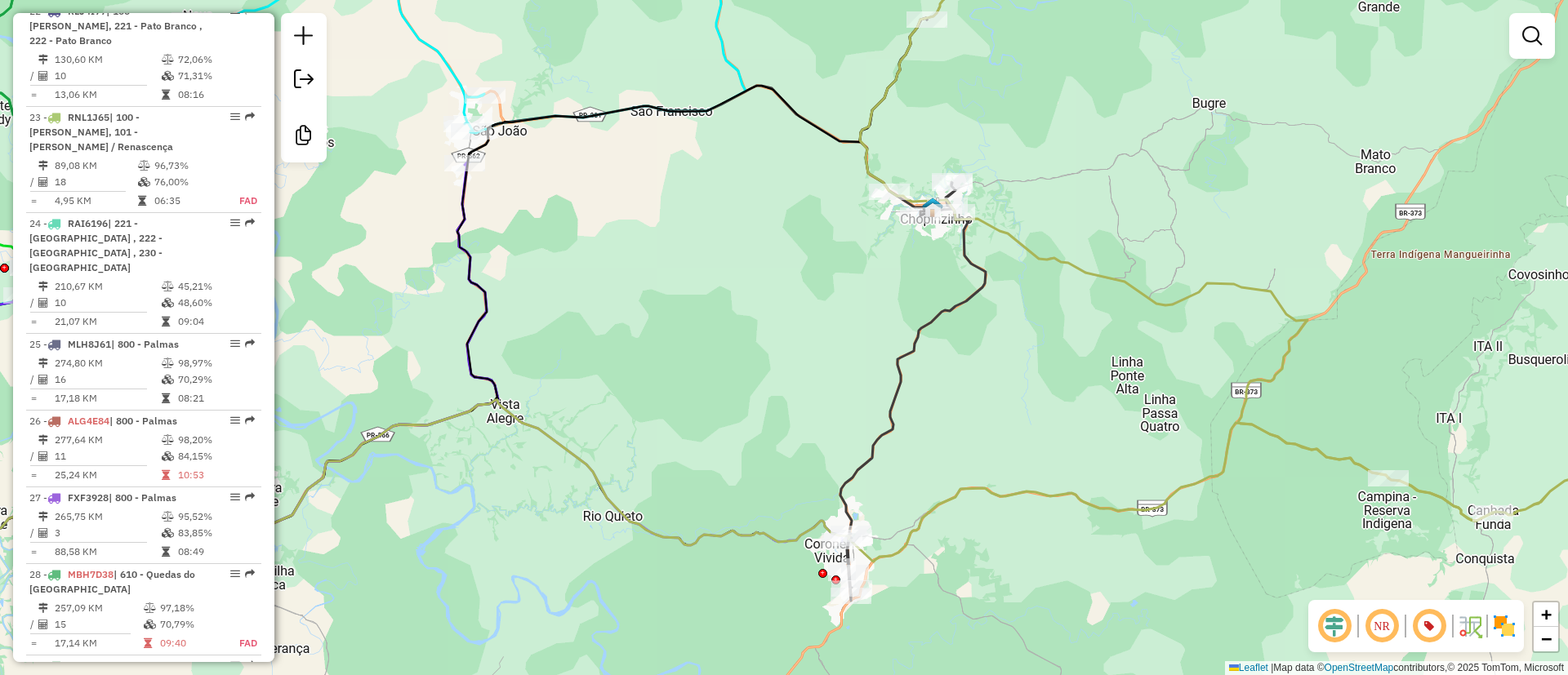
drag, startPoint x: 918, startPoint y: 484, endPoint x: 897, endPoint y: 436, distance: 52.4
click at [915, 421] on div "Janela de atendimento Grade de atendimento Capacidade Transportadoras Veículos …" at bounding box center [784, 338] width 1568 height 675
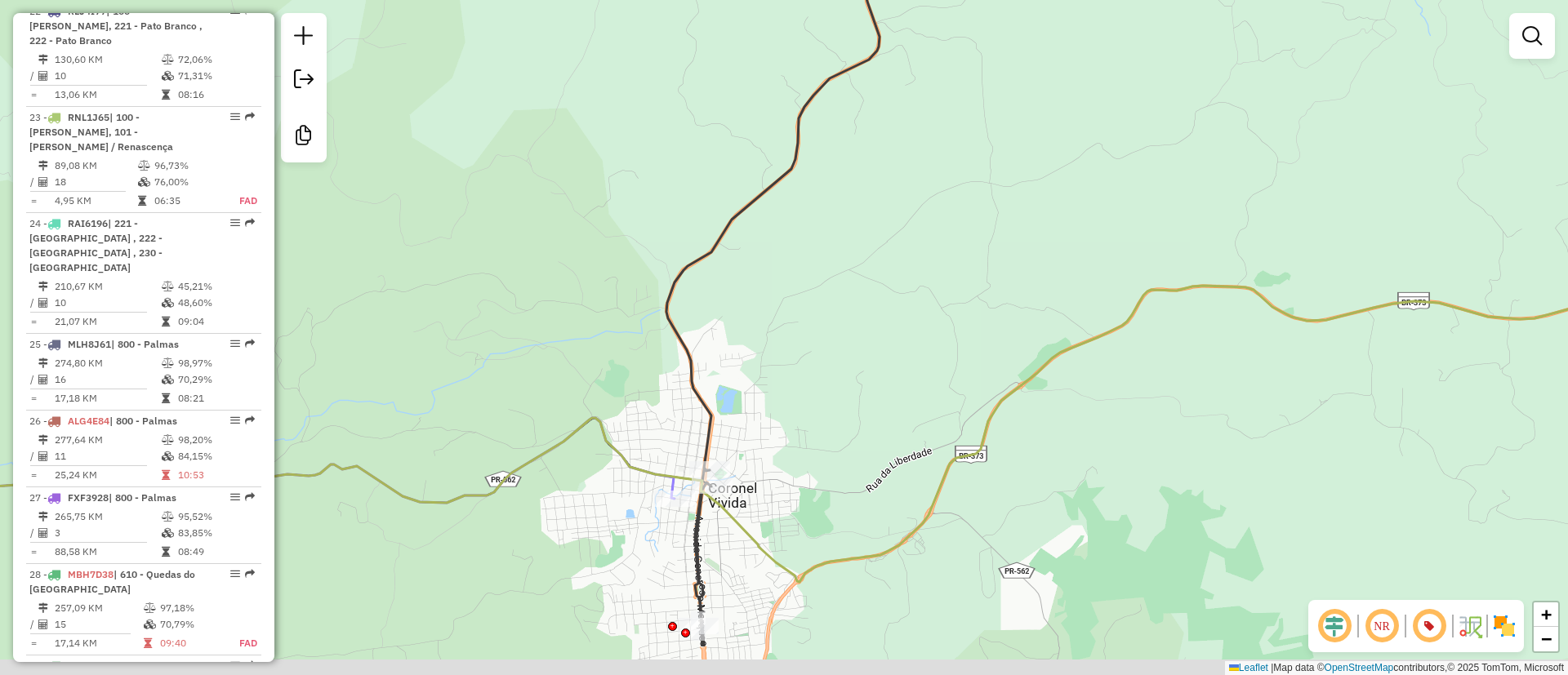
drag, startPoint x: 863, startPoint y: 369, endPoint x: 876, endPoint y: 300, distance: 70.2
click at [876, 300] on div "Janela de atendimento Grade de atendimento Capacidade Transportadoras Veículos …" at bounding box center [784, 338] width 1568 height 675
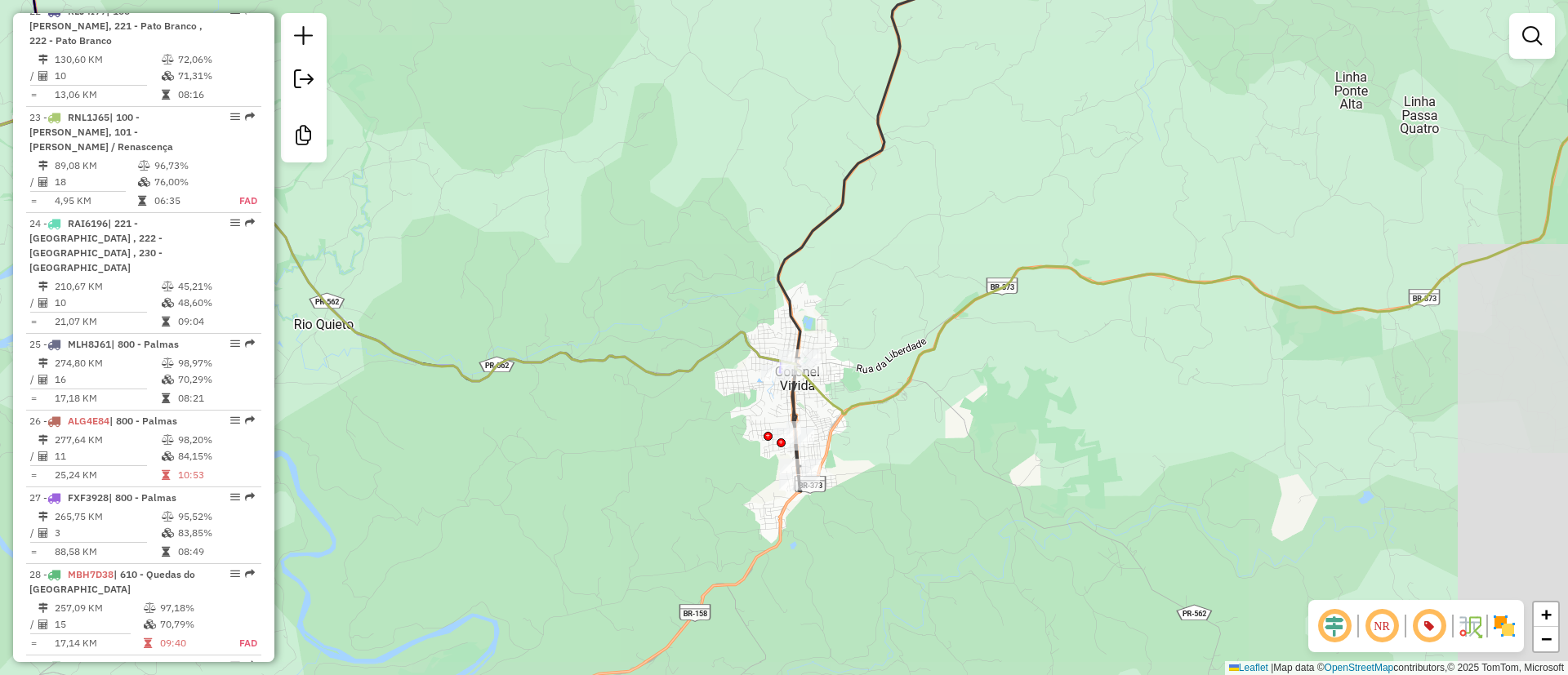
drag, startPoint x: 934, startPoint y: 283, endPoint x: 860, endPoint y: 459, distance: 190.9
click at [887, 428] on div "Janela de atendimento Grade de atendimento Capacidade Transportadoras Veículos …" at bounding box center [784, 338] width 1568 height 675
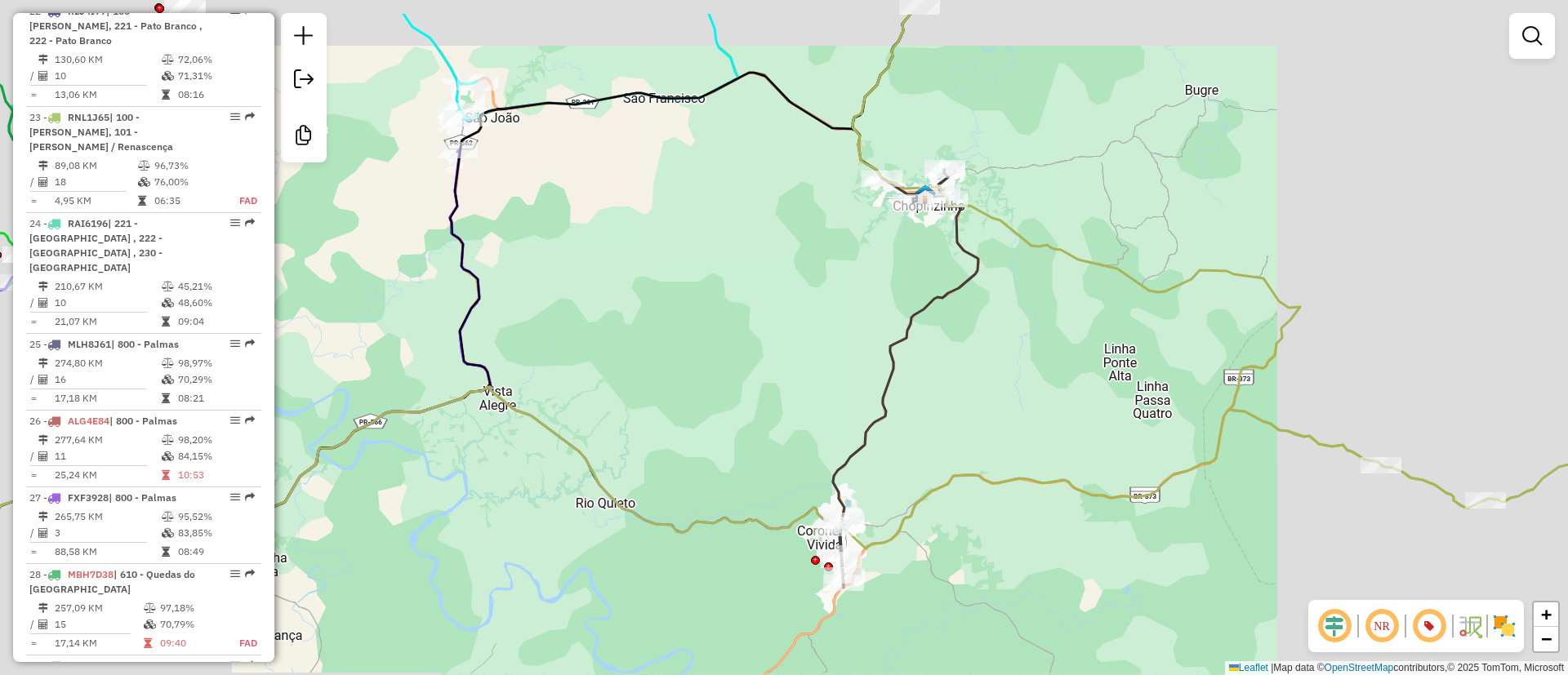
drag, startPoint x: 1059, startPoint y: 407, endPoint x: 1021, endPoint y: 451, distance: 58.1
click at [1032, 441] on div "Janela de atendimento Grade de atendimento Capacidade Transportadoras Veículos …" at bounding box center [784, 338] width 1568 height 675
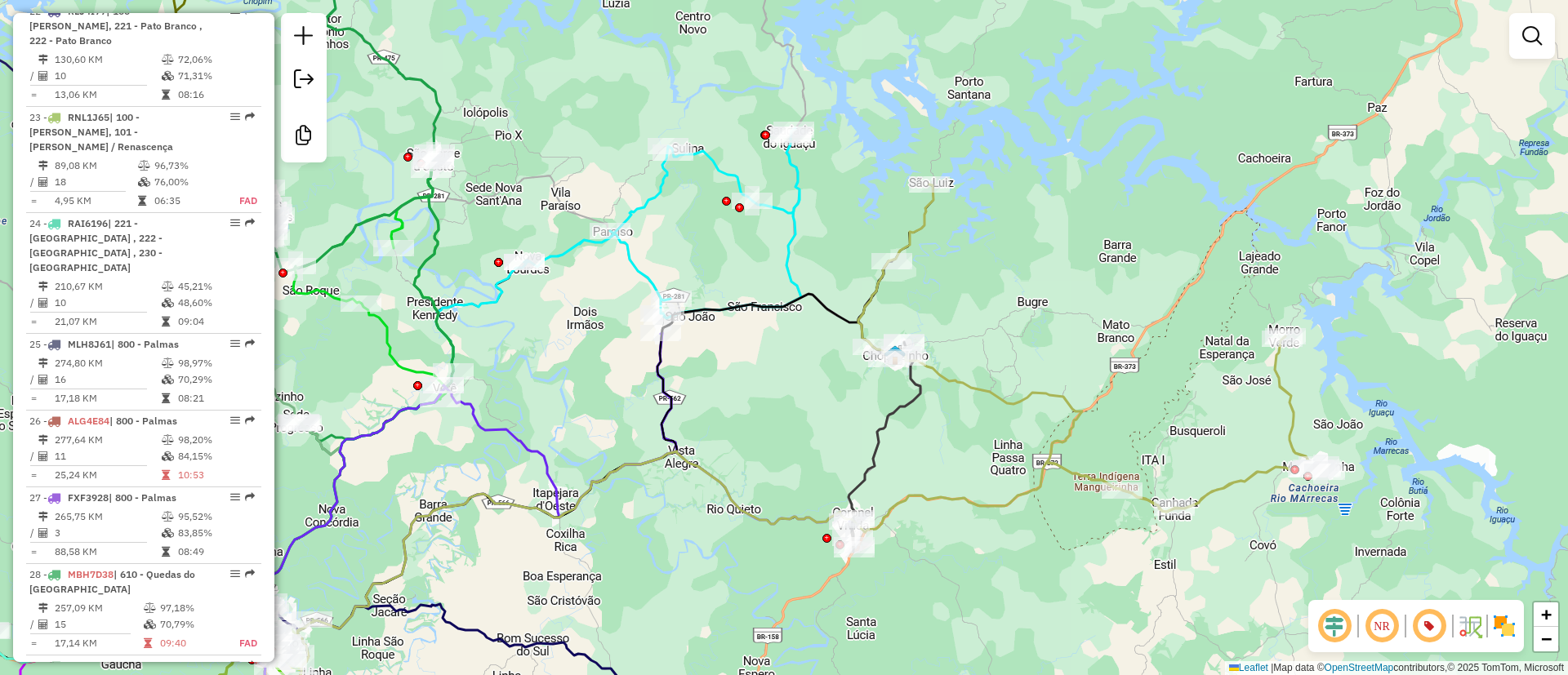
drag, startPoint x: 1072, startPoint y: 384, endPoint x: 991, endPoint y: 419, distance: 88.2
click at [996, 418] on div "Janela de atendimento Grade de atendimento Capacidade Transportadoras Veículos …" at bounding box center [784, 338] width 1568 height 675
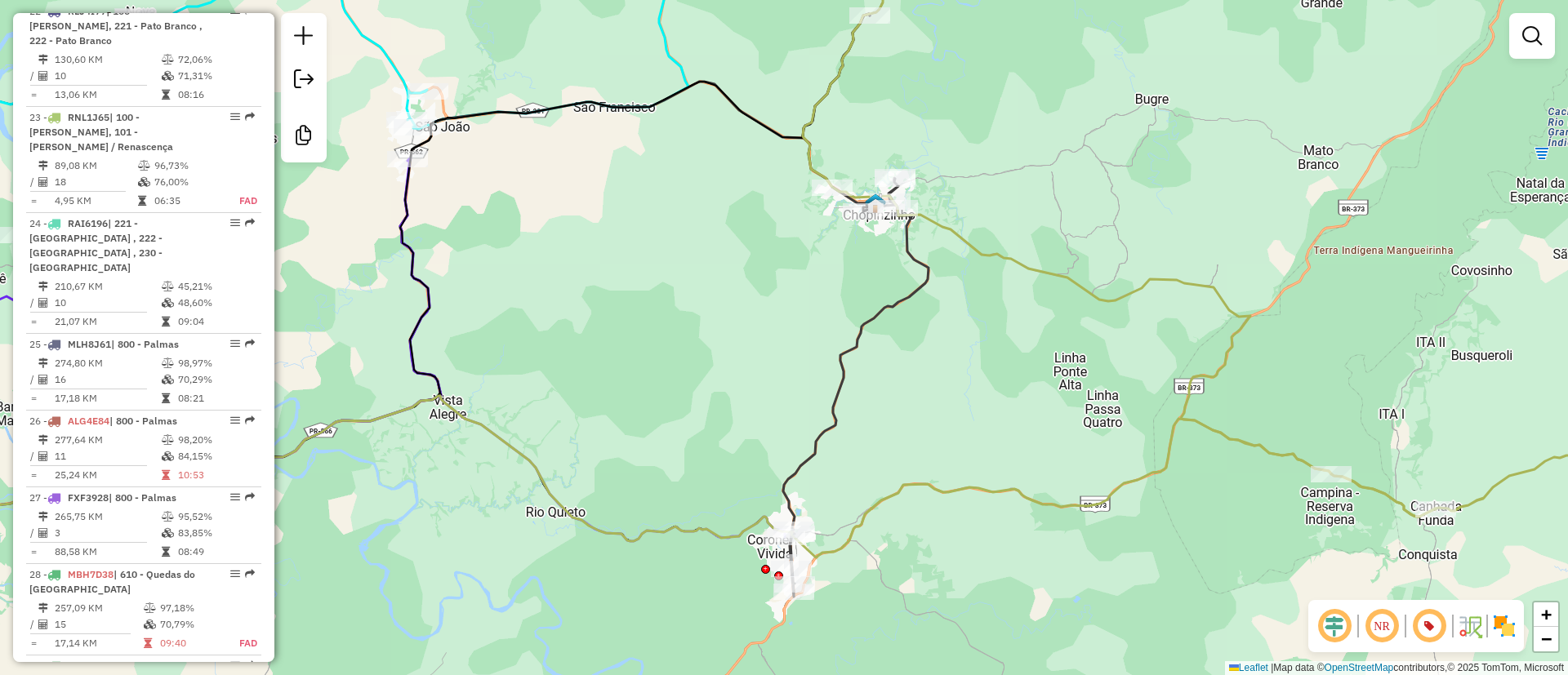
drag, startPoint x: 807, startPoint y: 408, endPoint x: 721, endPoint y: 331, distance: 115.4
click at [721, 331] on div "Janela de atendimento Grade de atendimento Capacidade Transportadoras Veículos …" at bounding box center [784, 338] width 1568 height 675
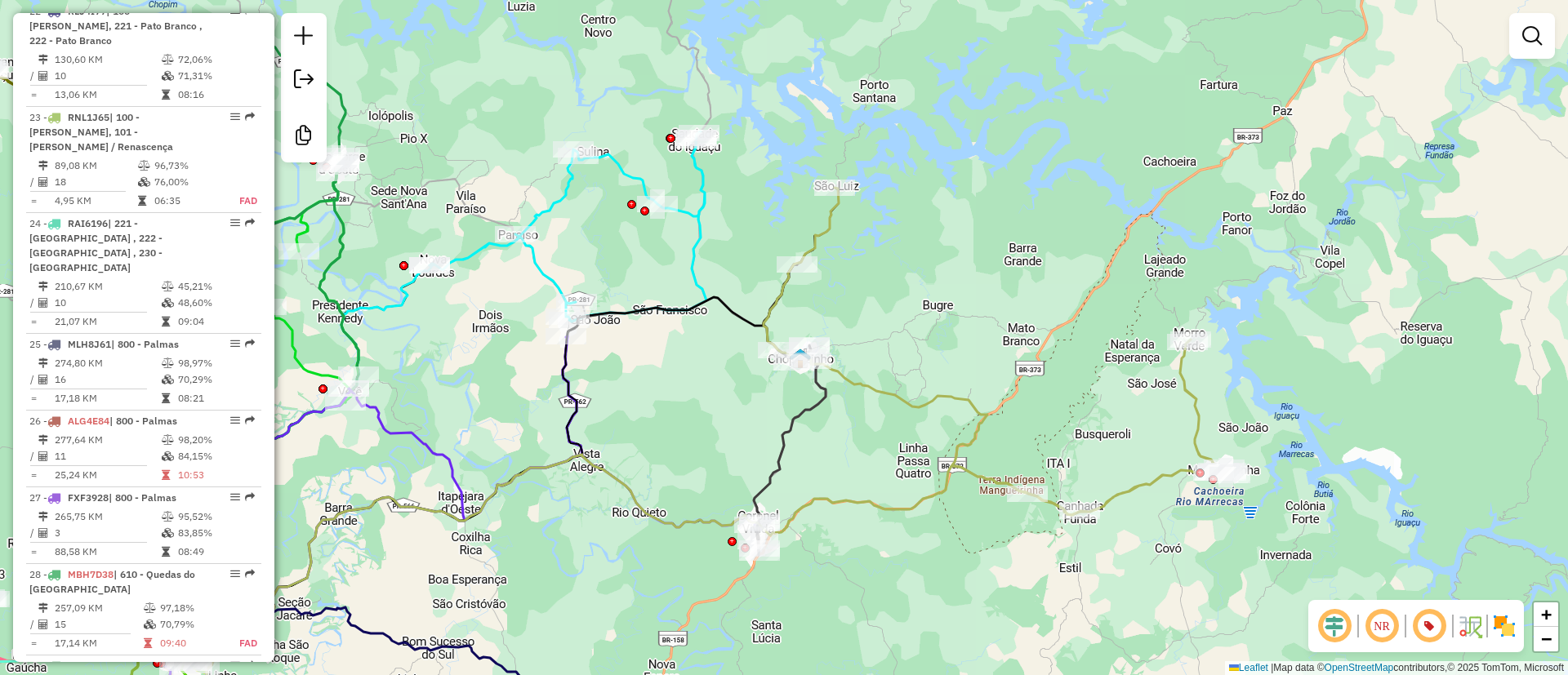
drag, startPoint x: 1027, startPoint y: 305, endPoint x: 1030, endPoint y: 396, distance: 91.0
click at [1030, 396] on div "Janela de atendimento Grade de atendimento Capacidade Transportadoras Veículos …" at bounding box center [784, 338] width 1568 height 675
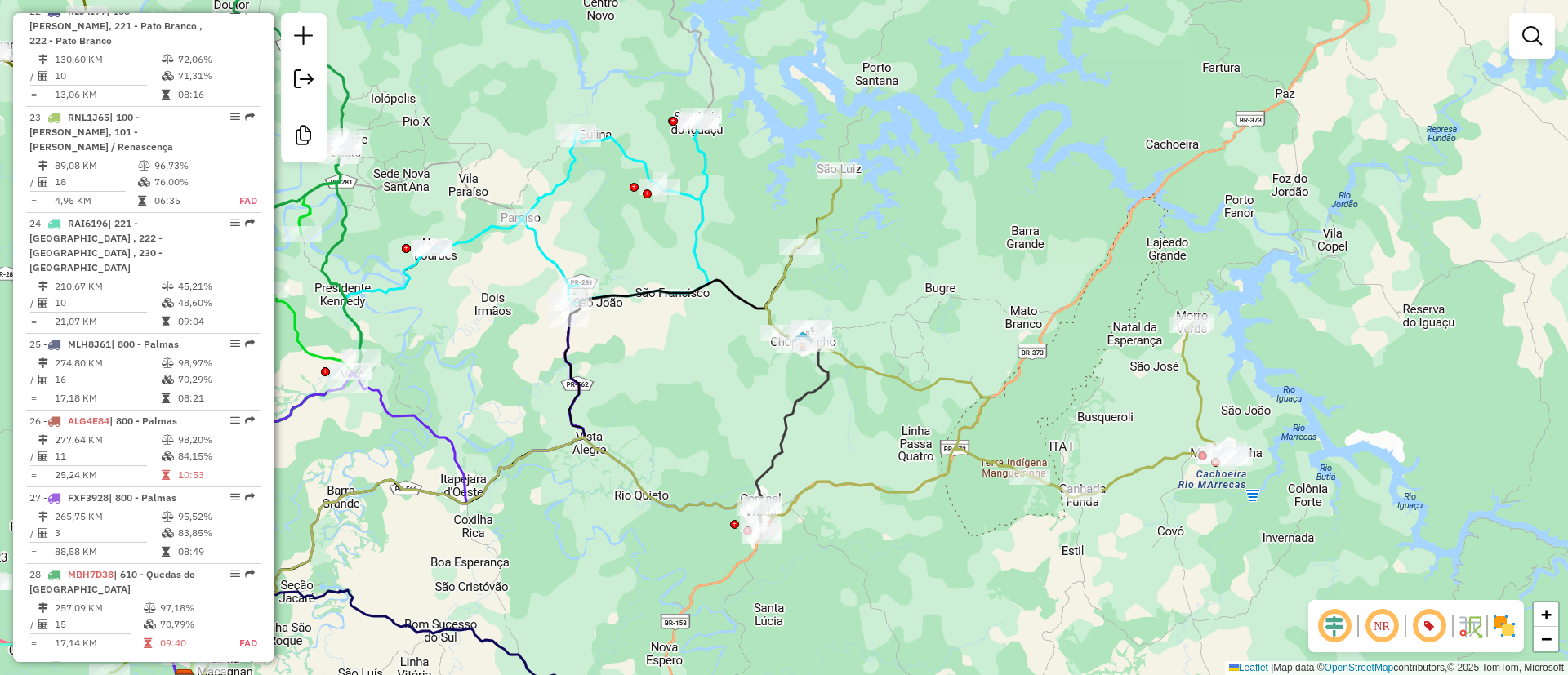
drag, startPoint x: 1015, startPoint y: 371, endPoint x: 1015, endPoint y: 359, distance: 12.0
click at [1015, 359] on div "Janela de atendimento Grade de atendimento Capacidade Transportadoras Veículos …" at bounding box center [784, 338] width 1568 height 675
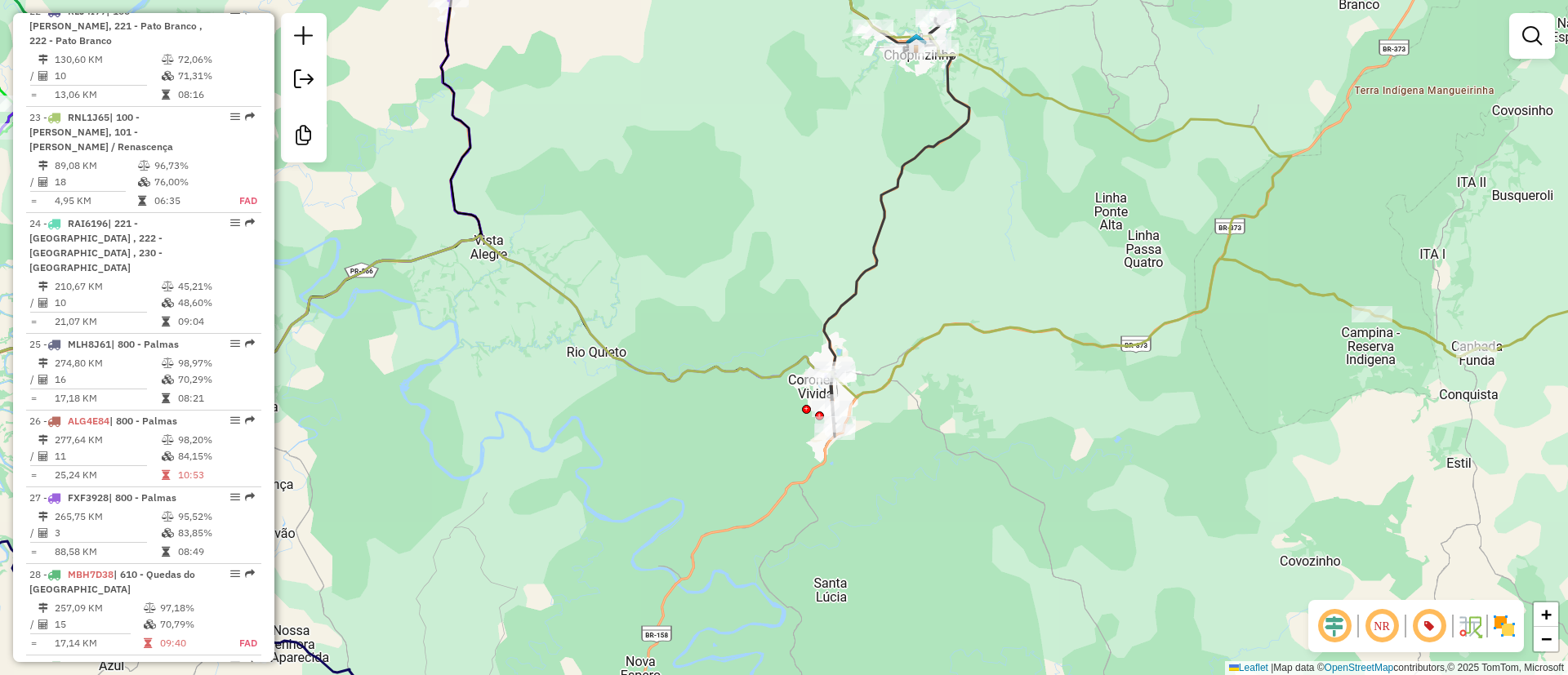
drag, startPoint x: 925, startPoint y: 292, endPoint x: 843, endPoint y: 416, distance: 148.7
click at [851, 396] on div "Janela de atendimento Grade de atendimento Capacidade Transportadoras Veículos …" at bounding box center [784, 338] width 1568 height 675
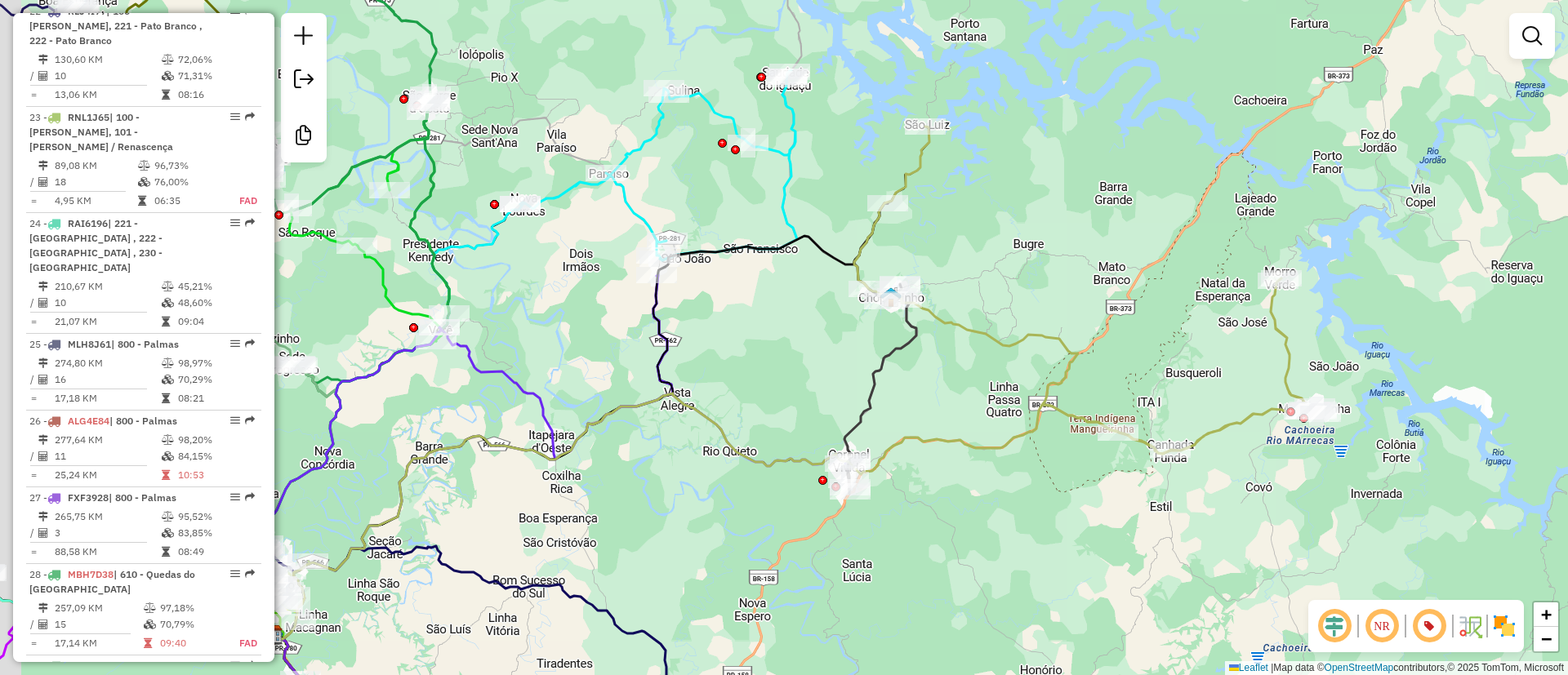
drag, startPoint x: 776, startPoint y: 363, endPoint x: 821, endPoint y: 363, distance: 45.0
click at [819, 362] on div "Janela de atendimento Grade de atendimento Capacidade Transportadoras Veículos …" at bounding box center [784, 338] width 1568 height 675
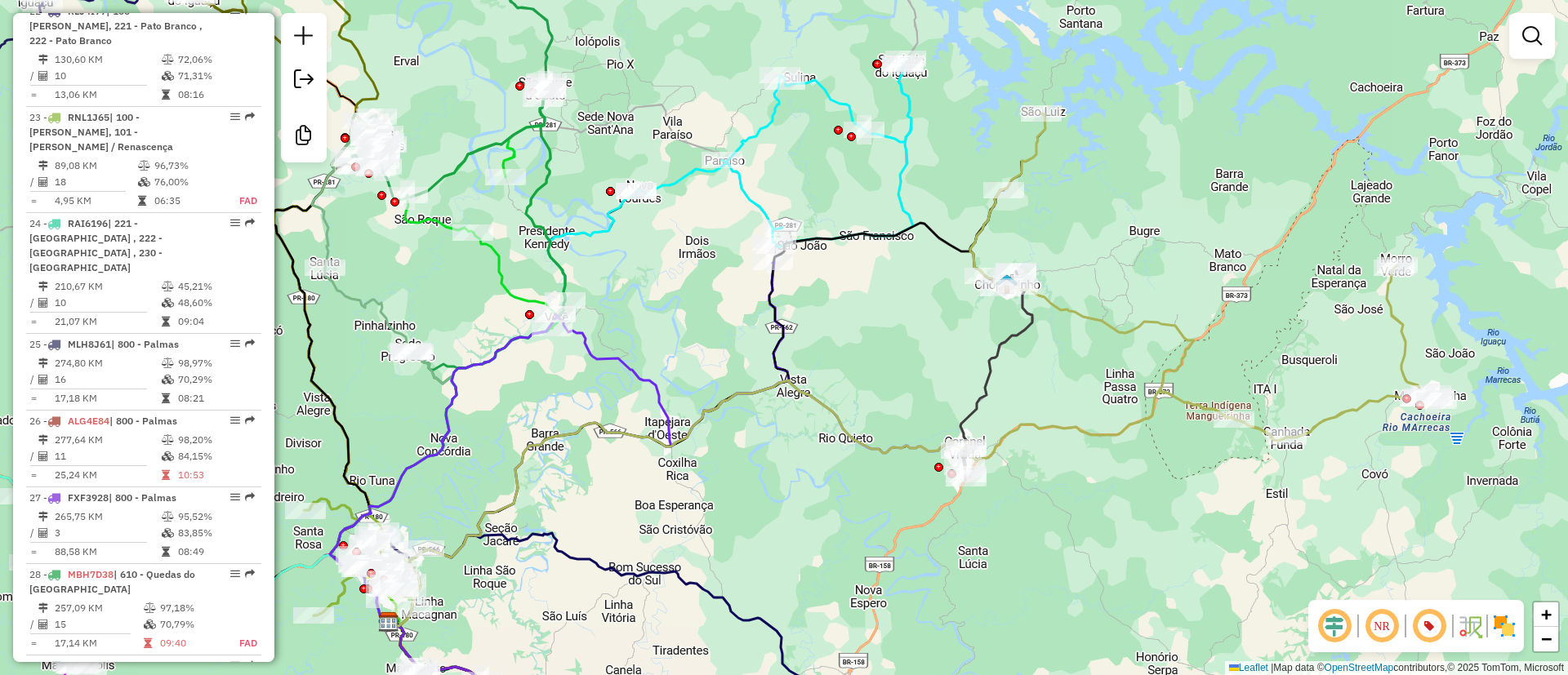
drag, startPoint x: 830, startPoint y: 363, endPoint x: 906, endPoint y: 351, distance: 76.9
click at [904, 351] on div "Janela de atendimento Grade de atendimento Capacidade Transportadoras Veículos …" at bounding box center [784, 338] width 1568 height 675
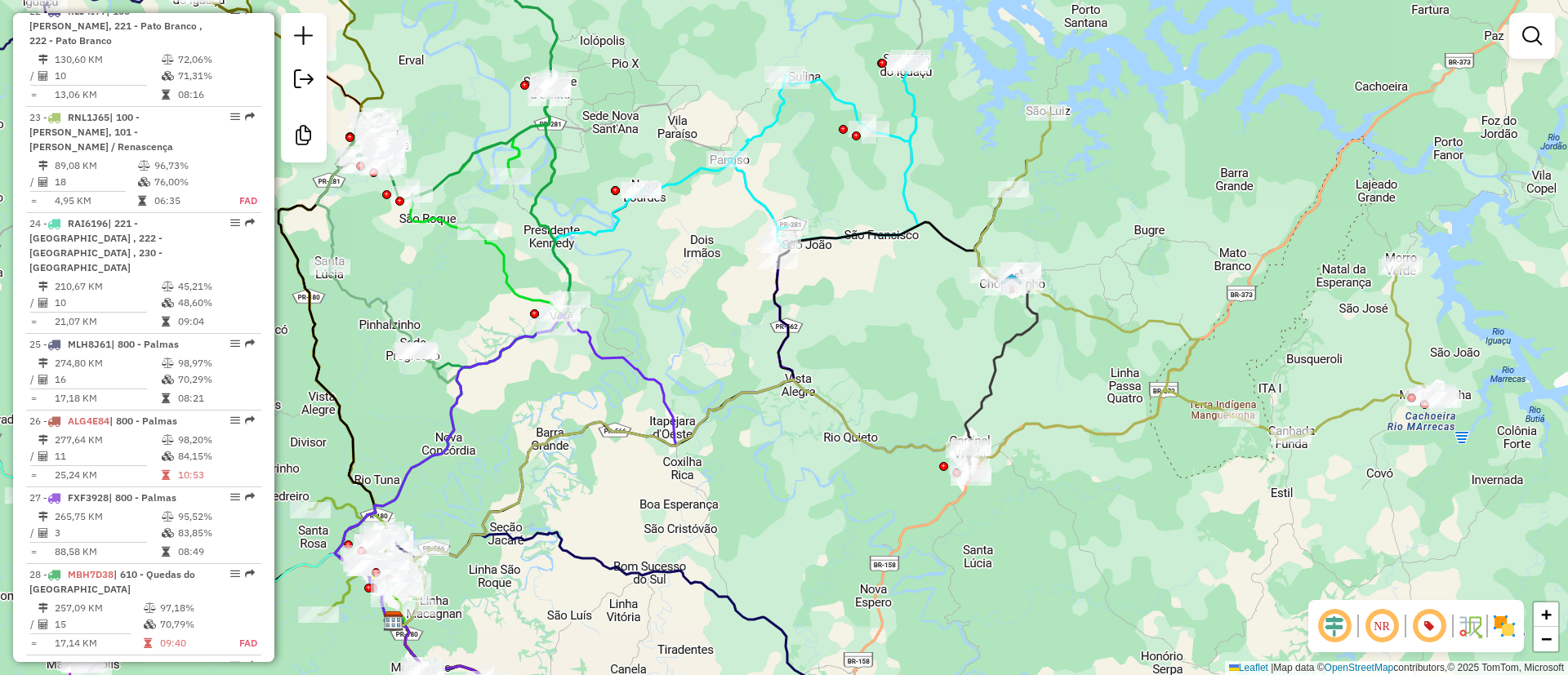
drag, startPoint x: 963, startPoint y: 349, endPoint x: 981, endPoint y: 341, distance: 19.7
click at [973, 345] on div "Janela de atendimento Grade de atendimento Capacidade Transportadoras Veículos …" at bounding box center [784, 338] width 1568 height 675
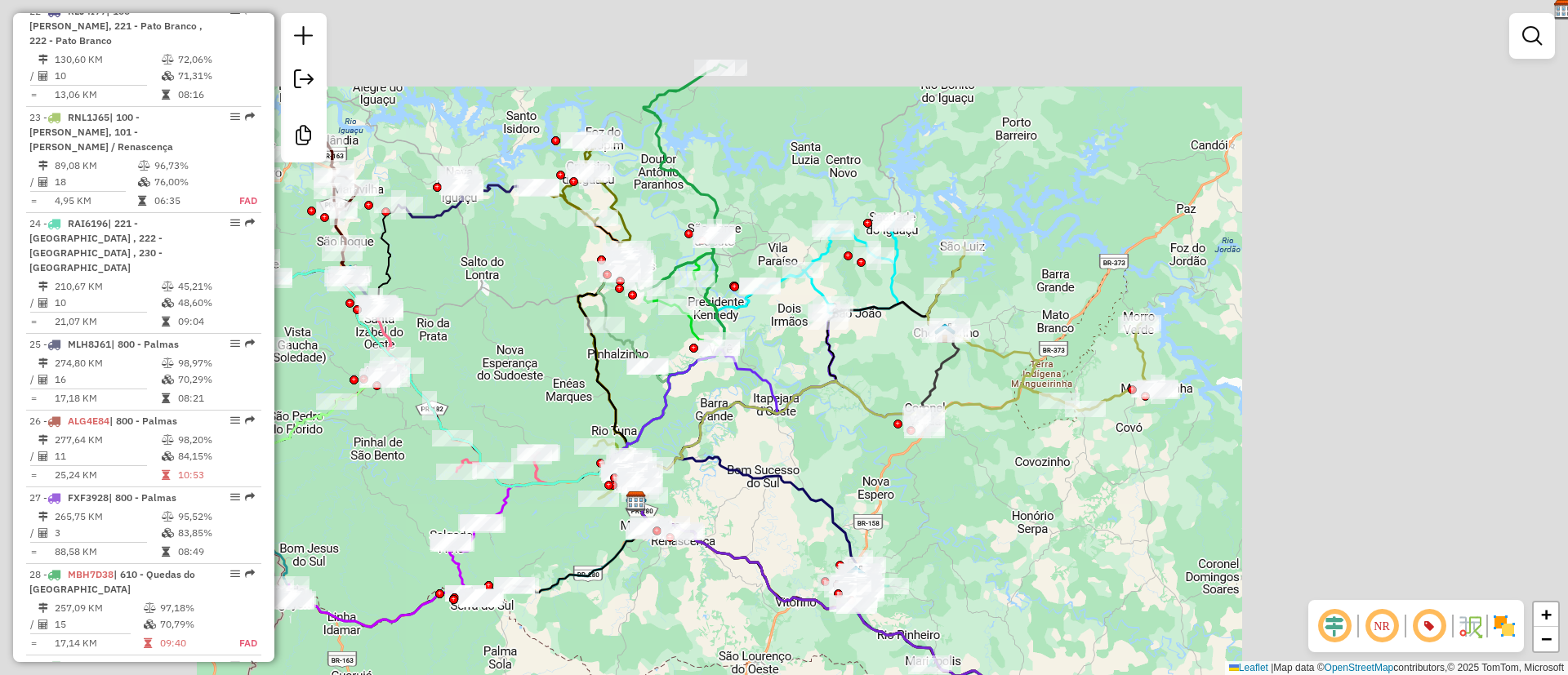
click at [830, 317] on div "Janela de atendimento Grade de atendimento Capacidade Transportadoras Veículos …" at bounding box center [784, 338] width 1568 height 675
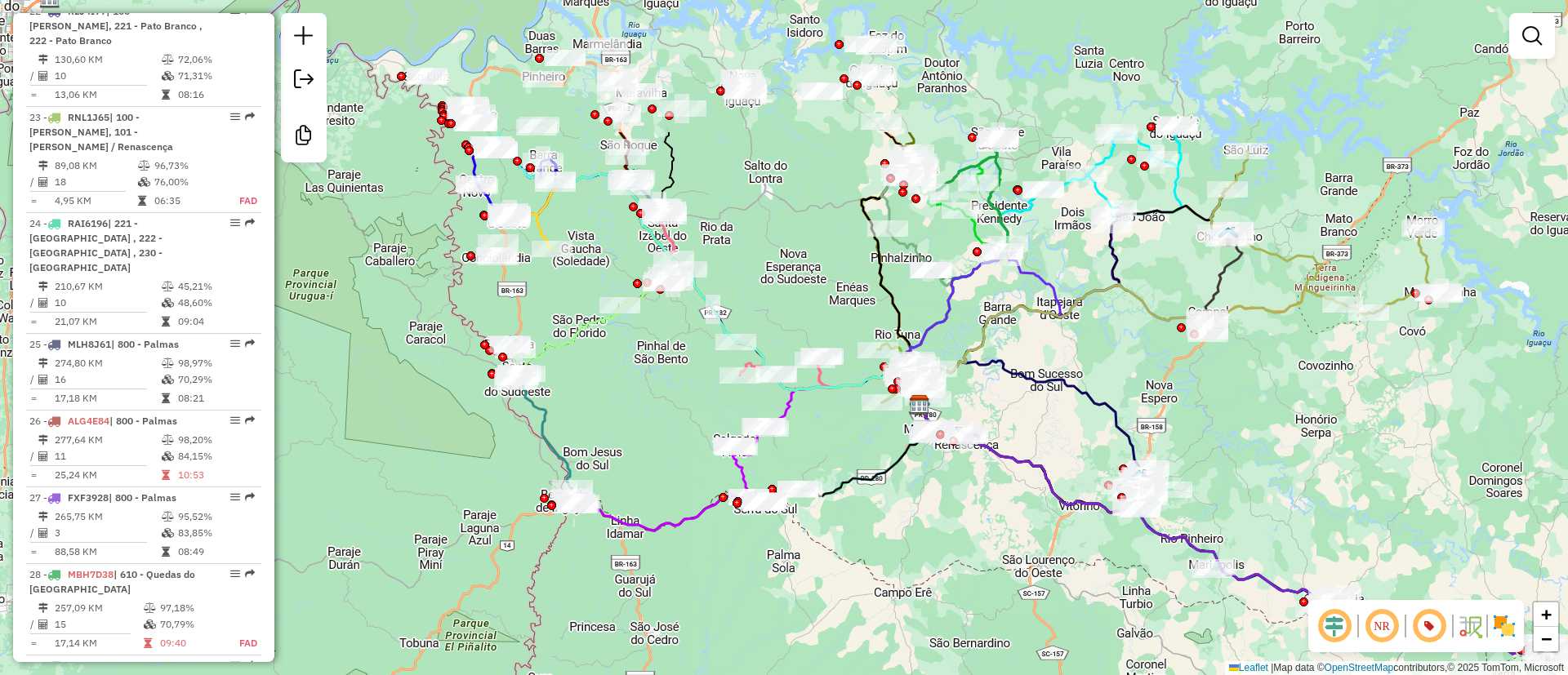
drag, startPoint x: 817, startPoint y: 507, endPoint x: 821, endPoint y: 545, distance: 38.2
click at [821, 545] on div "Janela de atendimento Grade de atendimento Capacidade Transportadoras Veículos …" at bounding box center [784, 338] width 1568 height 675
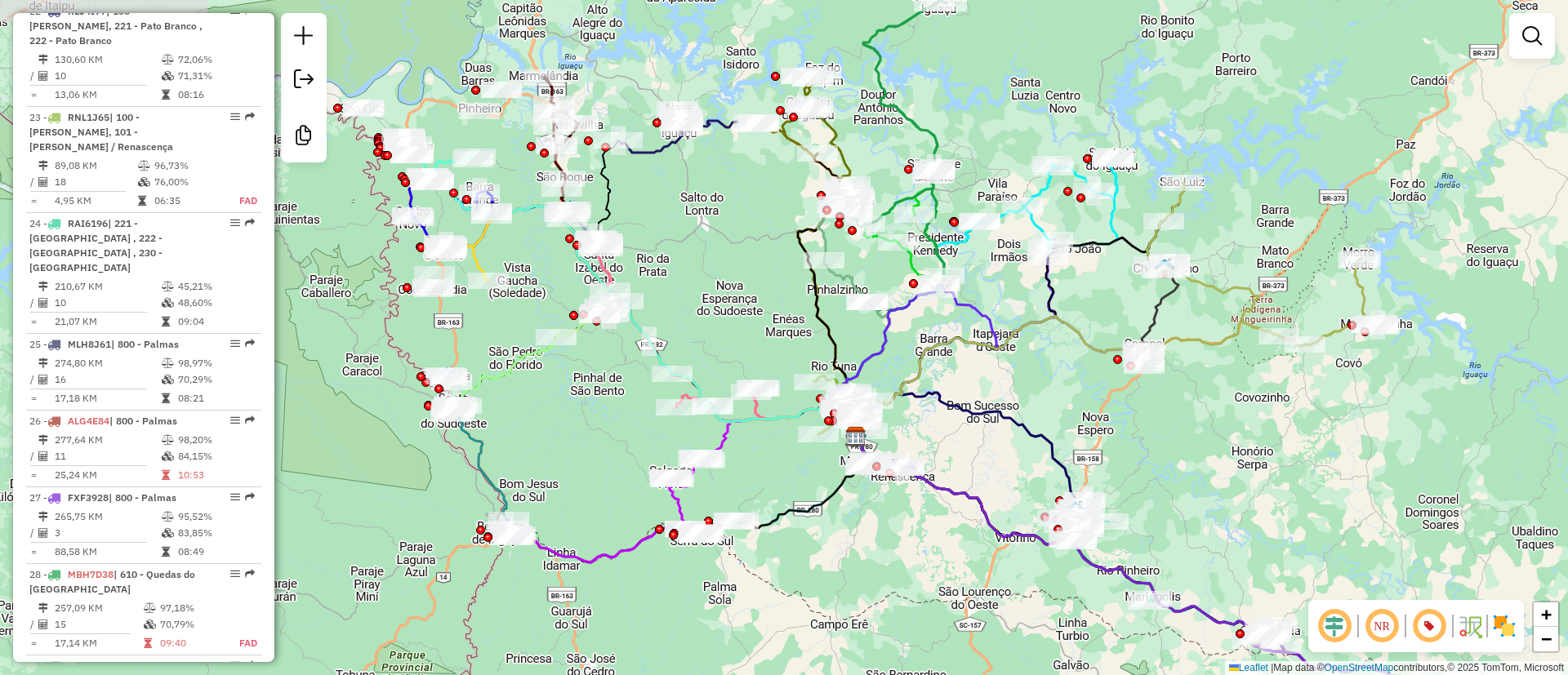
drag, startPoint x: 1029, startPoint y: 365, endPoint x: 967, endPoint y: 397, distance: 69.8
click at [967, 397] on div "Janela de atendimento Grade de atendimento Capacidade Transportadoras Veículos …" at bounding box center [784, 338] width 1568 height 675
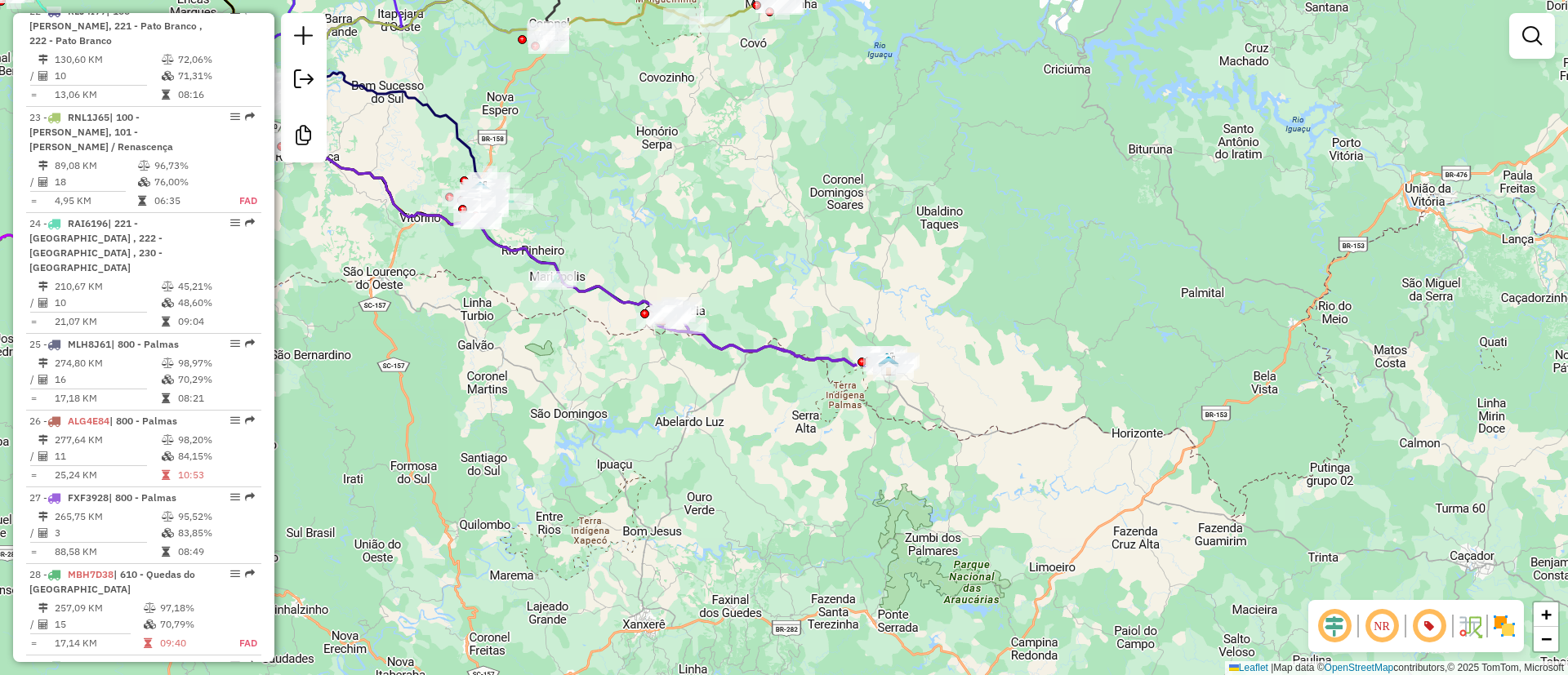
drag, startPoint x: 1104, startPoint y: 374, endPoint x: 680, endPoint y: 169, distance: 471.0
click at [680, 169] on div "Janela de atendimento Grade de atendimento Capacidade Transportadoras Veículos …" at bounding box center [784, 338] width 1568 height 675
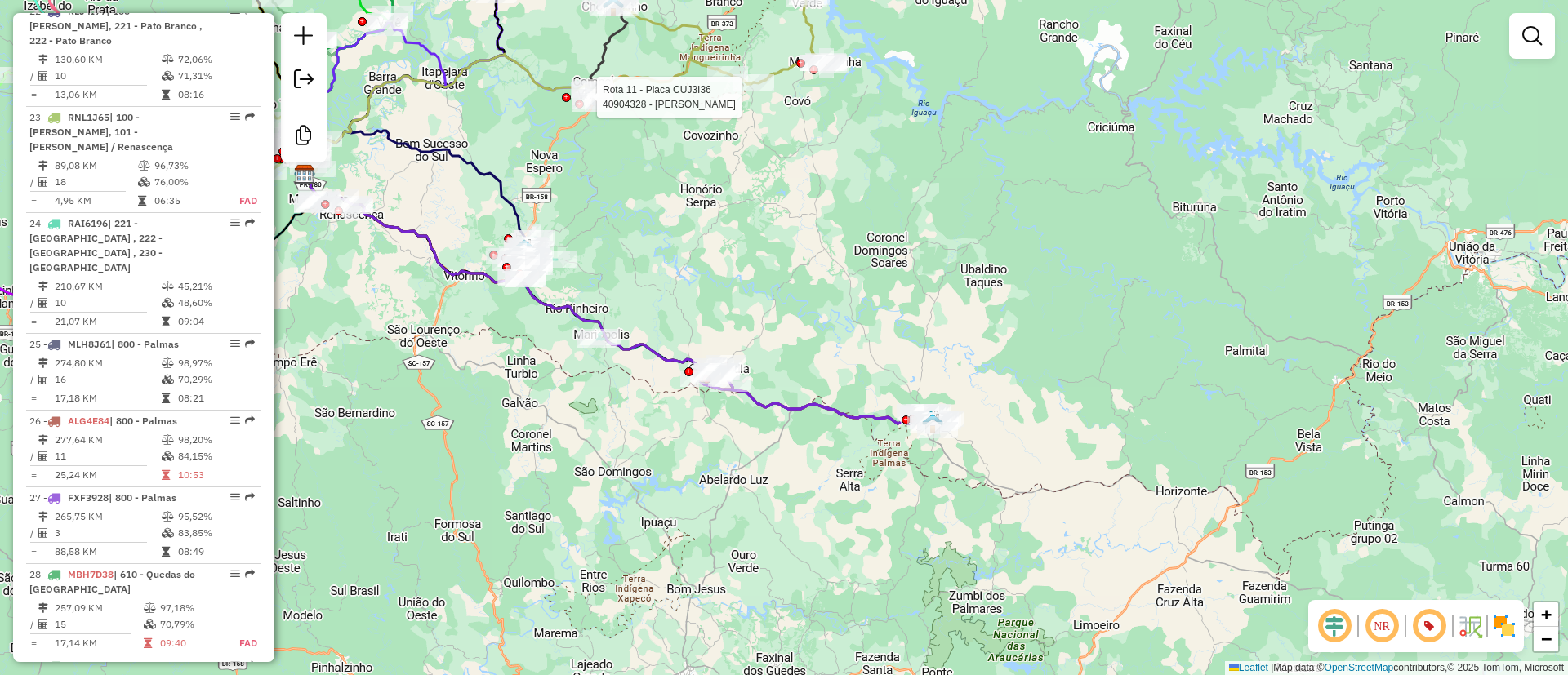
drag, startPoint x: 795, startPoint y: 505, endPoint x: 802, endPoint y: 515, distance: 12.2
click at [802, 515] on div "Rota 11 - Placa CUJ3I36 40904328 - LUCIMARA SOUZA SCHNE Janela de atendimento G…" at bounding box center [784, 338] width 1568 height 675
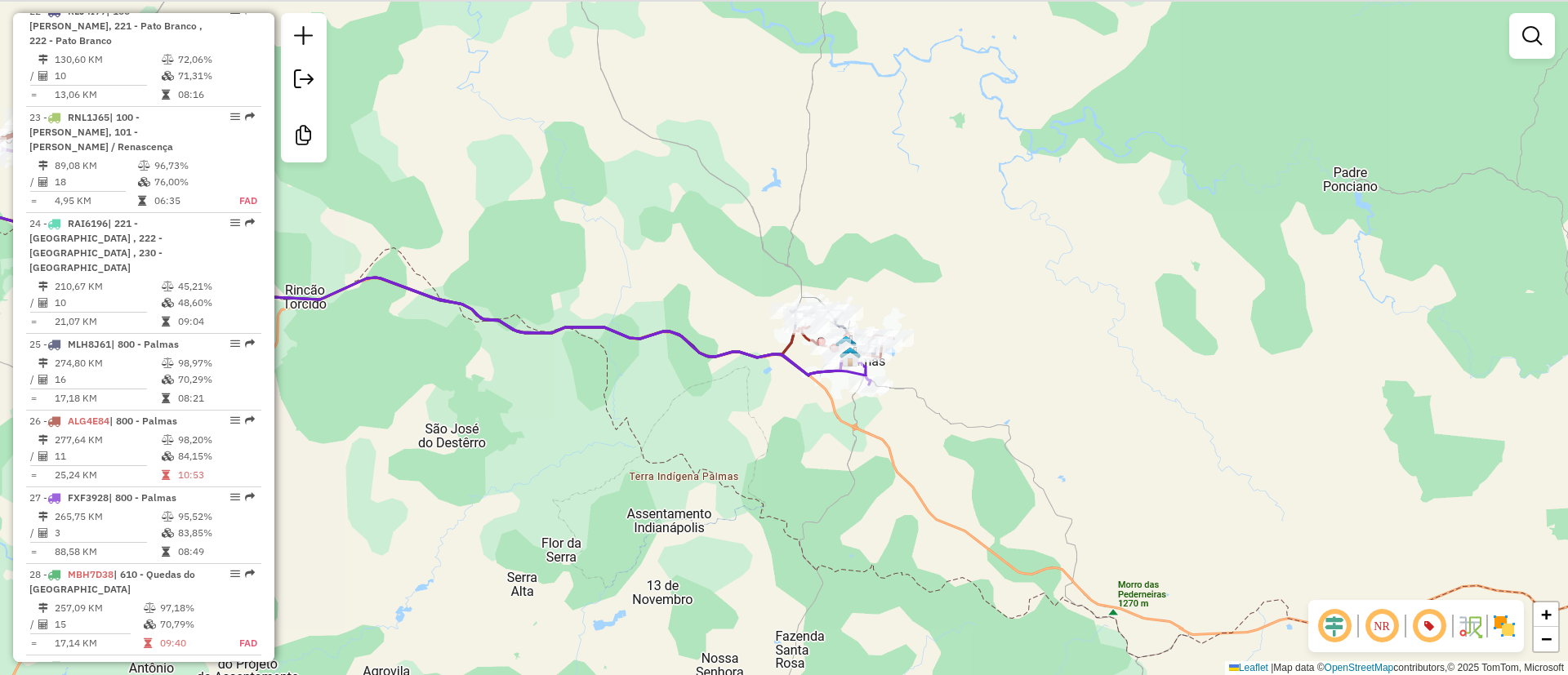
drag, startPoint x: 956, startPoint y: 427, endPoint x: 955, endPoint y: 447, distance: 20.0
click at [960, 441] on div "Rota 11 - Placa CUJ3I36 40904328 - LUCIMARA SOUZA SCHNE Janela de atendimento G…" at bounding box center [784, 338] width 1568 height 675
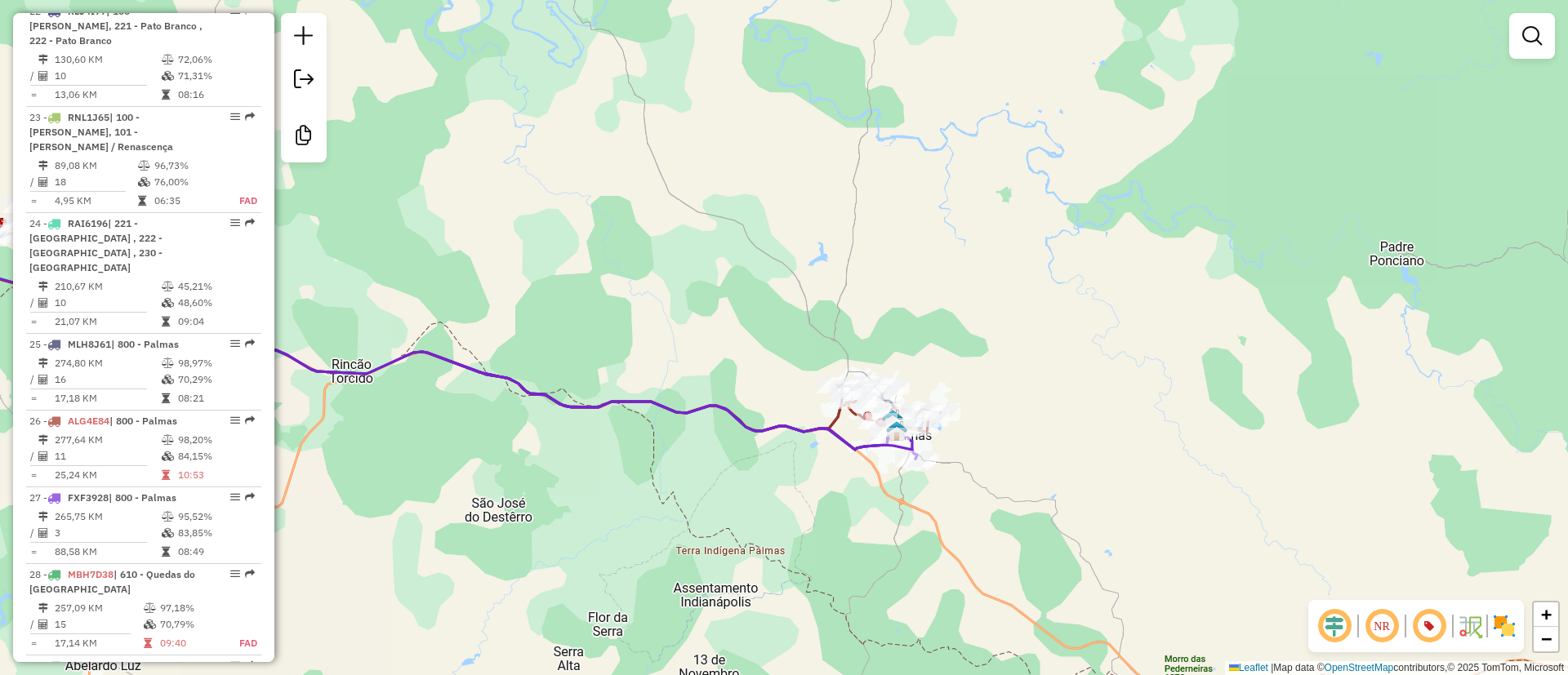
drag, startPoint x: 843, startPoint y: 257, endPoint x: 891, endPoint y: 317, distance: 76.8
click at [891, 315] on div "Rota 11 - Placa CUJ3I36 40904328 - LUCIMARA SOUZA SCHNE Janela de atendimento G…" at bounding box center [784, 338] width 1568 height 675
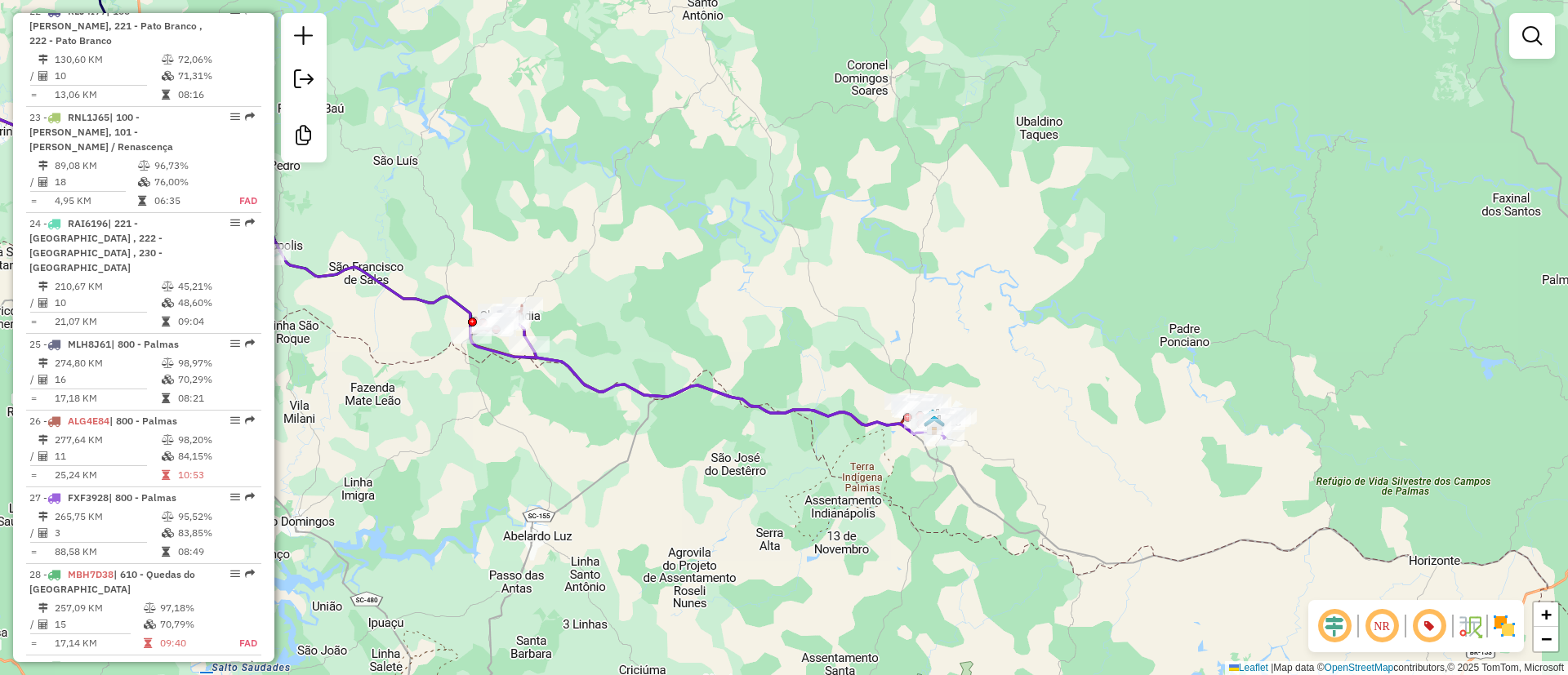
drag, startPoint x: 891, startPoint y: 302, endPoint x: 916, endPoint y: 348, distance: 52.4
click at [916, 345] on div "Rota 11 - Placa CUJ3I36 40904328 - LUCIMARA SOUZA SCHNE Janela de atendimento G…" at bounding box center [784, 338] width 1568 height 675
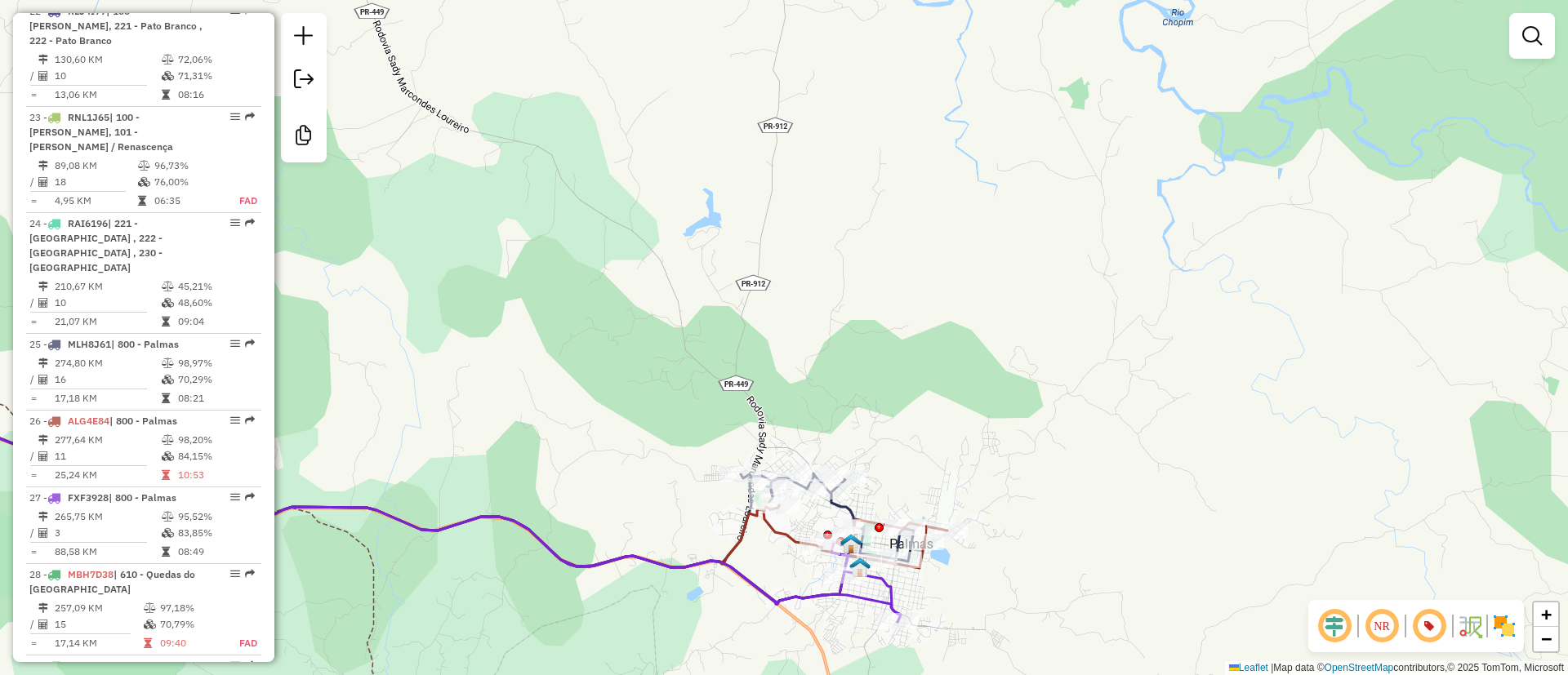
drag, startPoint x: 910, startPoint y: 496, endPoint x: 918, endPoint y: 367, distance: 129.2
click at [918, 367] on div "Rota 11 - Placa CUJ3I36 40904328 - LUCIMARA SOUZA SCHNE Janela de atendimento G…" at bounding box center [784, 338] width 1568 height 675
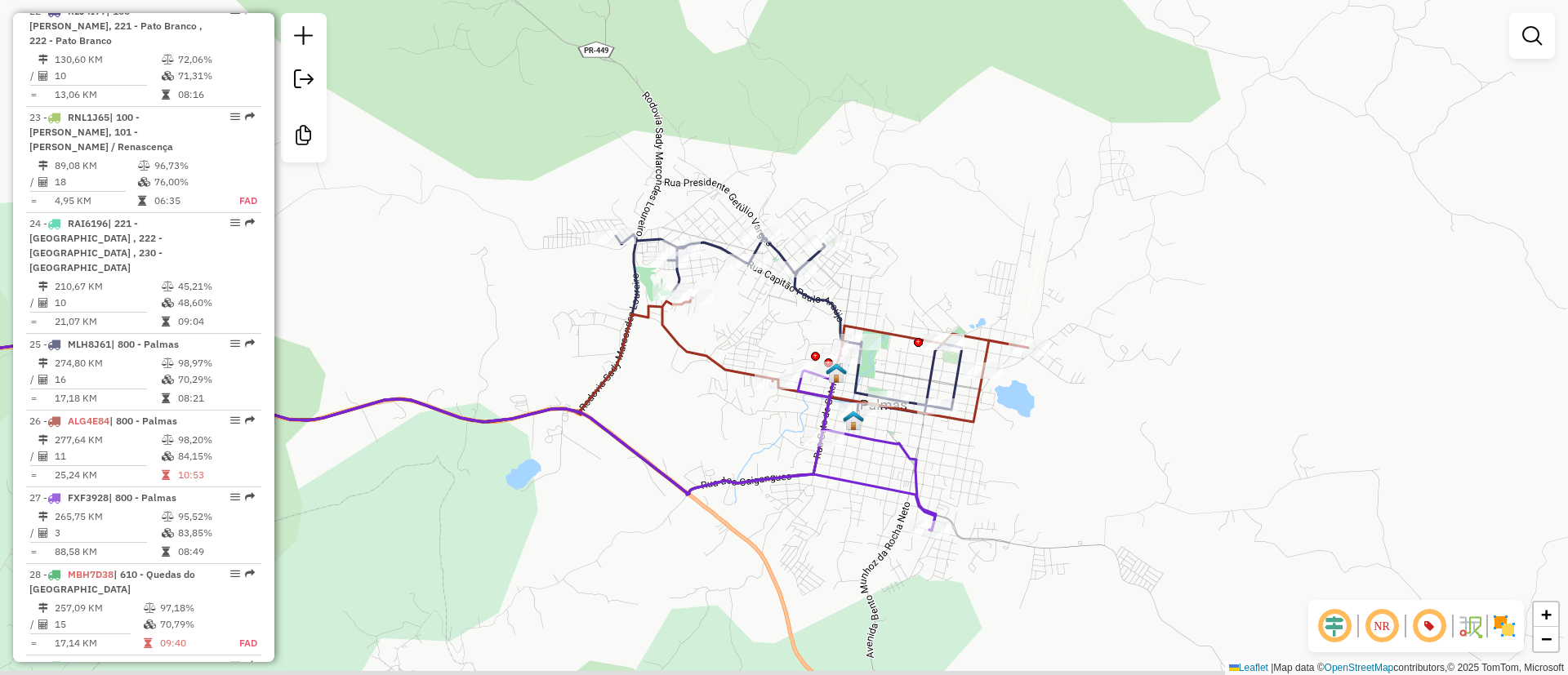
drag, startPoint x: 906, startPoint y: 385, endPoint x: 925, endPoint y: 293, distance: 93.9
click at [925, 293] on div "Rota 11 - Placa CUJ3I36 40904328 - LUCIMARA SOUZA SCHNE Janela de atendimento G…" at bounding box center [784, 338] width 1568 height 675
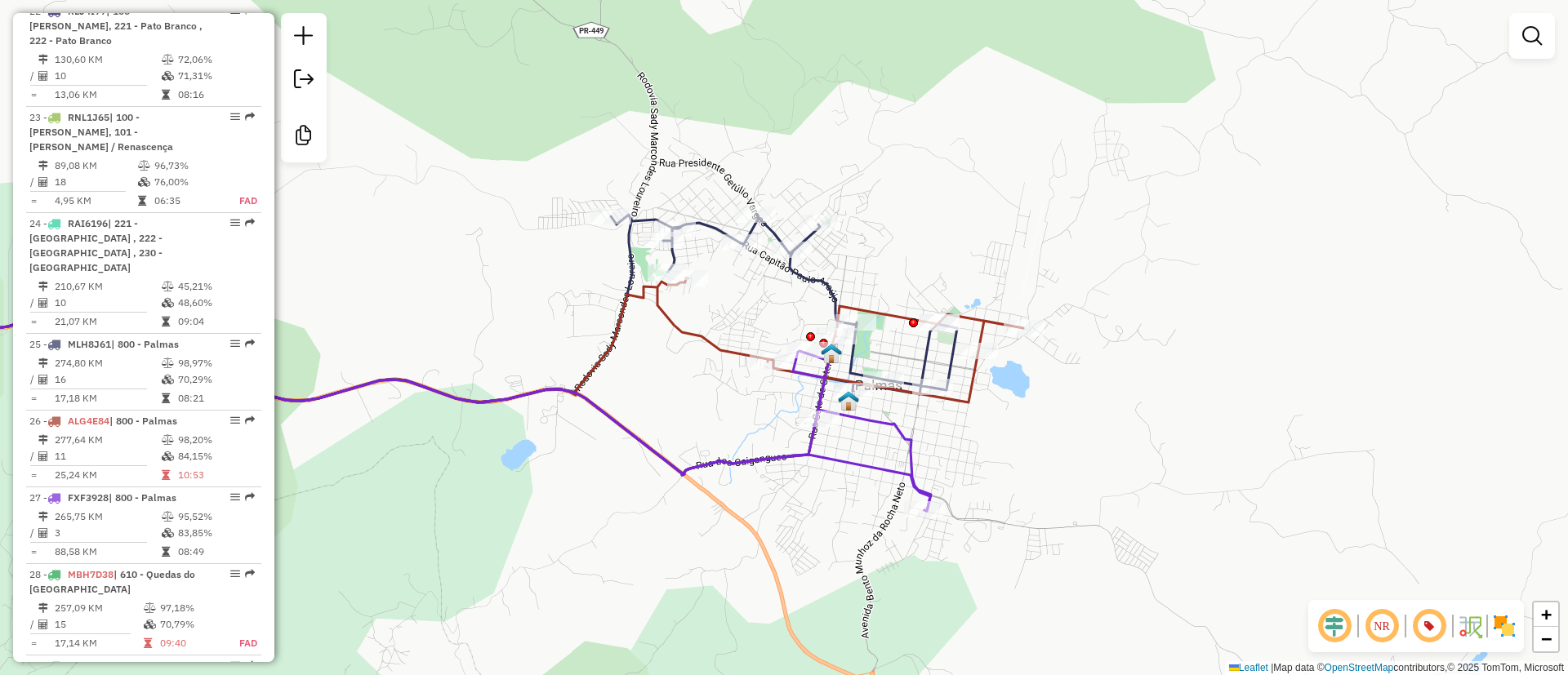
drag, startPoint x: 517, startPoint y: 243, endPoint x: 749, endPoint y: 308, distance: 240.9
click at [734, 309] on div "Rota 11 - Placa CUJ3I36 40904328 - LUCIMARA SOUZA SCHNE Janela de atendimento G…" at bounding box center [784, 338] width 1568 height 675
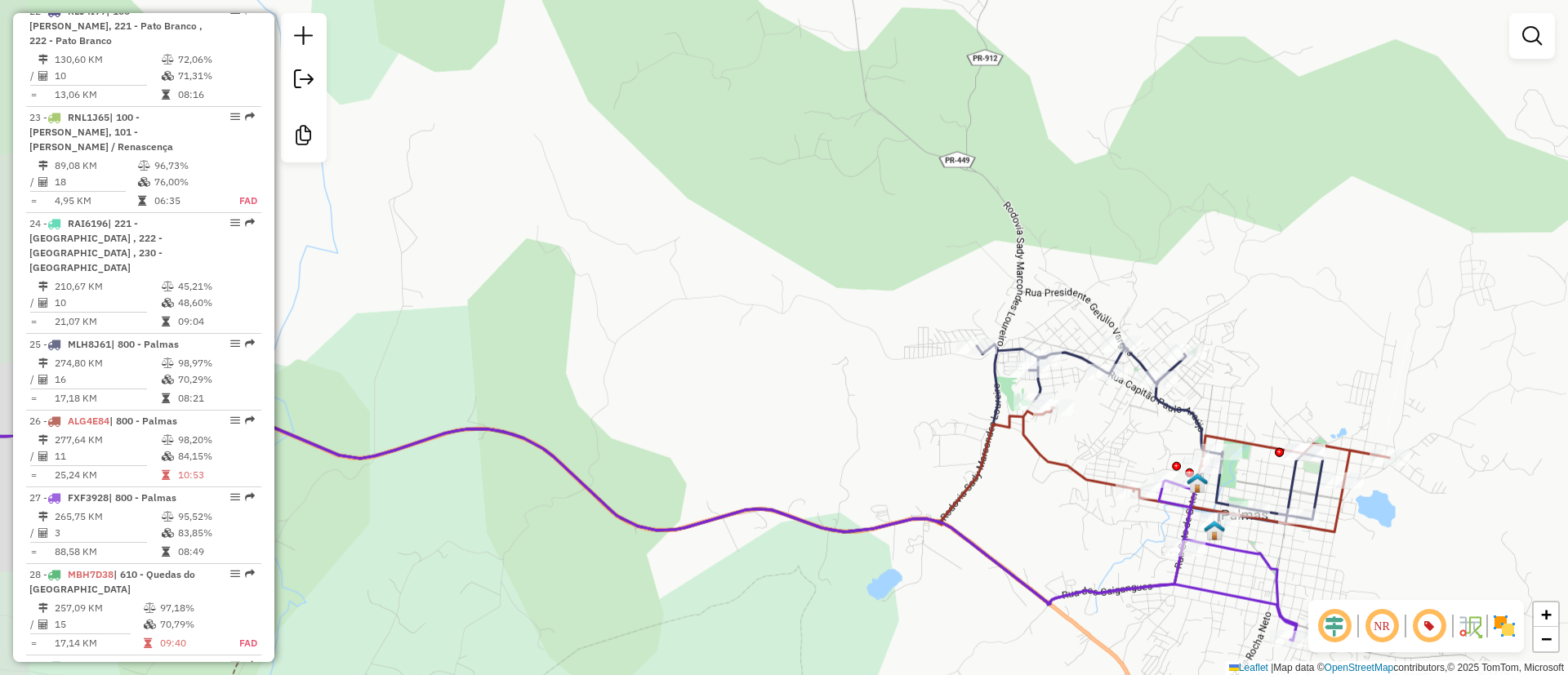
drag, startPoint x: 705, startPoint y: 309, endPoint x: 588, endPoint y: 271, distance: 123.0
click at [588, 271] on div "Rota 11 - Placa CUJ3I36 40904328 - LUCIMARA SOUZA SCHNE Janela de atendimento G…" at bounding box center [784, 338] width 1568 height 675
